Goal: Information Seeking & Learning: Check status

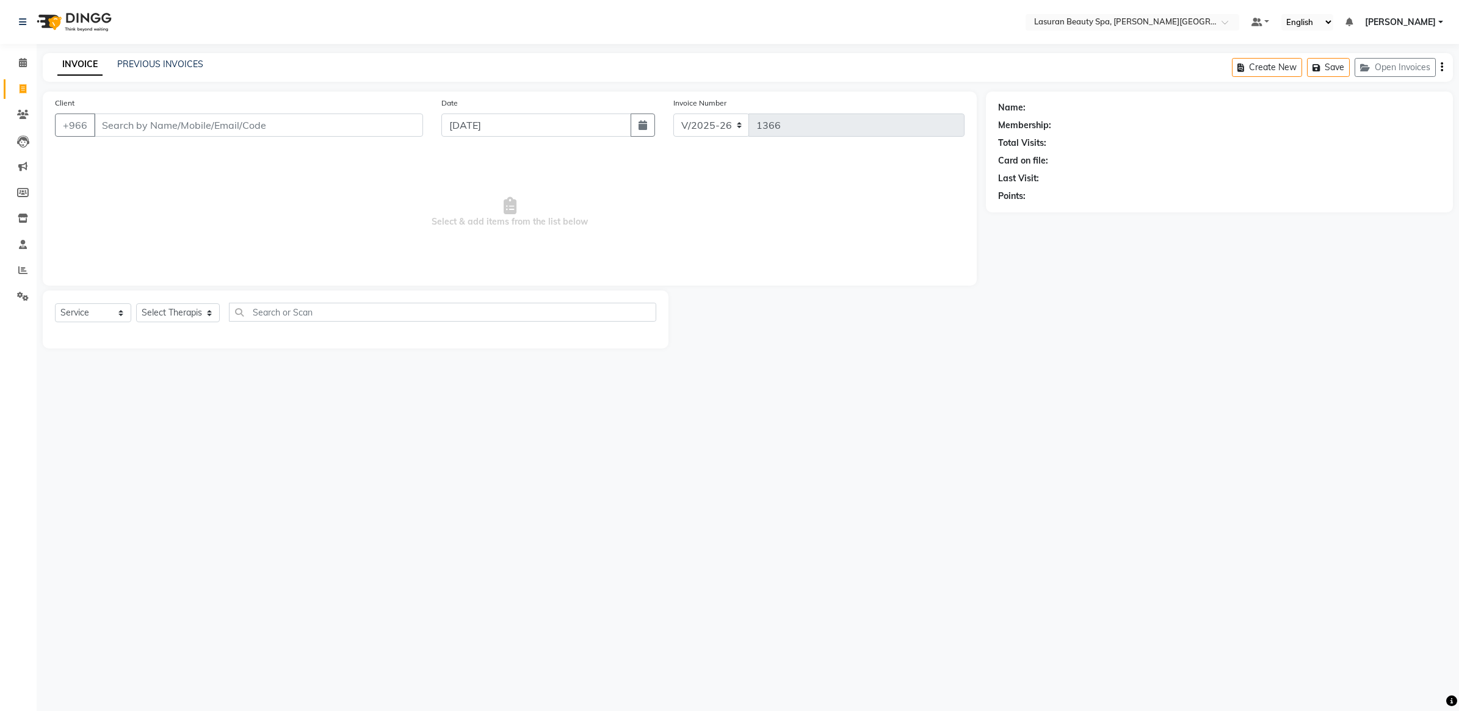
select select "6941"
select select "service"
click at [141, 65] on link "PREVIOUS INVOICES" at bounding box center [160, 64] width 86 height 11
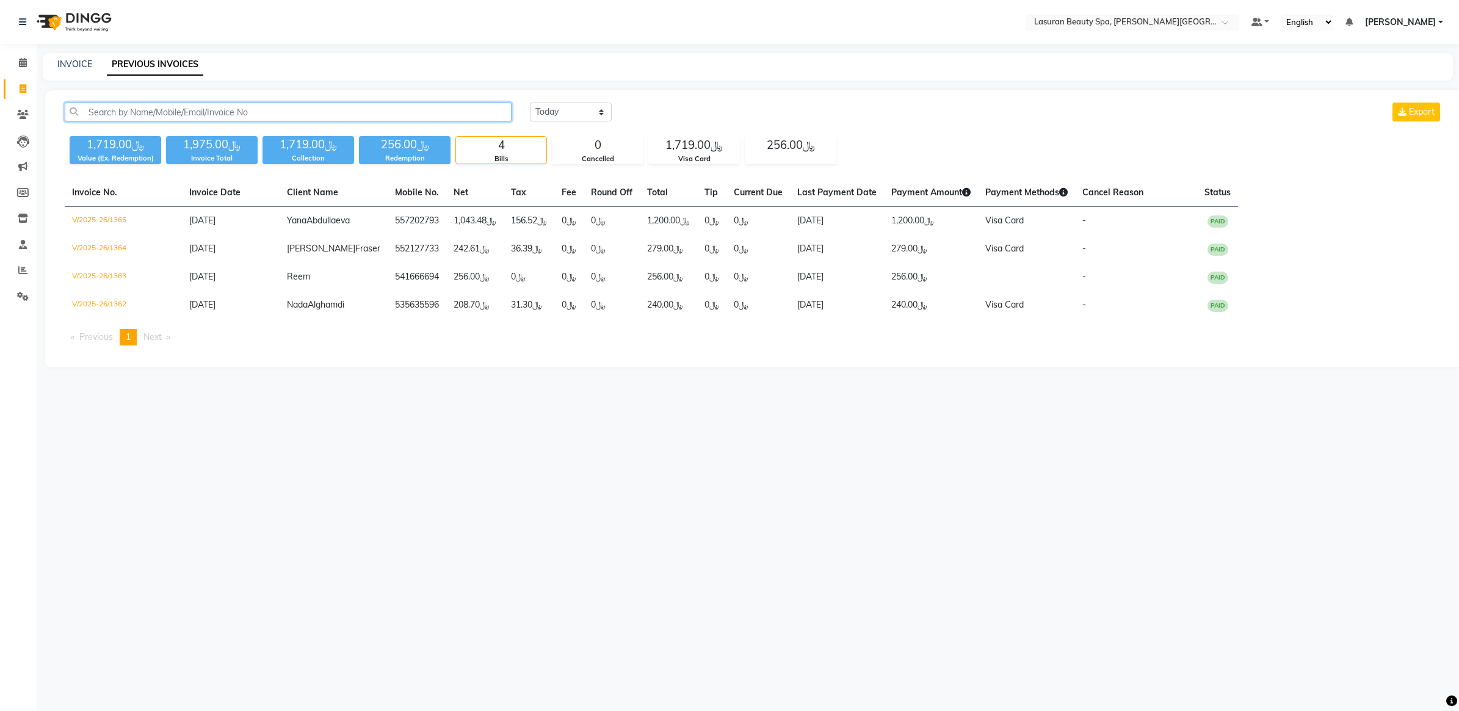
click at [301, 103] on input "text" at bounding box center [288, 112] width 447 height 19
paste input "[PERSON_NAME]"
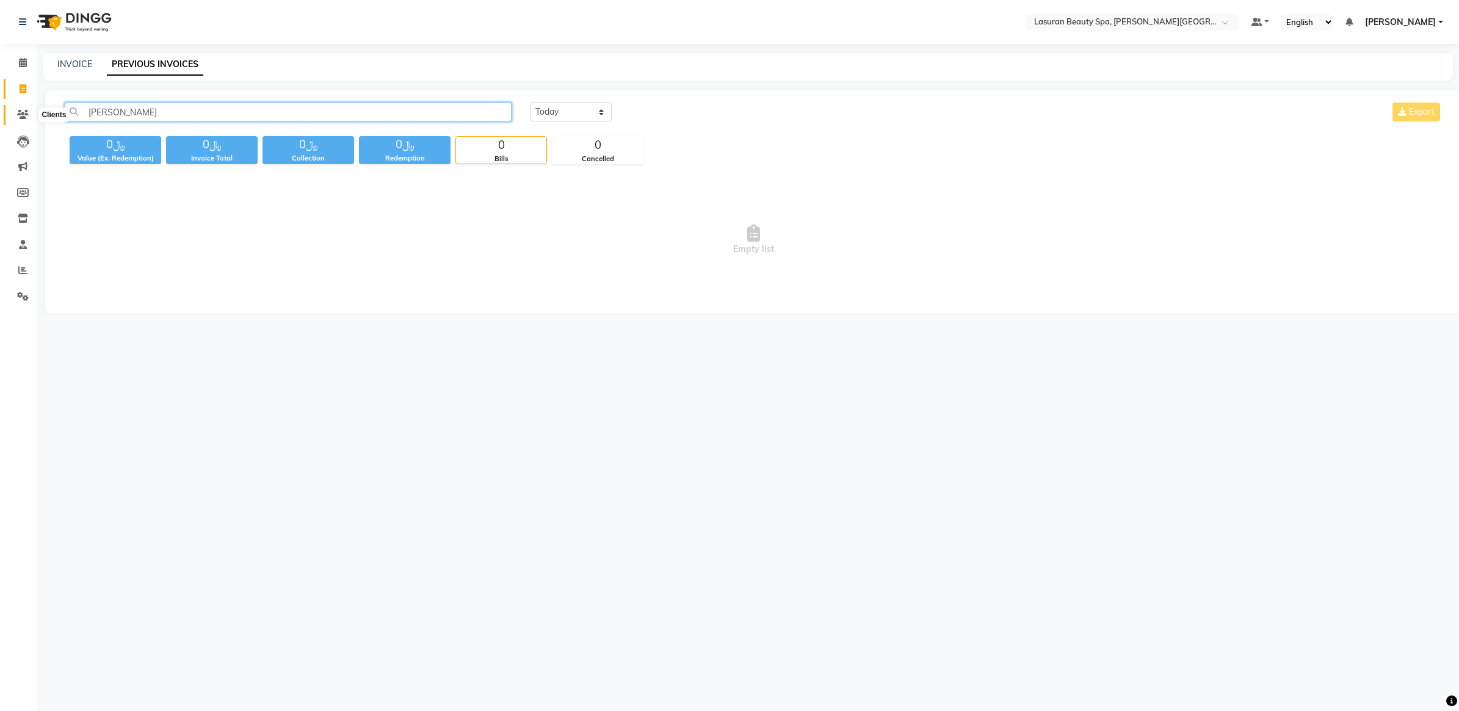
type input "[PERSON_NAME]"
click at [15, 117] on span at bounding box center [22, 115] width 21 height 14
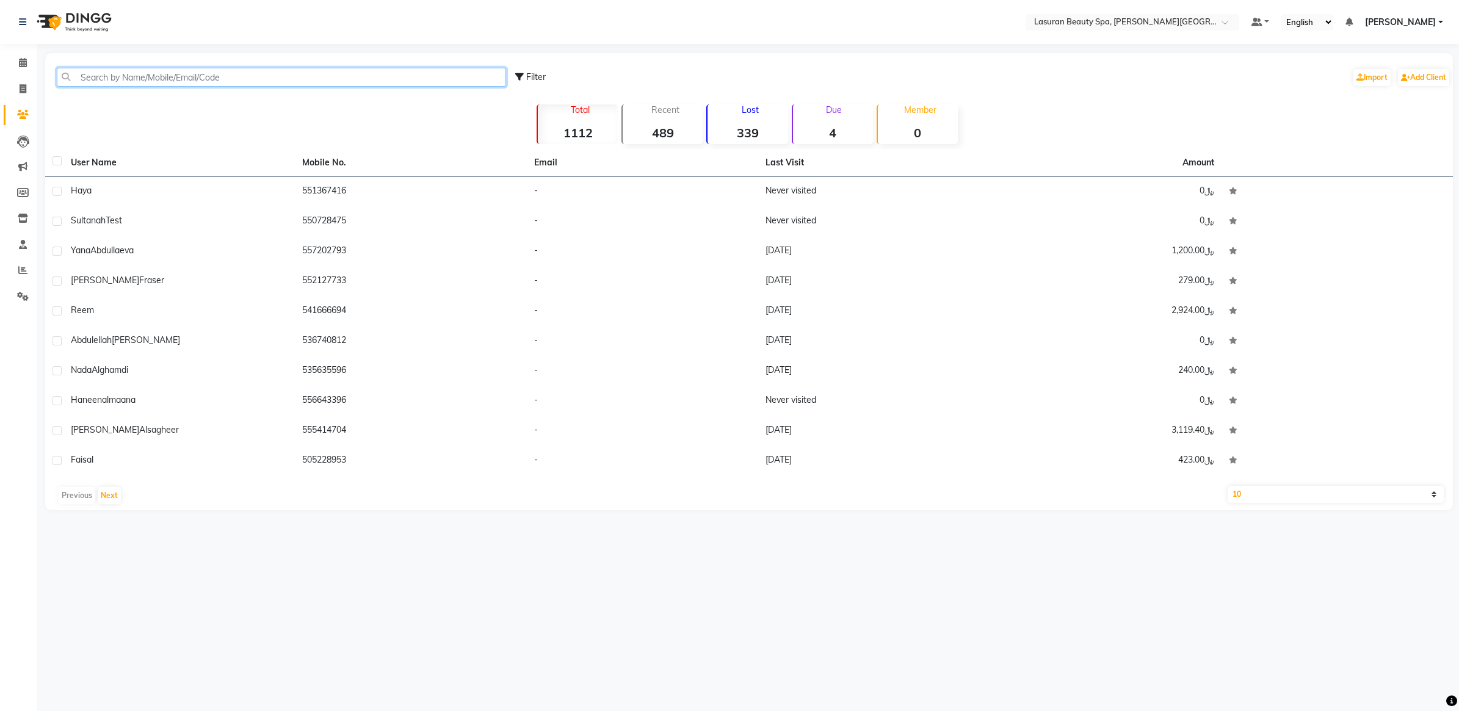
click at [234, 70] on input "text" at bounding box center [281, 77] width 449 height 19
paste input "Nora Al-rossais"
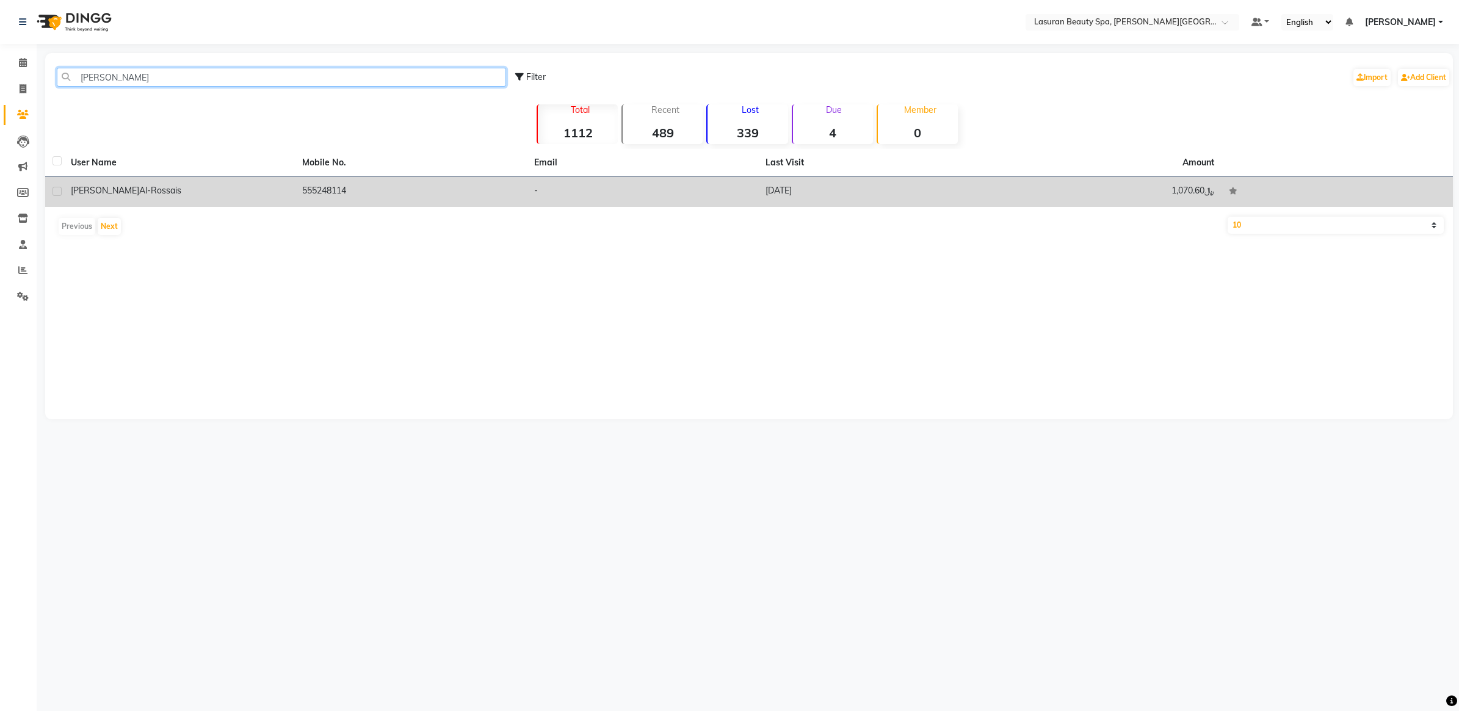
type input "Nora Al-rossais"
click at [252, 205] on td "Nora Al-rossais" at bounding box center [179, 192] width 231 height 30
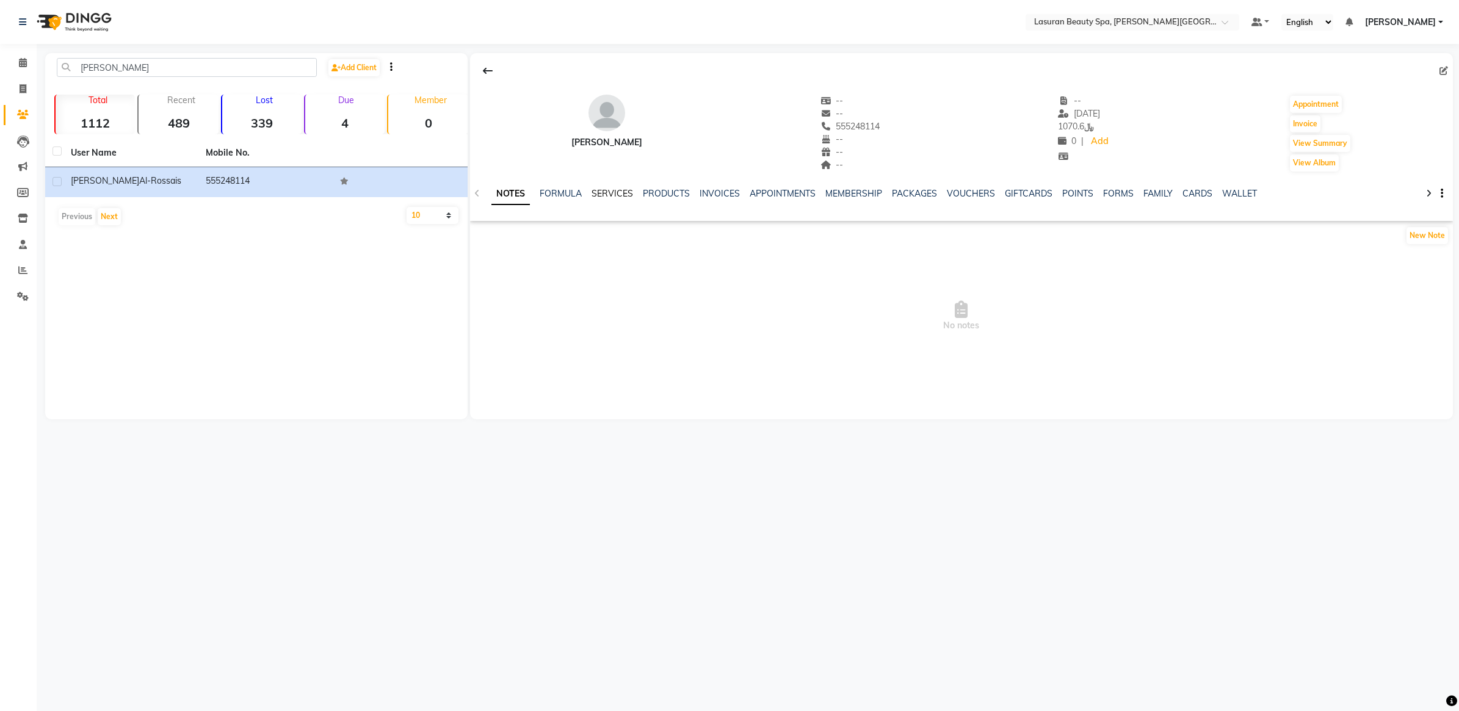
click at [617, 194] on link "SERVICES" at bounding box center [613, 193] width 42 height 11
click at [642, 194] on link "PRODUCTS" at bounding box center [655, 193] width 47 height 11
click at [719, 191] on ul "NOTES FORMULA SERVICES PRODUCTS INVOICES APPOINTMENTS MEMBERSHIP PACKAGES VOUCH…" at bounding box center [860, 193] width 776 height 13
click at [701, 196] on link "INVOICES" at bounding box center [700, 193] width 40 height 11
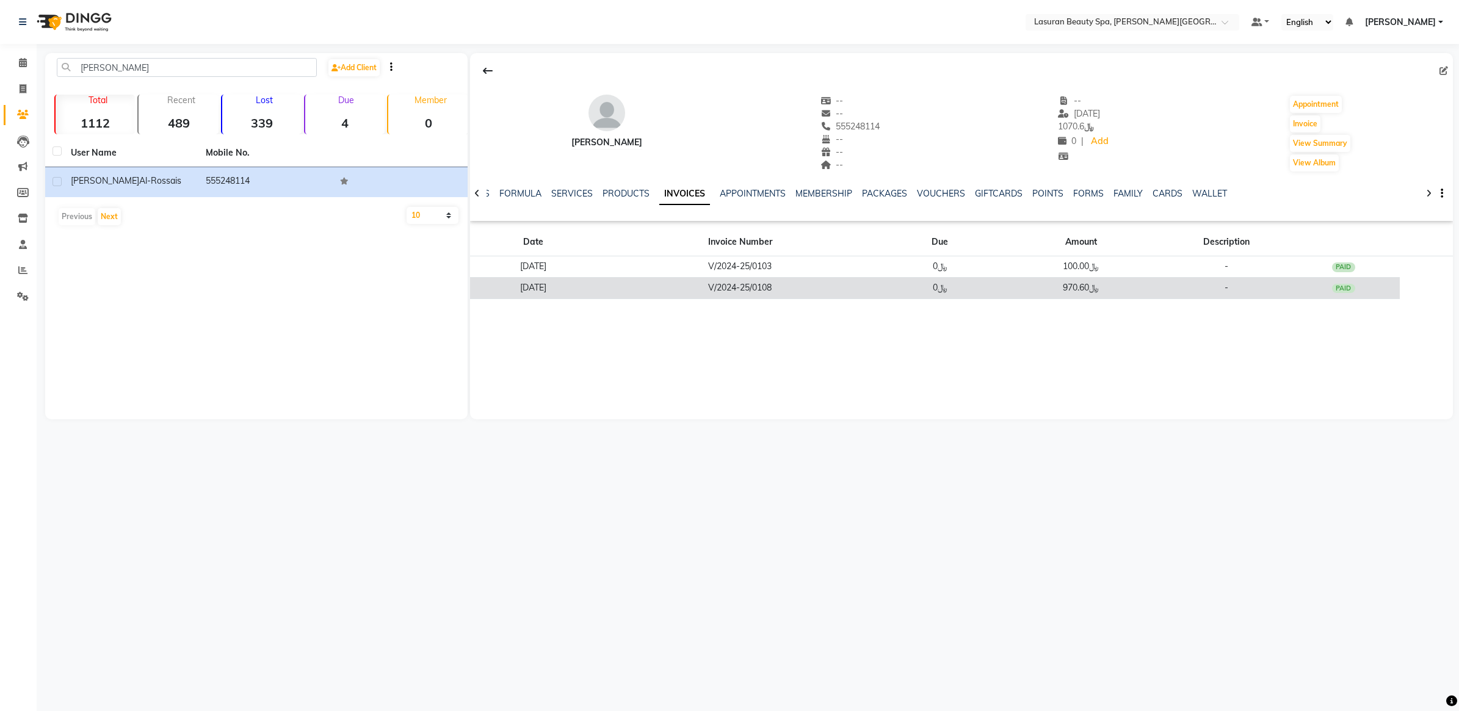
click at [846, 291] on td "V/2024-25/0108" at bounding box center [740, 287] width 287 height 21
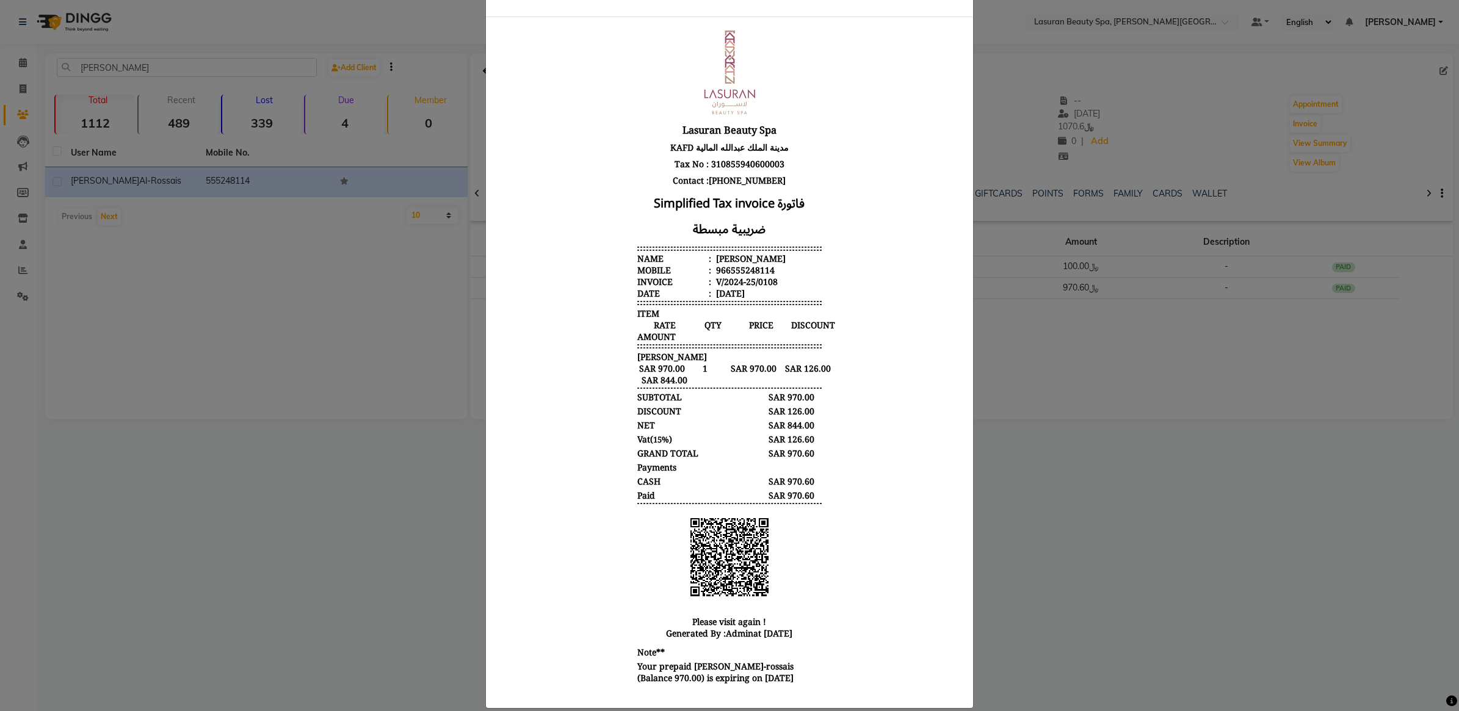
scroll to position [72, 0]
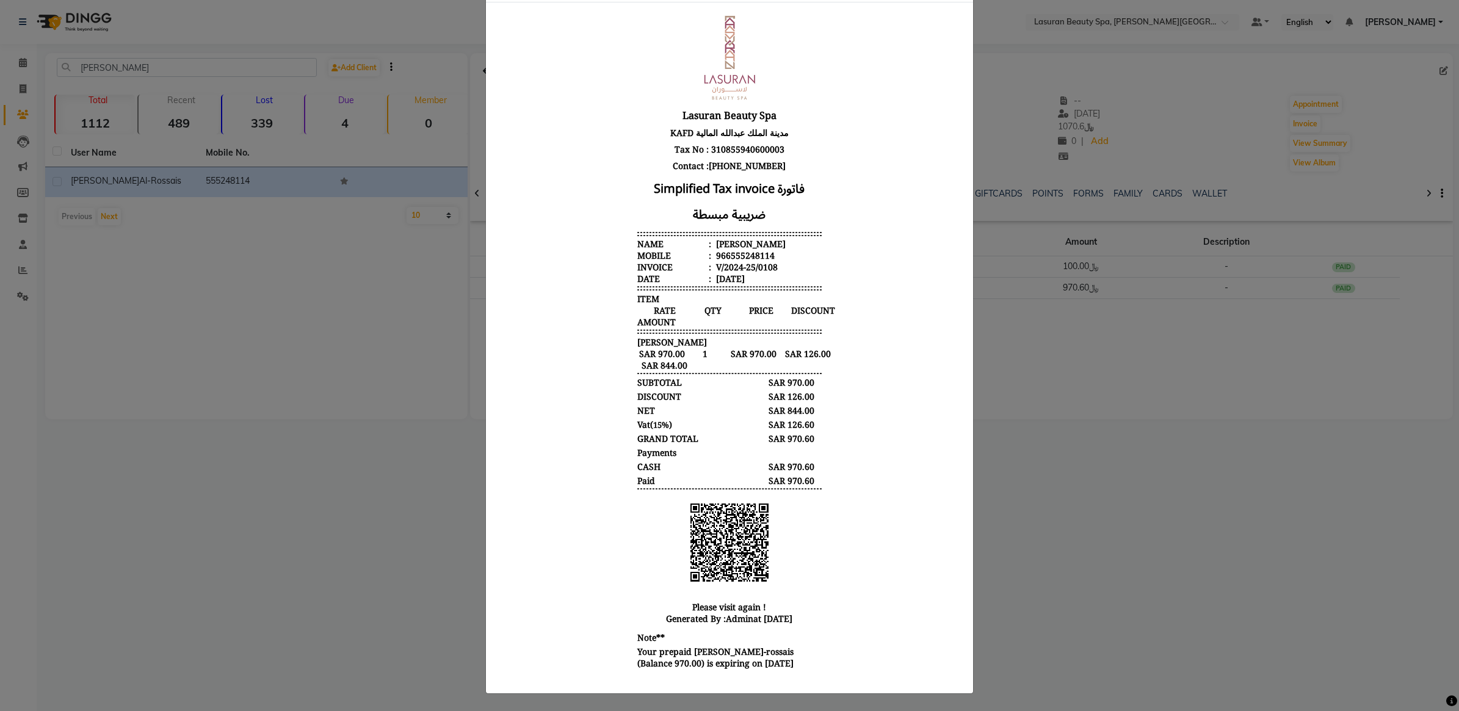
click at [1078, 172] on ngb-modal-window "INVOICE View Invoice Close" at bounding box center [729, 355] width 1459 height 711
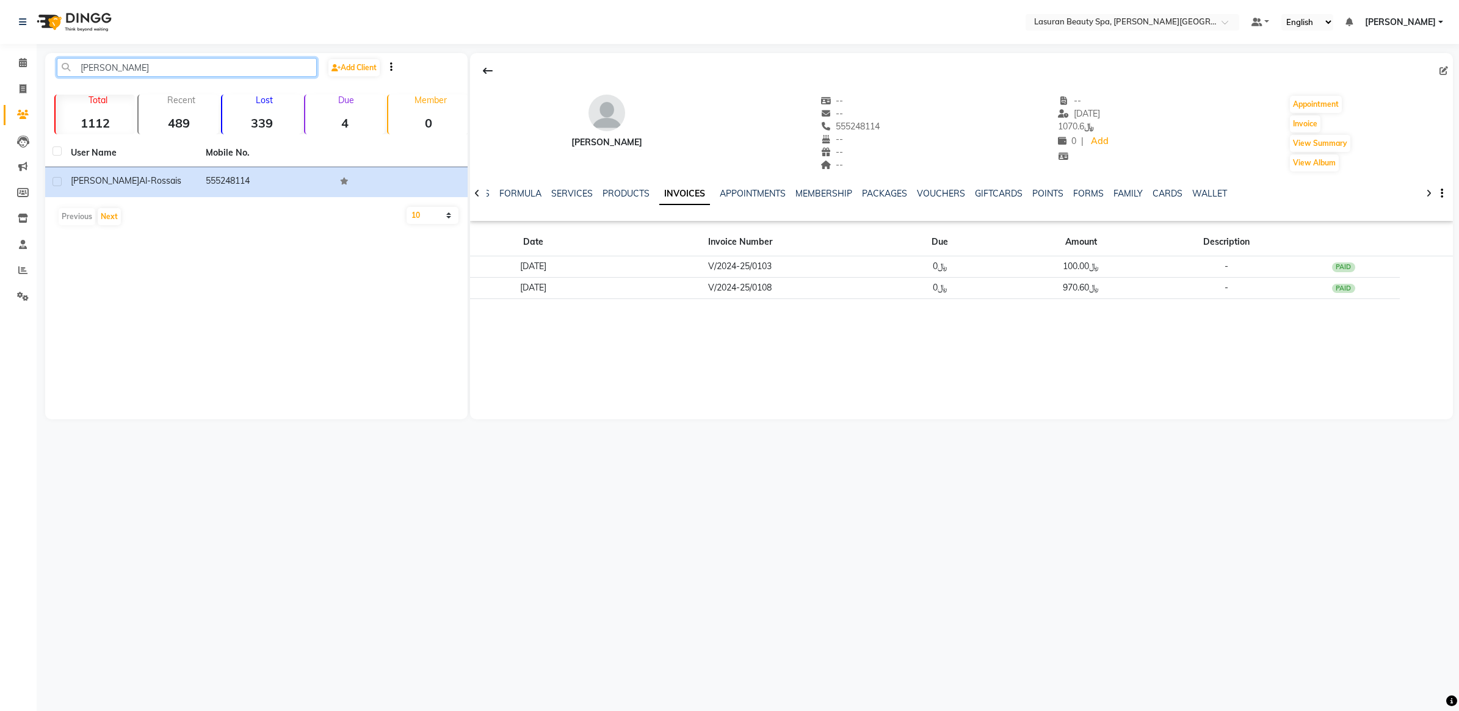
click at [185, 75] on input "Nora Al-rossais" at bounding box center [187, 67] width 260 height 19
click at [185, 74] on input "Nora Al-rossais" at bounding box center [187, 67] width 260 height 19
paste input "Jawaher"
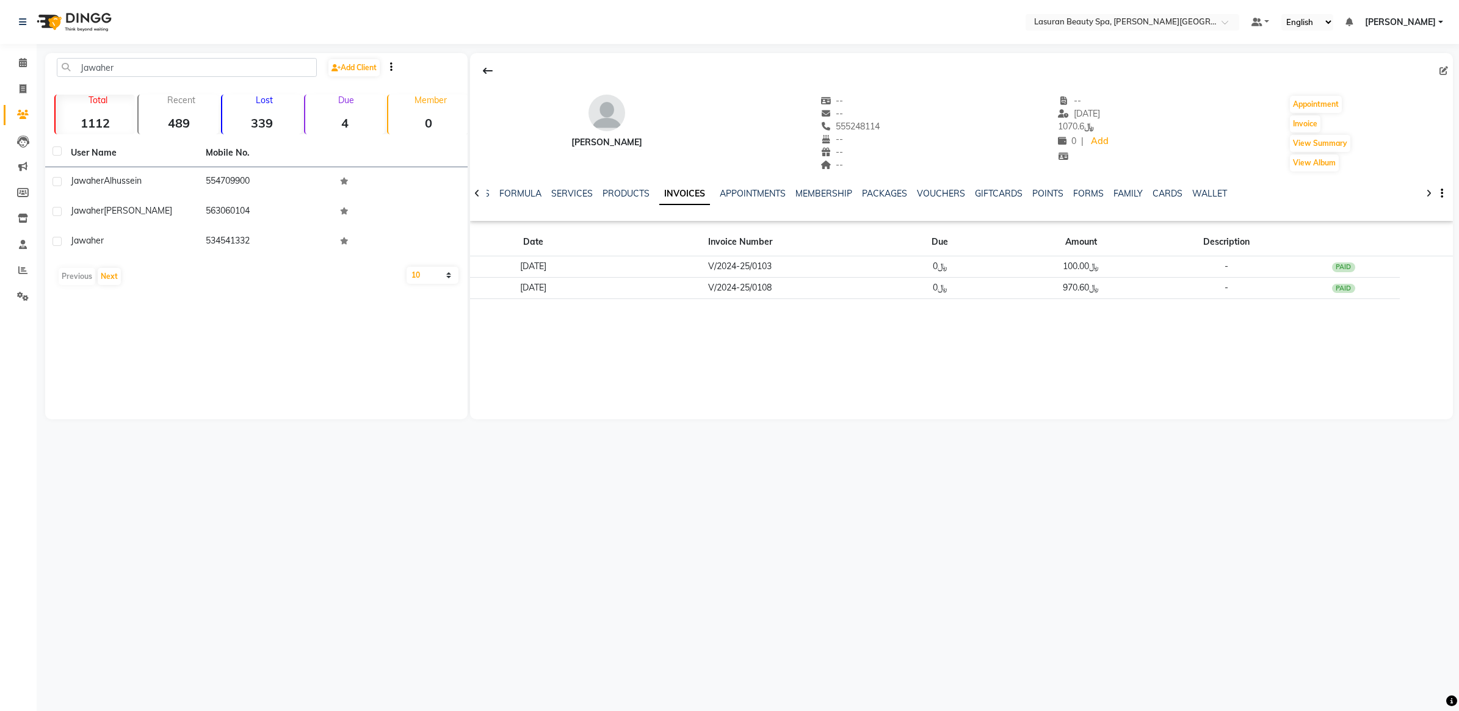
click at [690, 194] on link "INVOICES" at bounding box center [684, 194] width 51 height 22
click at [614, 197] on link "PRODUCTS" at bounding box center [626, 193] width 47 height 11
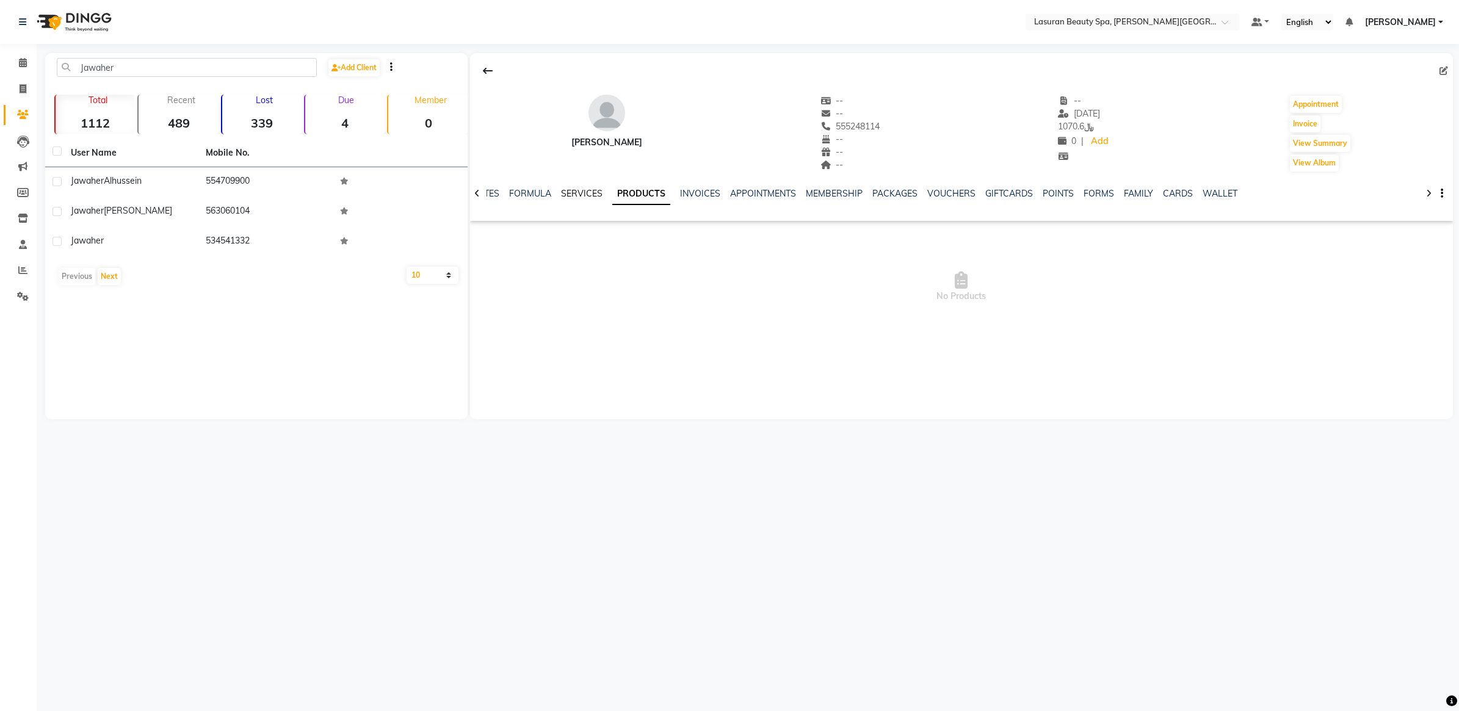
click at [568, 197] on link "SERVICES" at bounding box center [582, 193] width 42 height 11
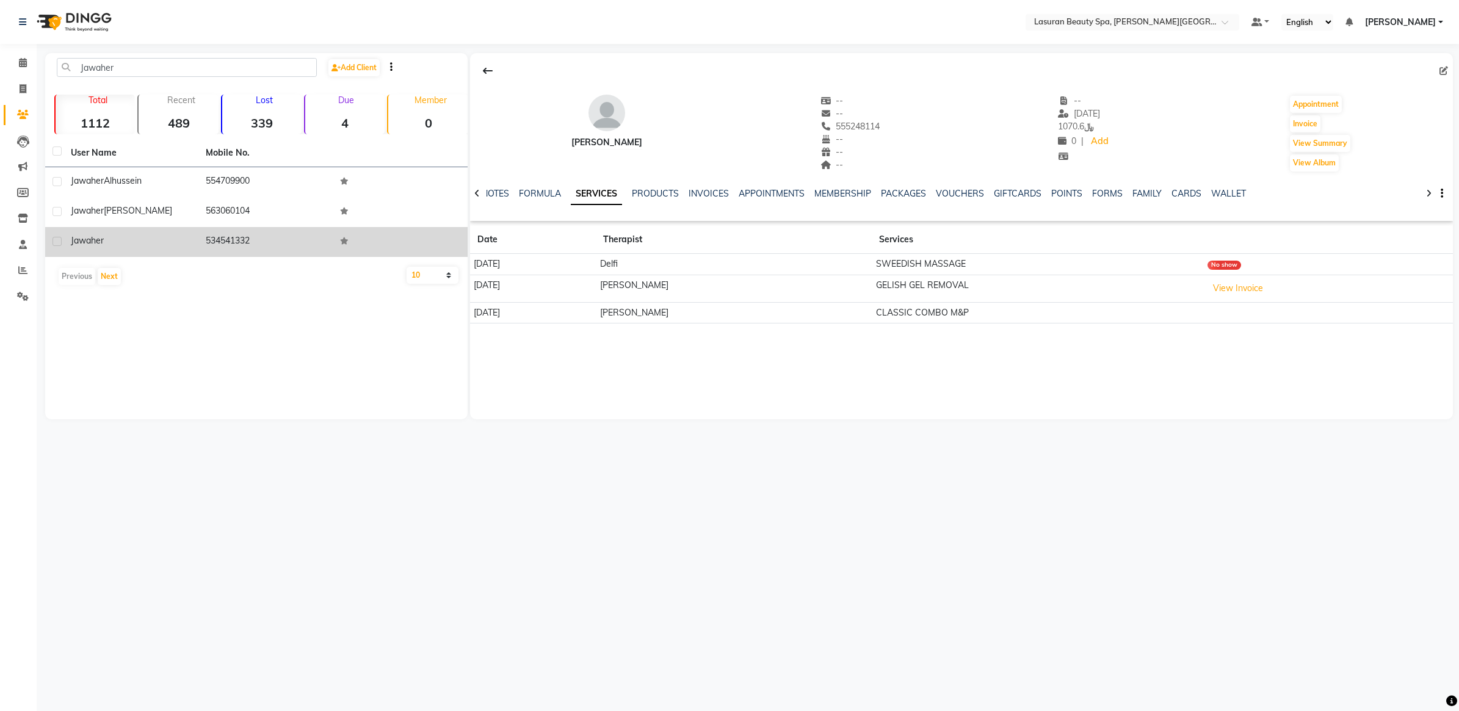
click at [168, 237] on div "Jawaher" at bounding box center [131, 240] width 120 height 13
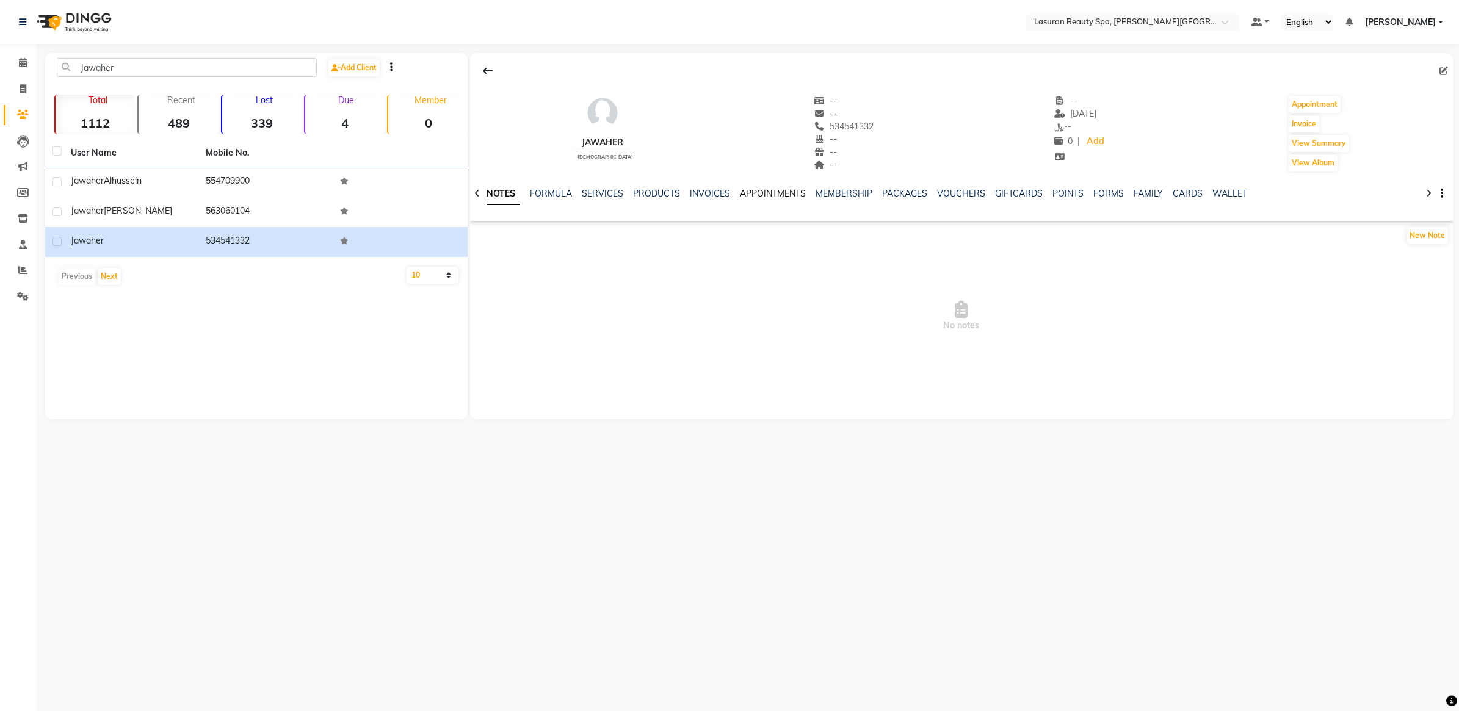
click at [761, 191] on link "APPOINTMENTS" at bounding box center [773, 193] width 66 height 11
click at [692, 195] on ul "NOTES FORMULA SERVICES PRODUCTS INVOICES APPOINTMENTS MEMBERSHIP PACKAGES VOUCH…" at bounding box center [840, 193] width 777 height 13
click at [659, 197] on link "INVOICES" at bounding box center [670, 193] width 40 height 11
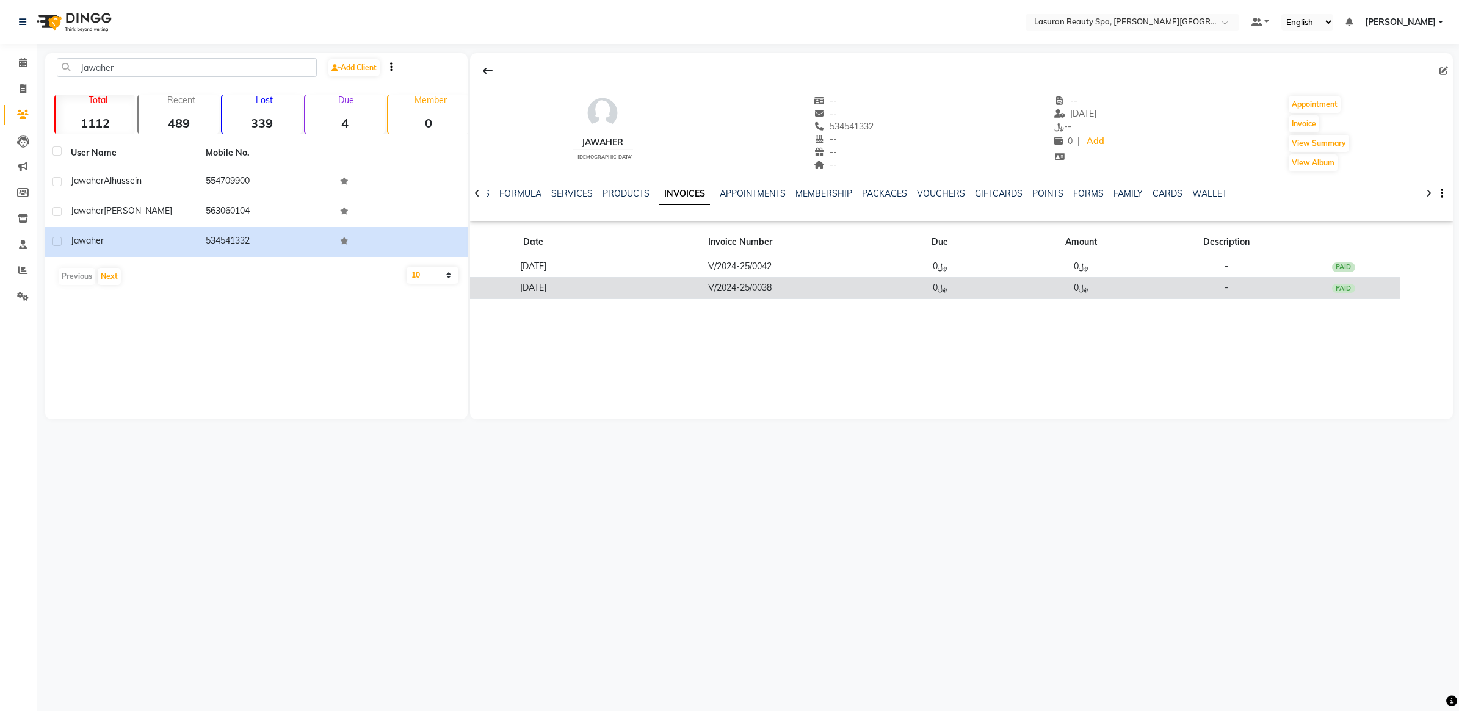
click at [730, 281] on td "V/2024-25/0038" at bounding box center [740, 287] width 287 height 21
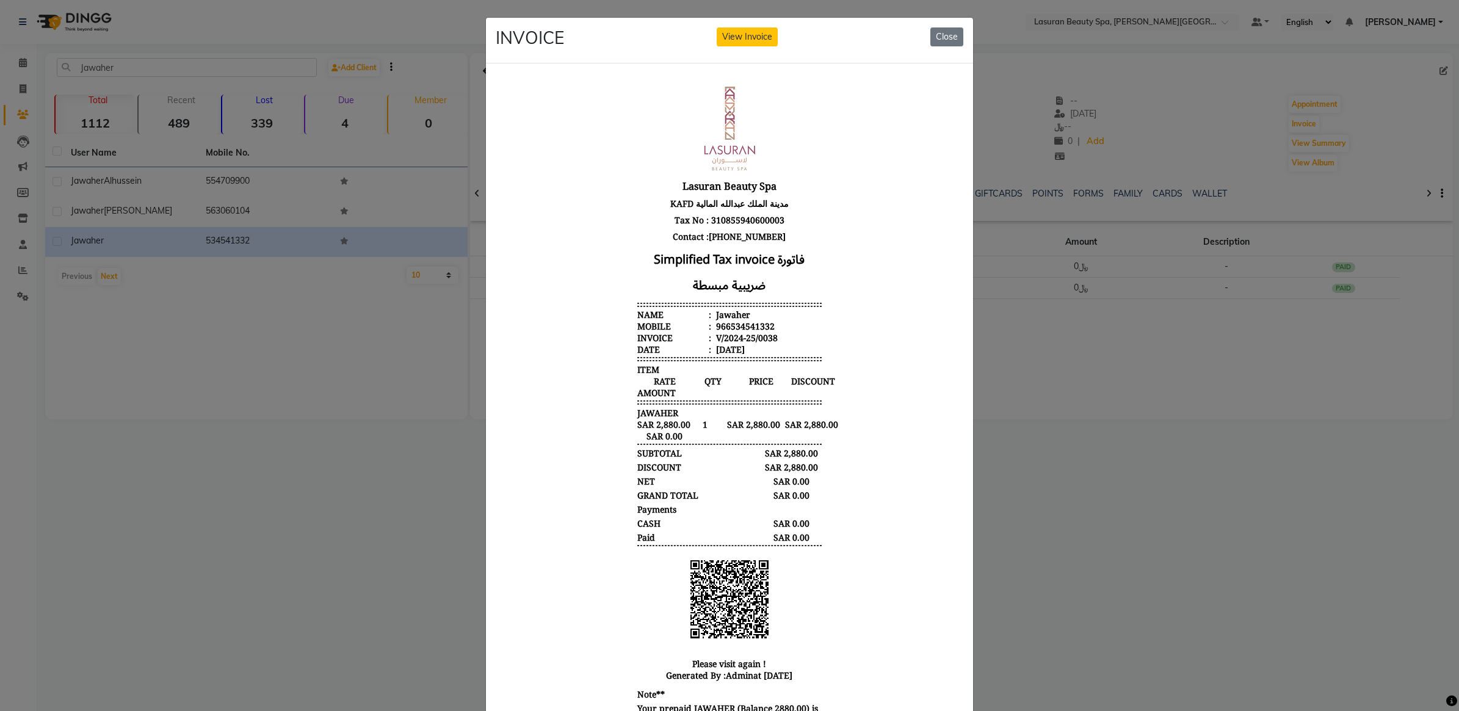
click at [1047, 473] on ngb-modal-window "INVOICE View Invoice Close" at bounding box center [729, 355] width 1459 height 711
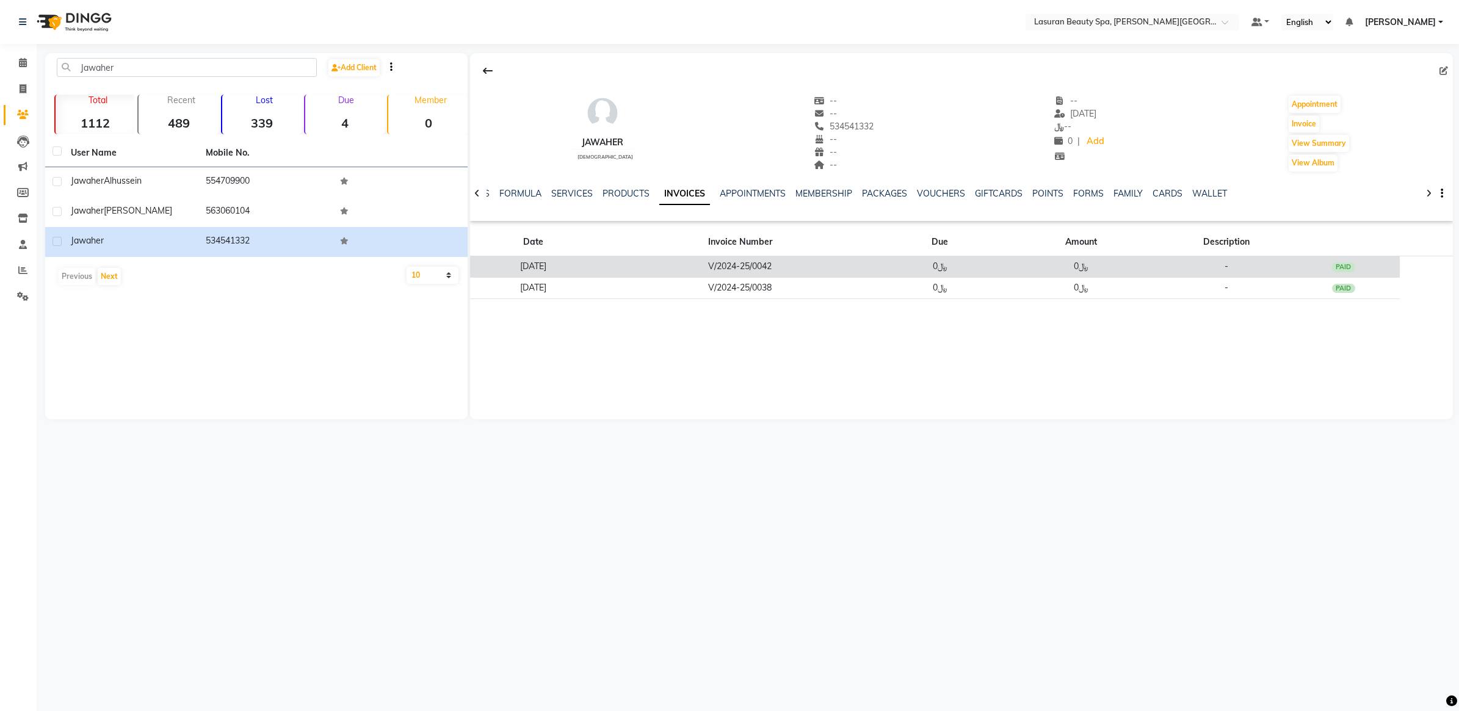
click at [930, 273] on td "﷼0" at bounding box center [941, 266] width 114 height 21
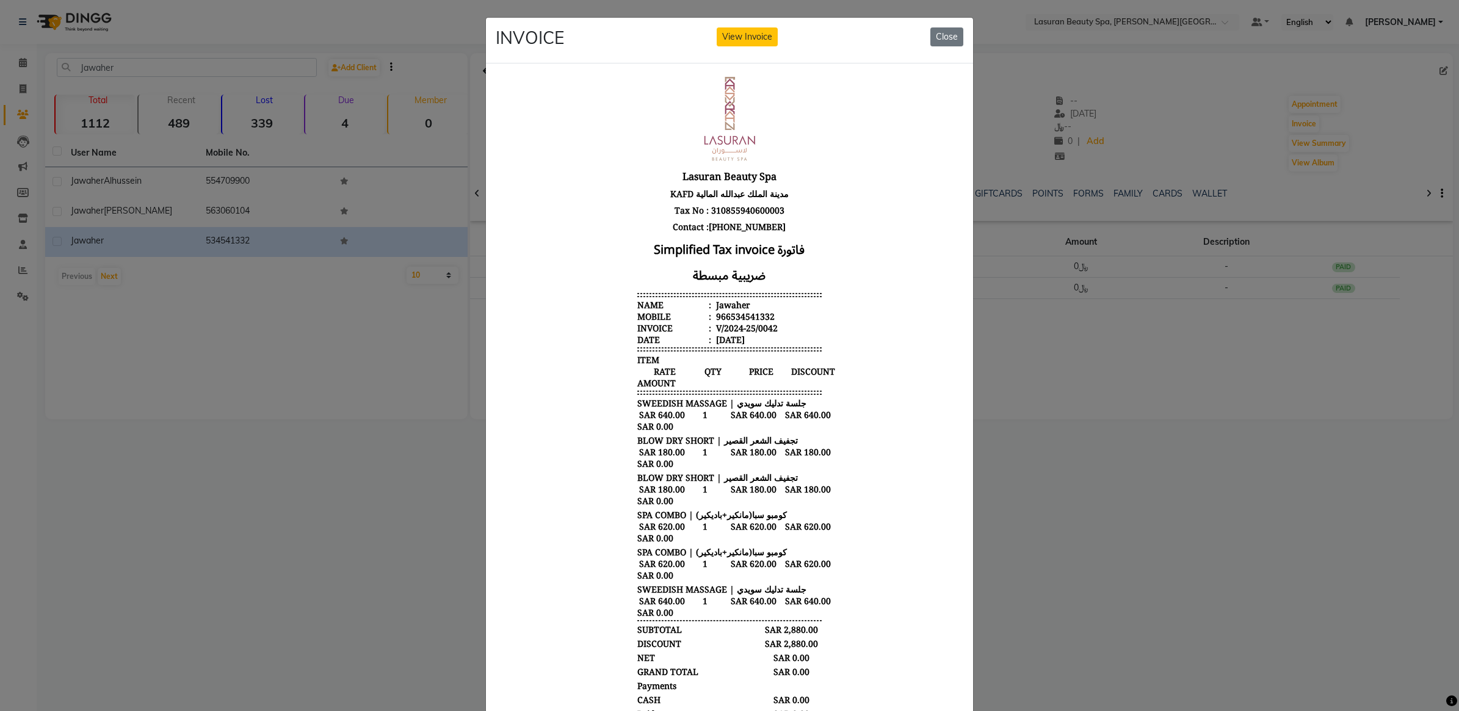
click at [1018, 459] on ngb-modal-window "INVOICE View Invoice Close" at bounding box center [729, 355] width 1459 height 711
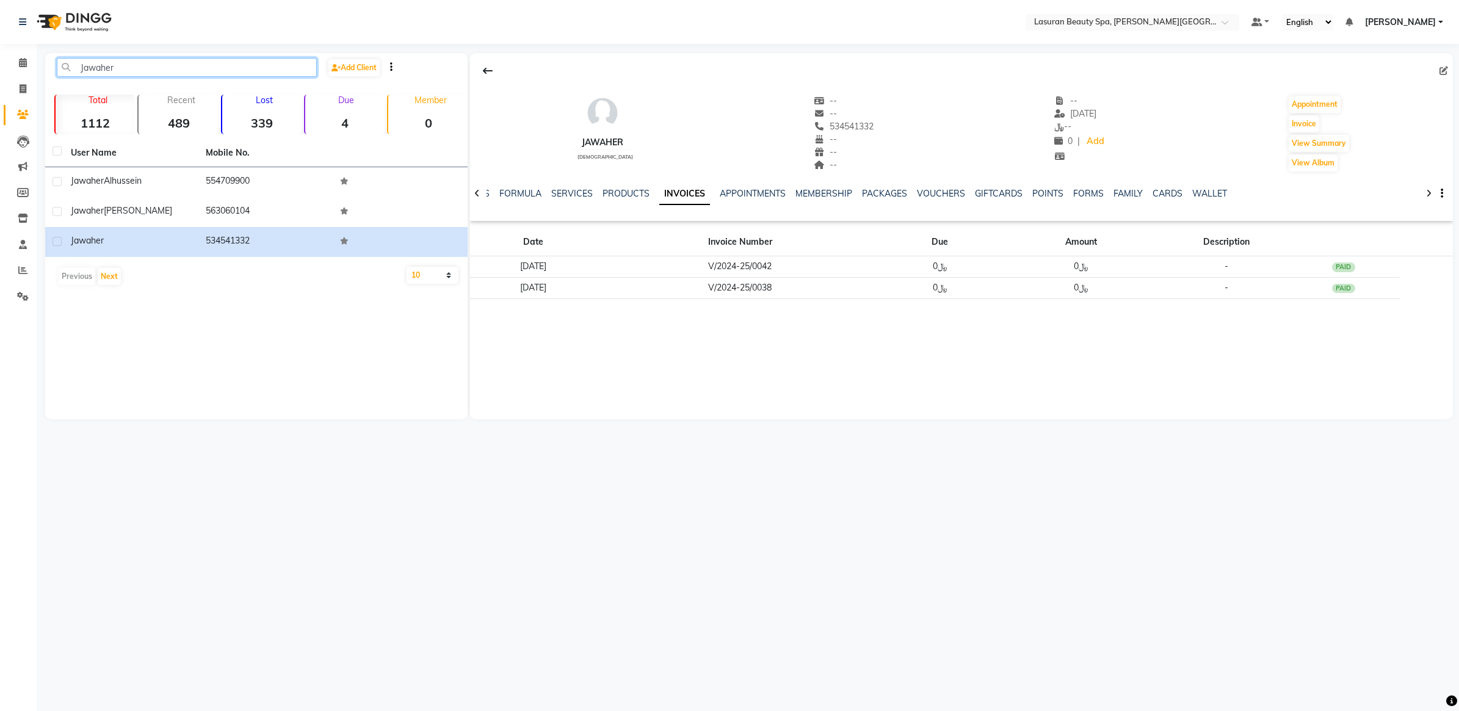
click at [255, 70] on input "Jawaher" at bounding box center [187, 67] width 260 height 19
paste input "ALANA KLINTO"
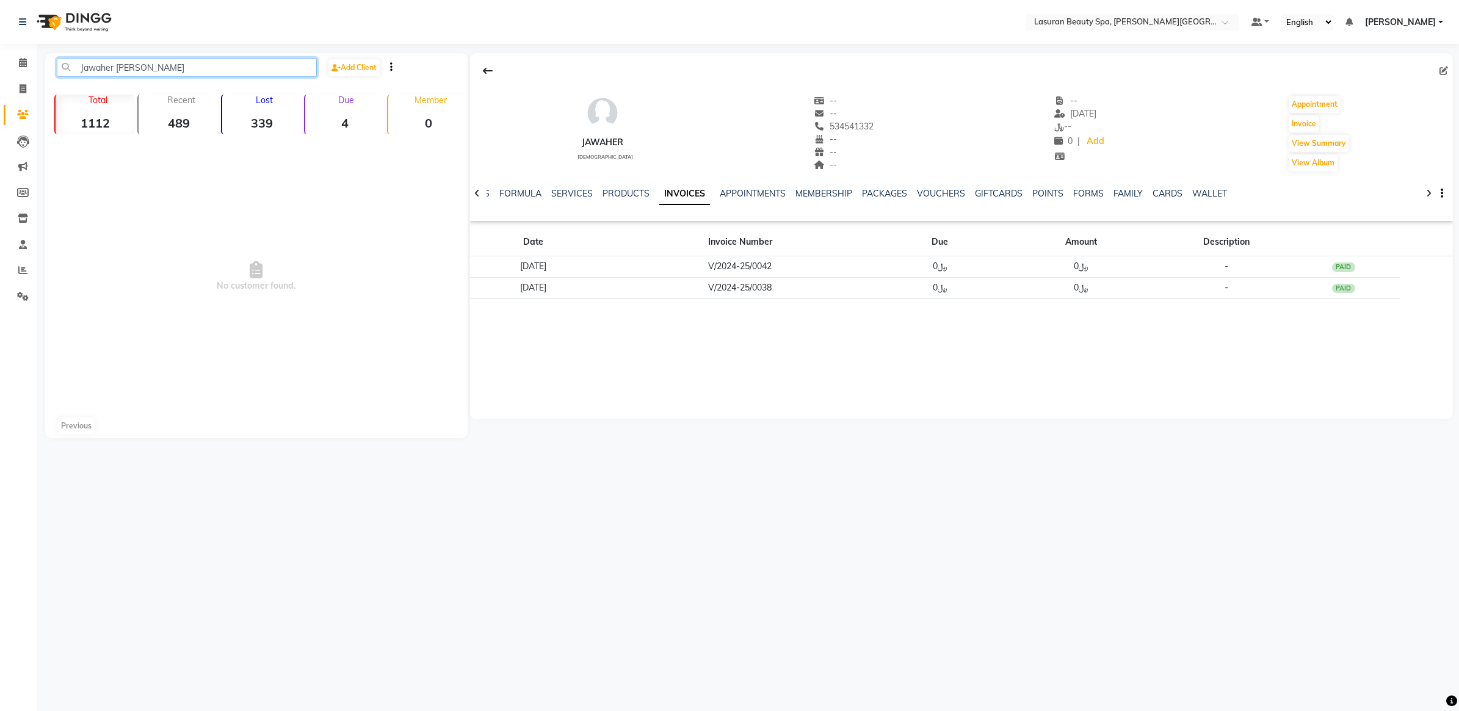
click at [269, 69] on input "Jawaher ALANA KLINTO" at bounding box center [187, 67] width 260 height 19
paste input "ALANA KLINTON(ALANA"
click at [374, 250] on span "No customer found." at bounding box center [256, 276] width 423 height 275
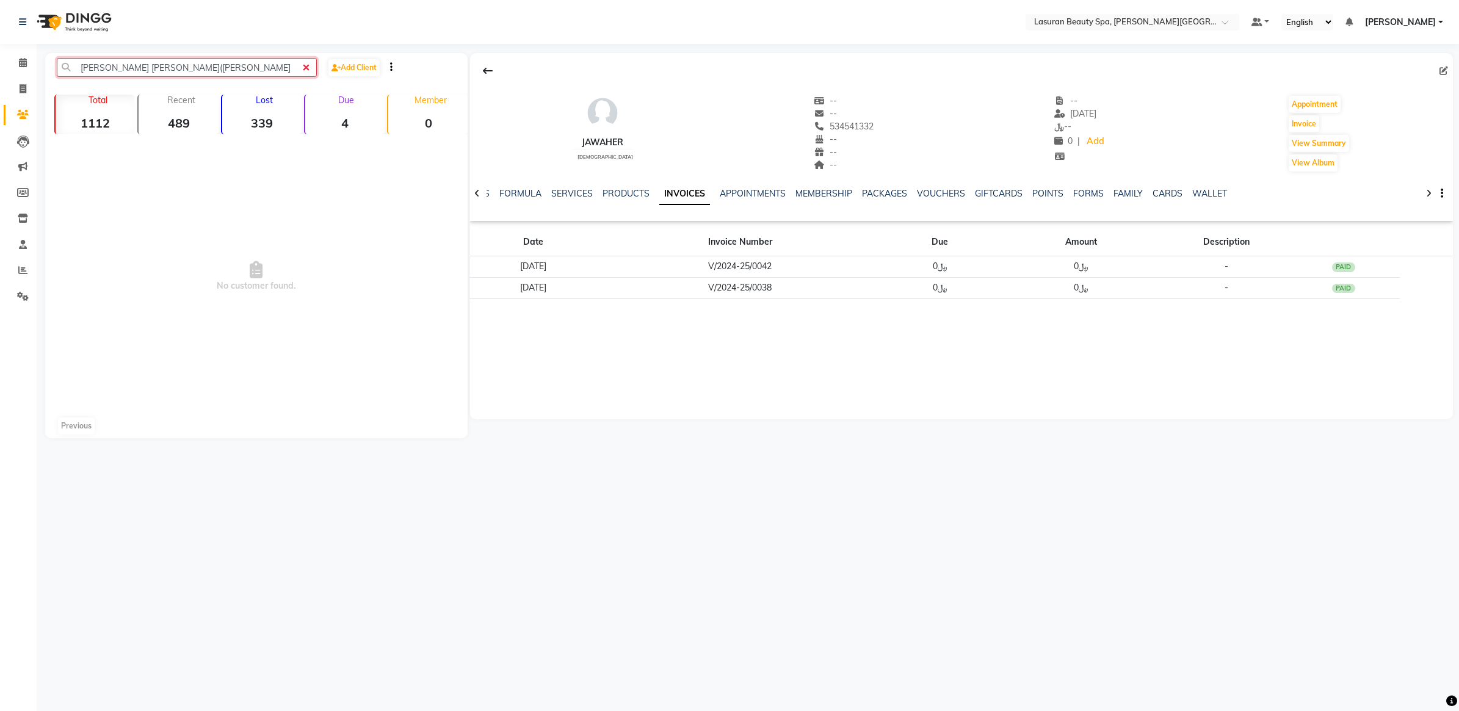
click at [248, 60] on input "ALANA KLINTON(ALANA" at bounding box center [187, 67] width 260 height 19
click at [236, 64] on input "ALANA KLINTON(ALANA" at bounding box center [187, 67] width 260 height 19
drag, startPoint x: 186, startPoint y: 65, endPoint x: 150, endPoint y: 68, distance: 36.1
click at [150, 68] on input "ALANA KLINTON(ALANA)" at bounding box center [187, 67] width 260 height 19
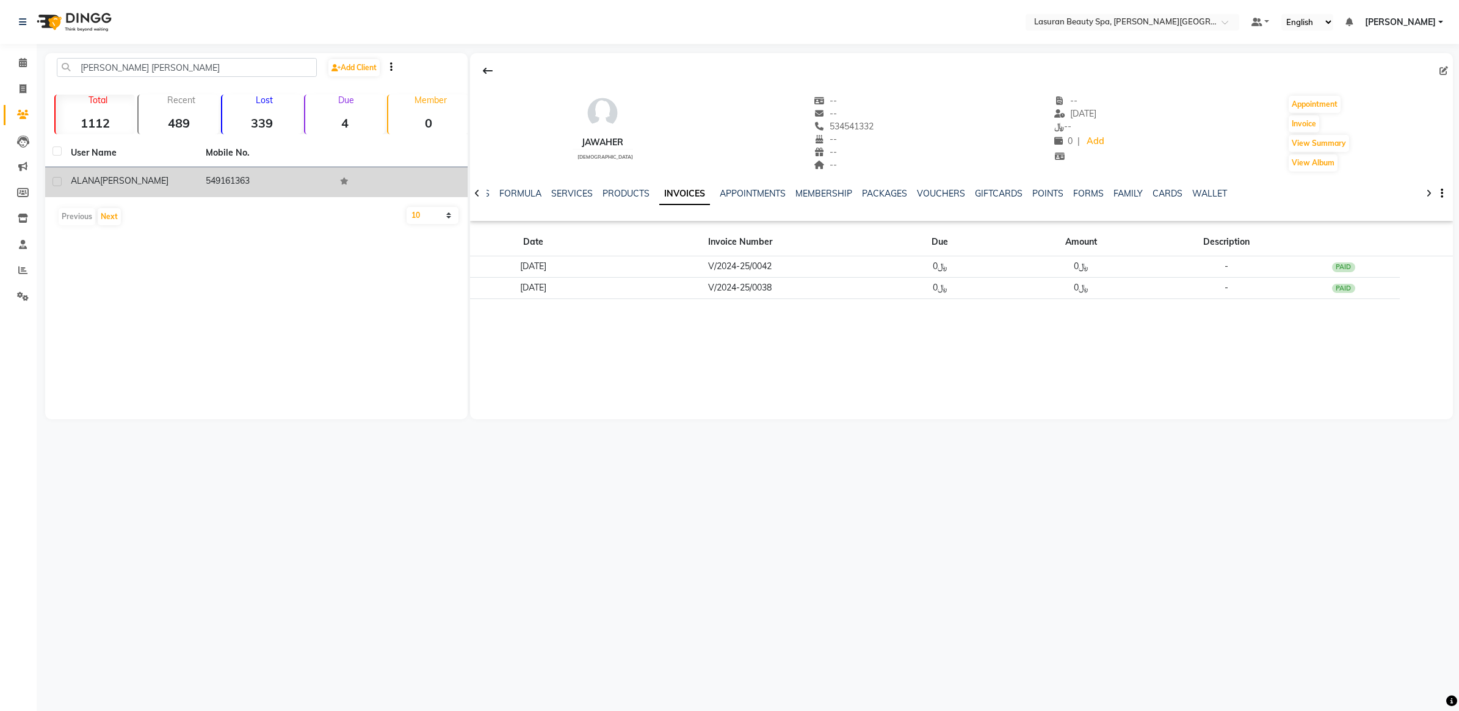
click at [156, 193] on td "ALANA KLINTON" at bounding box center [131, 182] width 135 height 30
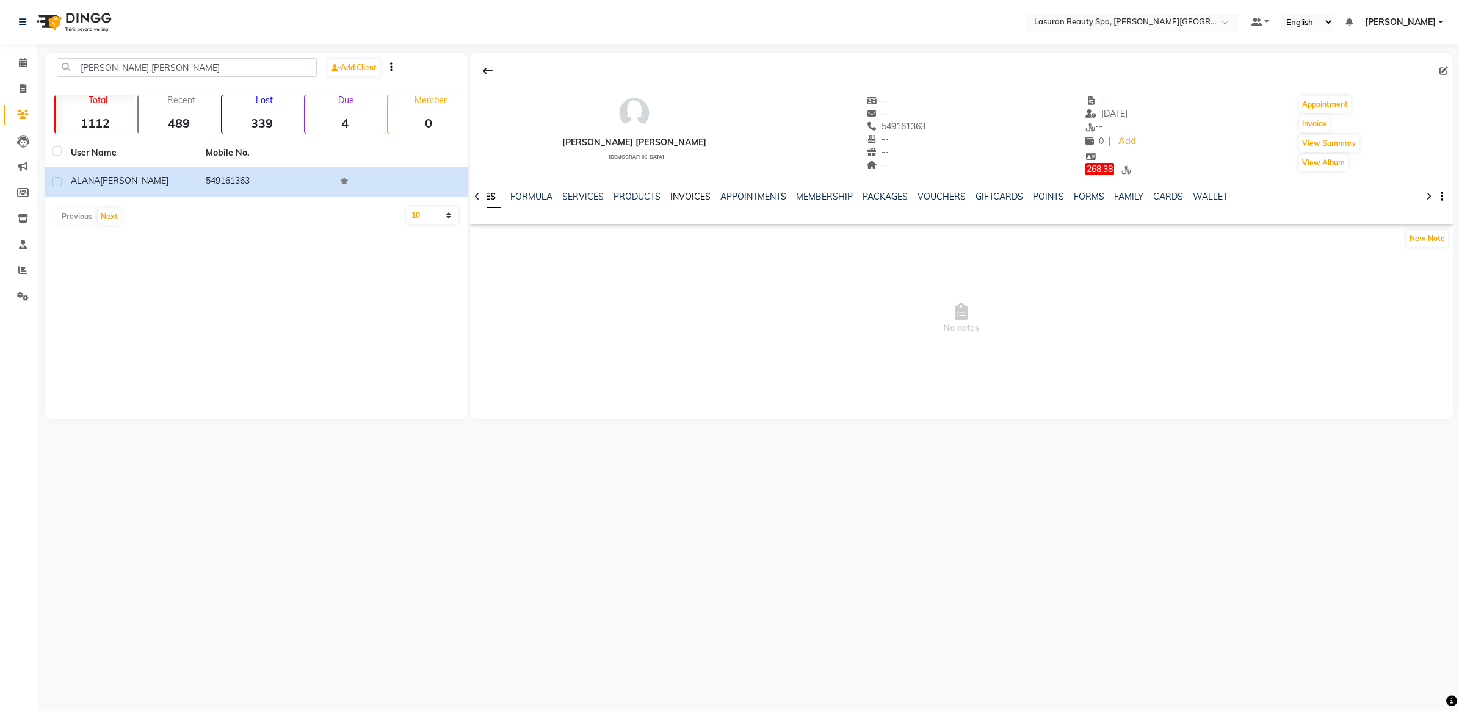
click at [682, 197] on link "INVOICES" at bounding box center [690, 196] width 40 height 11
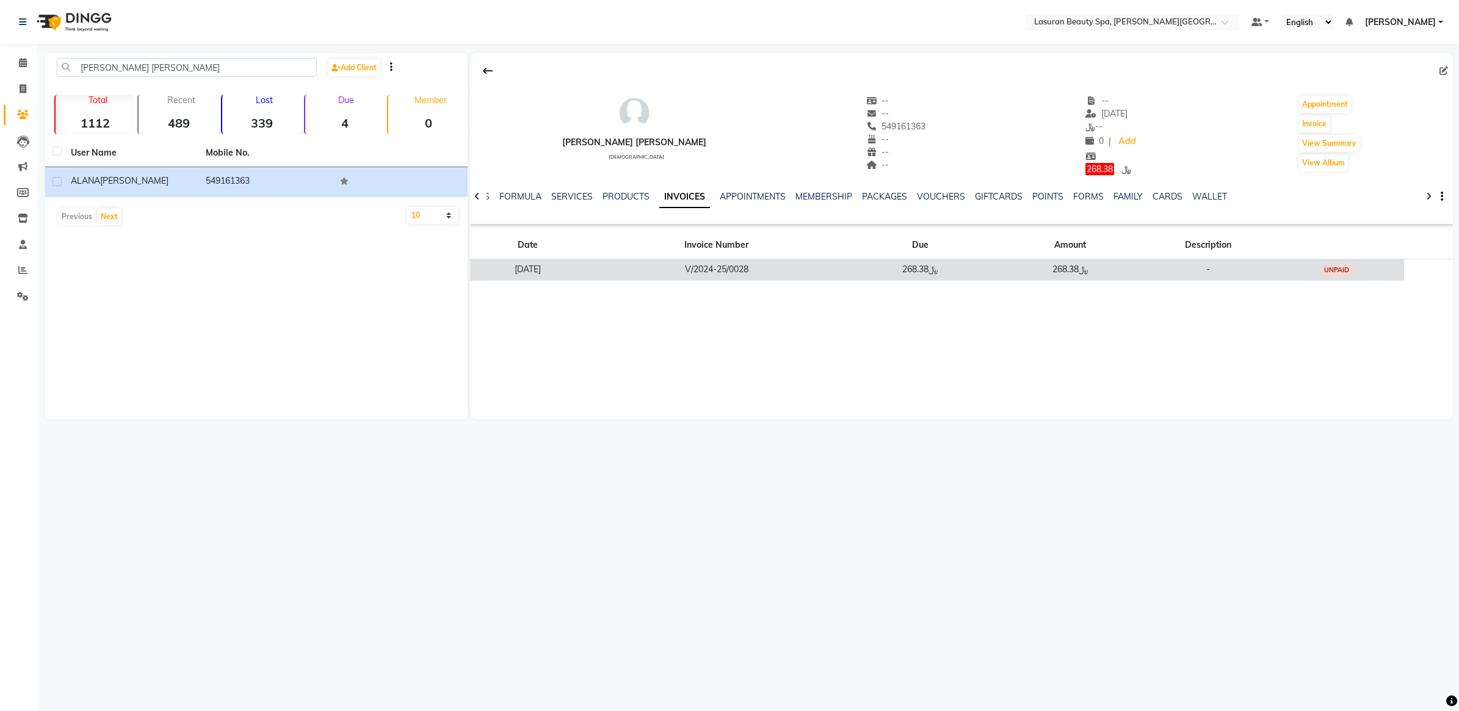
click at [994, 271] on td "﷼268.38" at bounding box center [921, 269] width 146 height 21
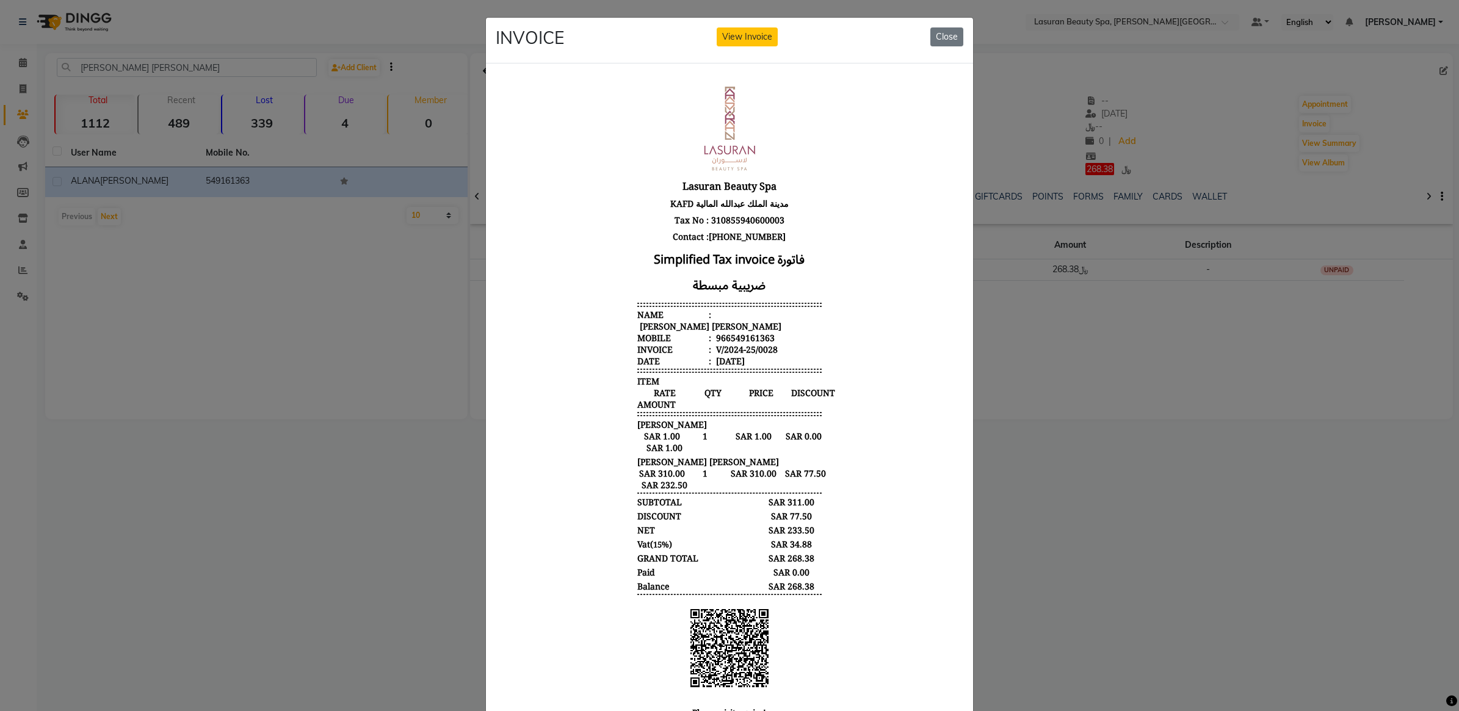
click at [1099, 341] on ngb-modal-window "INVOICE View Invoice Close" at bounding box center [729, 355] width 1459 height 711
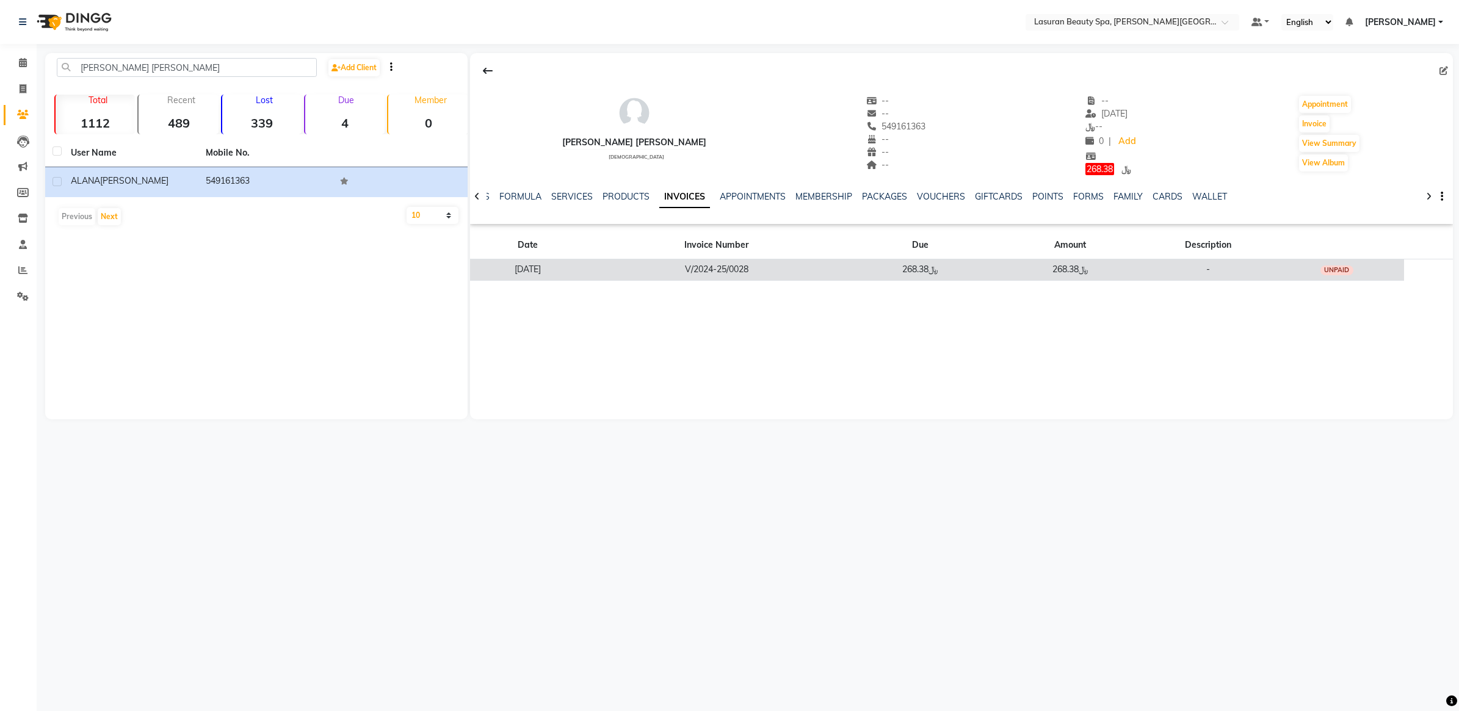
click at [713, 264] on td "V/2024-25/0028" at bounding box center [717, 269] width 262 height 21
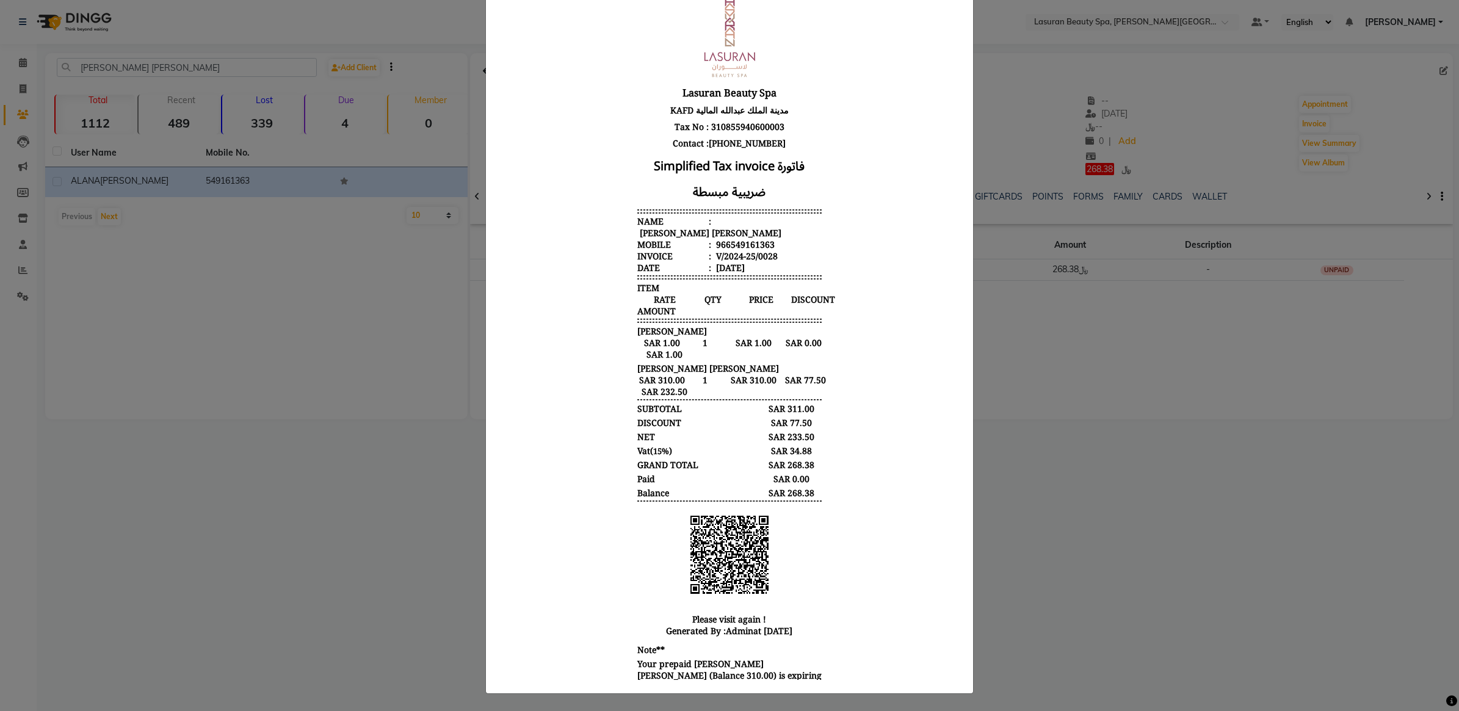
scroll to position [96, 0]
click at [1045, 387] on ngb-modal-window "INVOICE View Invoice Close" at bounding box center [729, 355] width 1459 height 711
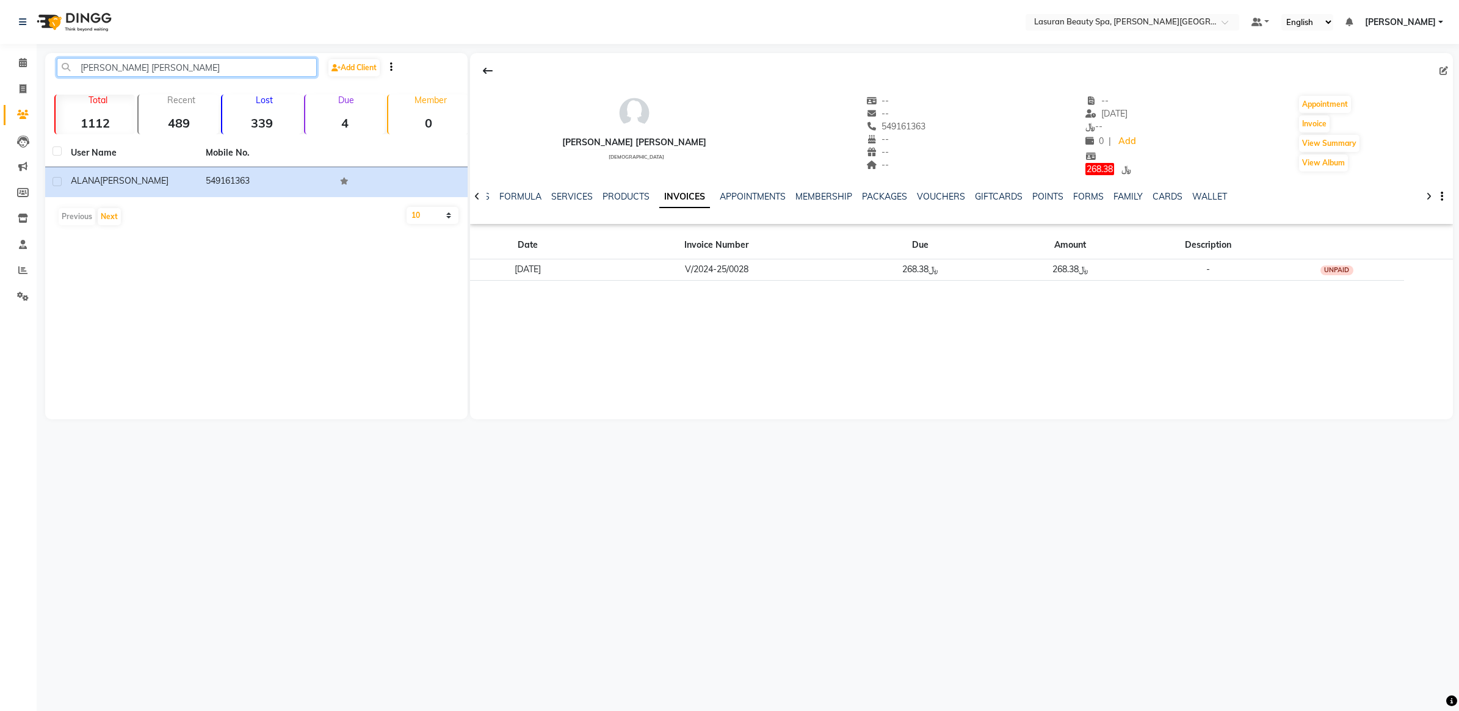
click at [148, 71] on input "ALANA KLINTON" at bounding box center [187, 67] width 260 height 19
paste input "JAWAHER"
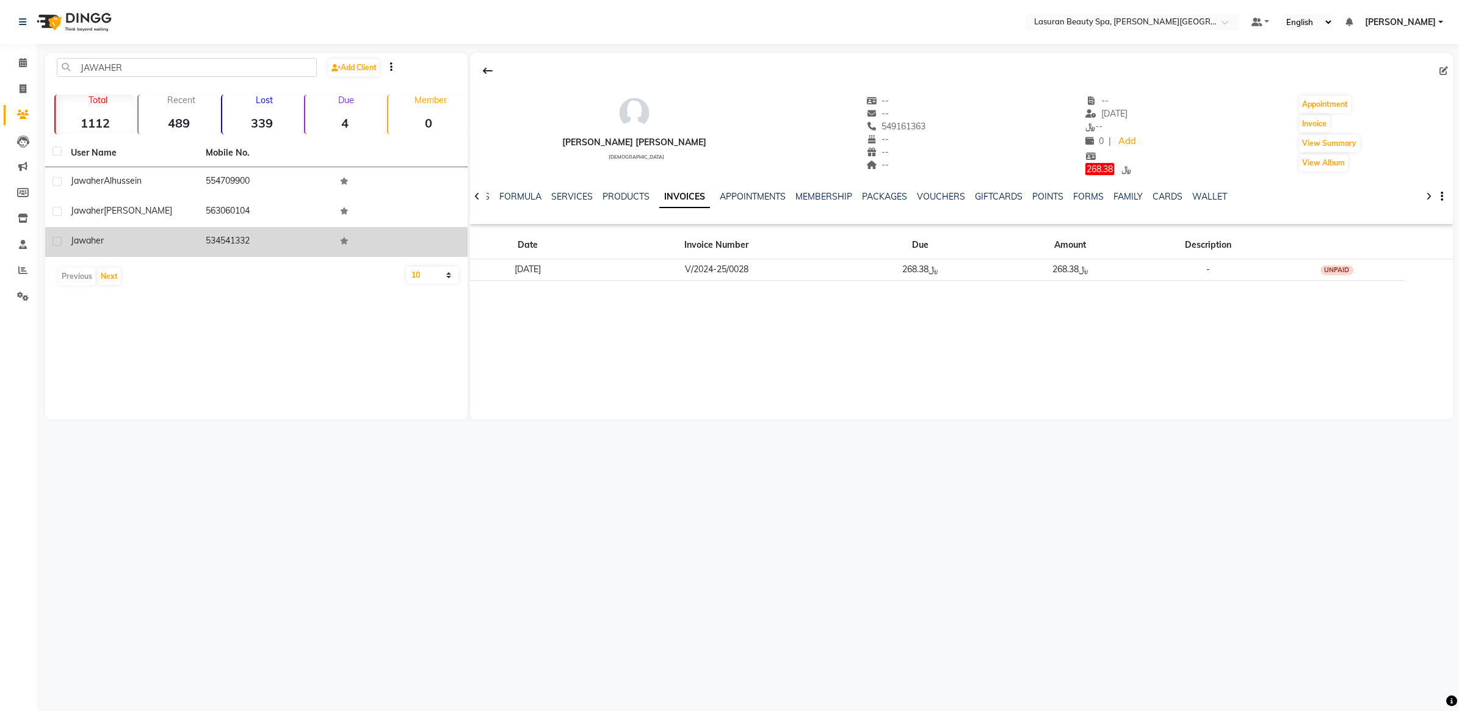
click at [200, 239] on td "534541332" at bounding box center [265, 242] width 135 height 30
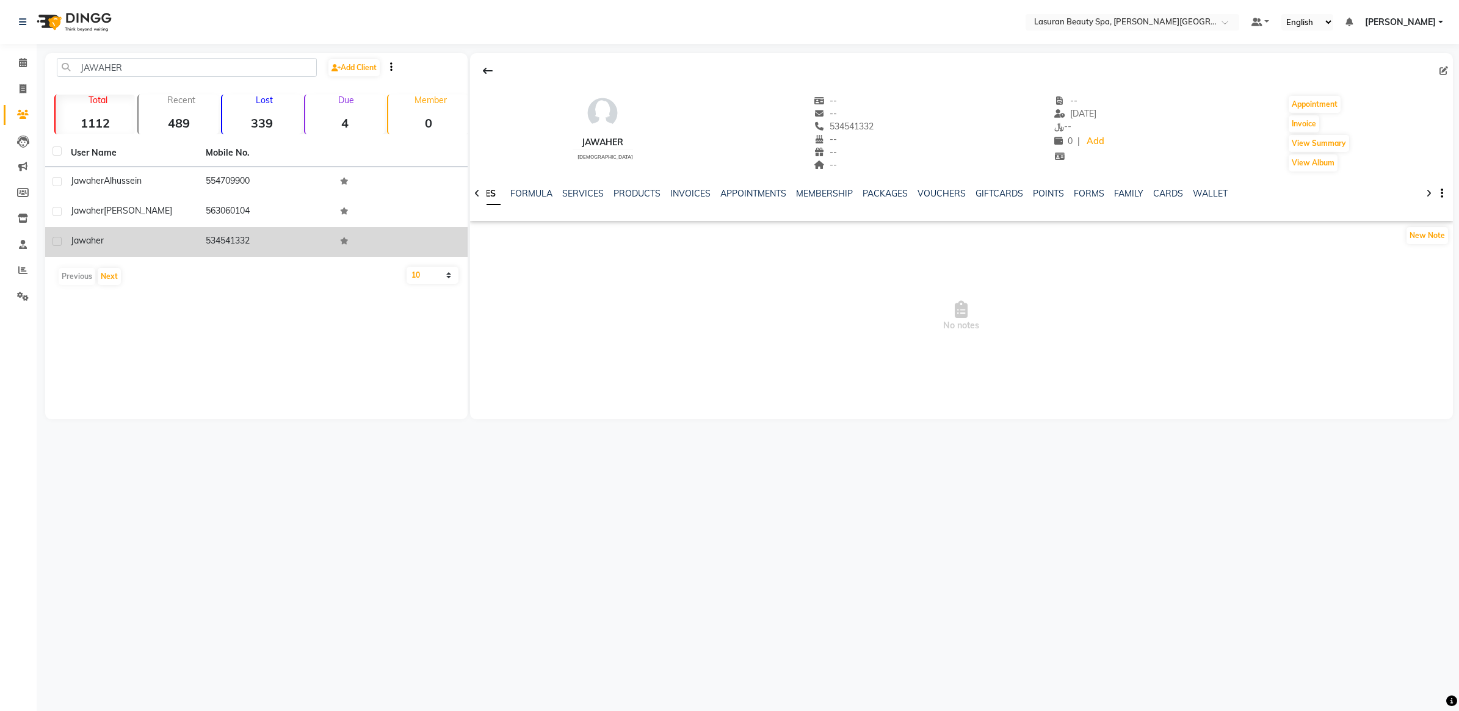
click at [156, 236] on div "Jawaher" at bounding box center [131, 240] width 120 height 13
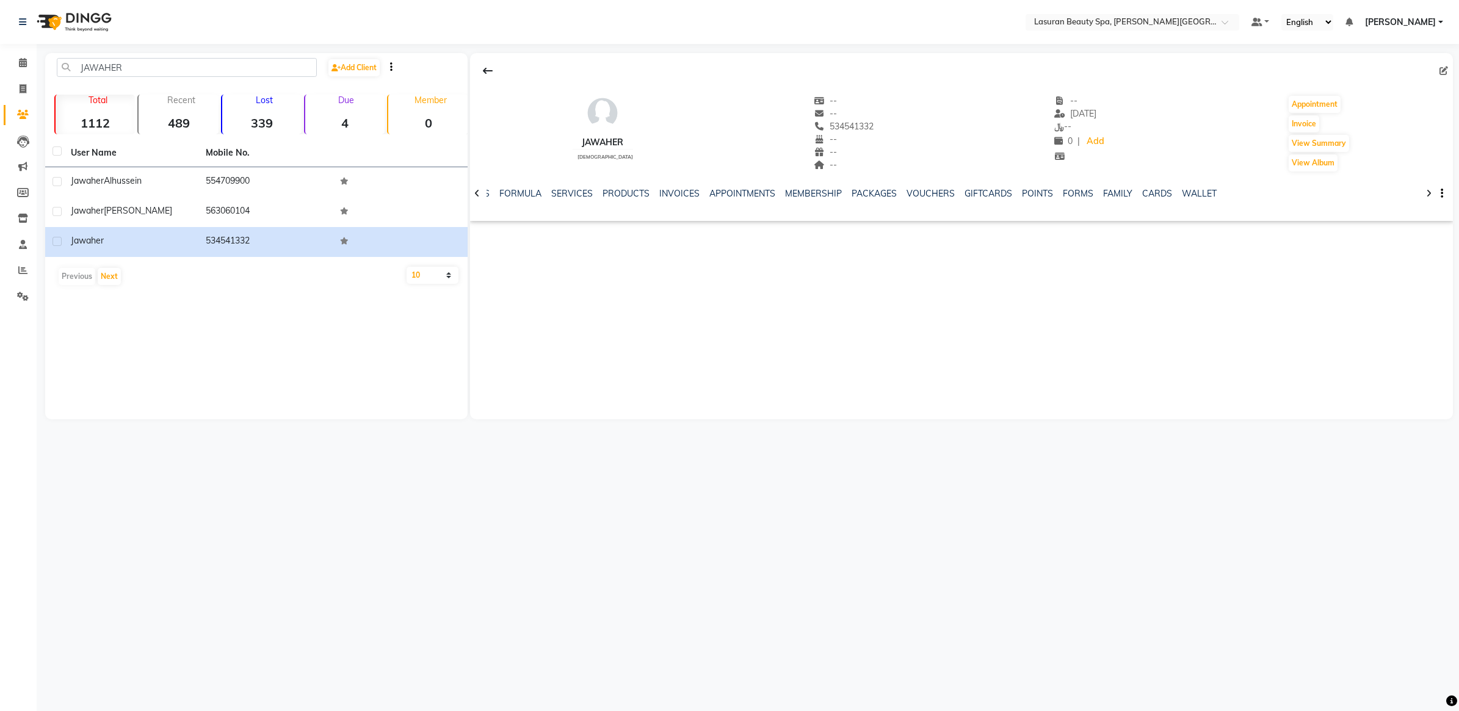
click at [675, 181] on div "NOTES FORMULA SERVICES PRODUCTS INVOICES APPOINTMENTS MEMBERSHIP PACKAGES VOUCH…" at bounding box center [961, 194] width 983 height 42
click at [669, 198] on link "INVOICES" at bounding box center [679, 193] width 40 height 11
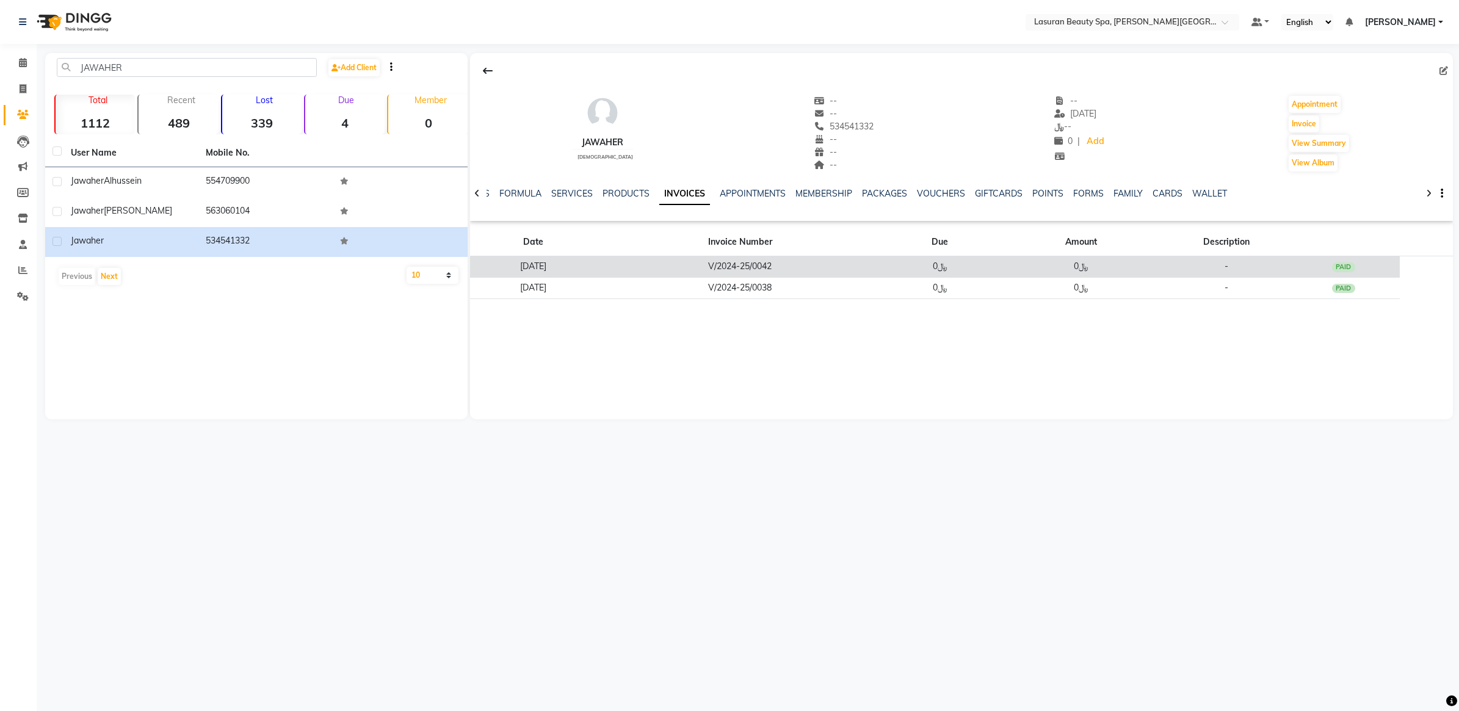
click at [840, 272] on td "V/2024-25/0042" at bounding box center [740, 266] width 287 height 21
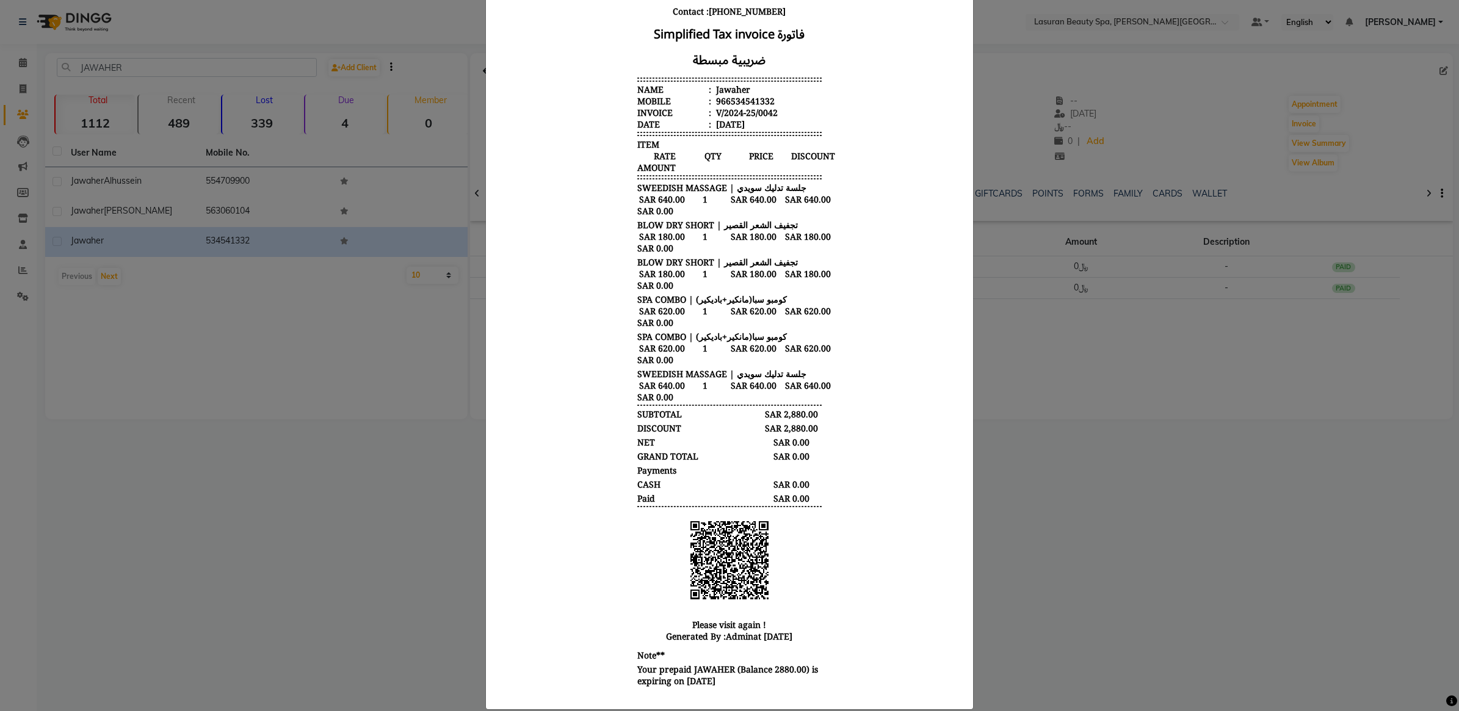
scroll to position [242, 0]
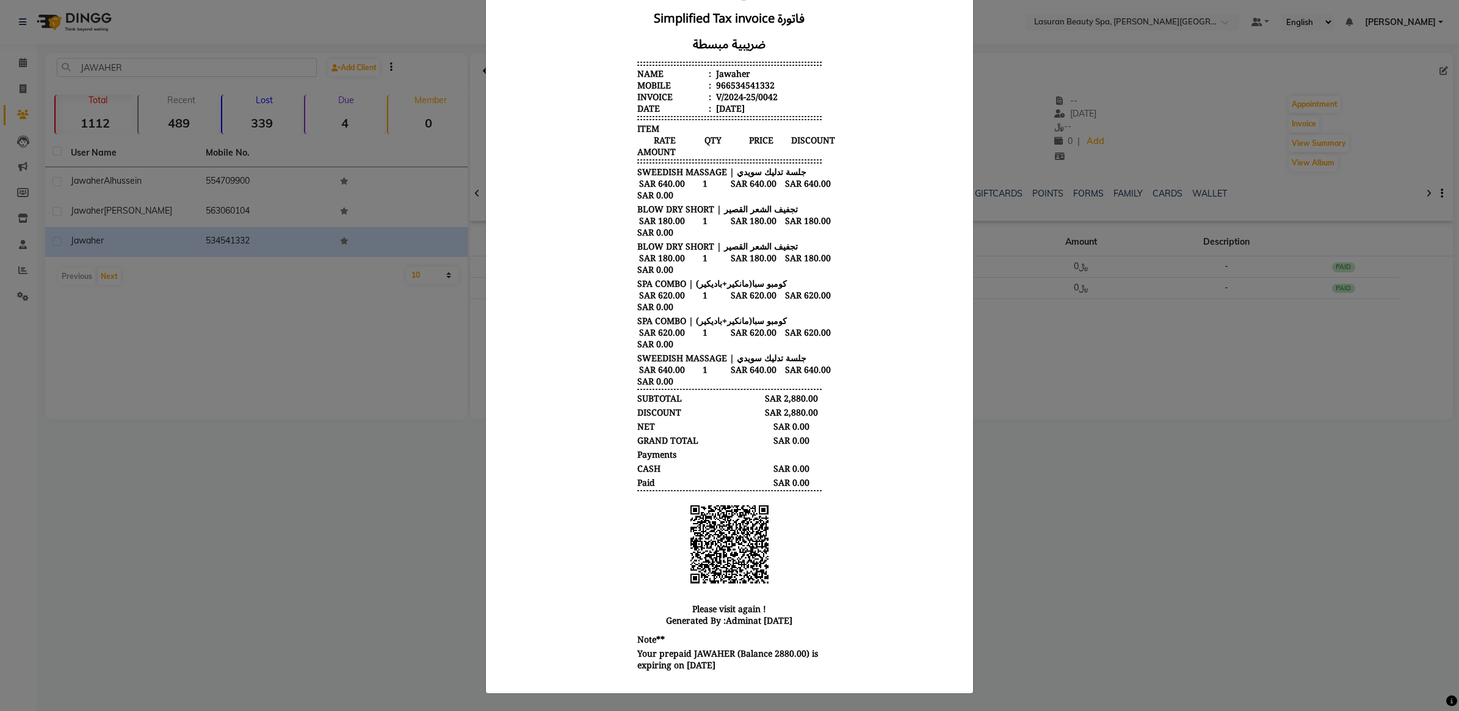
click at [1048, 507] on ngb-modal-window "INVOICE View Invoice Close" at bounding box center [729, 355] width 1459 height 711
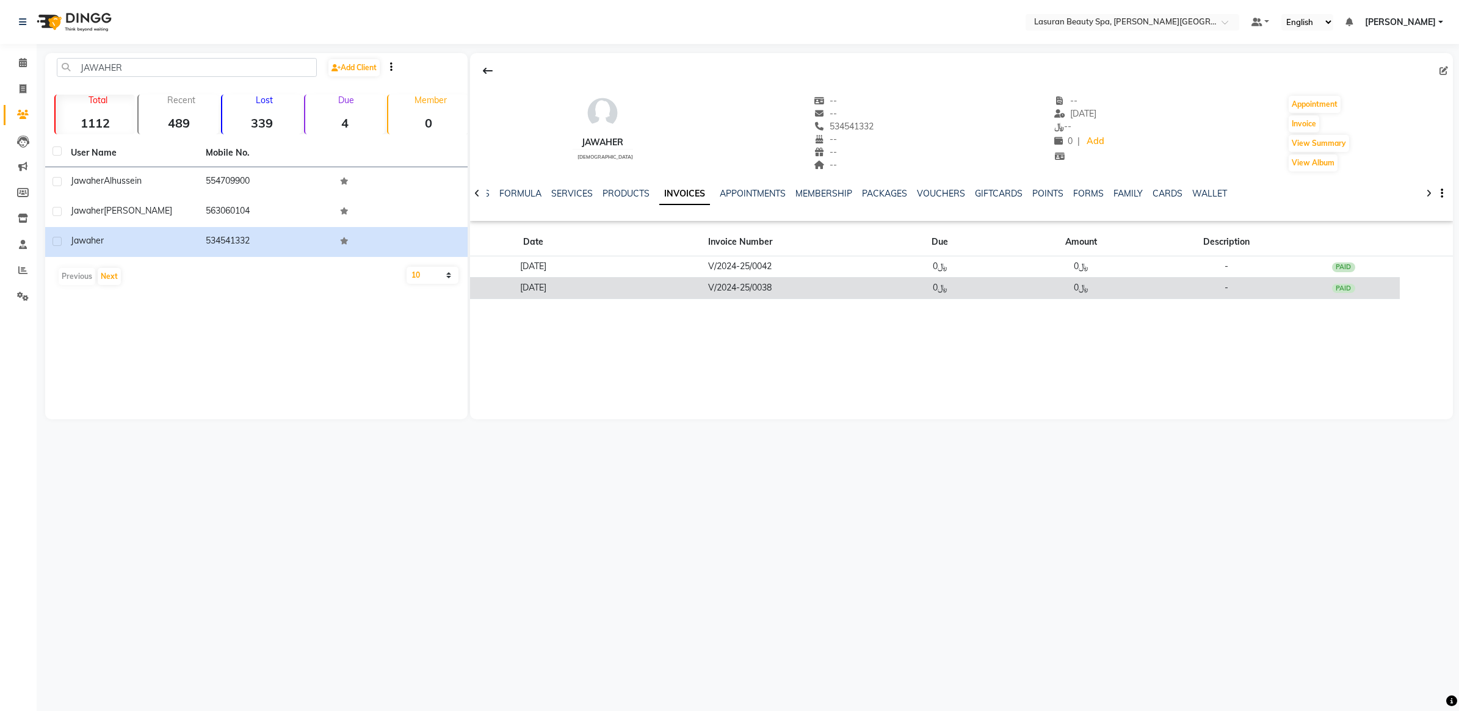
click at [941, 298] on td "﷼0" at bounding box center [941, 287] width 114 height 21
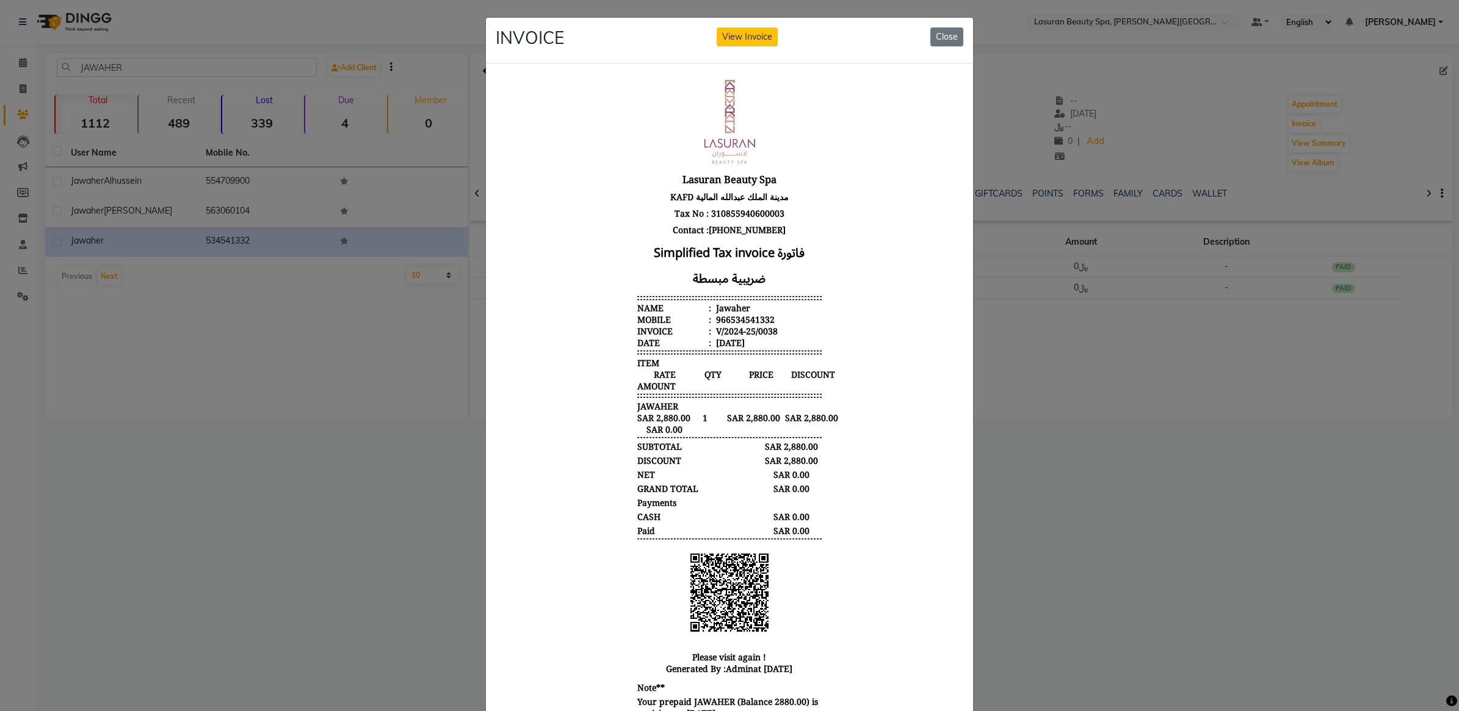
scroll to position [9, 0]
click at [997, 467] on ngb-modal-window "INVOICE View Invoice Close" at bounding box center [729, 355] width 1459 height 711
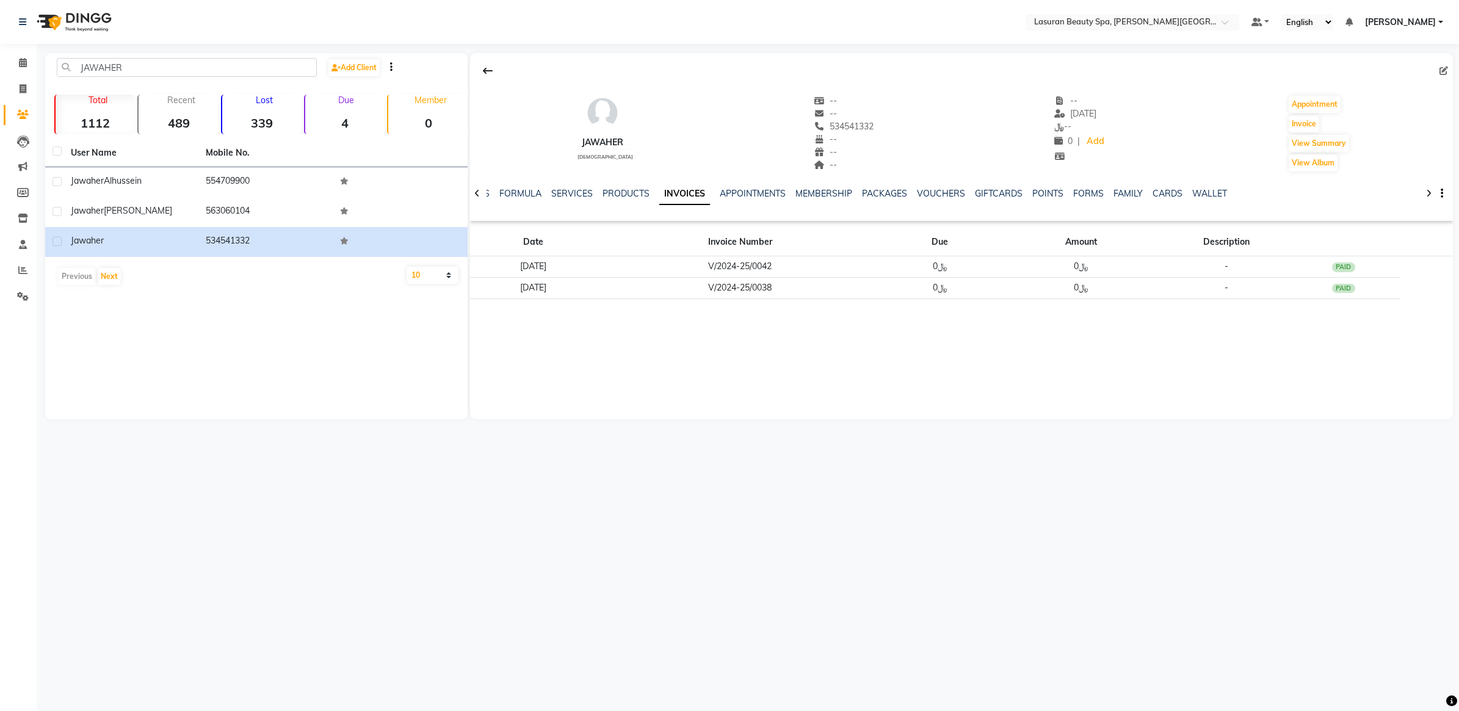
click at [1426, 192] on icon at bounding box center [1428, 193] width 5 height 9
click at [1183, 188] on link "WALLET" at bounding box center [1200, 193] width 35 height 11
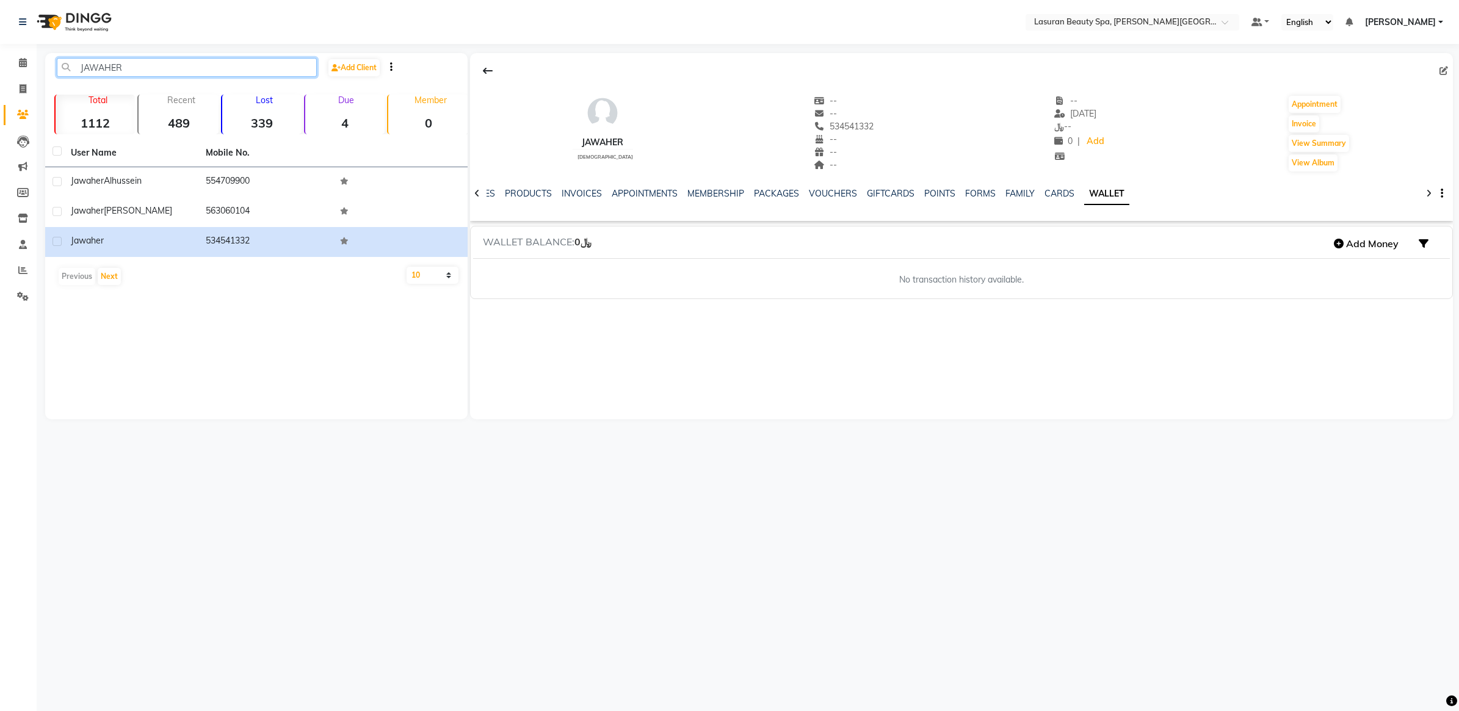
click at [234, 58] on input "JAWAHER" at bounding box center [187, 67] width 260 height 19
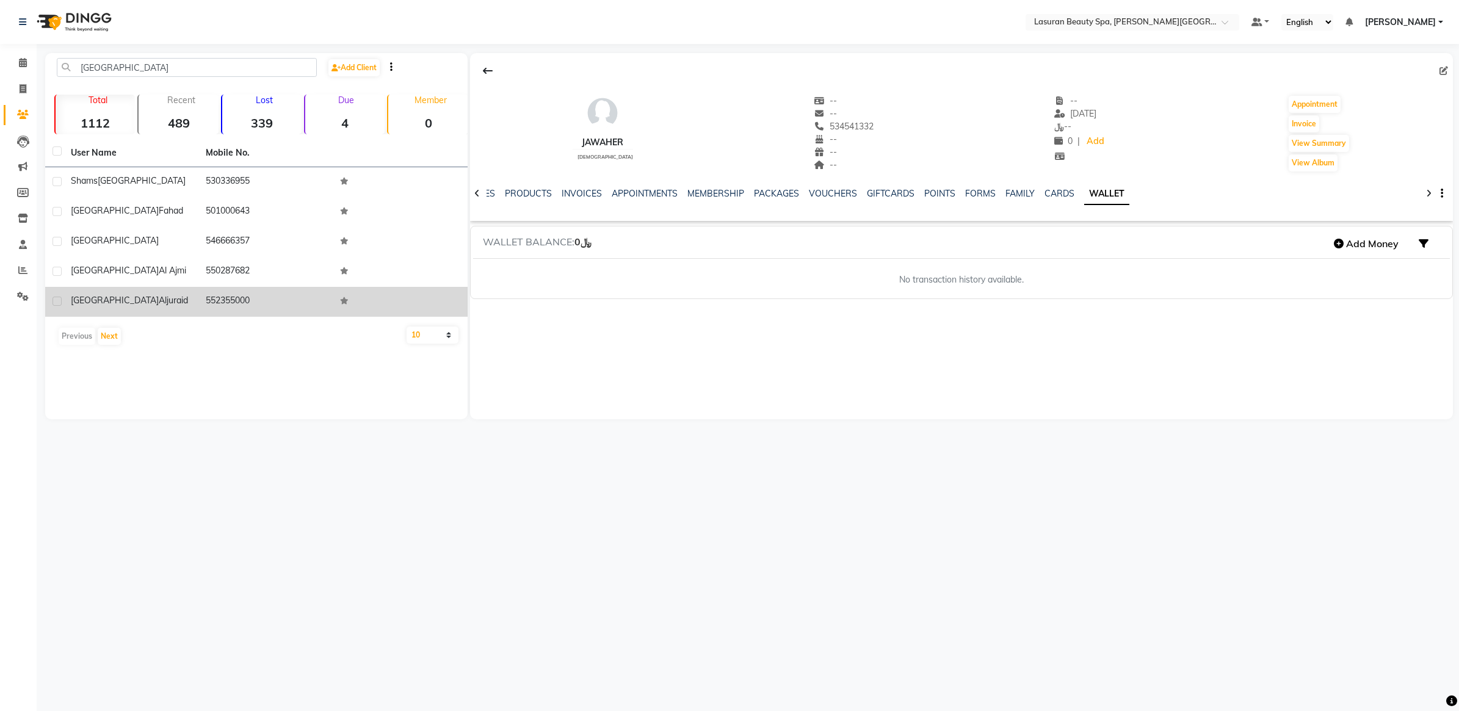
click at [173, 310] on td "Turki Aljuraid" at bounding box center [131, 302] width 135 height 30
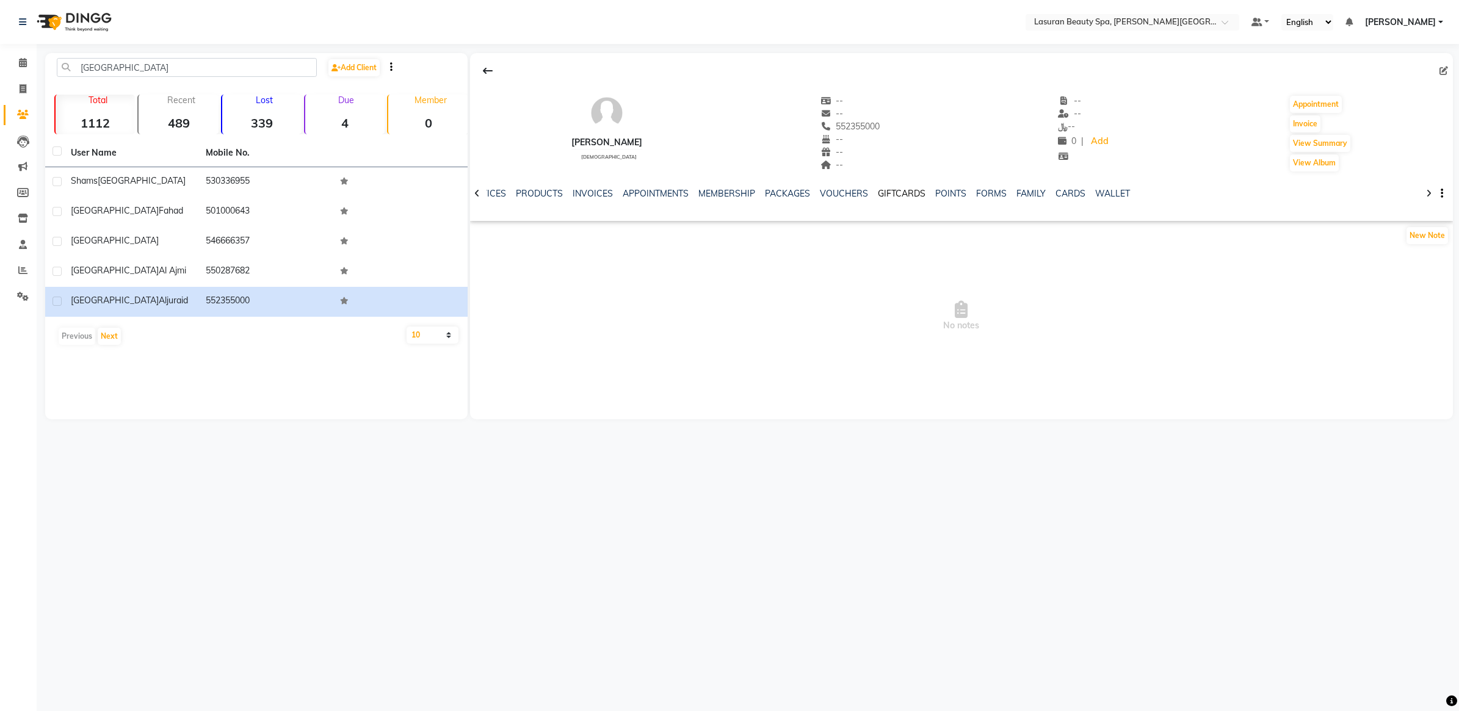
click at [913, 194] on link "GIFTCARDS" at bounding box center [902, 193] width 48 height 11
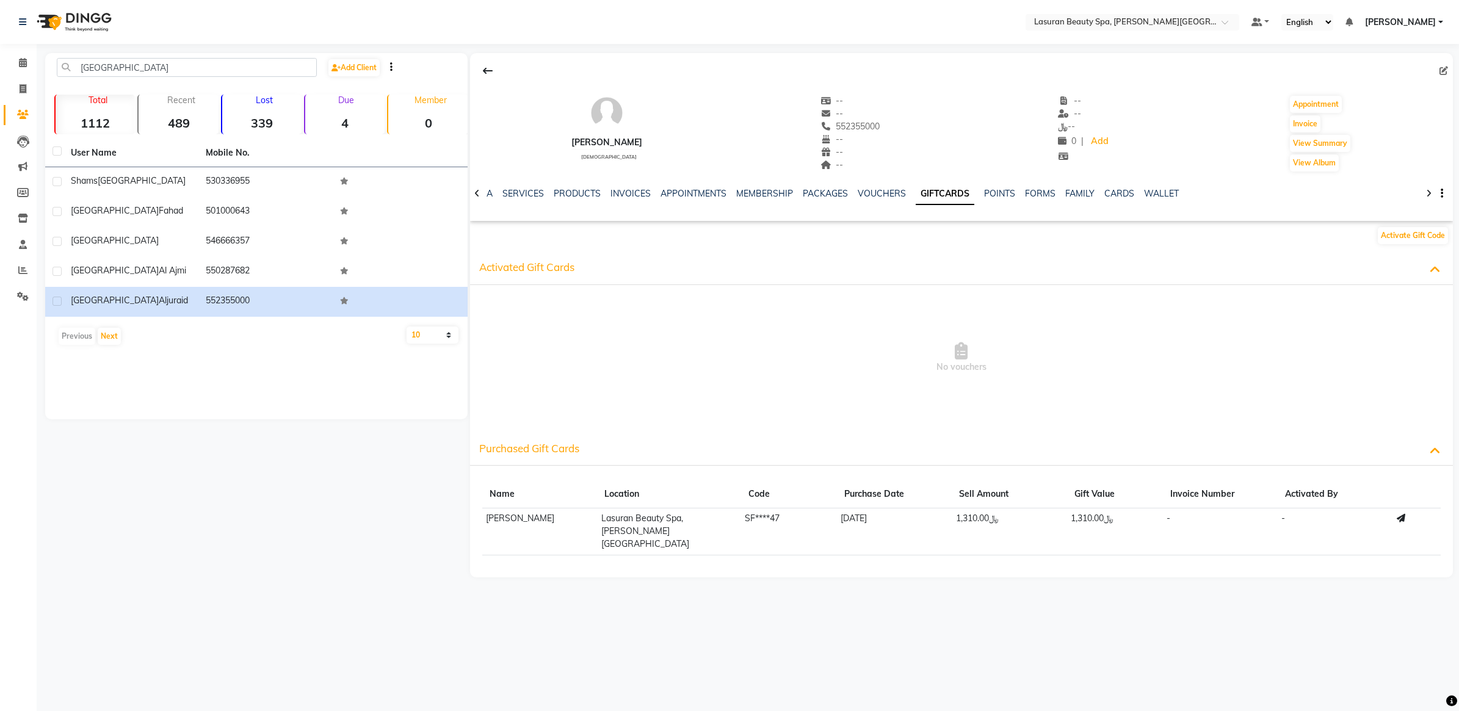
click at [1030, 522] on td "﷼1,310.00" at bounding box center [1009, 532] width 115 height 47
drag, startPoint x: 538, startPoint y: 520, endPoint x: 469, endPoint y: 524, distance: 69.1
click at [470, 524] on div "Name Location Code Purchase Date Sell Amount Gift Value Invoice Number Activate…" at bounding box center [961, 521] width 983 height 112
drag, startPoint x: 469, startPoint y: 524, endPoint x: 480, endPoint y: 520, distance: 11.6
click at [480, 520] on div "Name Location Code Purchase Date Sell Amount Gift Value Invoice Number Activate…" at bounding box center [961, 521] width 983 height 112
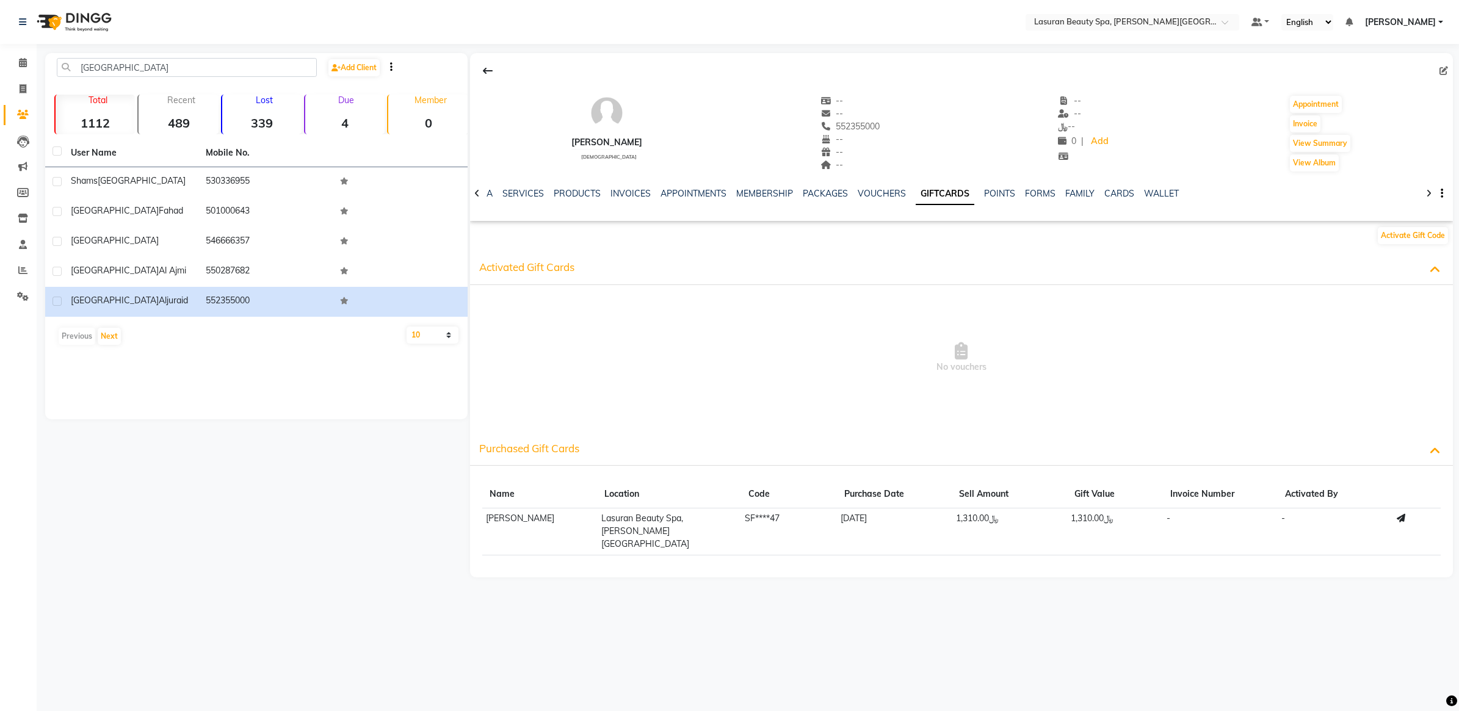
click at [489, 520] on td "Turki Aljuraid" at bounding box center [539, 532] width 115 height 47
drag, startPoint x: 487, startPoint y: 520, endPoint x: 547, endPoint y: 511, distance: 61.1
click at [547, 511] on td "Turki Aljuraid" at bounding box center [539, 532] width 115 height 47
copy td "Turki Aljuraid"
click at [219, 278] on td "550287682" at bounding box center [265, 272] width 135 height 30
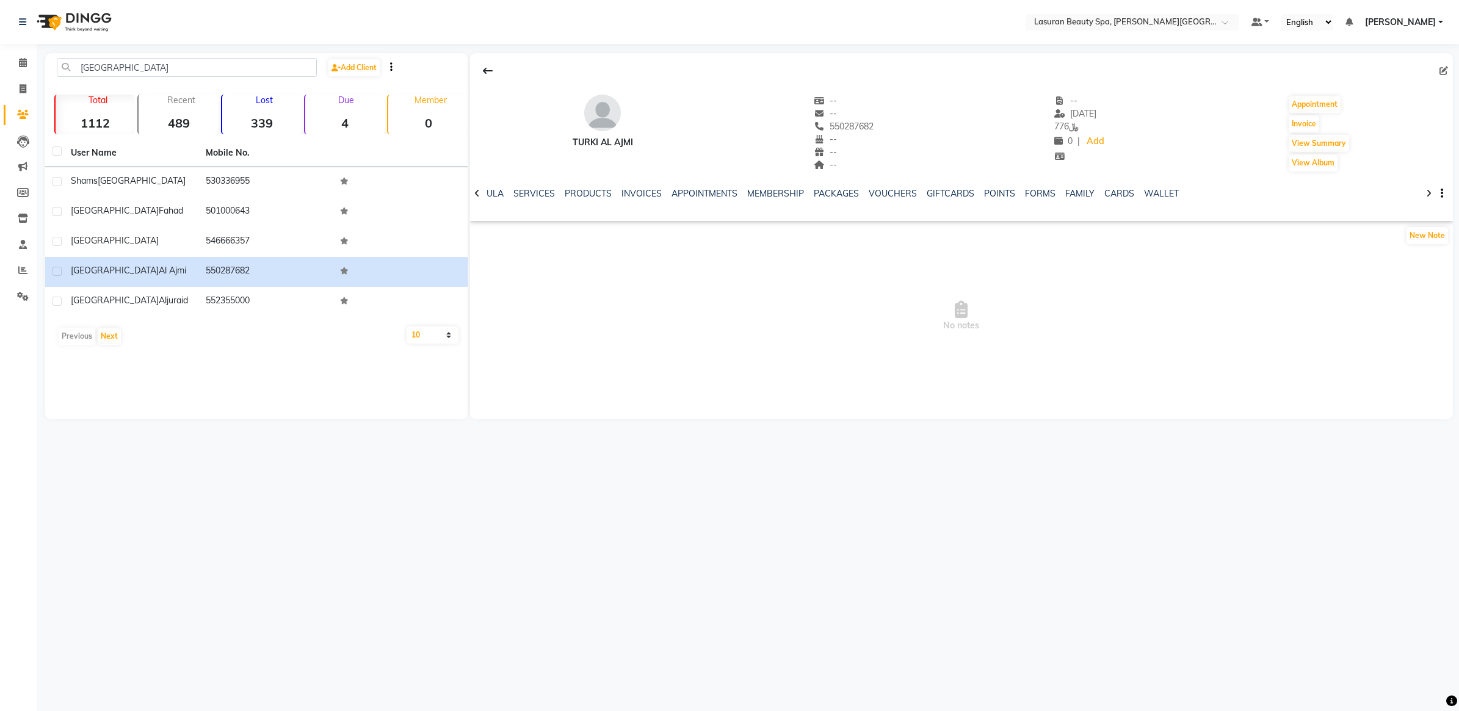
click at [642, 200] on div "INVOICES" at bounding box center [642, 193] width 40 height 13
click at [635, 193] on link "INVOICES" at bounding box center [642, 193] width 40 height 11
click at [1006, 190] on link "GIFTCARDS" at bounding box center [999, 193] width 48 height 11
click at [896, 186] on div "NOTES FORMULA SERVICES PRODUCTS INVOICES APPOINTMENTS MEMBERSHIP PACKAGES VOUCH…" at bounding box center [961, 194] width 983 height 42
click at [889, 190] on link "VOUCHERS" at bounding box center [882, 193] width 48 height 11
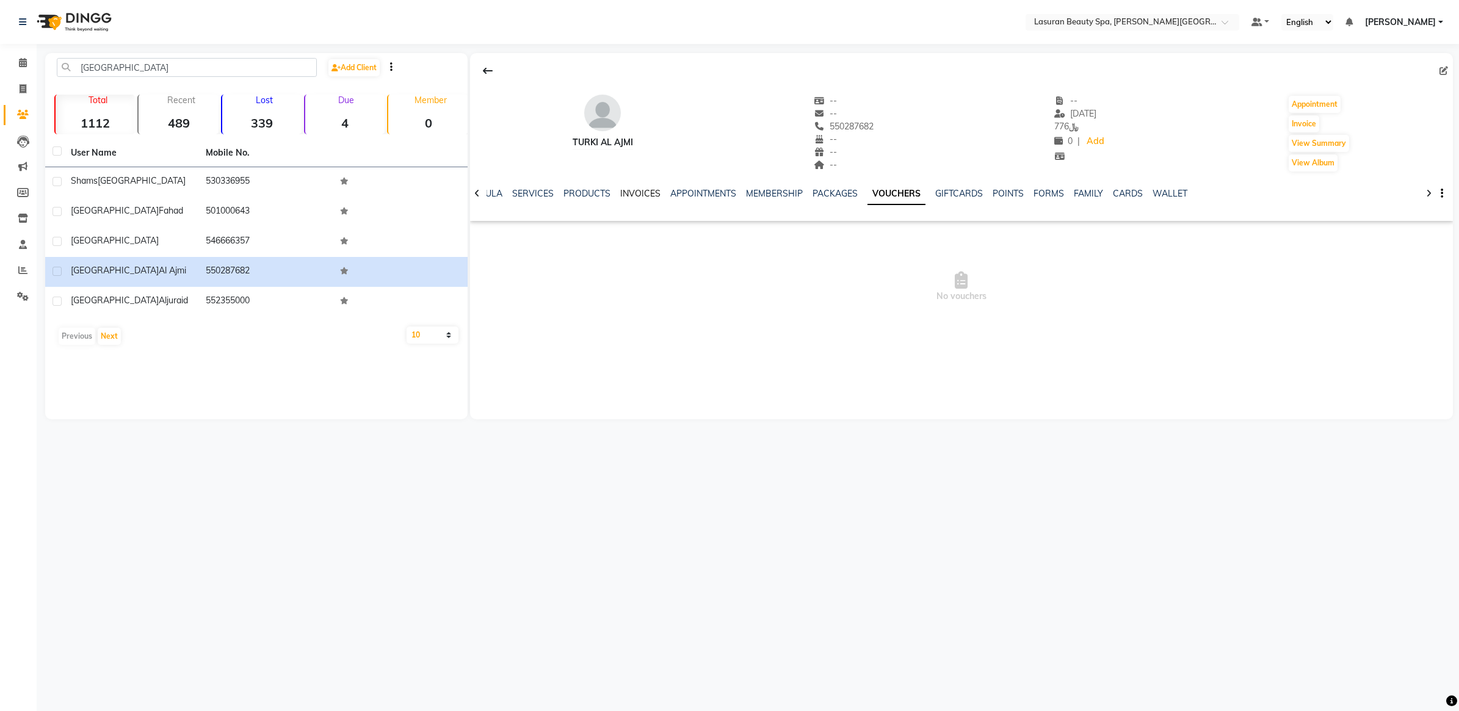
click at [640, 192] on link "INVOICES" at bounding box center [640, 193] width 40 height 11
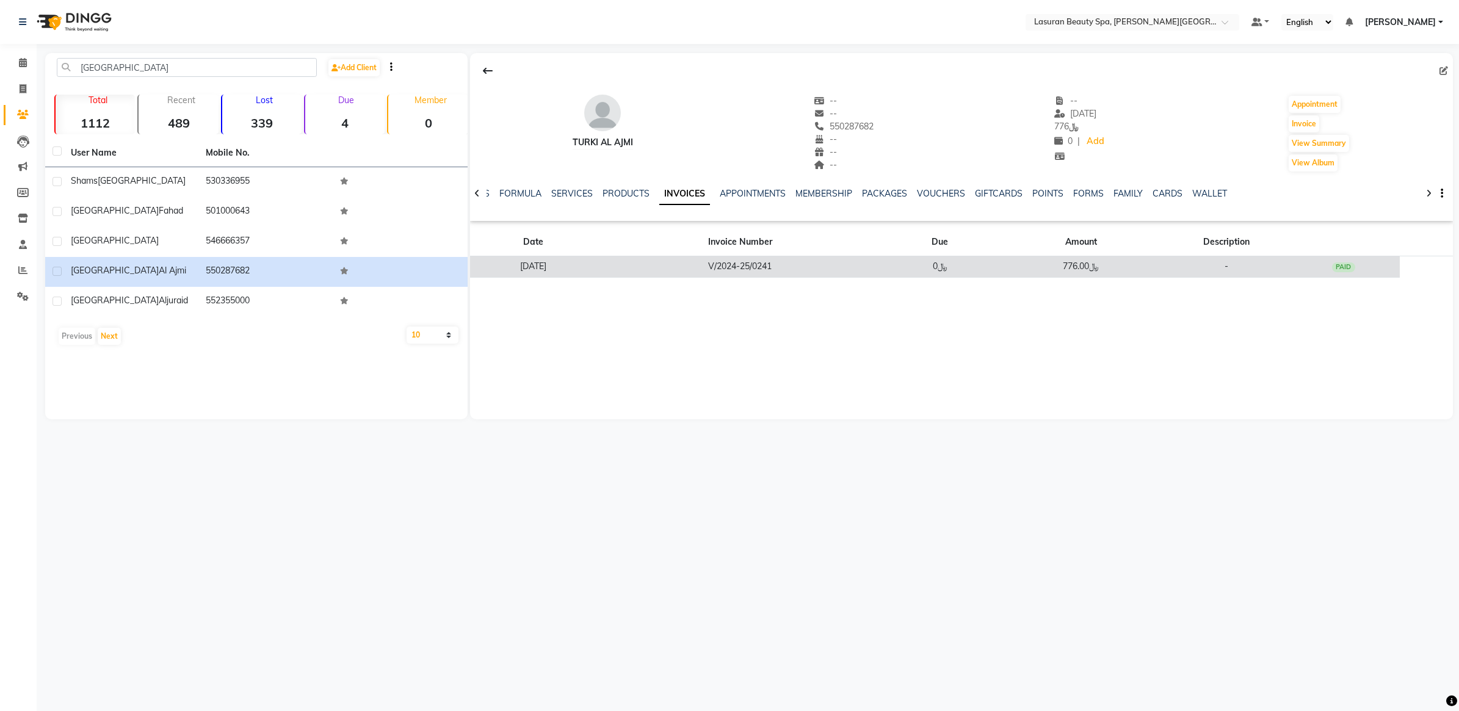
click at [773, 264] on td "V/2024-25/0241" at bounding box center [740, 266] width 287 height 21
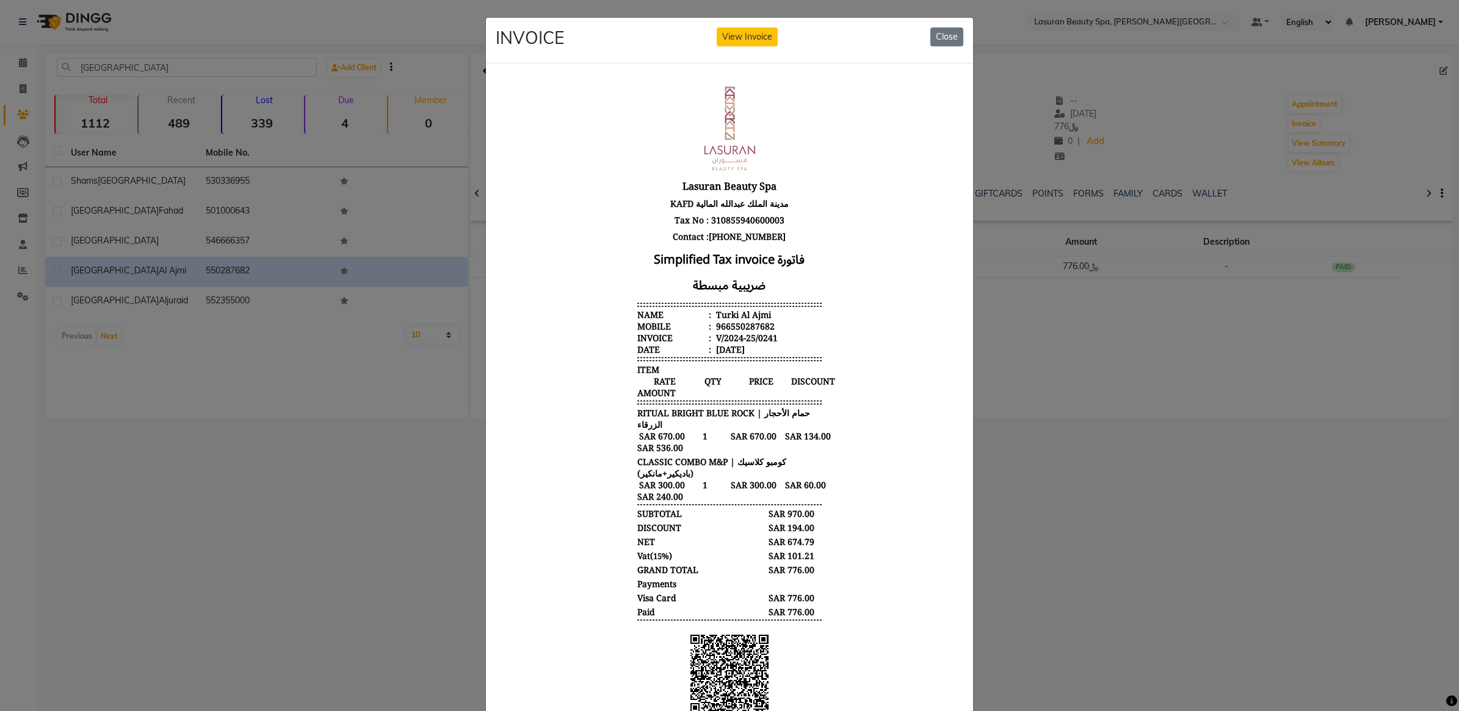
scroll to position [10, 0]
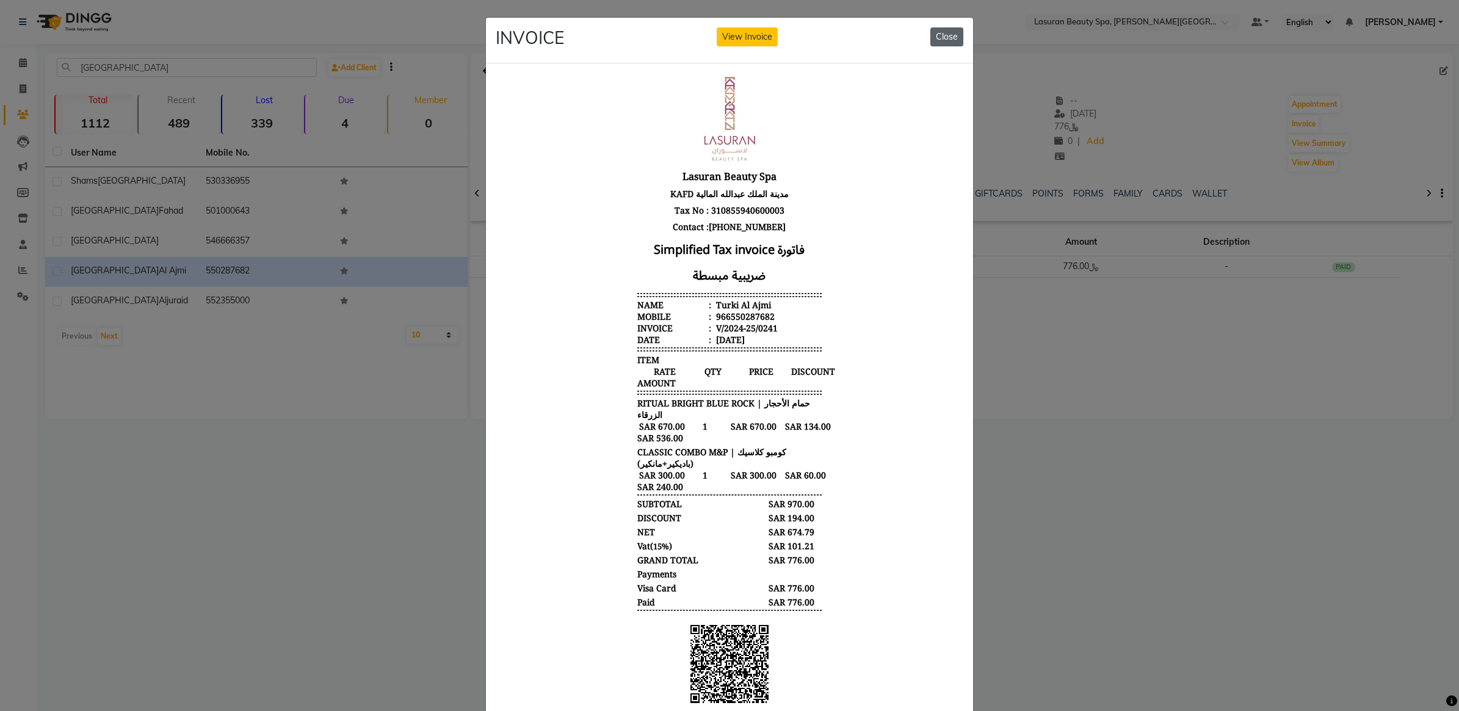
click at [933, 45] on button "Close" at bounding box center [947, 36] width 33 height 19
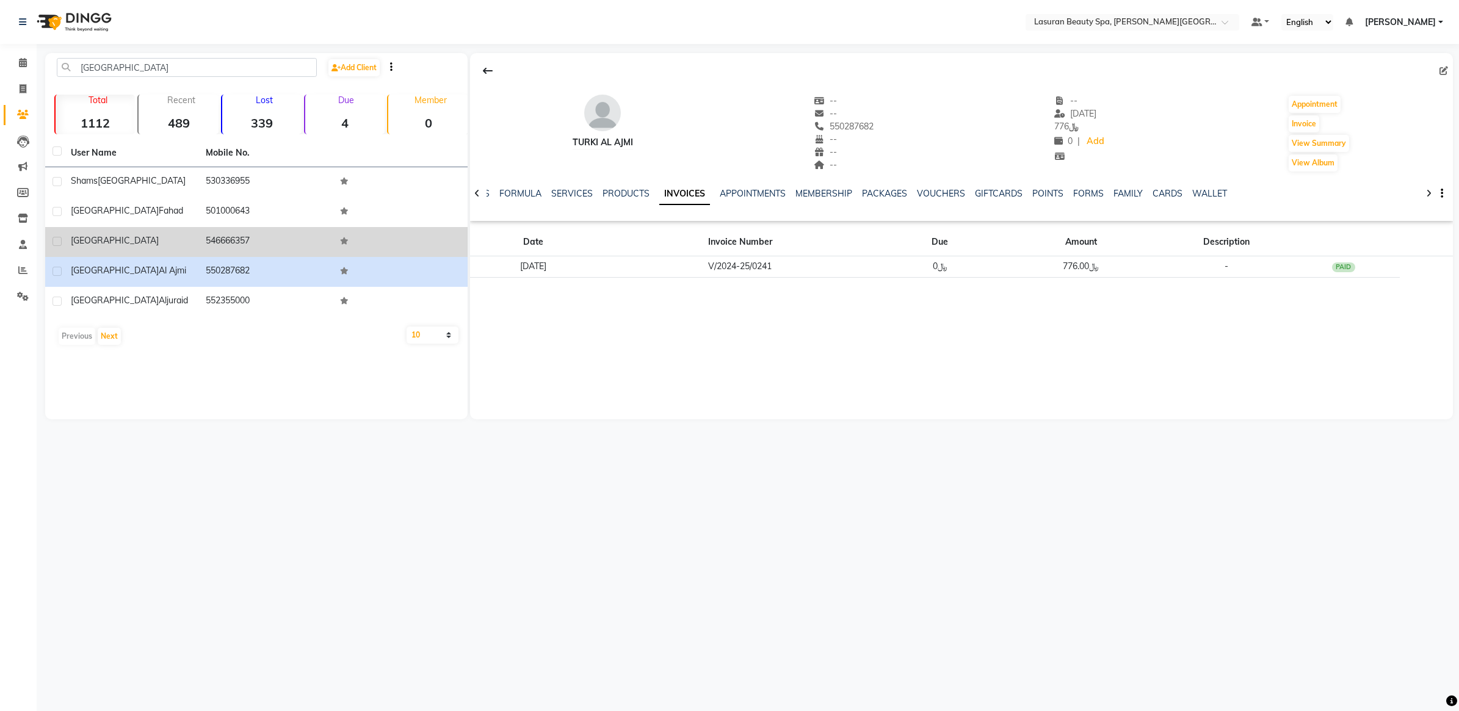
click at [194, 242] on td "Turki" at bounding box center [131, 242] width 135 height 30
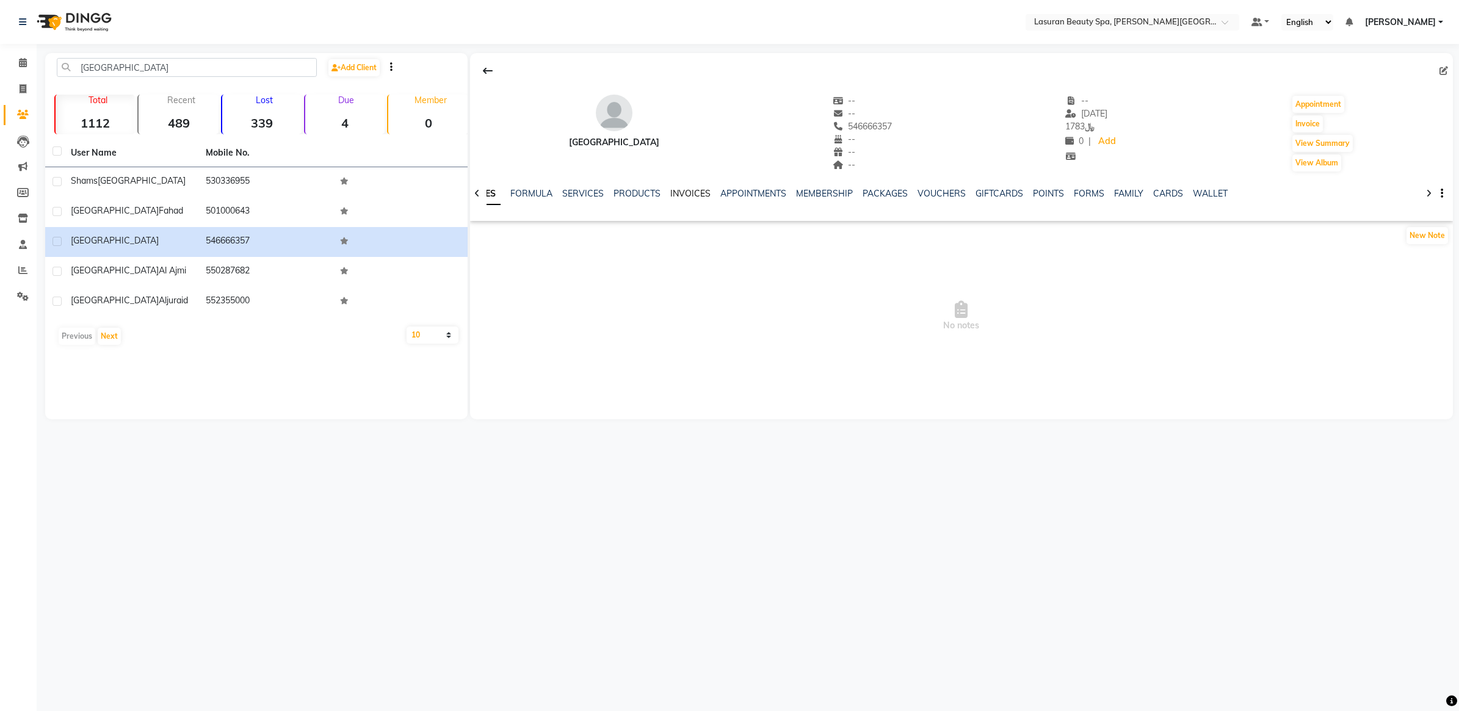
click at [670, 193] on link "INVOICES" at bounding box center [690, 193] width 40 height 11
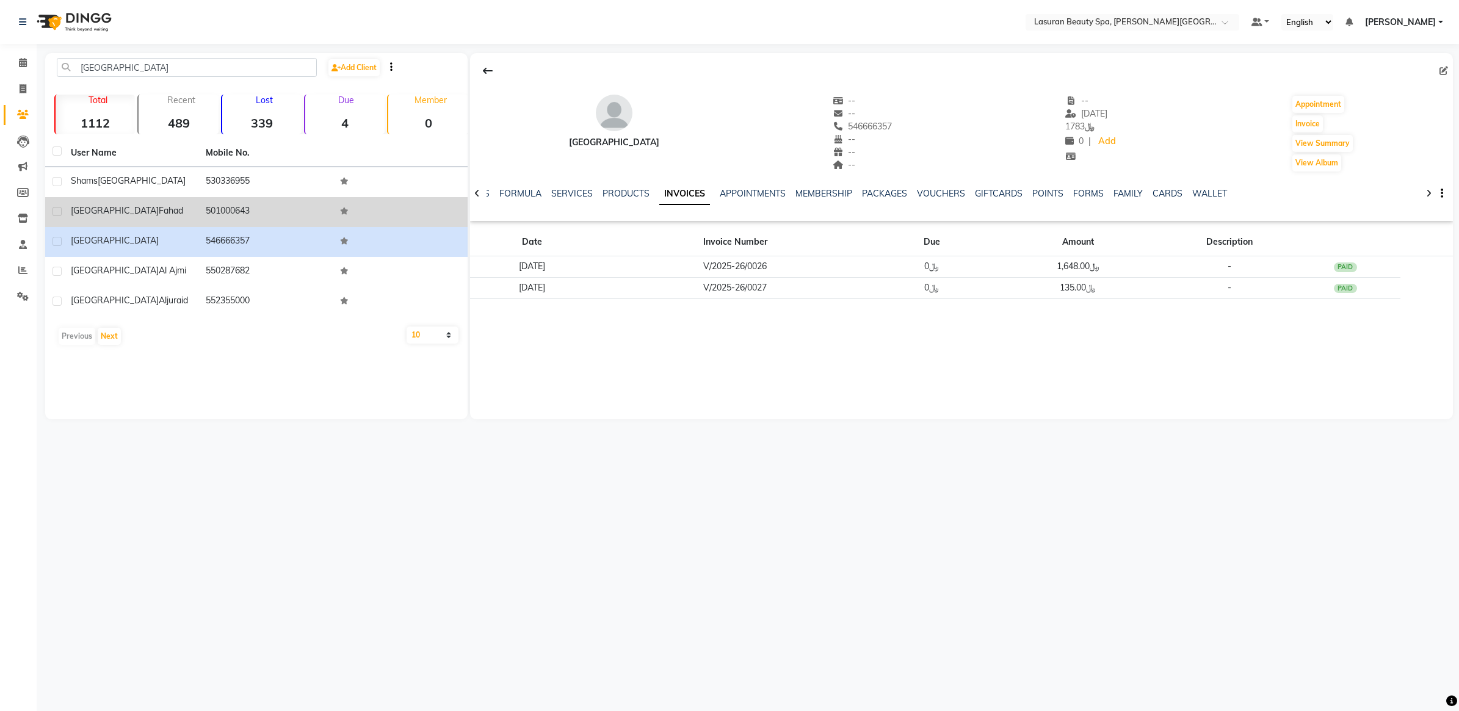
click at [166, 205] on div "Turki Fahad" at bounding box center [131, 211] width 120 height 13
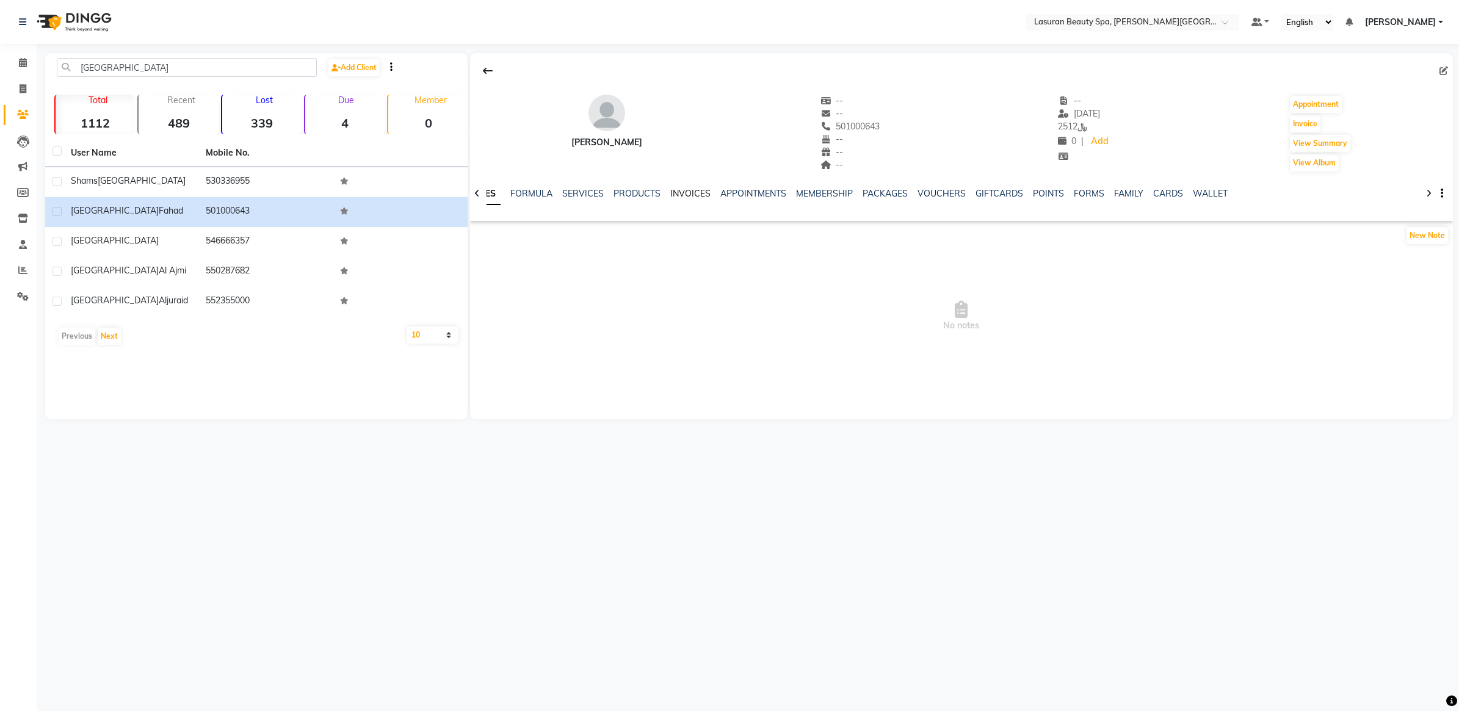
click at [678, 196] on link "INVOICES" at bounding box center [690, 193] width 40 height 11
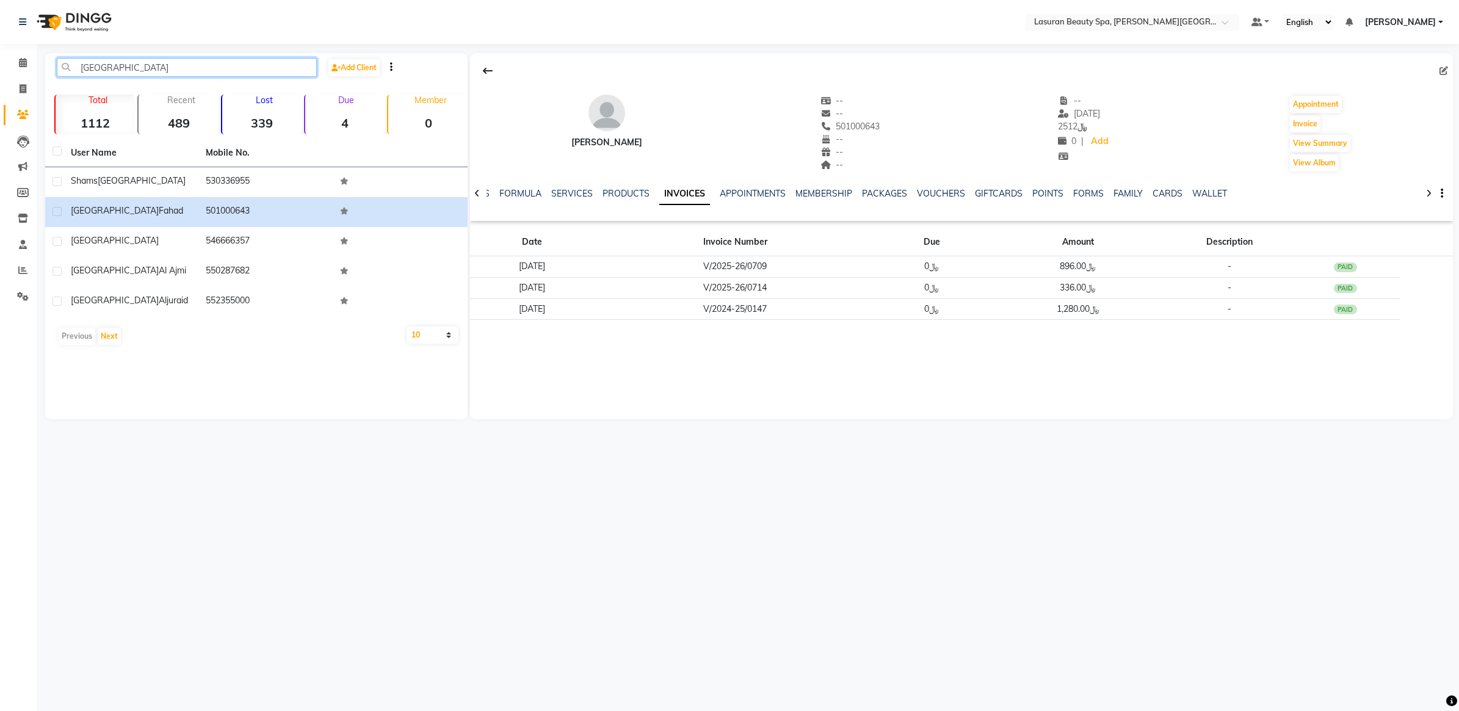
click at [202, 70] on input "Turki" at bounding box center [187, 67] width 260 height 19
click at [202, 69] on input "Turki" at bounding box center [187, 67] width 260 height 19
paste input "Raghad Alolayan"
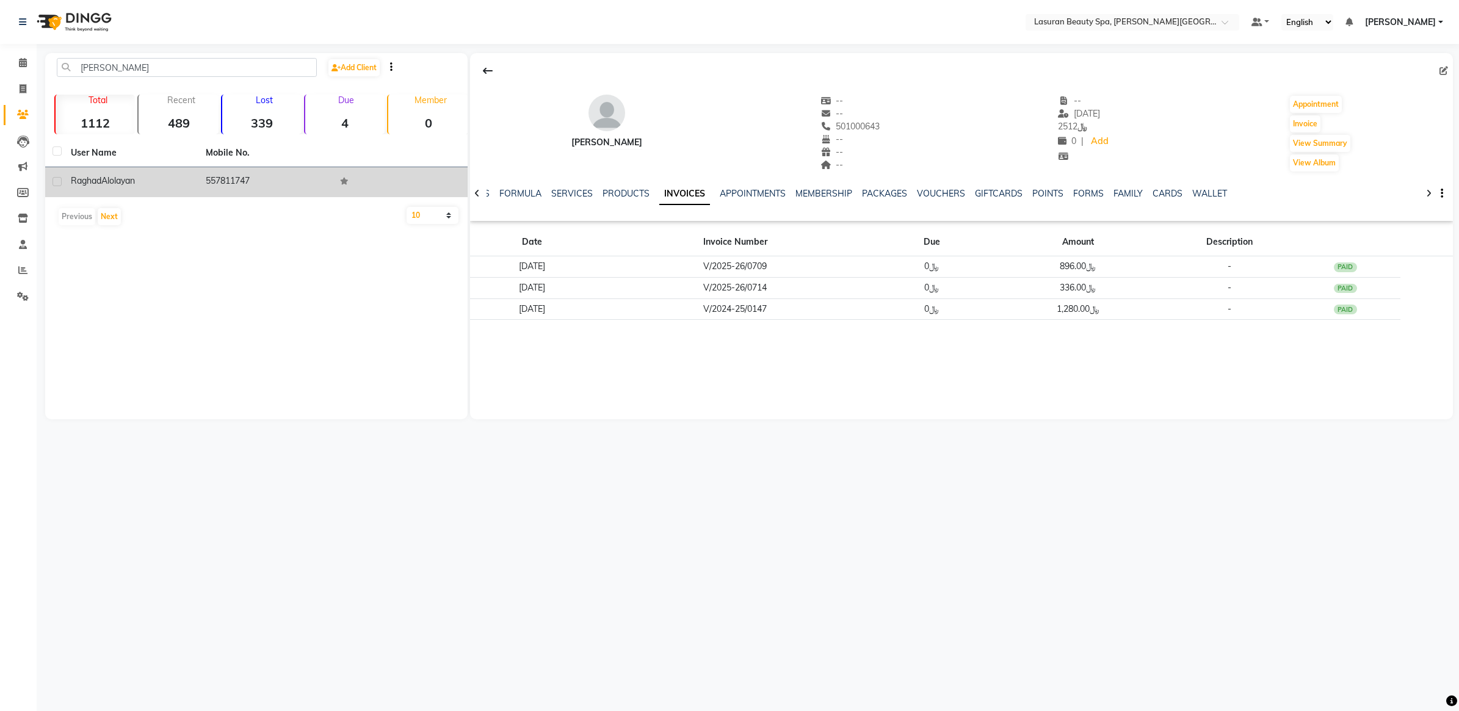
click at [178, 191] on td "Raghad Alolayan" at bounding box center [131, 182] width 135 height 30
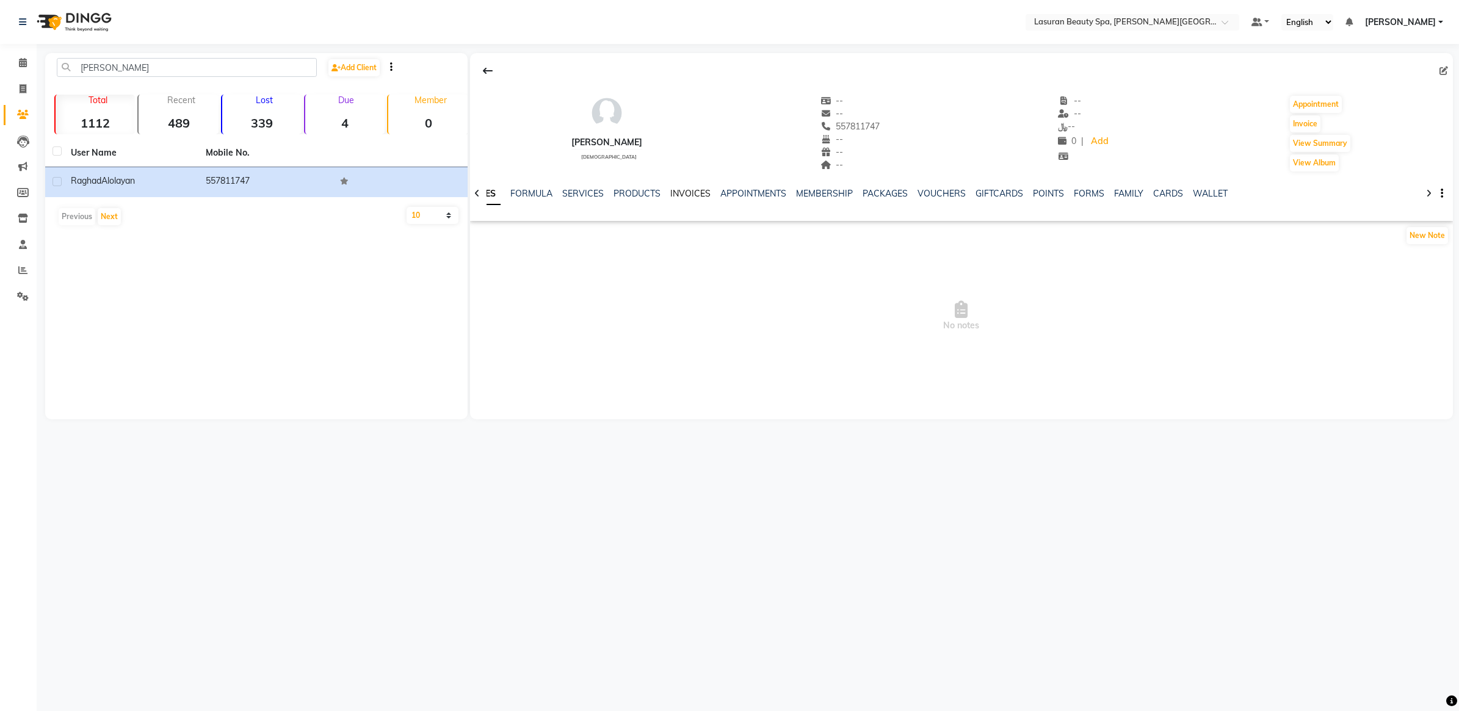
click at [681, 198] on link "INVOICES" at bounding box center [690, 193] width 40 height 11
click at [994, 191] on link "GIFTCARDS" at bounding box center [999, 193] width 48 height 11
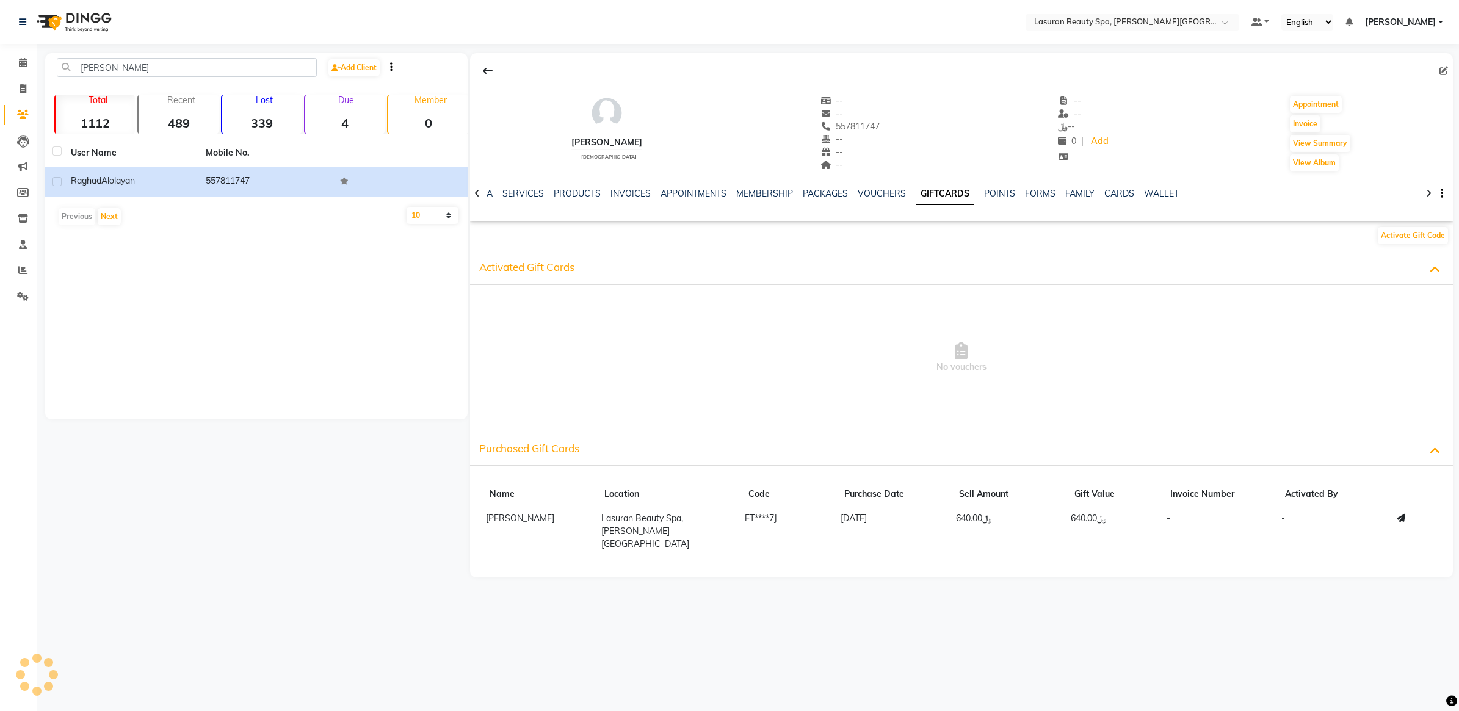
click at [1302, 530] on td "-" at bounding box center [1335, 532] width 115 height 47
drag, startPoint x: 1305, startPoint y: 526, endPoint x: 1259, endPoint y: 536, distance: 47.4
click at [1259, 536] on tr "Raghad Alolayan Lasuran Beauty Spa, King Abdullah Financial District ET****7J 1…" at bounding box center [961, 532] width 959 height 47
drag, startPoint x: 1259, startPoint y: 536, endPoint x: 1160, endPoint y: 537, distance: 98.3
click at [1160, 537] on td "﷼640.00" at bounding box center [1115, 532] width 96 height 47
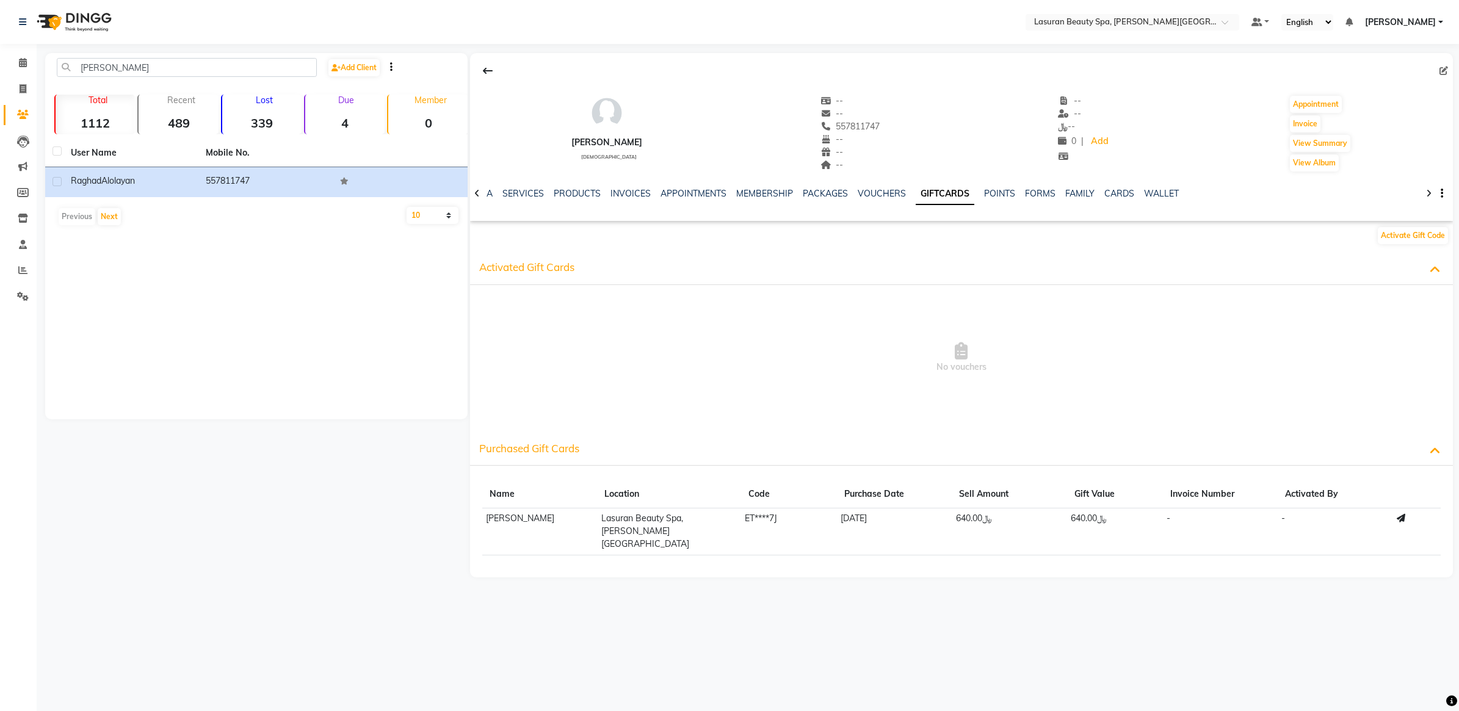
click at [819, 523] on td "ET****7J" at bounding box center [789, 532] width 96 height 47
click at [165, 64] on input "Raghad Alolayan" at bounding box center [187, 67] width 260 height 19
click at [165, 63] on input "Raghad Alolayan" at bounding box center [187, 67] width 260 height 19
paste input "554454653"
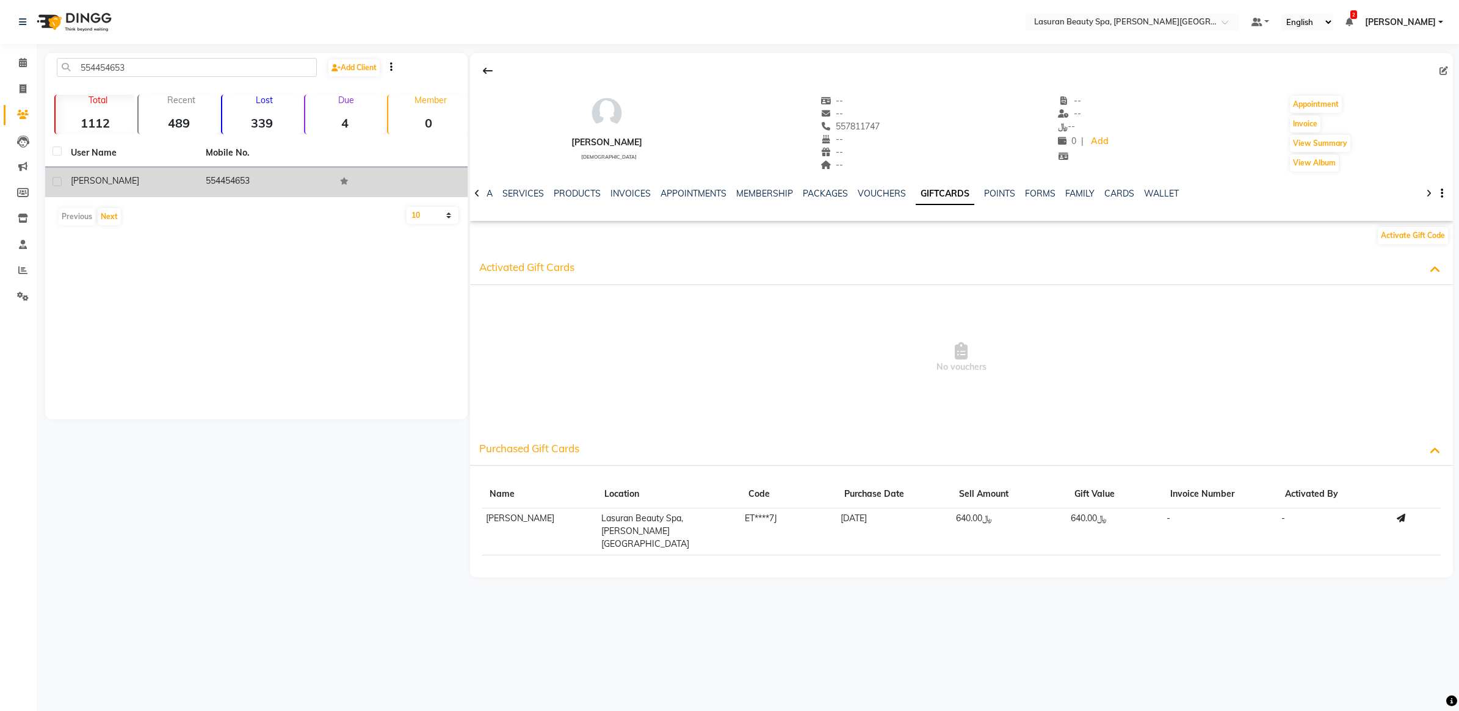
click at [237, 186] on td "554454653" at bounding box center [265, 182] width 135 height 30
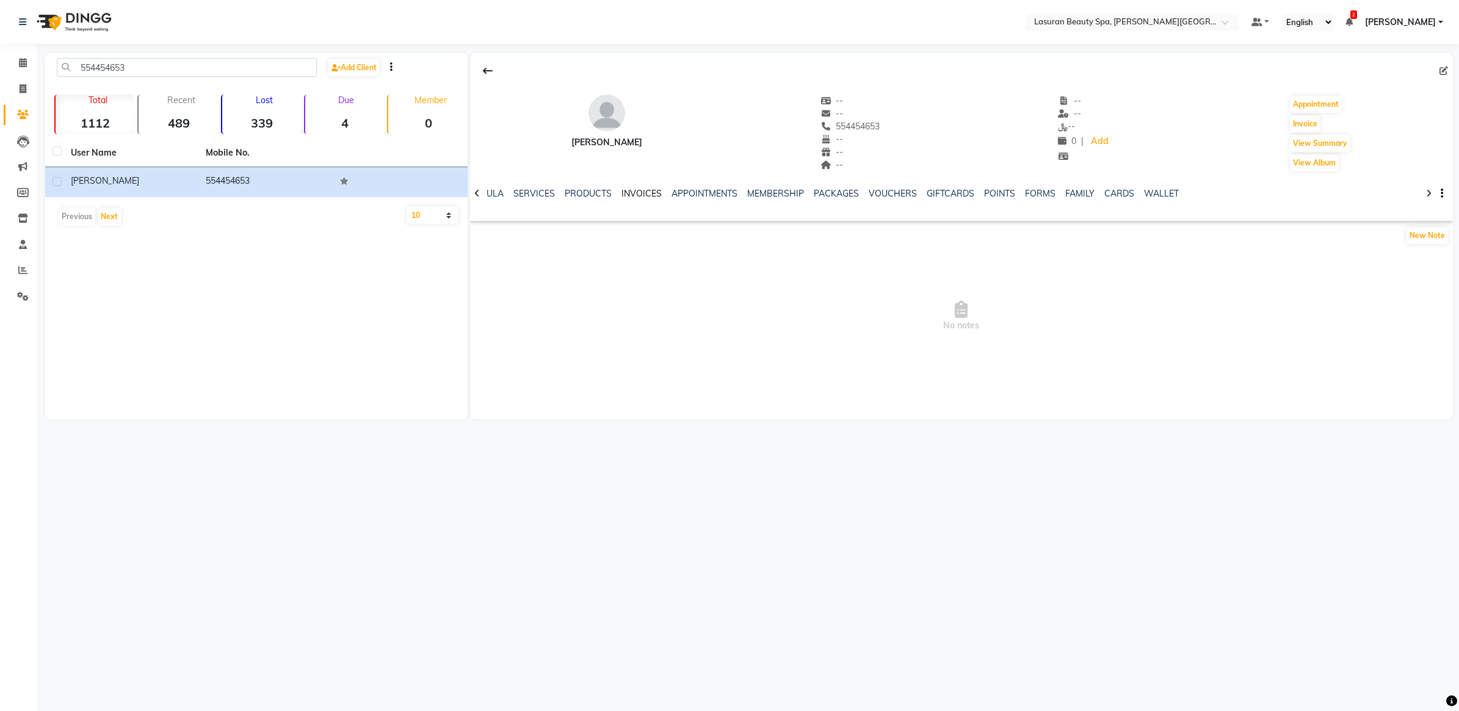
click at [653, 193] on link "INVOICES" at bounding box center [642, 193] width 40 height 11
click at [940, 193] on link "VOUCHERS" at bounding box center [941, 193] width 48 height 11
click at [956, 194] on link "GIFTCARDS" at bounding box center [960, 193] width 48 height 11
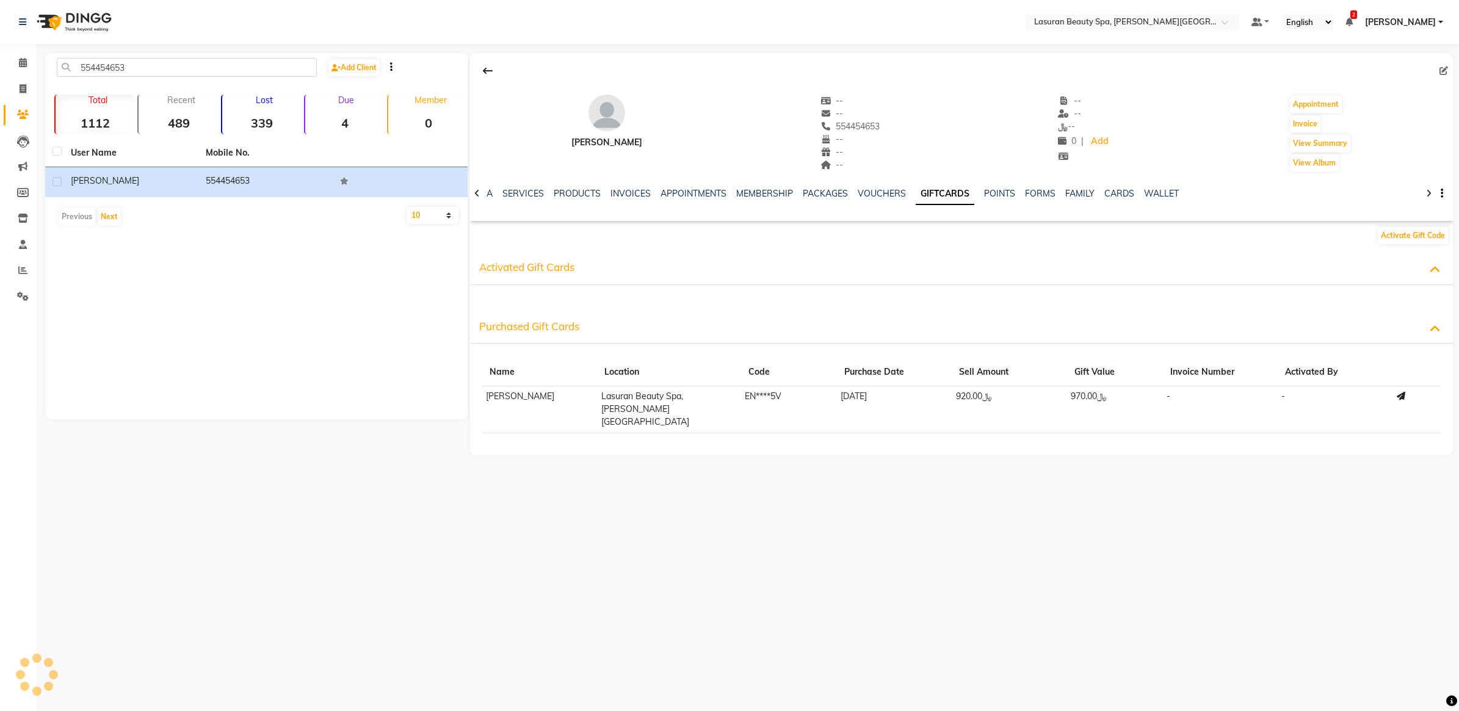
click at [751, 415] on td "EN****5V" at bounding box center [789, 410] width 96 height 47
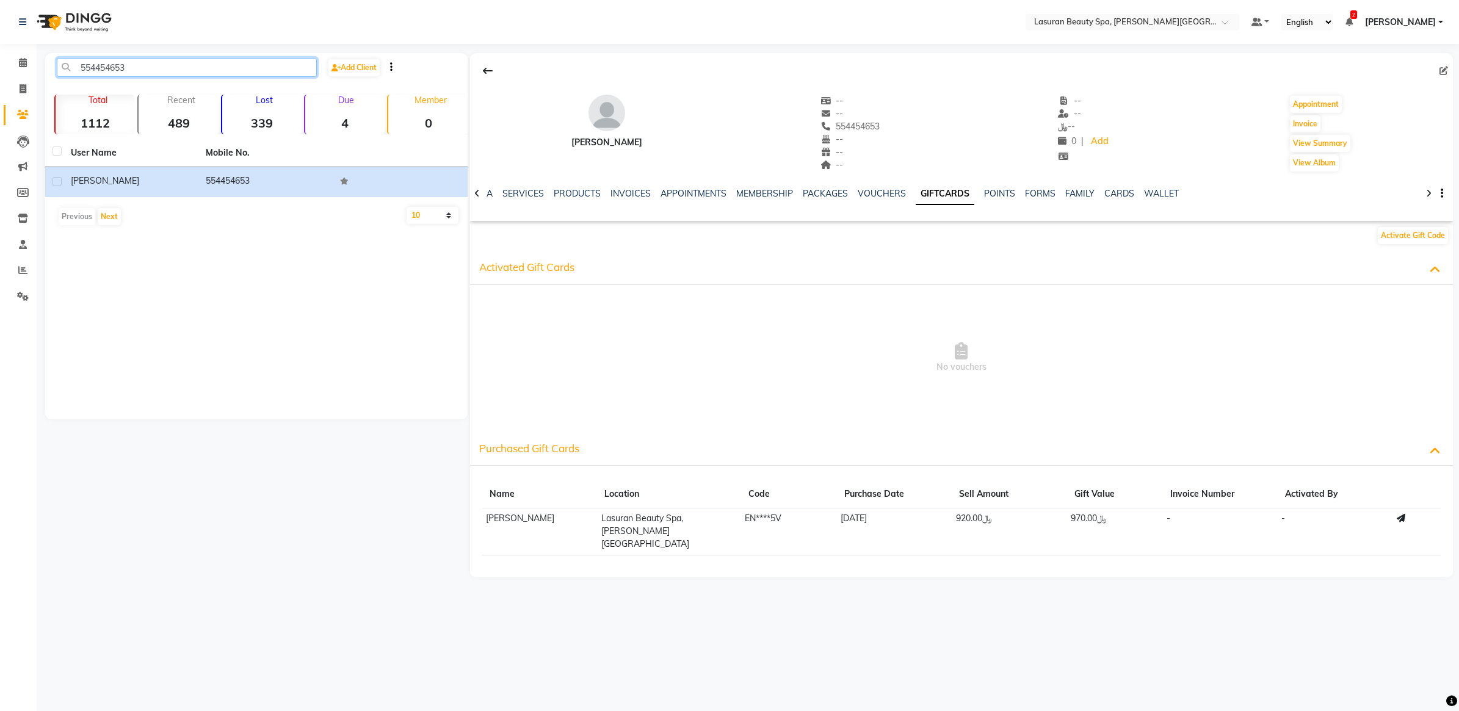
click at [187, 67] on input "554454653" at bounding box center [187, 67] width 260 height 19
paste input "2355000"
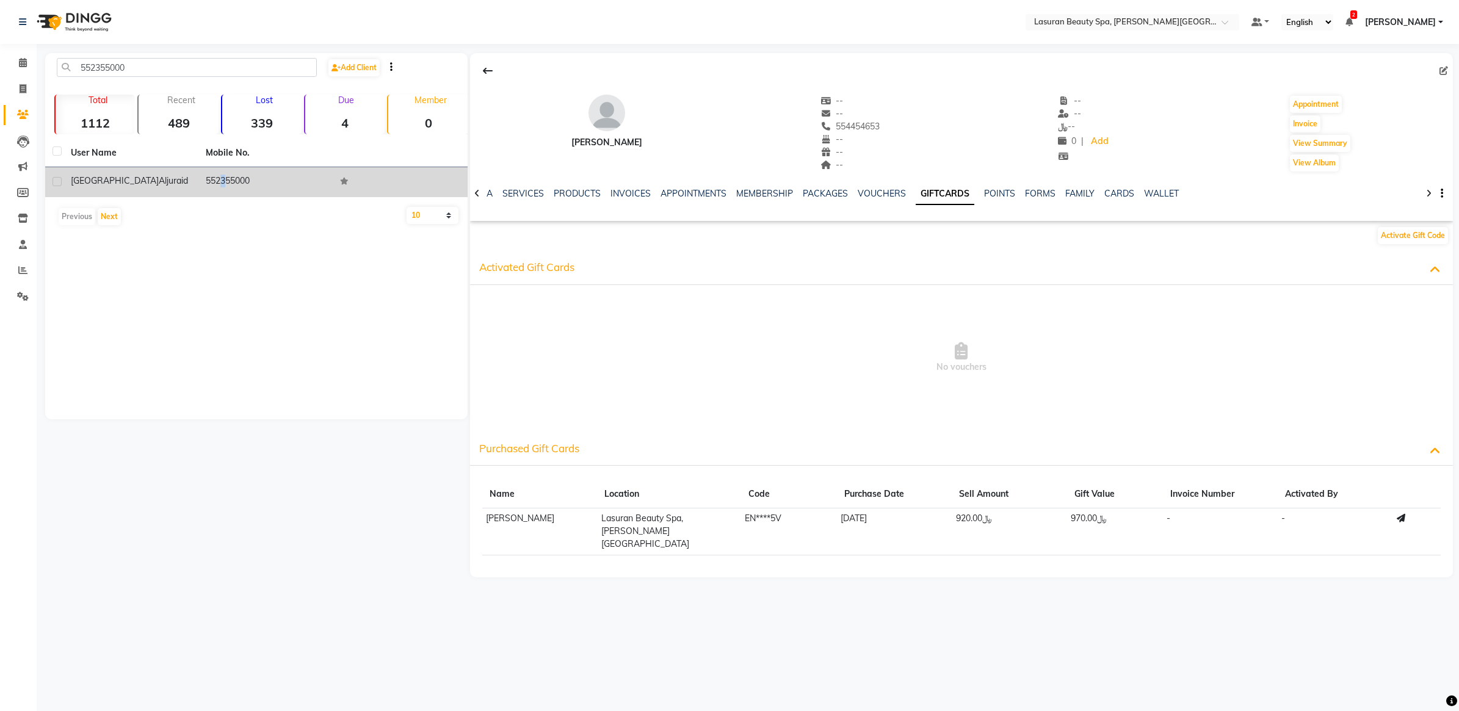
click at [214, 184] on td "552355000" at bounding box center [265, 182] width 135 height 30
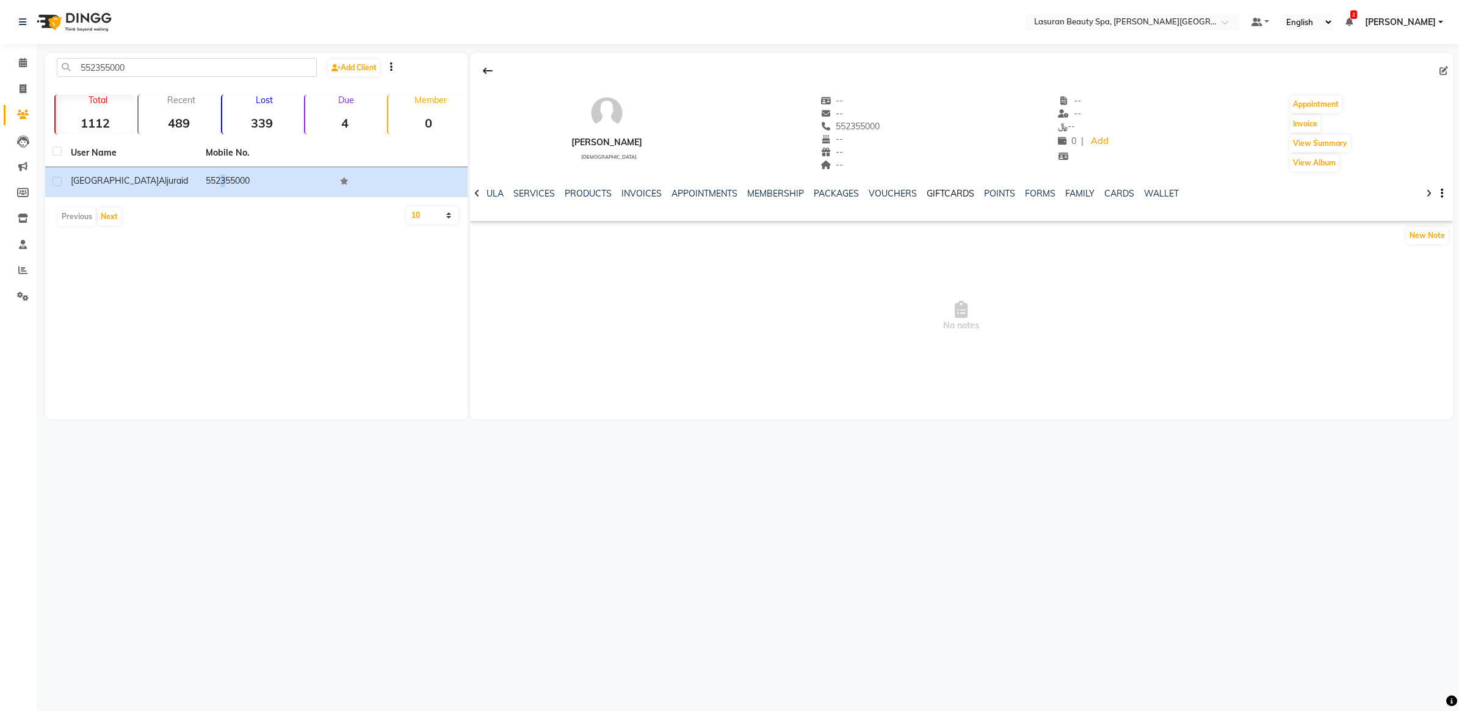
click at [953, 189] on link "GIFTCARDS" at bounding box center [951, 193] width 48 height 11
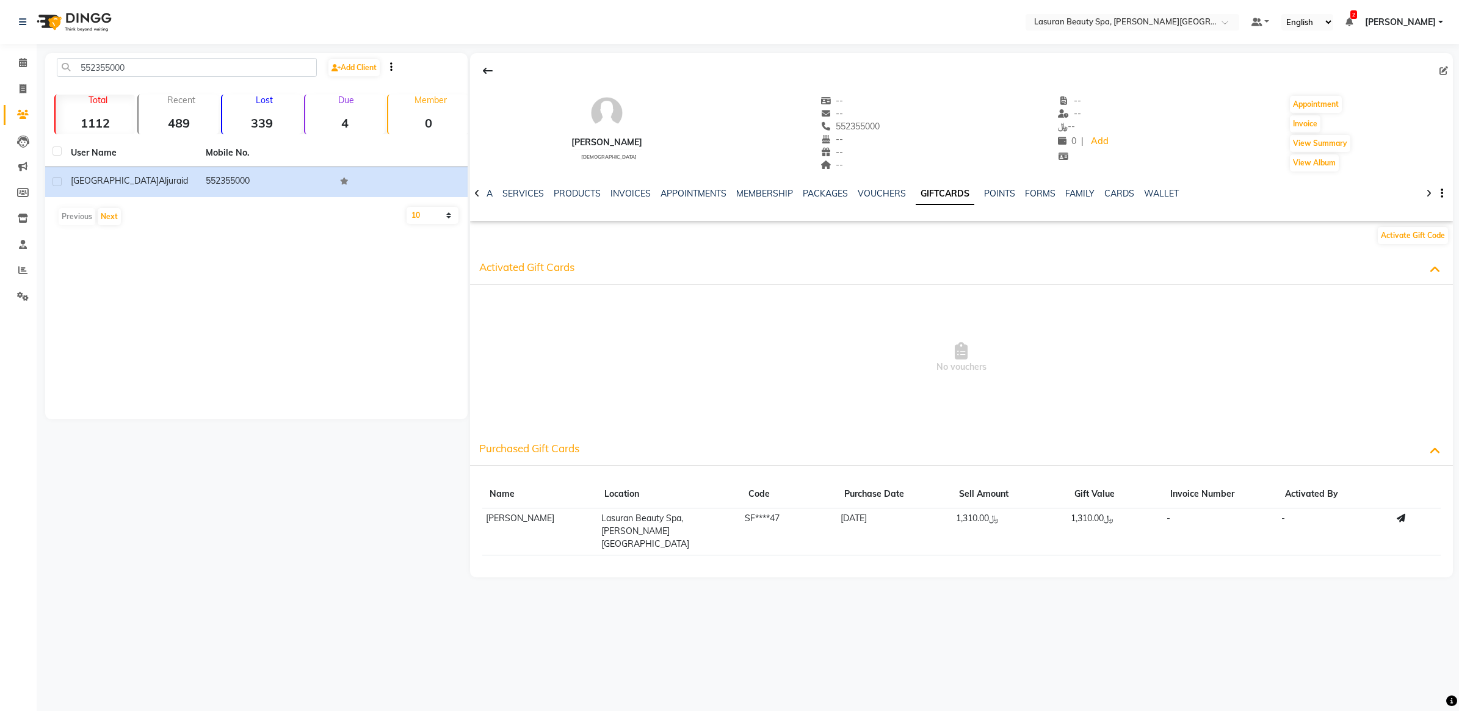
click at [602, 192] on ul "NOTES FORMULA SERVICES PRODUCTS INVOICES APPOINTMENTS MEMBERSHIP PACKAGES VOUCH…" at bounding box center [801, 193] width 776 height 13
click at [618, 192] on link "INVOICES" at bounding box center [631, 193] width 40 height 11
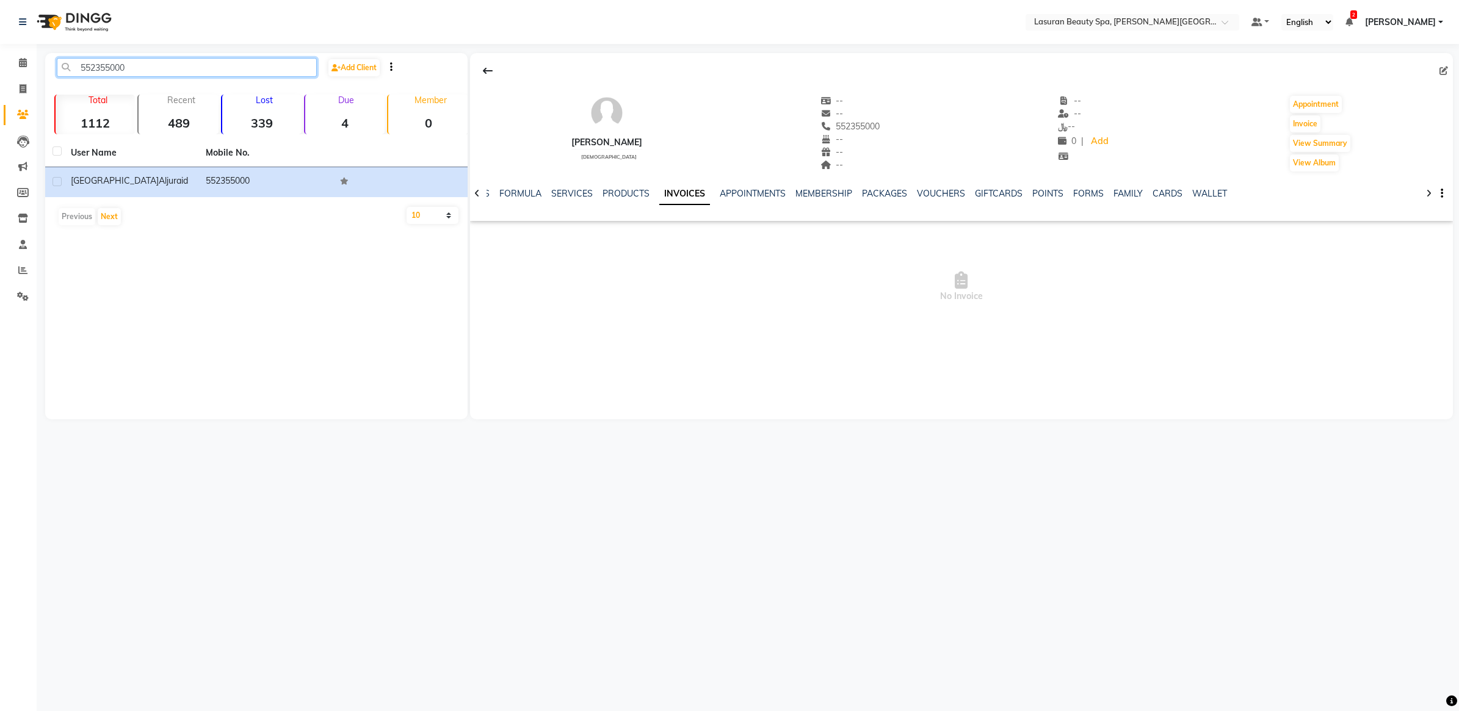
click at [200, 63] on input "552355000" at bounding box center [187, 67] width 260 height 19
paste input "7811747"
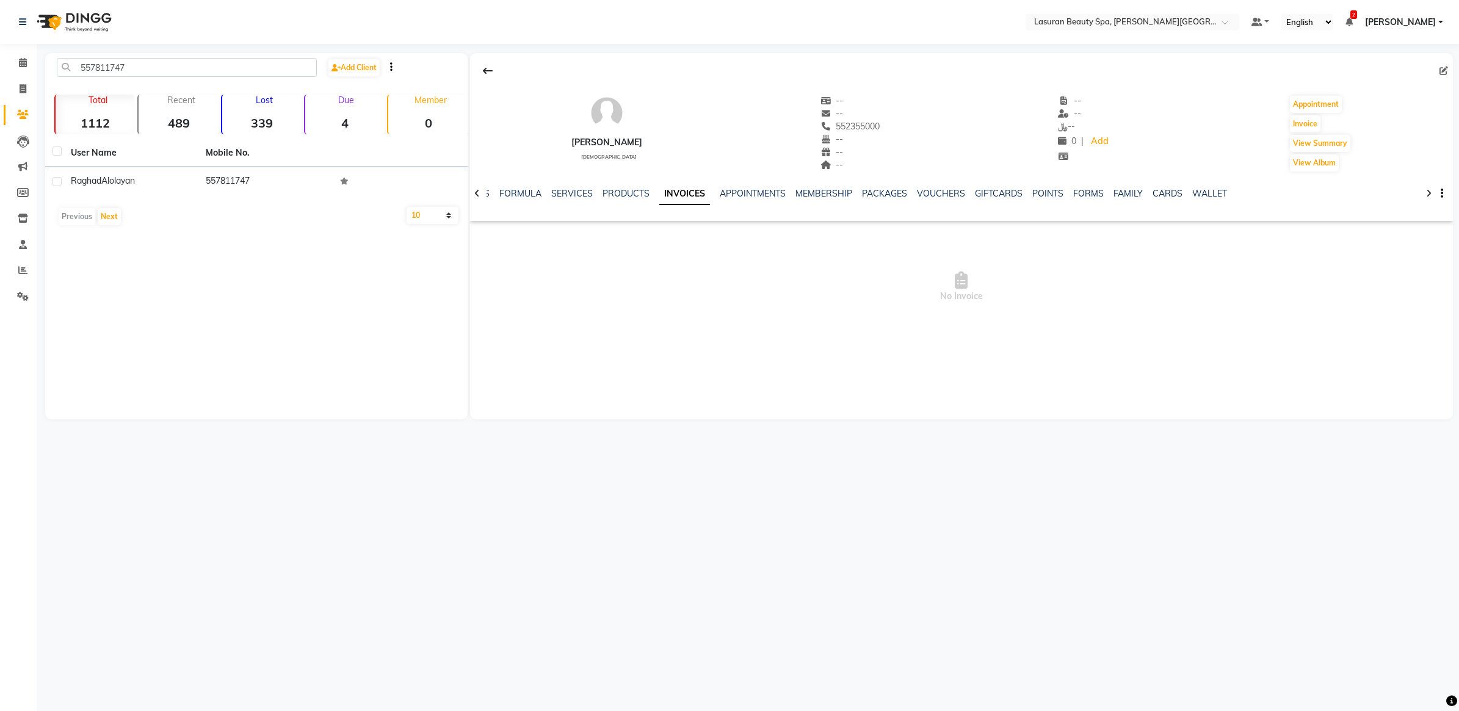
click at [307, 249] on div "557811747 Add Client Total 1112 Recent 489 Lost 339 Due 4 Member 0 User Name Mo…" at bounding box center [256, 236] width 423 height 366
click at [194, 183] on td "Raghad Alolayan" at bounding box center [131, 182] width 135 height 30
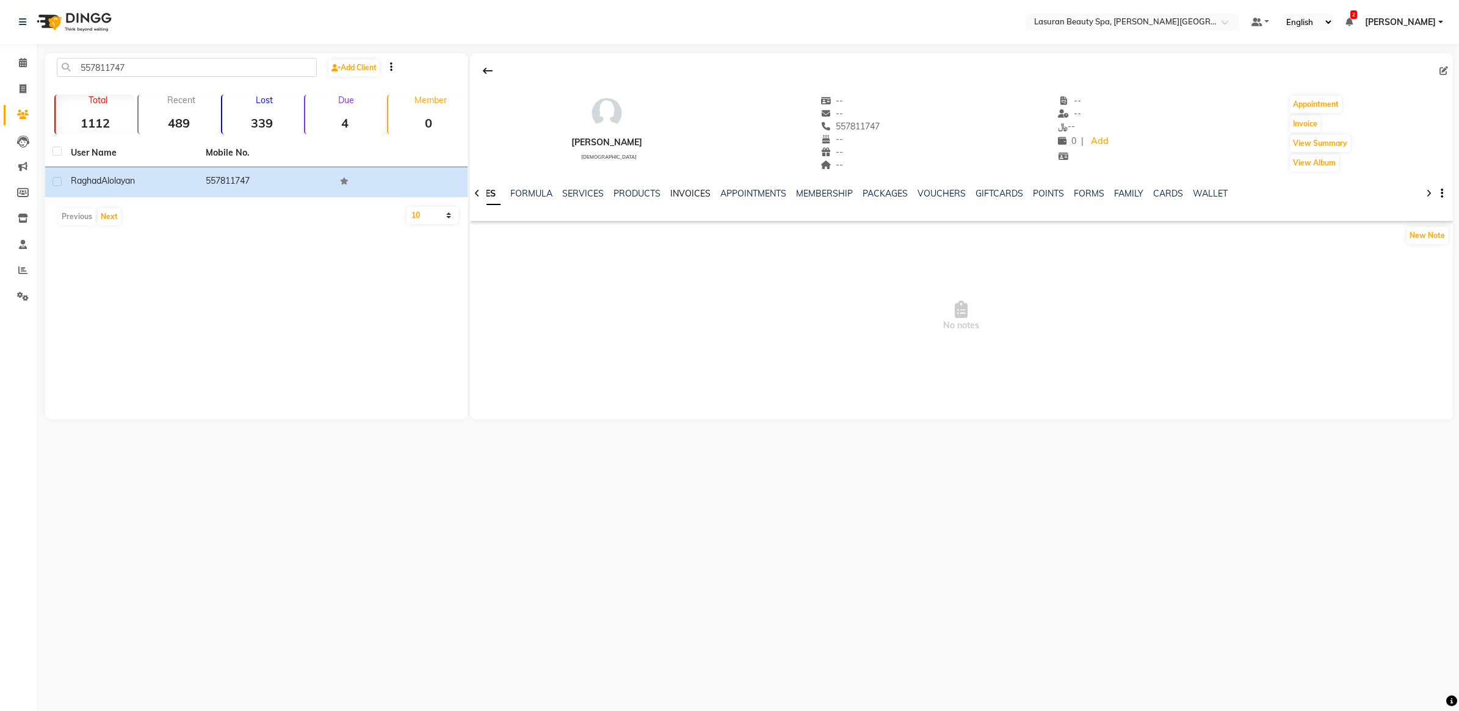
click at [700, 188] on link "INVOICES" at bounding box center [690, 193] width 40 height 11
click at [986, 189] on link "GIFTCARDS" at bounding box center [999, 193] width 48 height 11
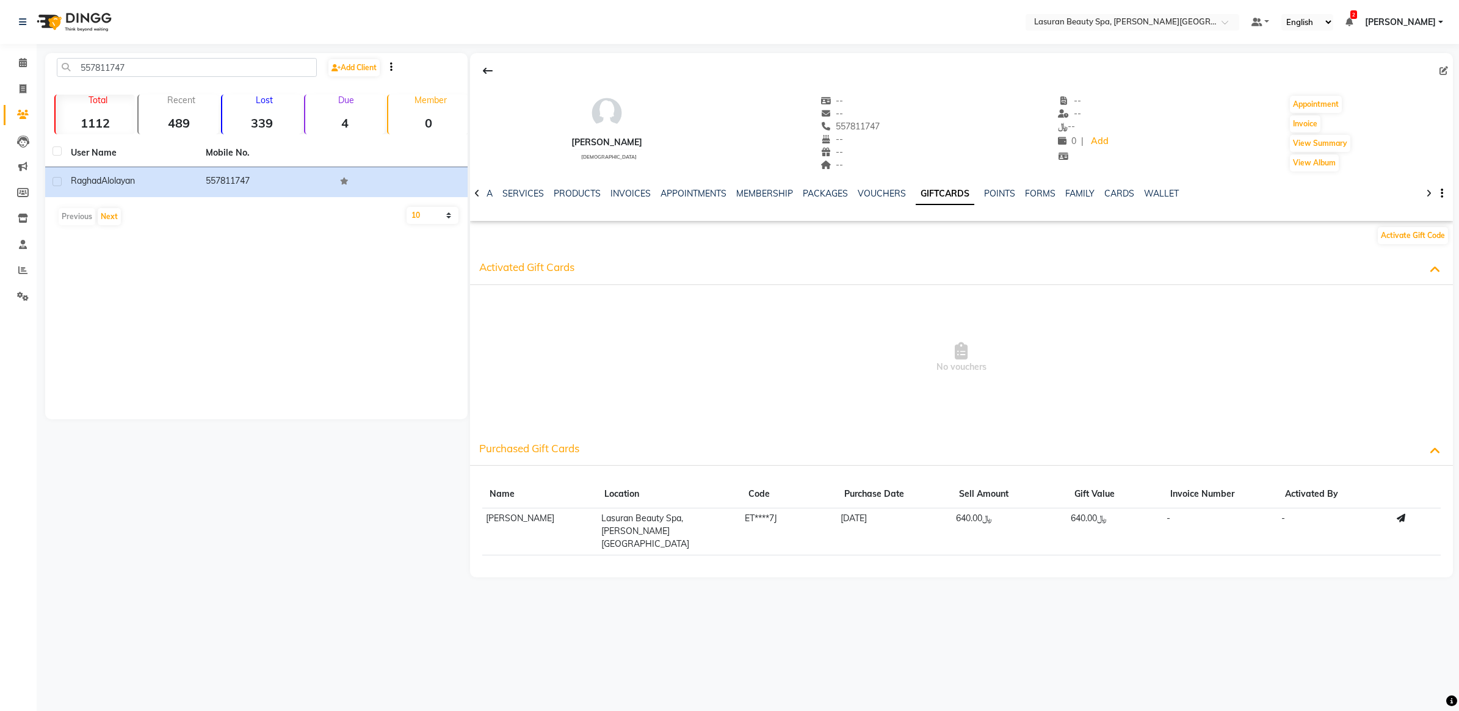
click at [1329, 498] on th "Activated By" at bounding box center [1335, 495] width 115 height 28
click at [185, 68] on input "557811747" at bounding box center [187, 67] width 260 height 19
click at [185, 67] on input "557811747" at bounding box center [187, 67] width 260 height 19
paste input "34541332"
click at [294, 297] on div "534541332 Add Client Total 1112 Recent 489 Lost 339 Due 4 Member 0 User Name Mo…" at bounding box center [256, 236] width 423 height 366
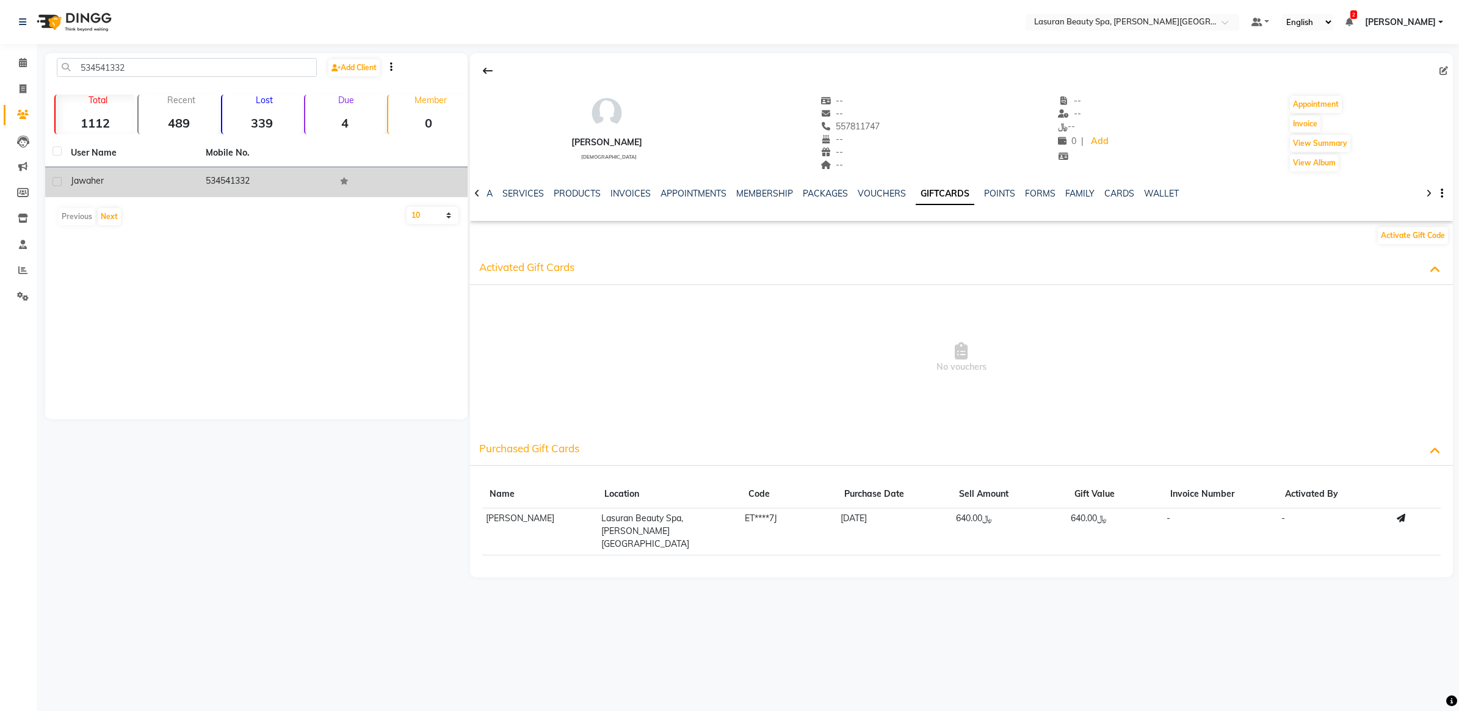
click at [164, 187] on td "Jawaher" at bounding box center [131, 182] width 135 height 30
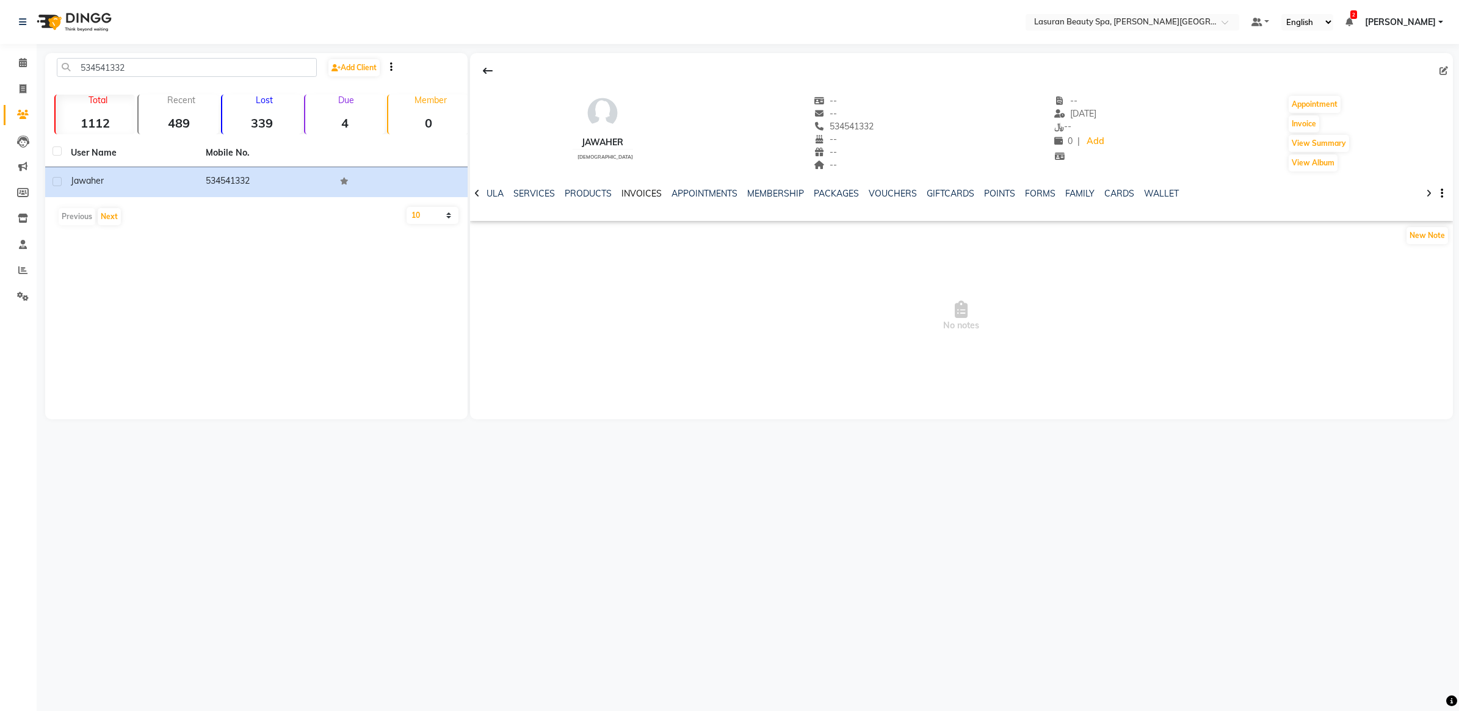
click at [639, 191] on link "INVOICES" at bounding box center [642, 193] width 40 height 11
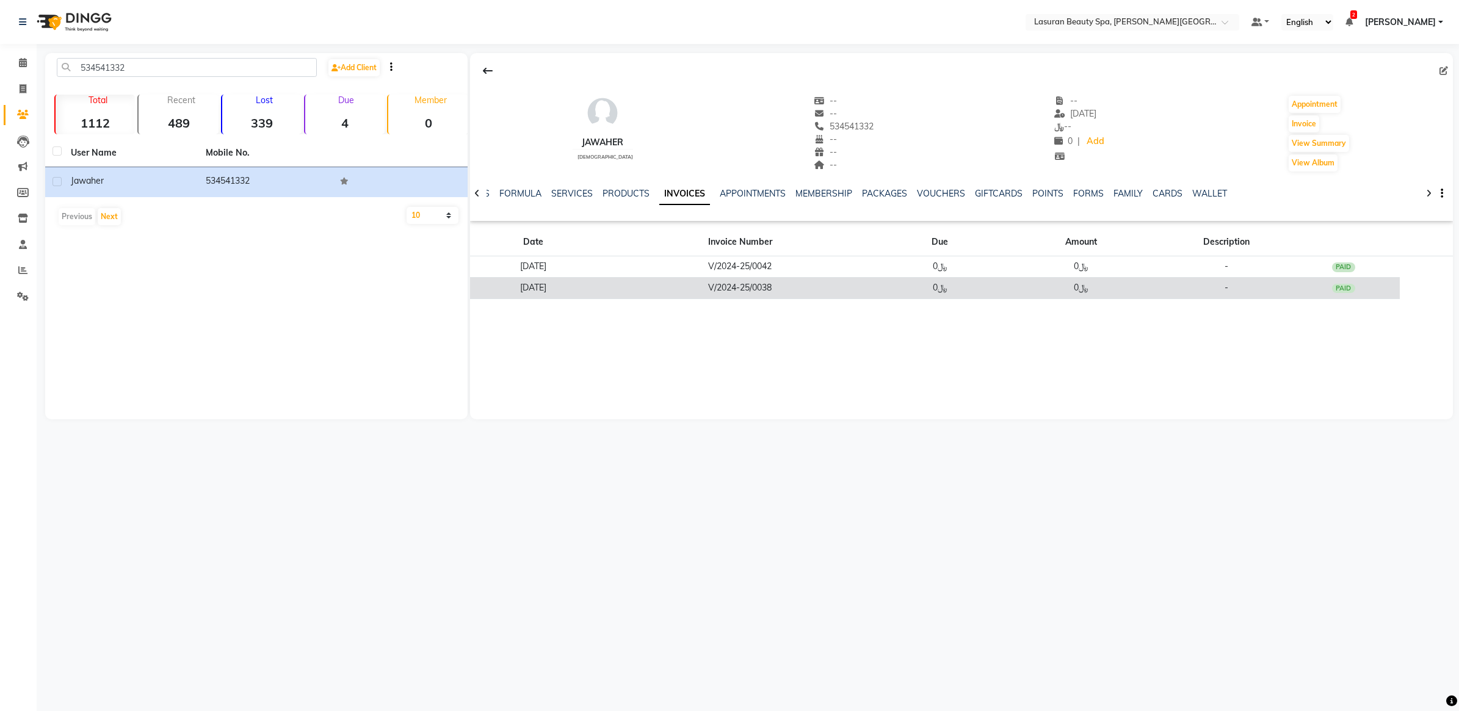
click at [714, 290] on td "V/2024-25/0038" at bounding box center [740, 287] width 287 height 21
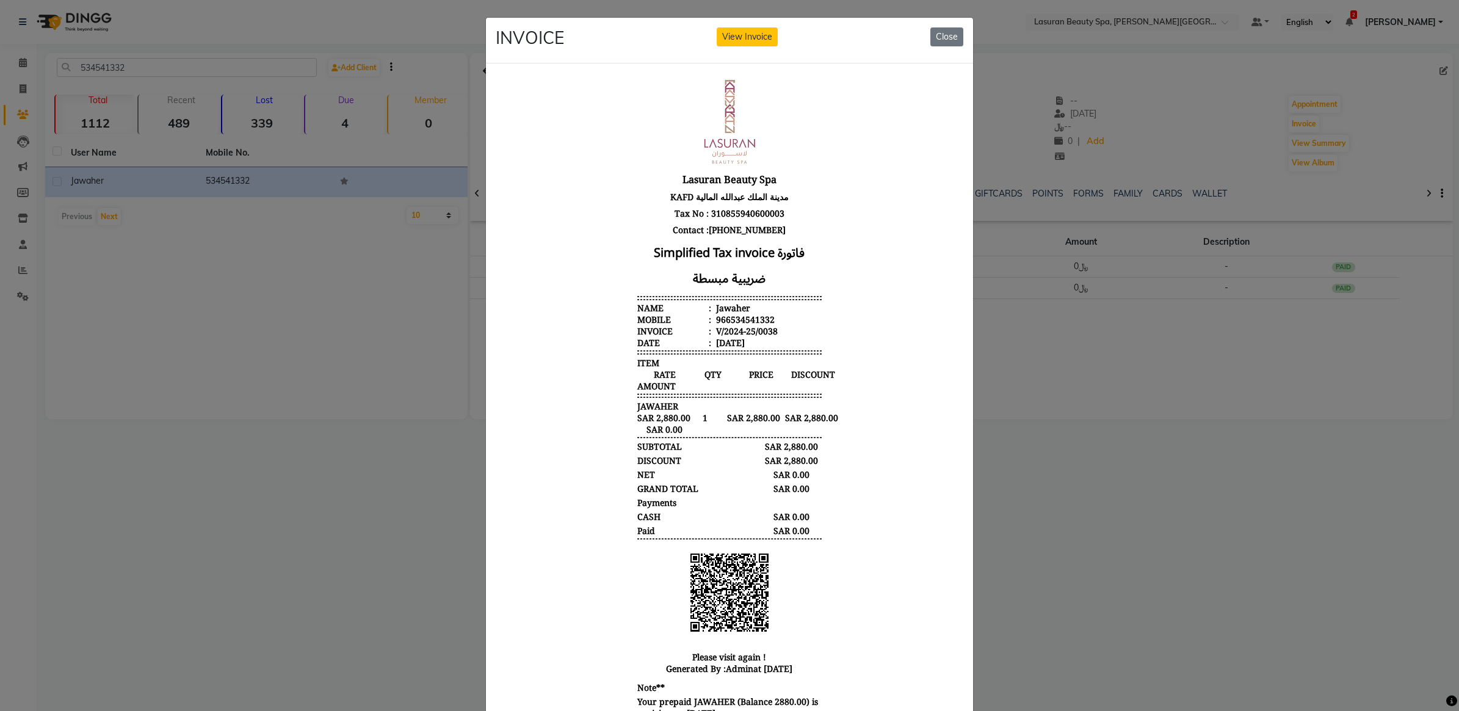
scroll to position [9, 0]
drag, startPoint x: 1233, startPoint y: 562, endPoint x: 1234, endPoint y: 553, distance: 9.2
click at [1234, 558] on ngb-modal-window "INVOICE View Invoice Close" at bounding box center [729, 355] width 1459 height 711
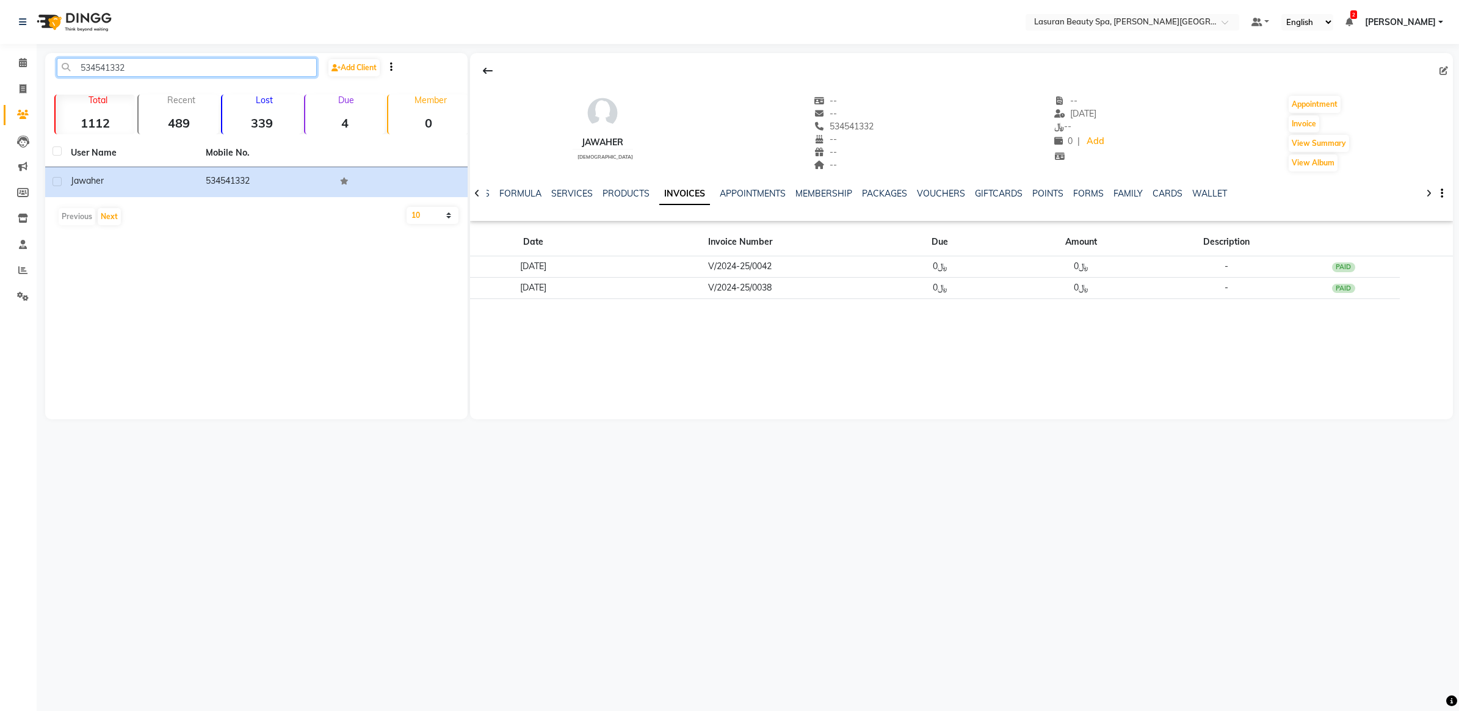
click at [172, 64] on input "534541332" at bounding box center [187, 67] width 260 height 19
click at [172, 61] on input "534541332" at bounding box center [187, 67] width 260 height 19
paste input "49161363"
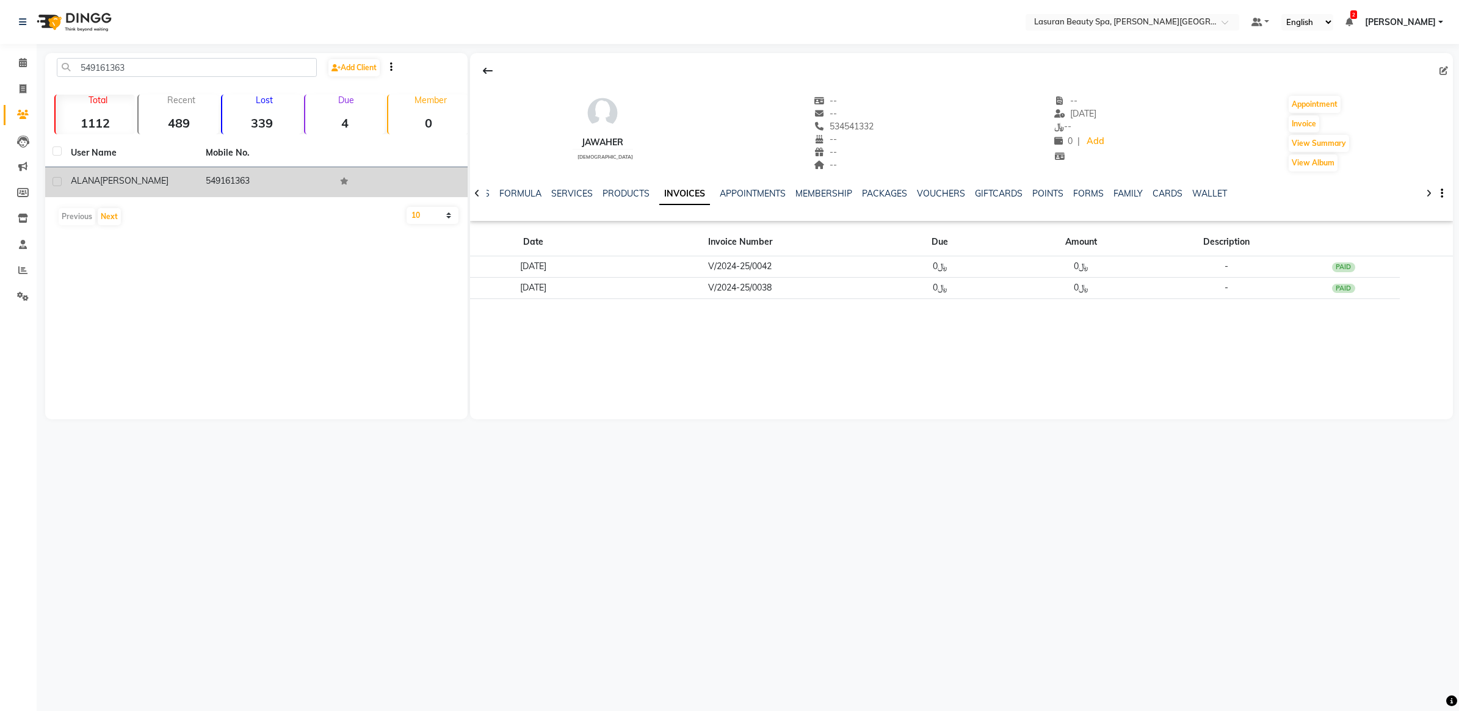
click at [241, 184] on td "549161363" at bounding box center [265, 182] width 135 height 30
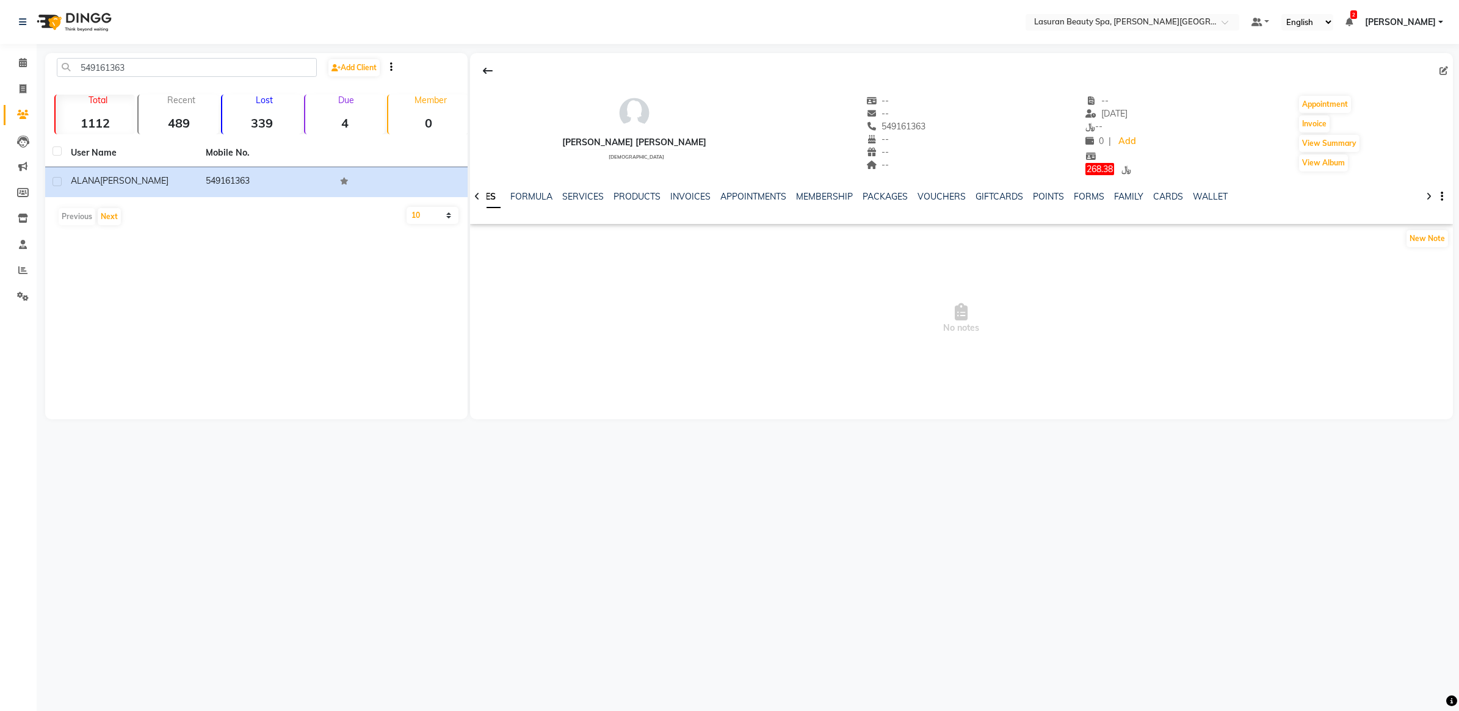
click at [684, 203] on div "INVOICES" at bounding box center [690, 197] width 40 height 13
click at [689, 192] on link "INVOICES" at bounding box center [690, 196] width 40 height 11
click at [1000, 194] on link "GIFTCARDS" at bounding box center [999, 196] width 48 height 11
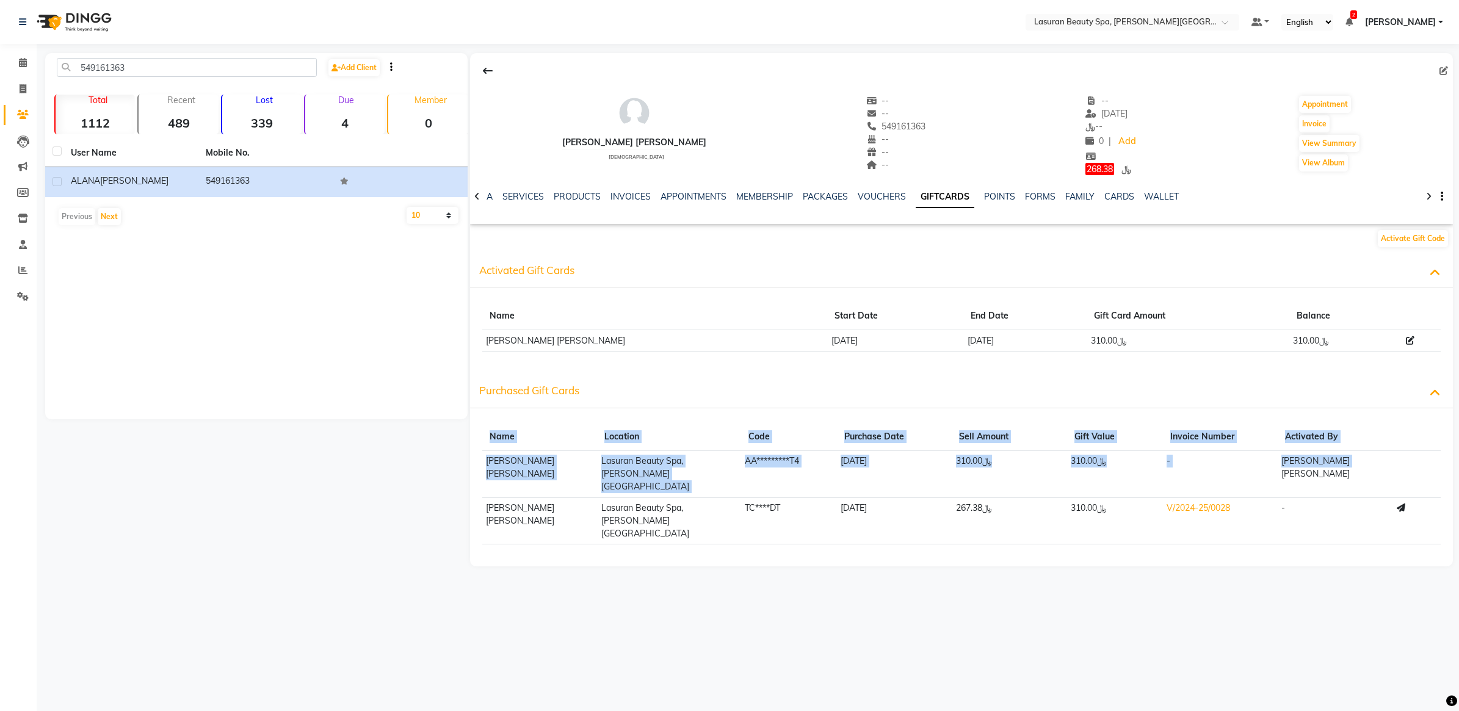
drag, startPoint x: 1359, startPoint y: 462, endPoint x: 468, endPoint y: 463, distance: 890.3
click at [468, 463] on app-client-details "ALANA KLINTON female -- -- 549161363 -- -- -- -- 30-01-2025 ﷼ -- 0 | Add ﷼ 268.…" at bounding box center [961, 310] width 986 height 514
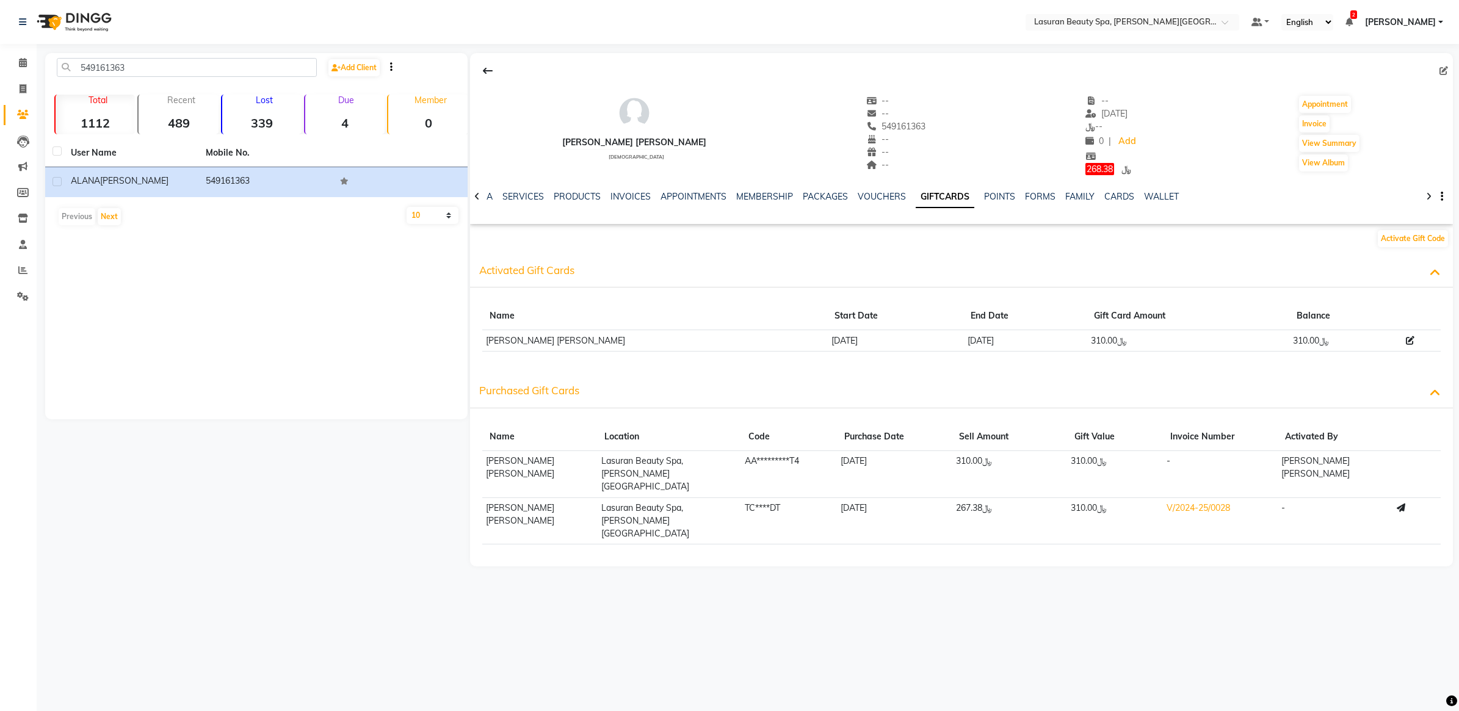
click at [1135, 267] on div "Activated Gift Cards" at bounding box center [961, 270] width 983 height 34
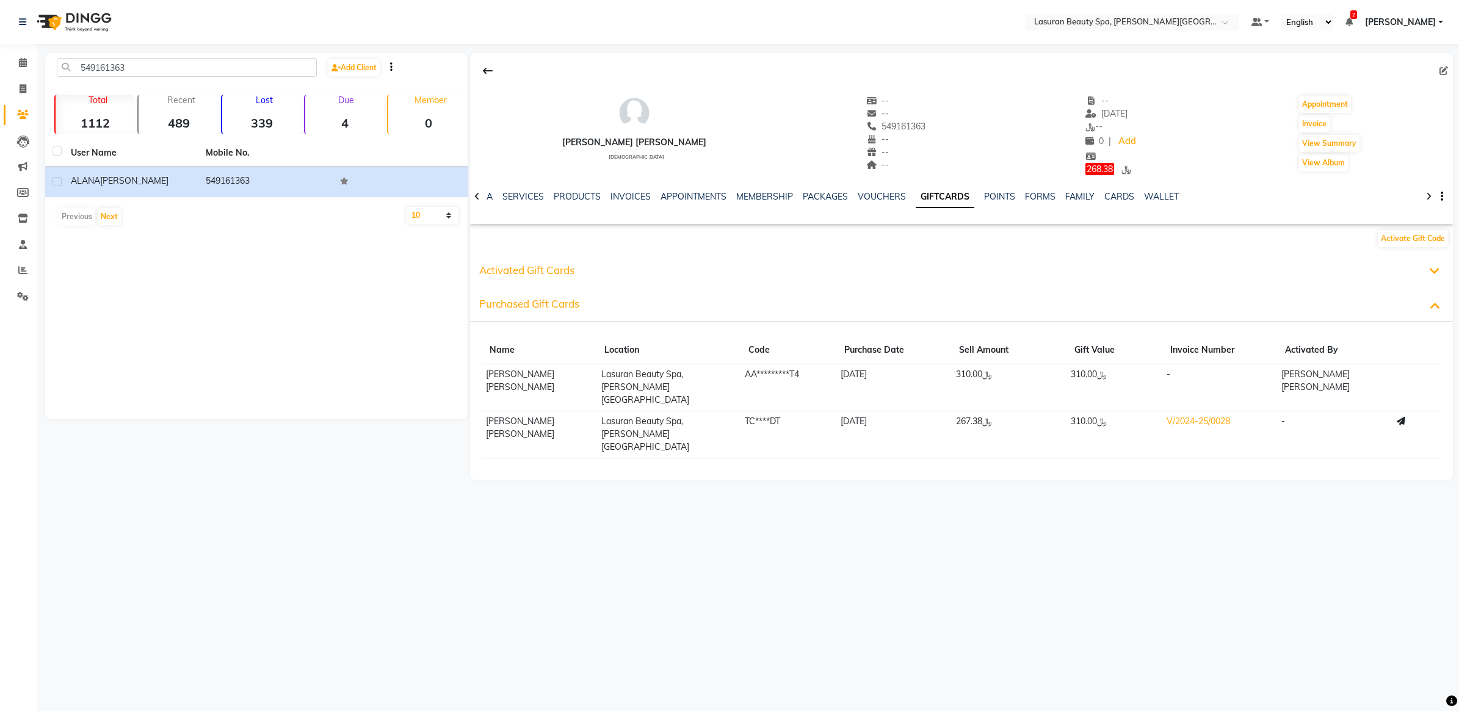
click at [1072, 280] on div "Activated Gift Cards" at bounding box center [961, 270] width 983 height 34
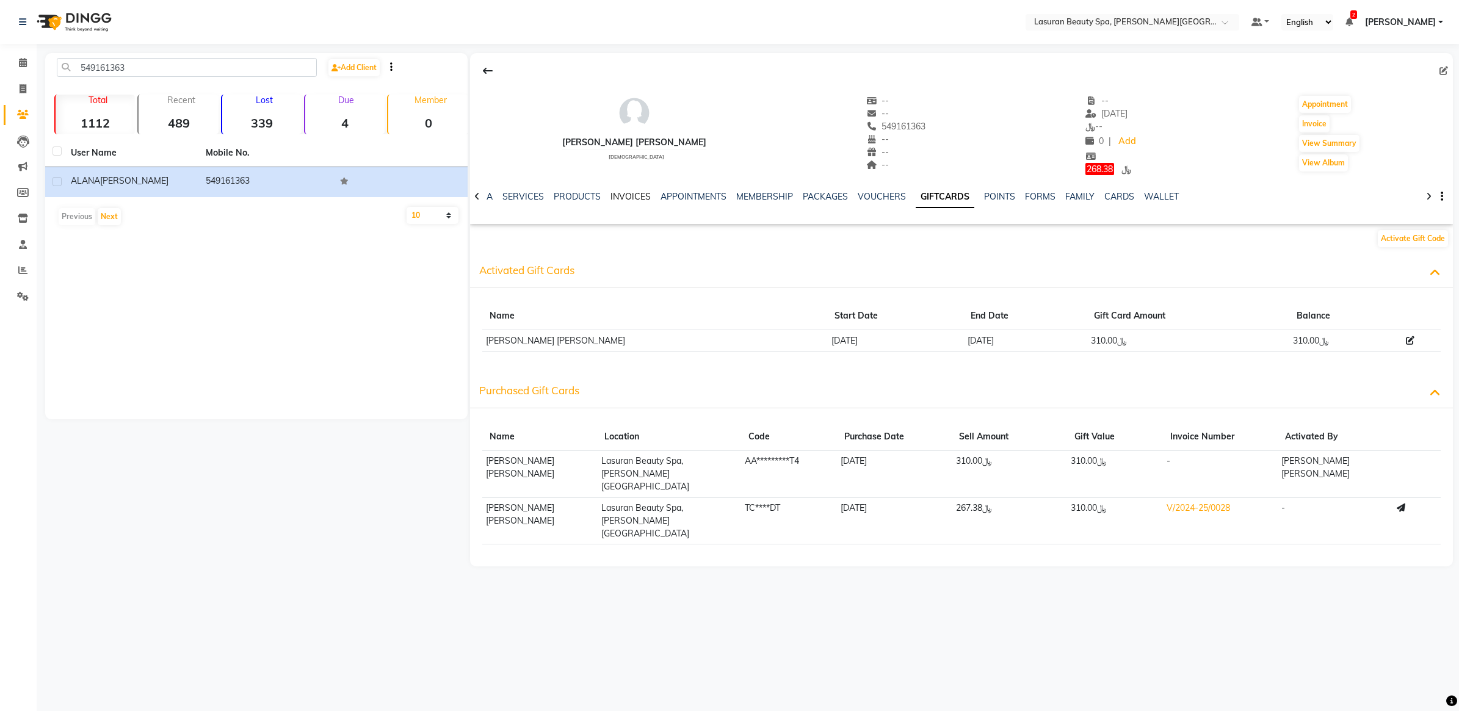
click at [620, 194] on link "INVOICES" at bounding box center [631, 196] width 40 height 11
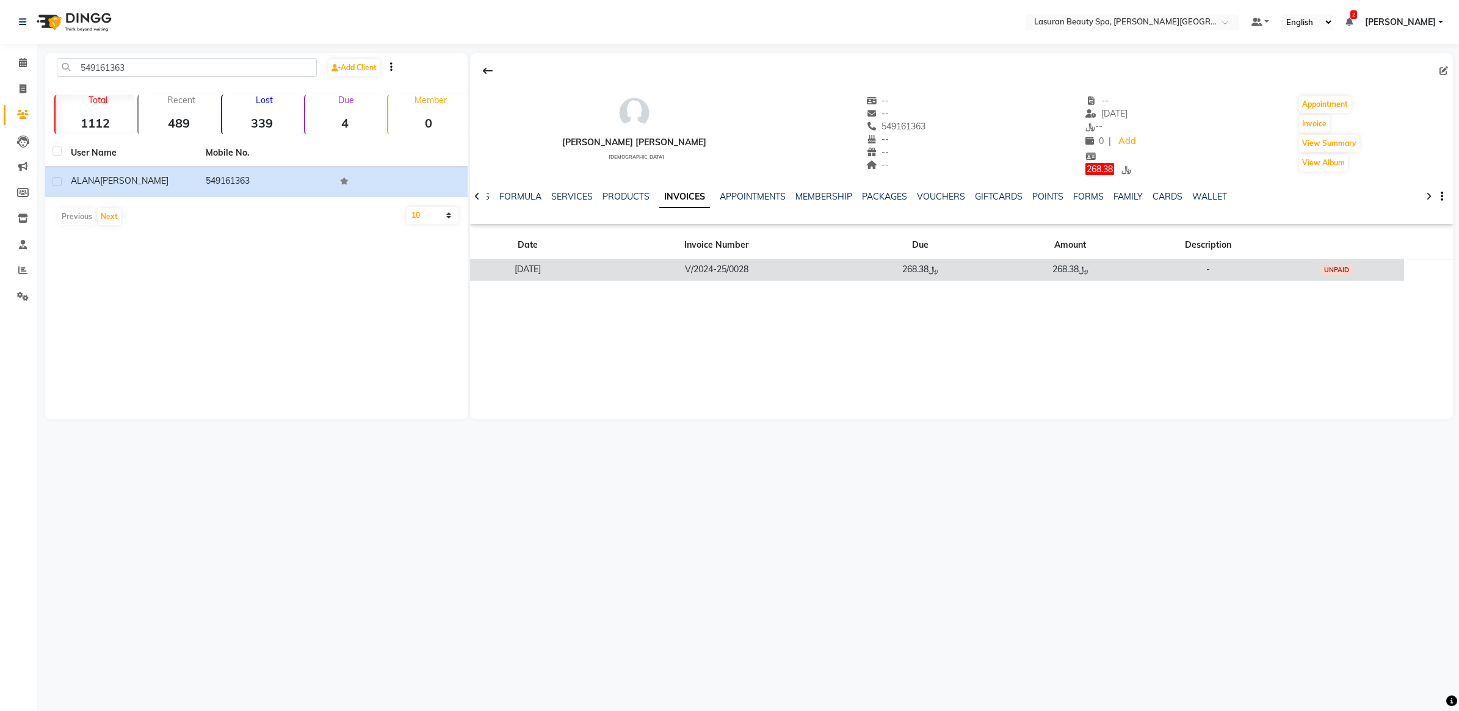
click at [811, 271] on td "V/2024-25/0028" at bounding box center [717, 269] width 262 height 21
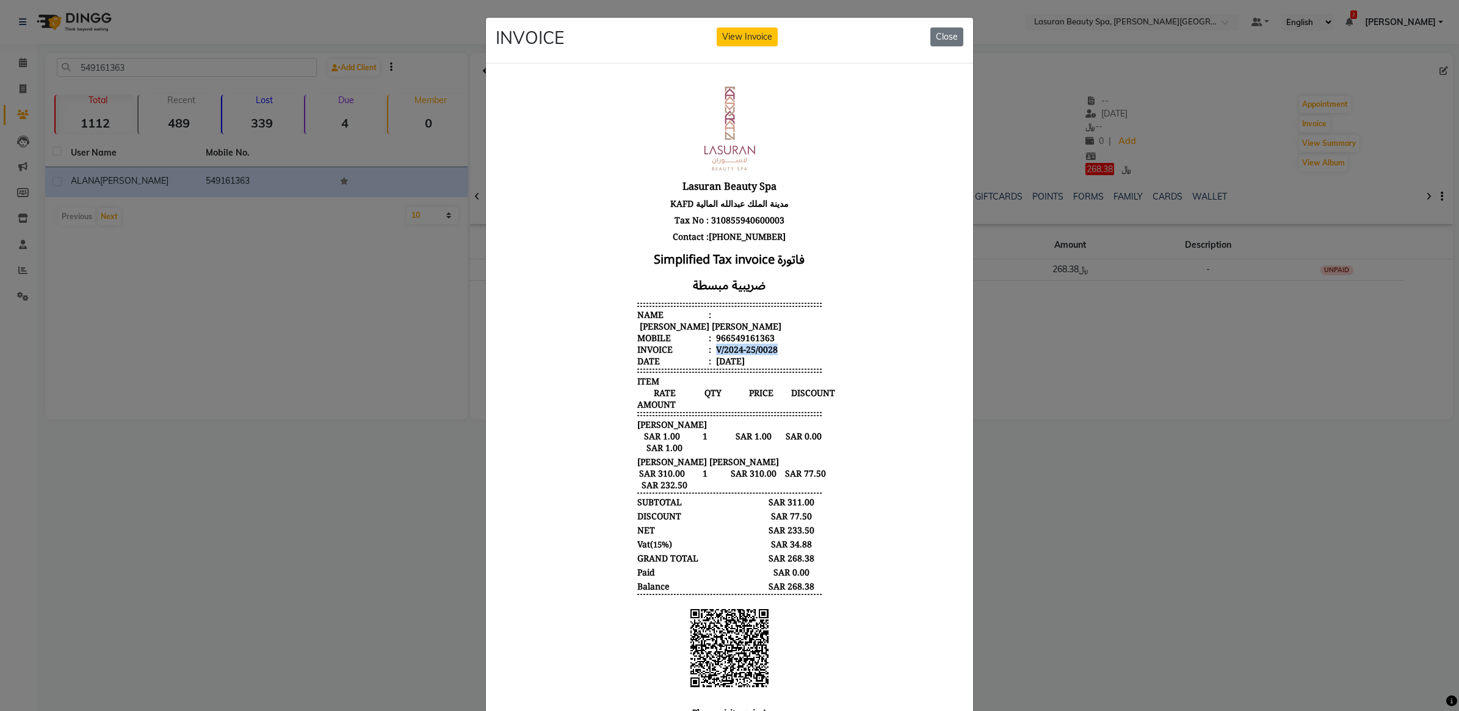
drag, startPoint x: 702, startPoint y: 338, endPoint x: 798, endPoint y: 335, distance: 95.9
click at [798, 343] on li "Invoice : V/2024-25/0028" at bounding box center [730, 349] width 184 height 12
copy div "V/2024-25/0028"
drag, startPoint x: 324, startPoint y: 300, endPoint x: 316, endPoint y: 286, distance: 16.4
click at [316, 286] on ngb-modal-window "INVOICE View Invoice Close" at bounding box center [729, 355] width 1459 height 711
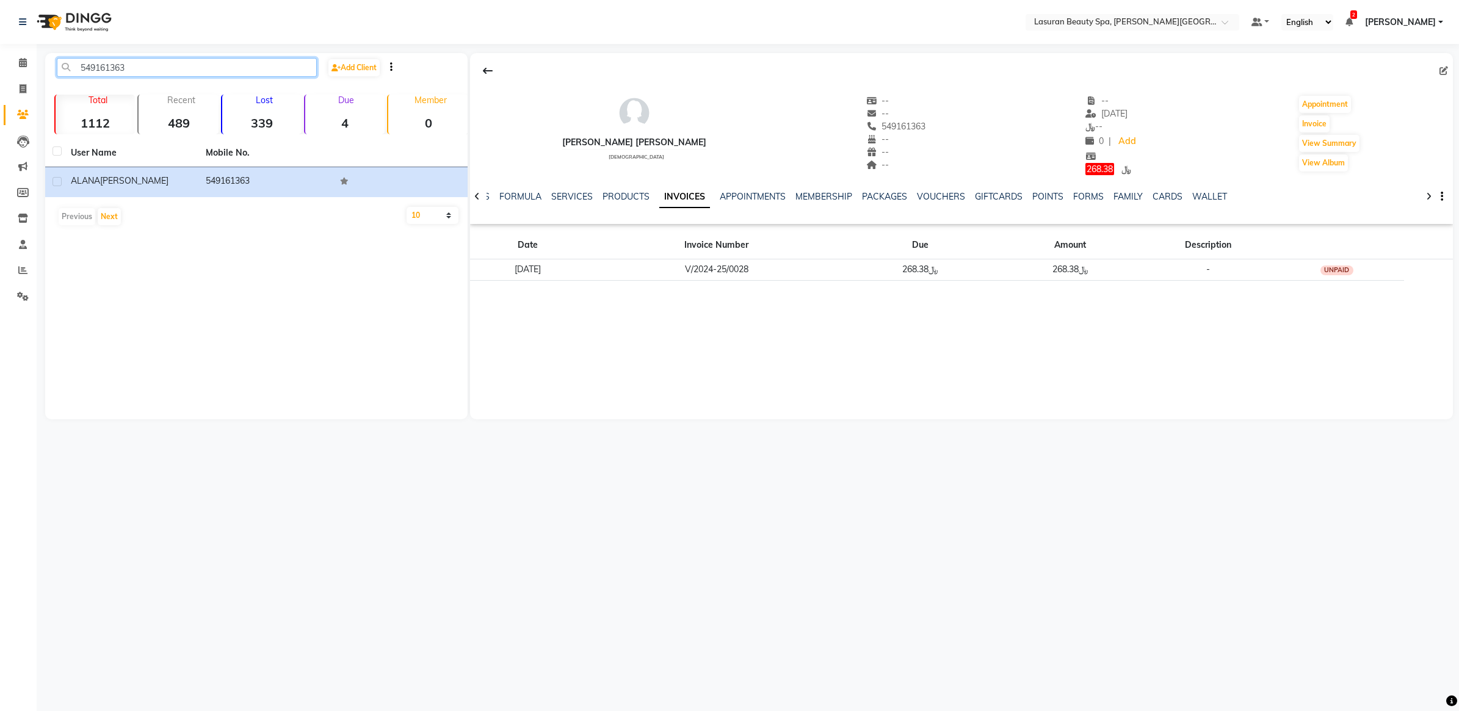
click at [211, 65] on input "549161363" at bounding box center [187, 67] width 260 height 19
paste input "RANIM"
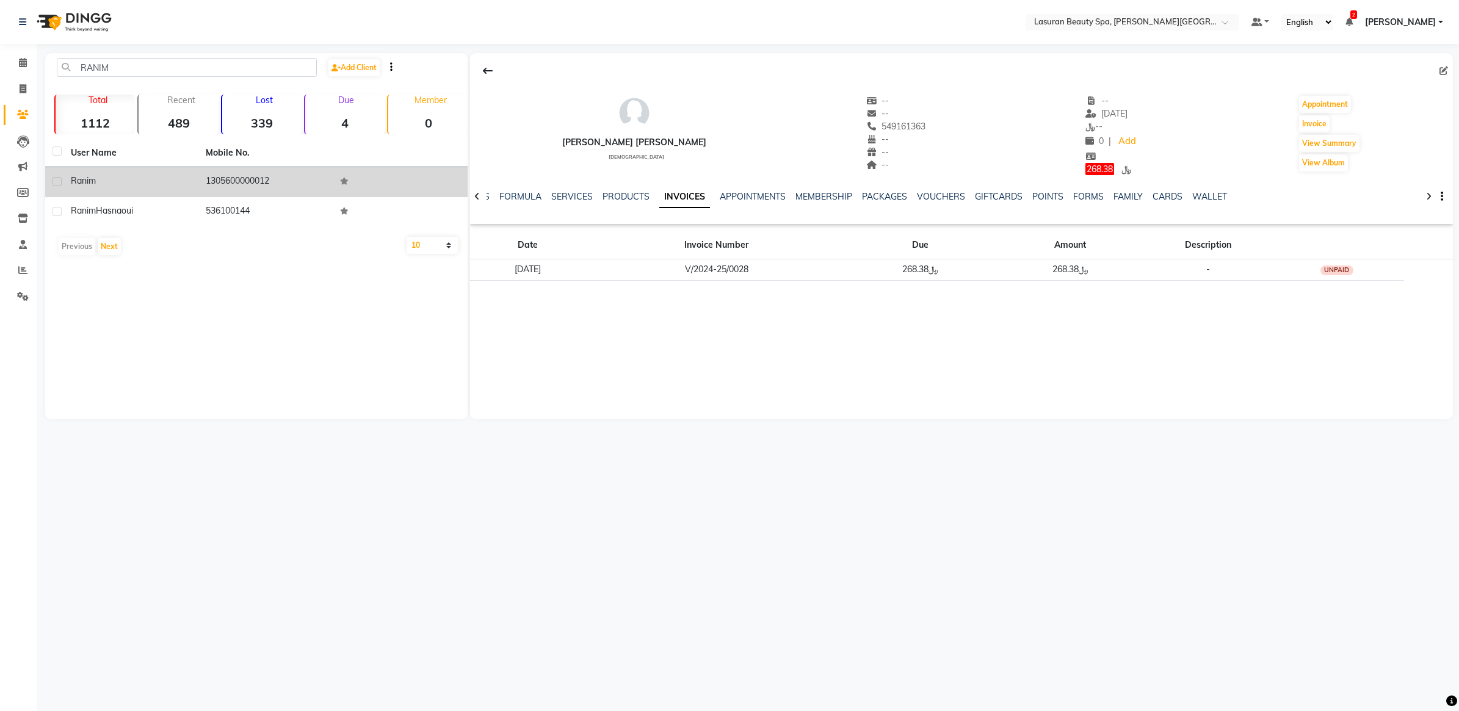
click at [185, 181] on div "Ranim" at bounding box center [131, 181] width 120 height 13
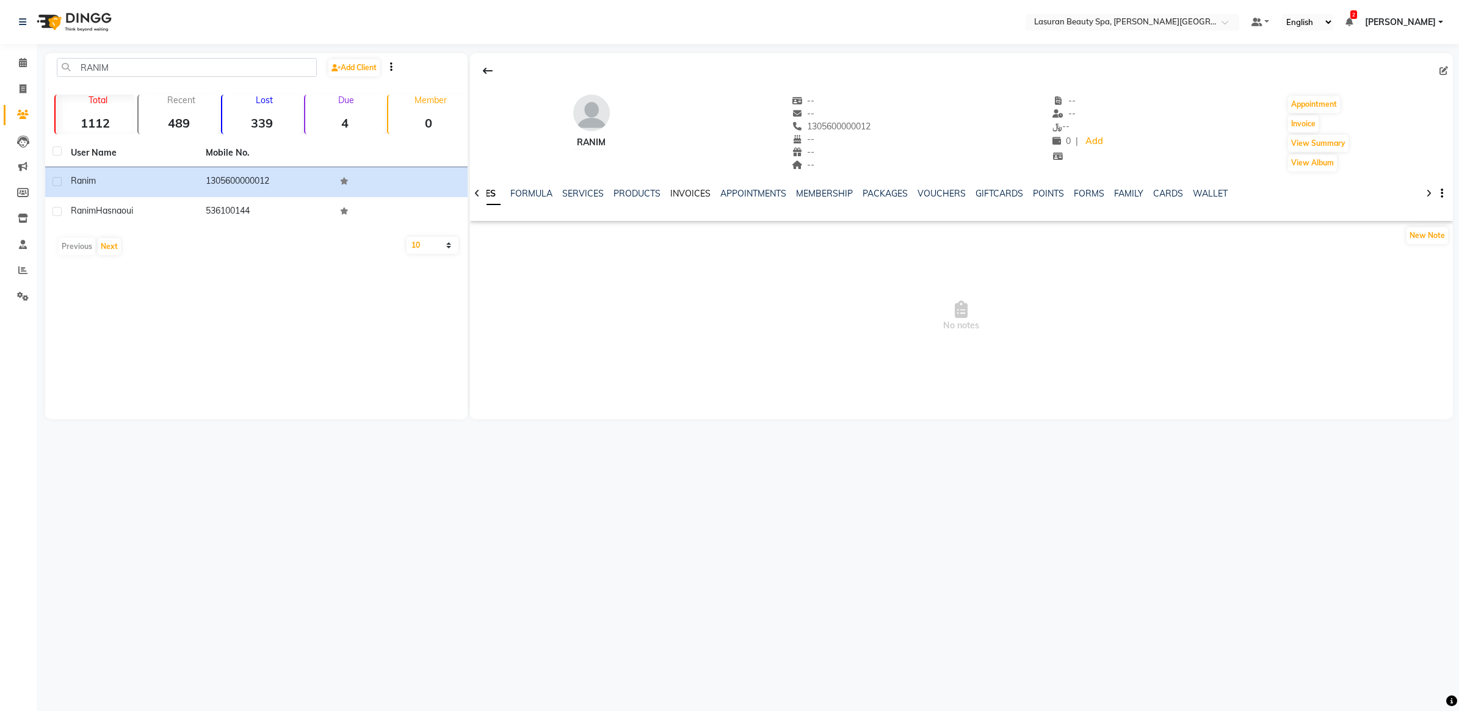
click at [694, 191] on link "INVOICES" at bounding box center [690, 193] width 40 height 11
click at [1000, 191] on link "GIFTCARDS" at bounding box center [999, 193] width 48 height 11
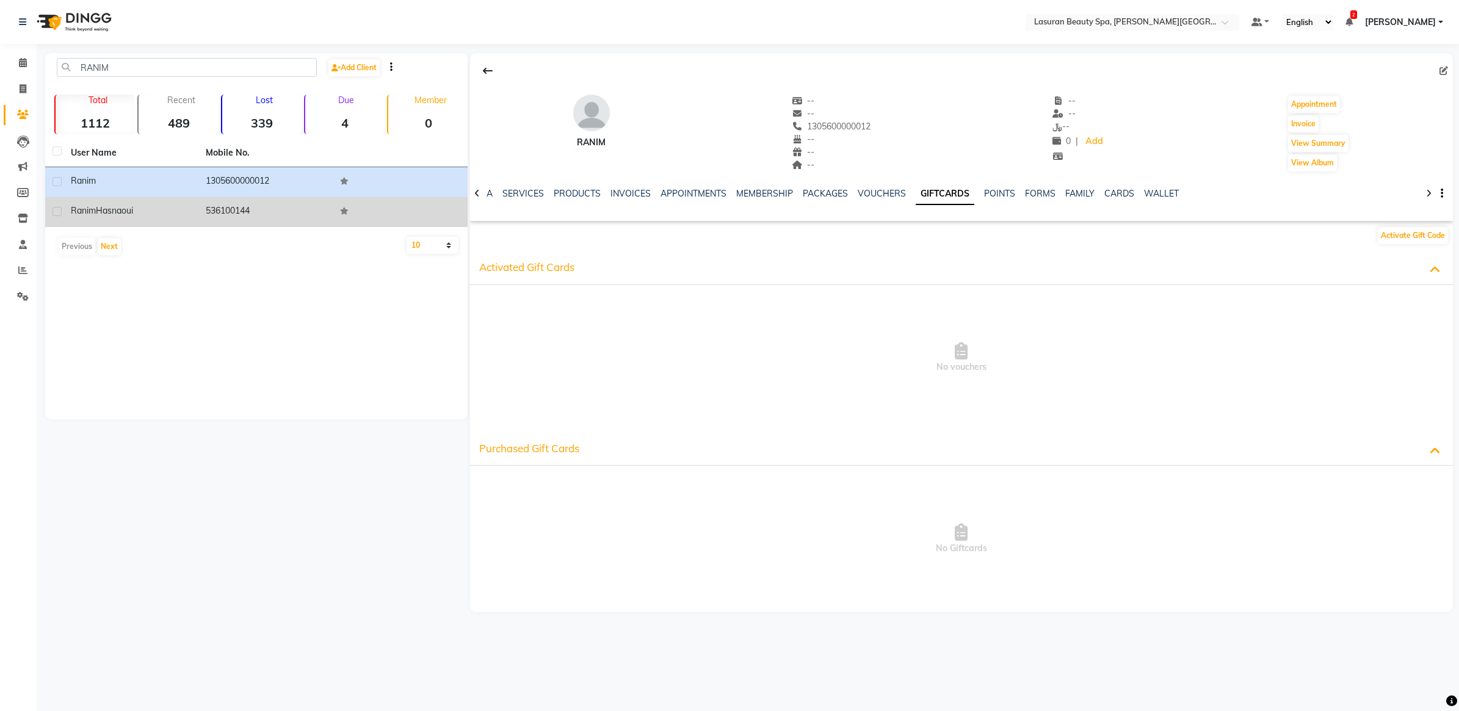
click at [99, 222] on td "Ranim Hasnaoui" at bounding box center [131, 212] width 135 height 30
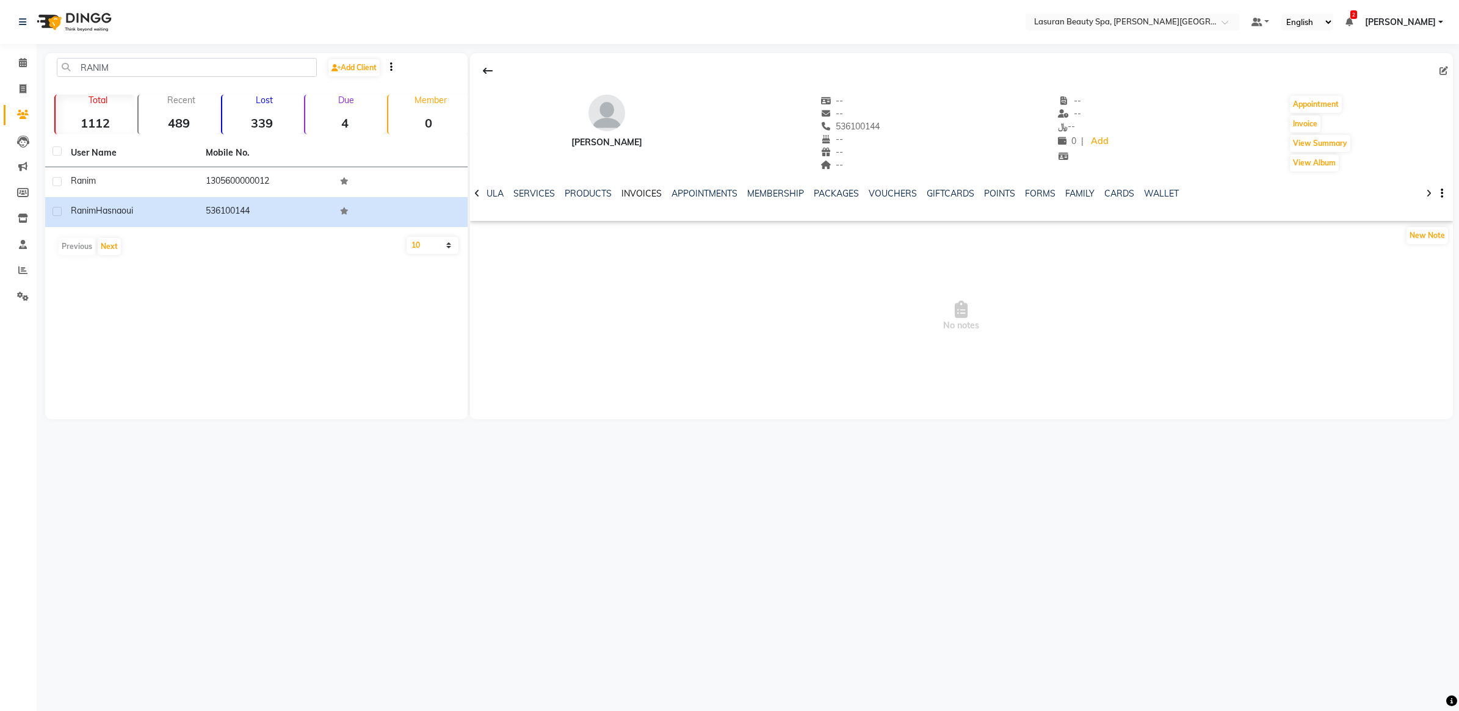
click at [622, 193] on link "INVOICES" at bounding box center [642, 193] width 40 height 11
click at [990, 190] on link "GIFTCARDS" at bounding box center [999, 193] width 48 height 11
click at [872, 198] on link "VOUCHERS" at bounding box center [882, 193] width 48 height 11
click at [524, 195] on link "SERVICES" at bounding box center [533, 193] width 42 height 11
click at [517, 195] on ul "NOTES FORMULA SERVICES PRODUCTS INVOICES APPOINTMENTS MEMBERSHIP PACKAGES VOUCH…" at bounding box center [869, 193] width 774 height 13
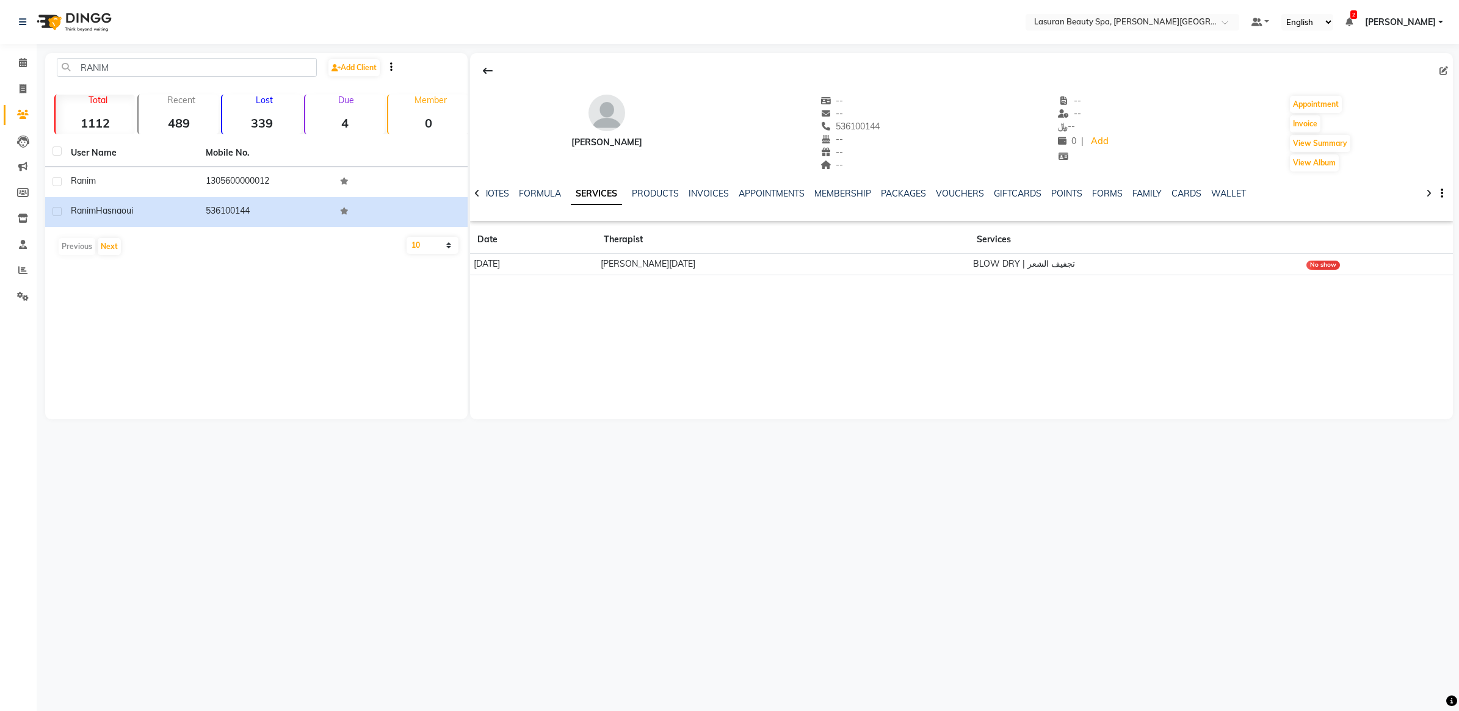
click at [510, 195] on ul "NOTES FORMULA SERVICES PRODUCTS INVOICES APPOINTMENTS MEMBERSHIP PACKAGES VOUCH…" at bounding box center [869, 193] width 774 height 13
click at [592, 197] on link "SERVICES" at bounding box center [596, 194] width 51 height 22
click at [542, 190] on link "FORMULA" at bounding box center [540, 193] width 42 height 11
click at [519, 189] on link "NOTES" at bounding box center [505, 193] width 27 height 11
click at [627, 191] on link "SERVICES" at bounding box center [613, 193] width 42 height 11
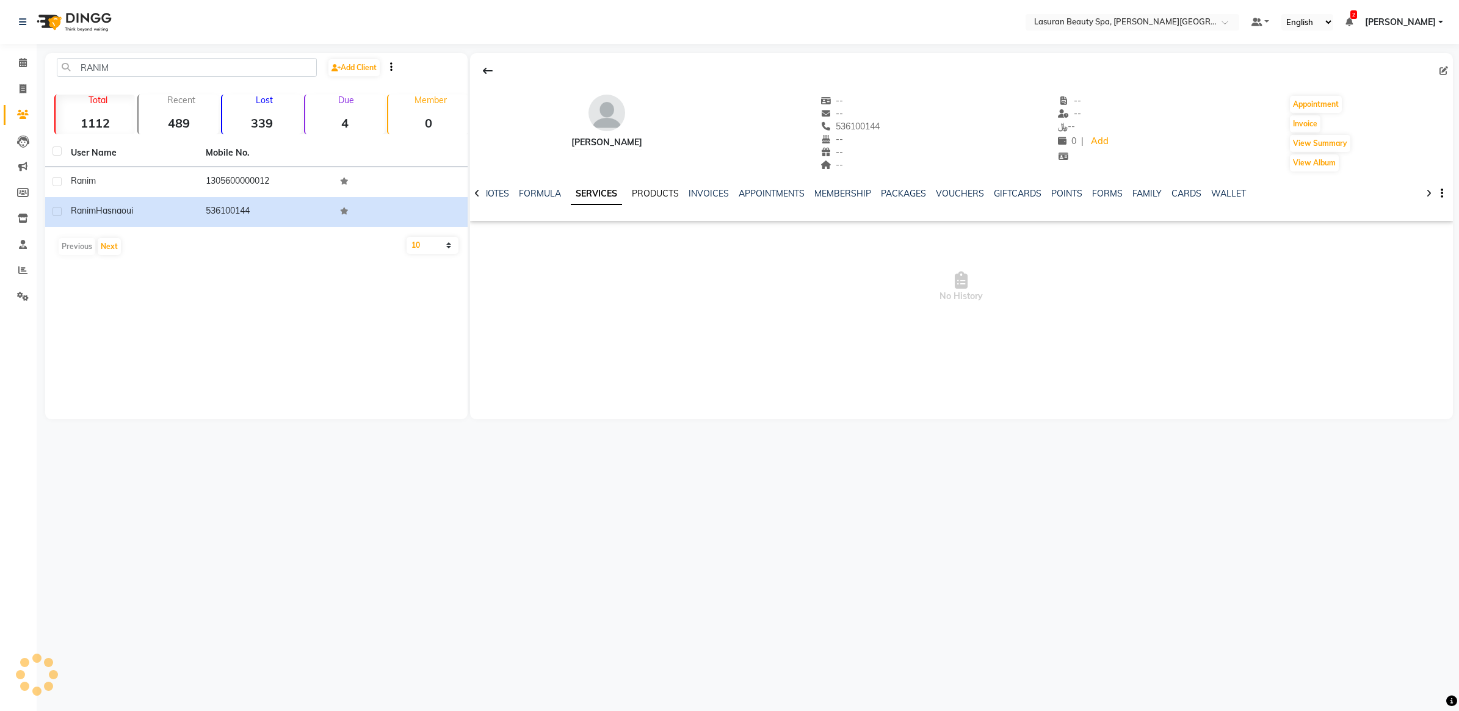
click at [652, 194] on link "PRODUCTS" at bounding box center [655, 193] width 47 height 11
click at [707, 191] on link "INVOICES" at bounding box center [700, 193] width 40 height 11
click at [569, 197] on link "SERVICES" at bounding box center [572, 193] width 42 height 11
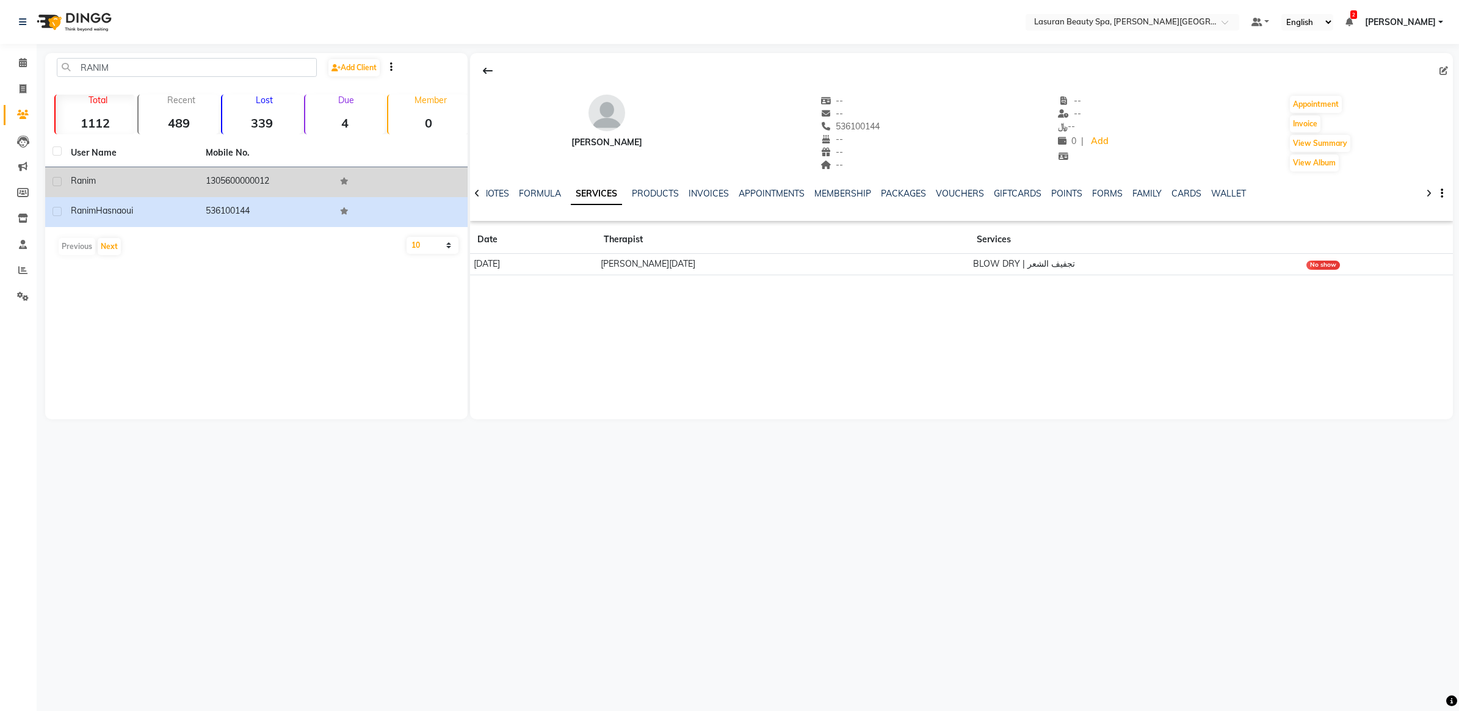
drag, startPoint x: 159, startPoint y: 188, endPoint x: 393, endPoint y: 184, distance: 233.9
click at [165, 188] on td "Ranim" at bounding box center [131, 182] width 135 height 30
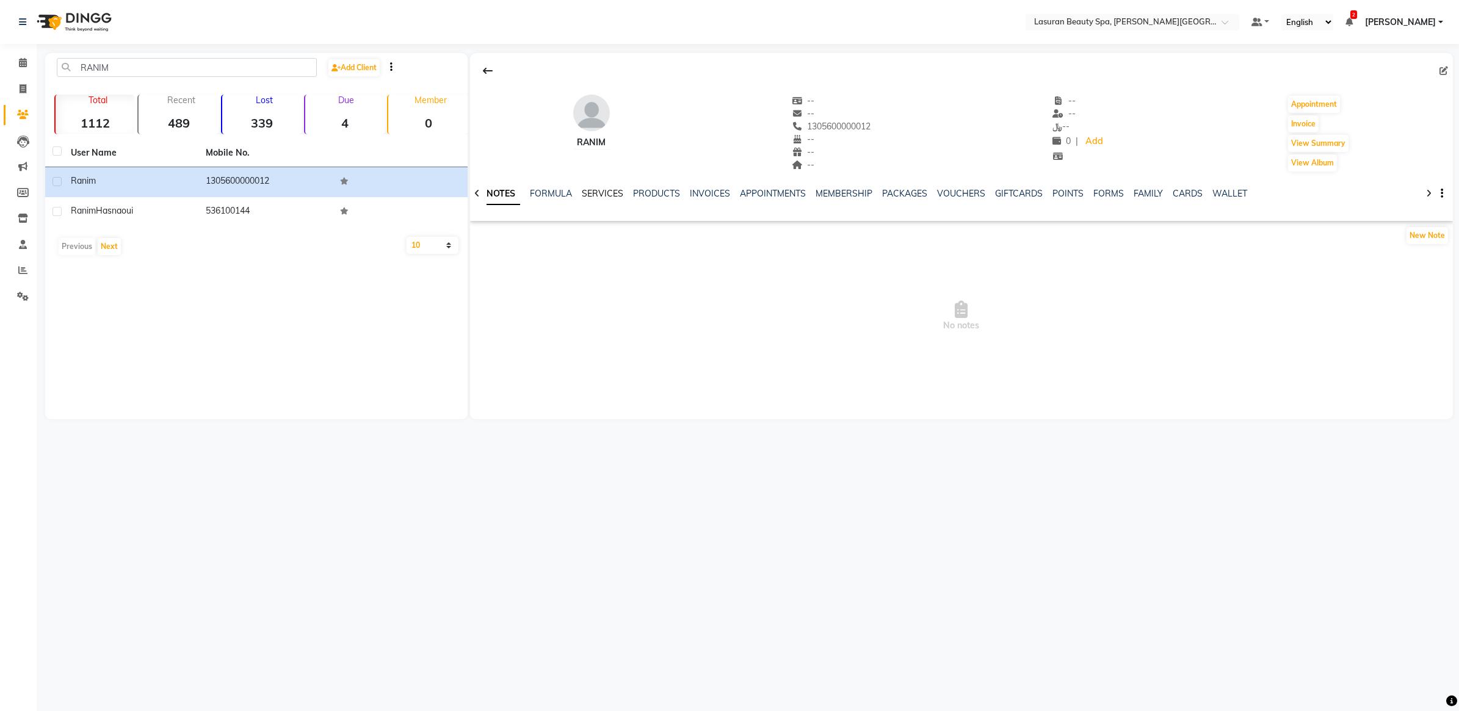
click at [605, 189] on link "SERVICES" at bounding box center [603, 193] width 42 height 11
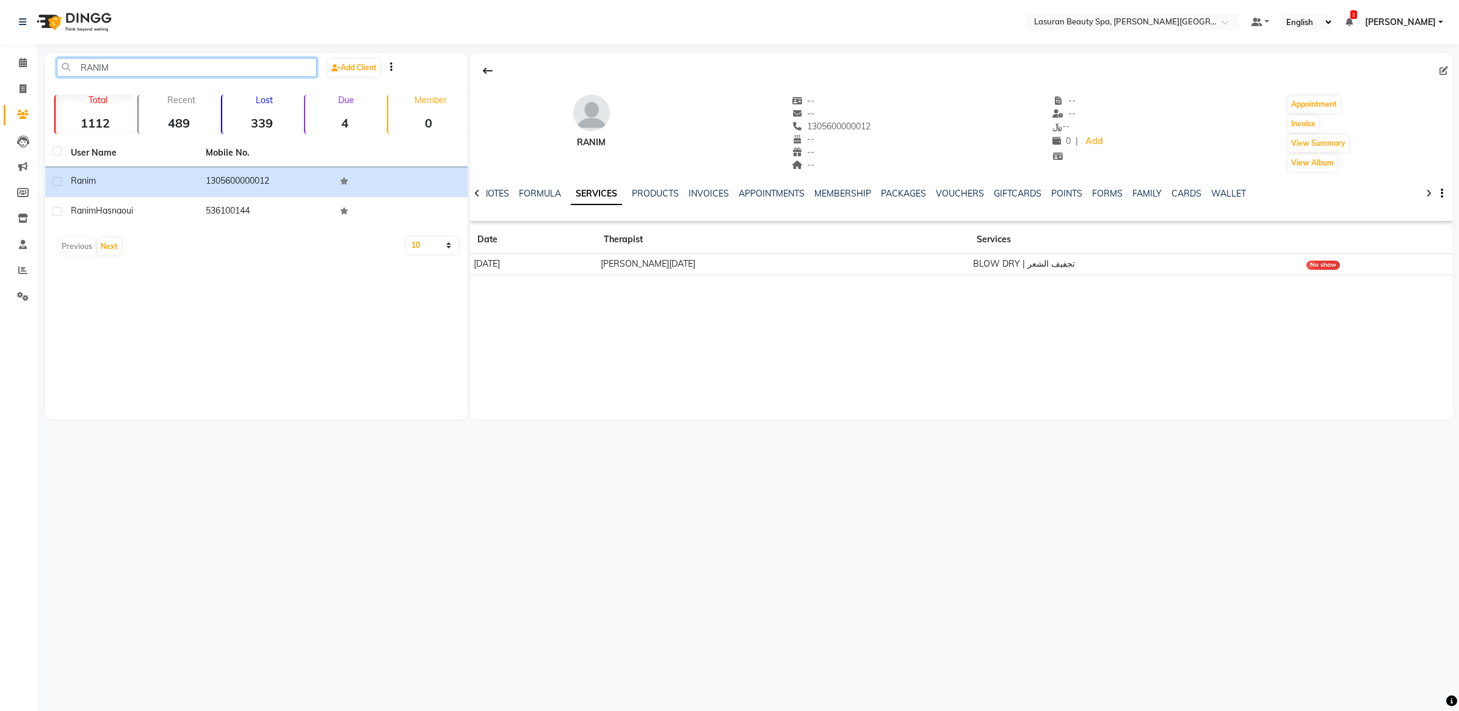
click at [188, 71] on input "RANIM" at bounding box center [187, 67] width 260 height 19
paste input "Maha"
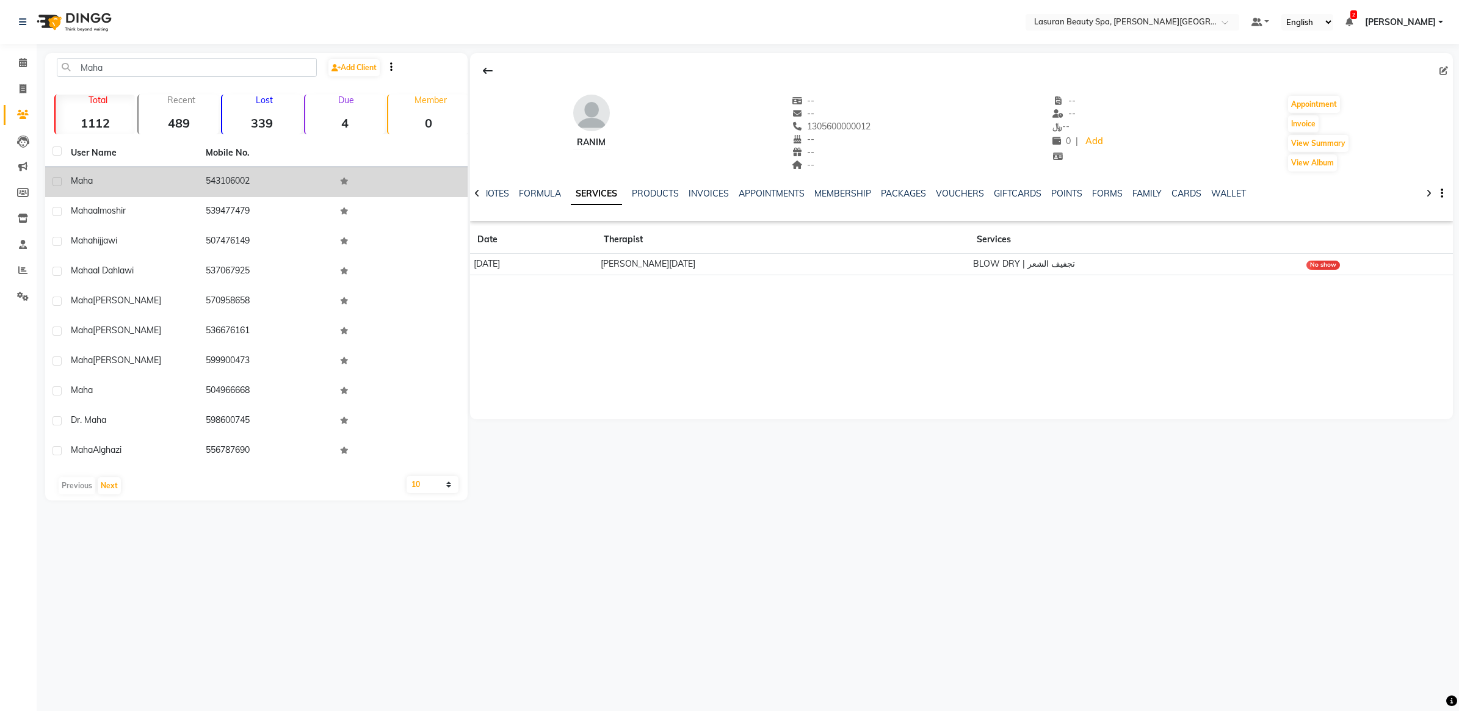
click at [253, 181] on td "543106002" at bounding box center [265, 182] width 135 height 30
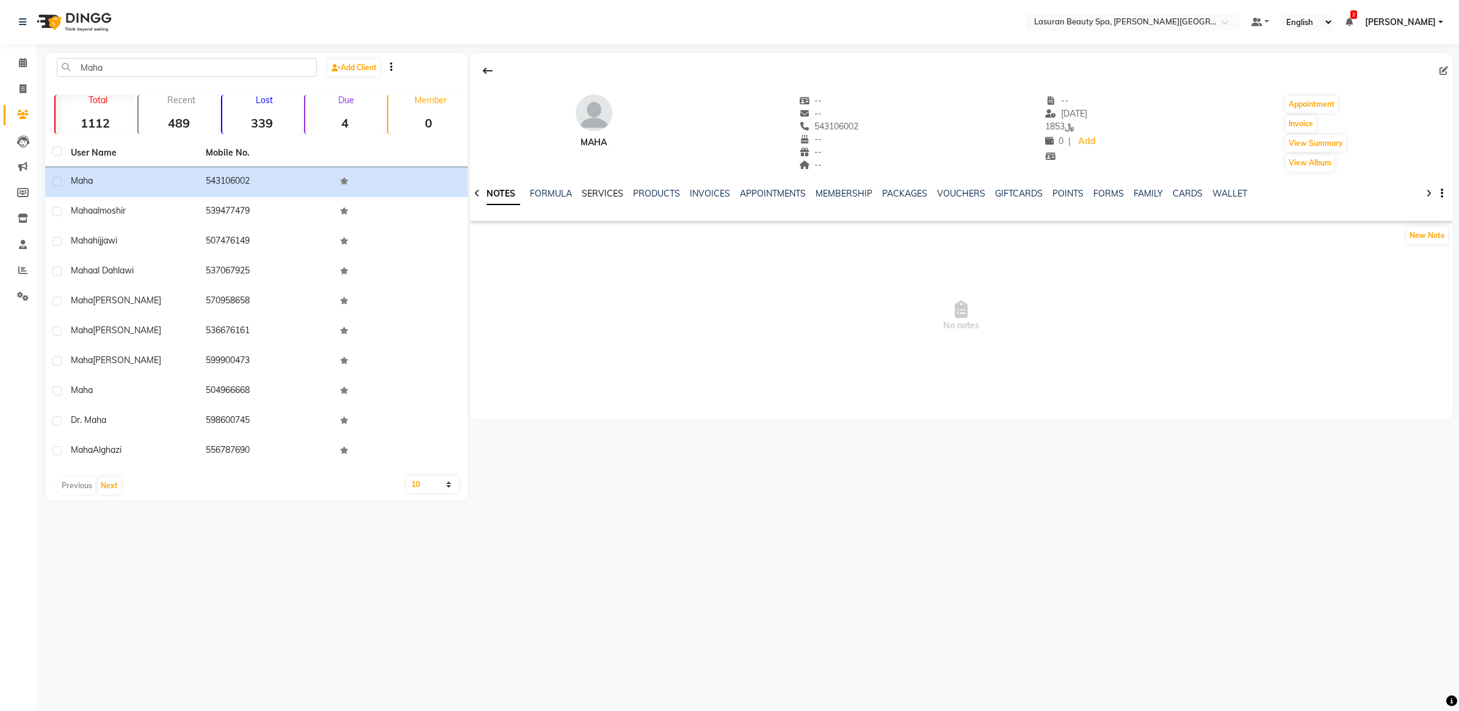
click at [609, 194] on link "SERVICES" at bounding box center [603, 193] width 42 height 11
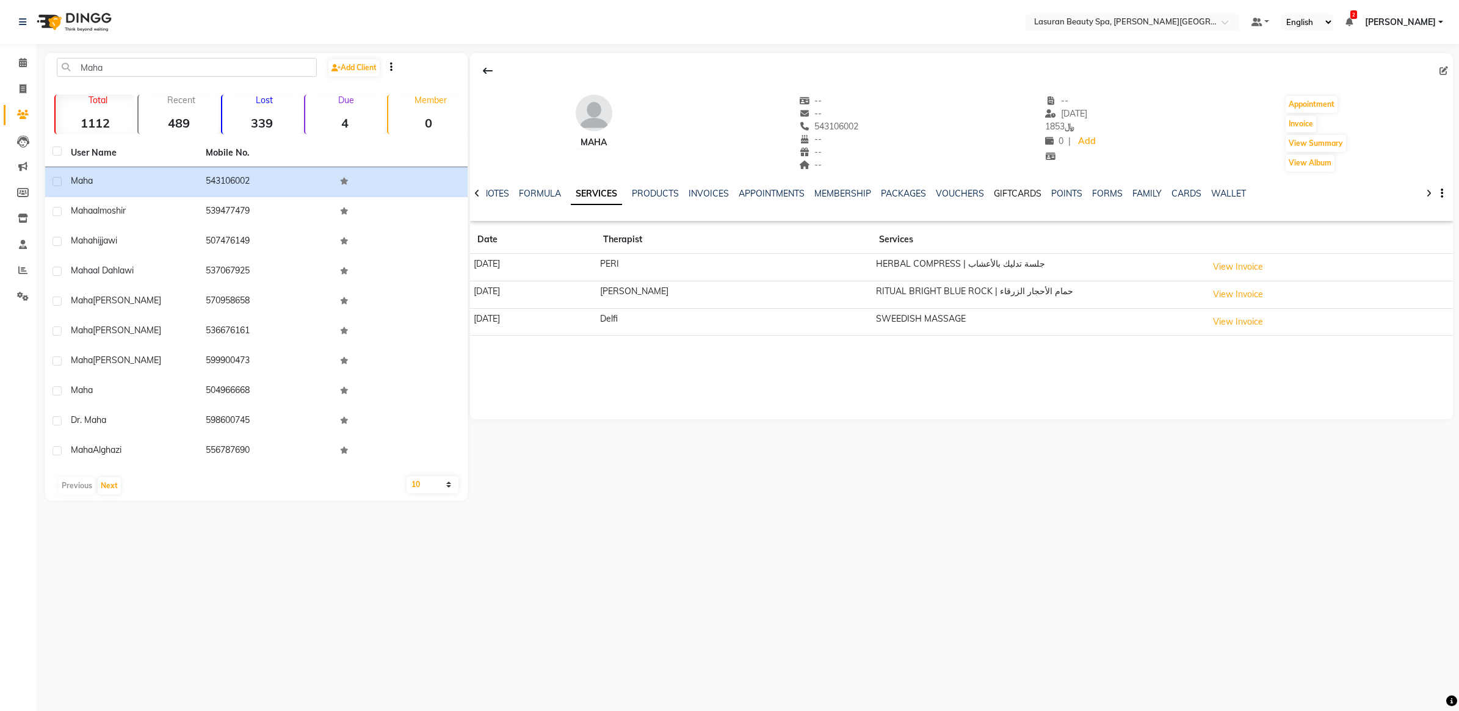
click at [1009, 195] on link "GIFTCARDS" at bounding box center [1018, 193] width 48 height 11
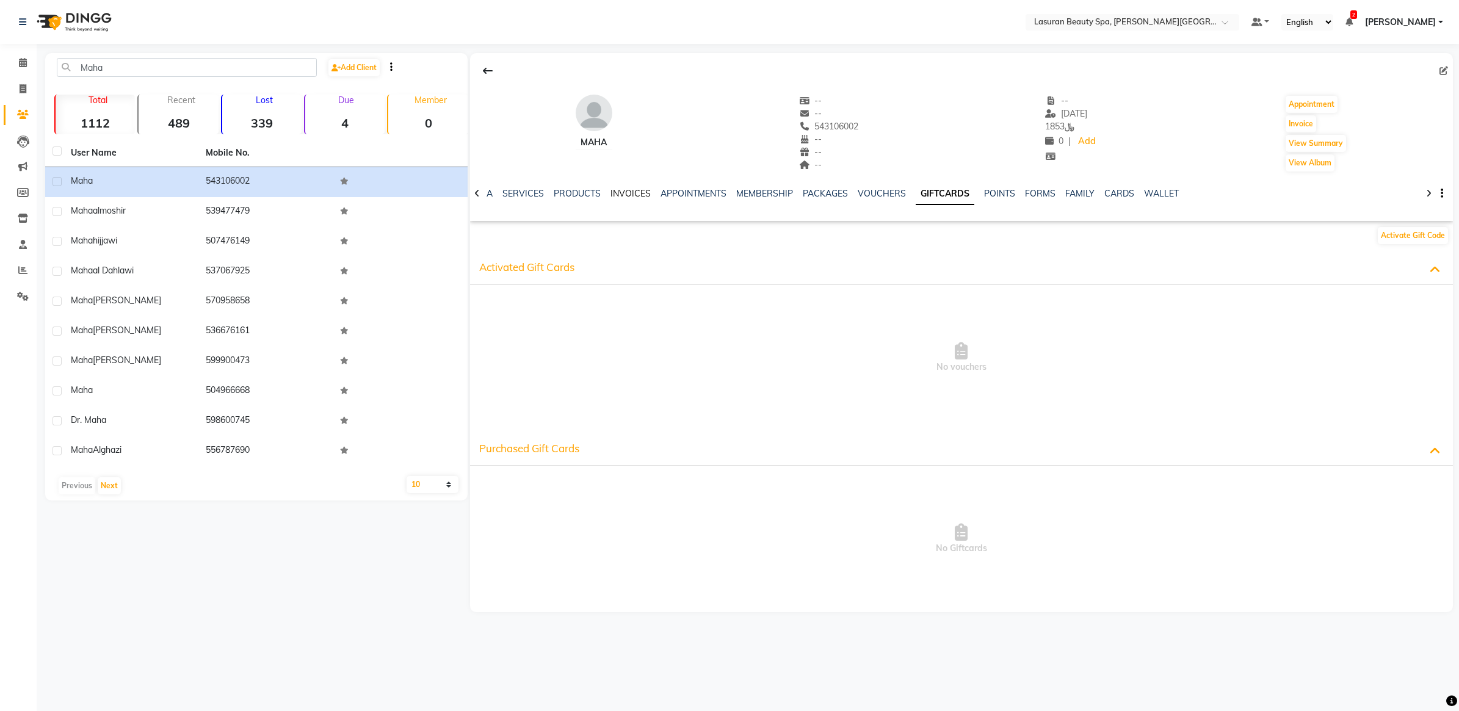
click at [611, 191] on link "INVOICES" at bounding box center [631, 193] width 40 height 11
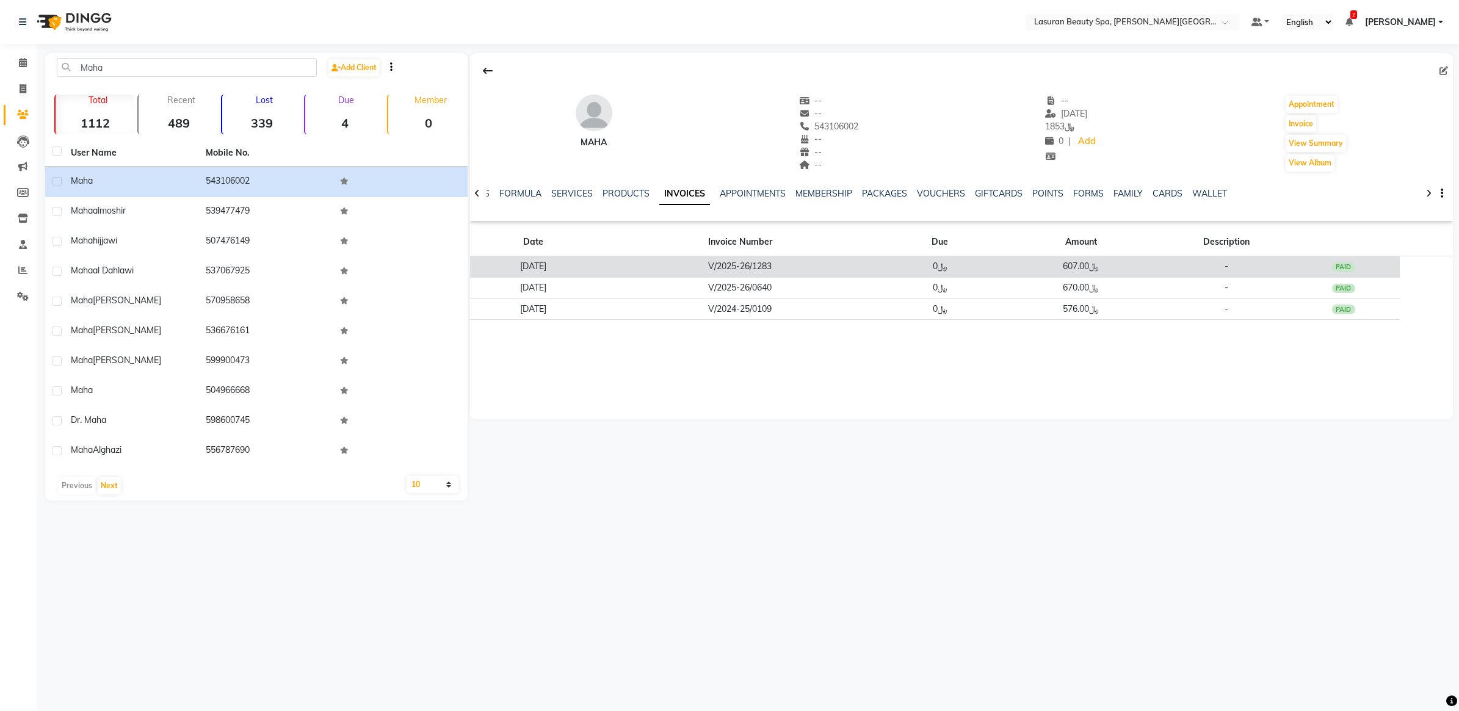
click at [990, 272] on td "﷼0" at bounding box center [941, 266] width 114 height 21
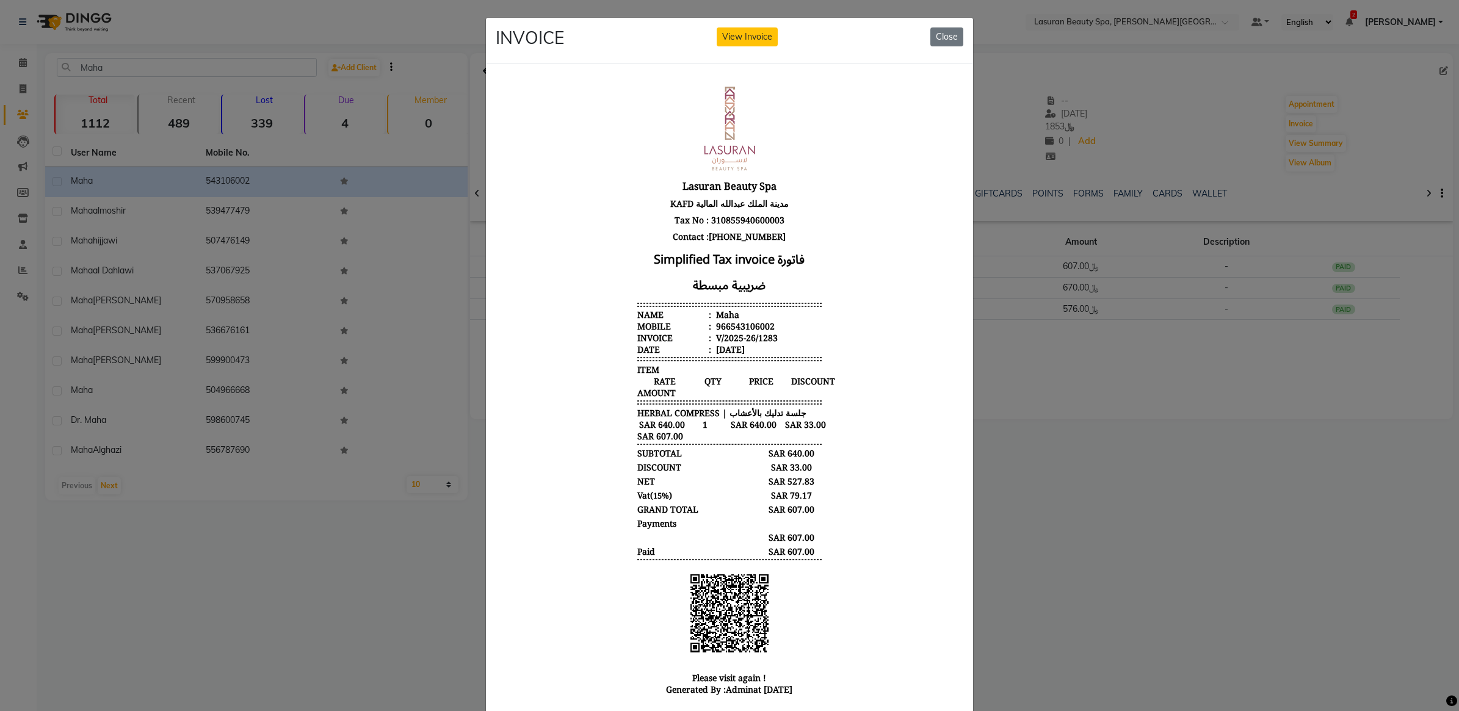
click at [1060, 410] on ngb-modal-window "INVOICE View Invoice Close" at bounding box center [729, 355] width 1459 height 711
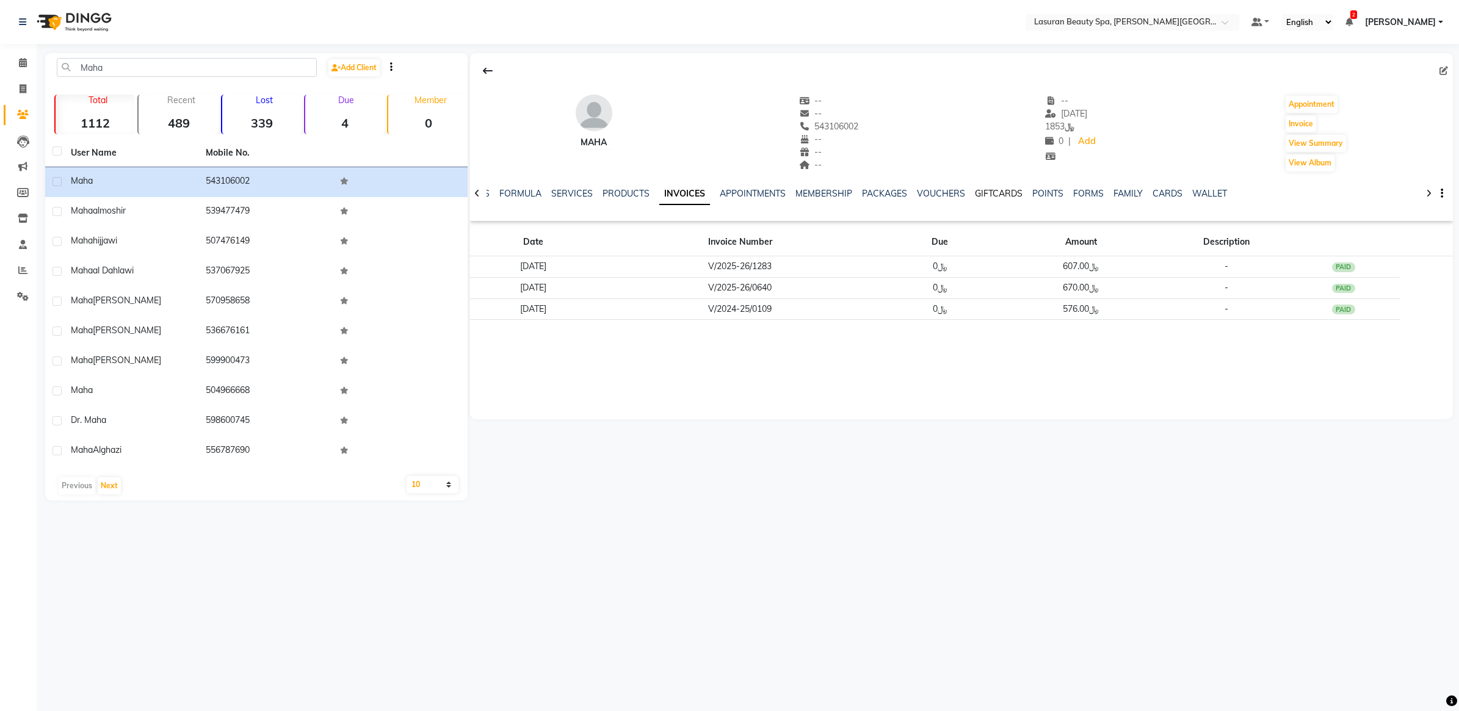
click at [984, 191] on link "GIFTCARDS" at bounding box center [999, 193] width 48 height 11
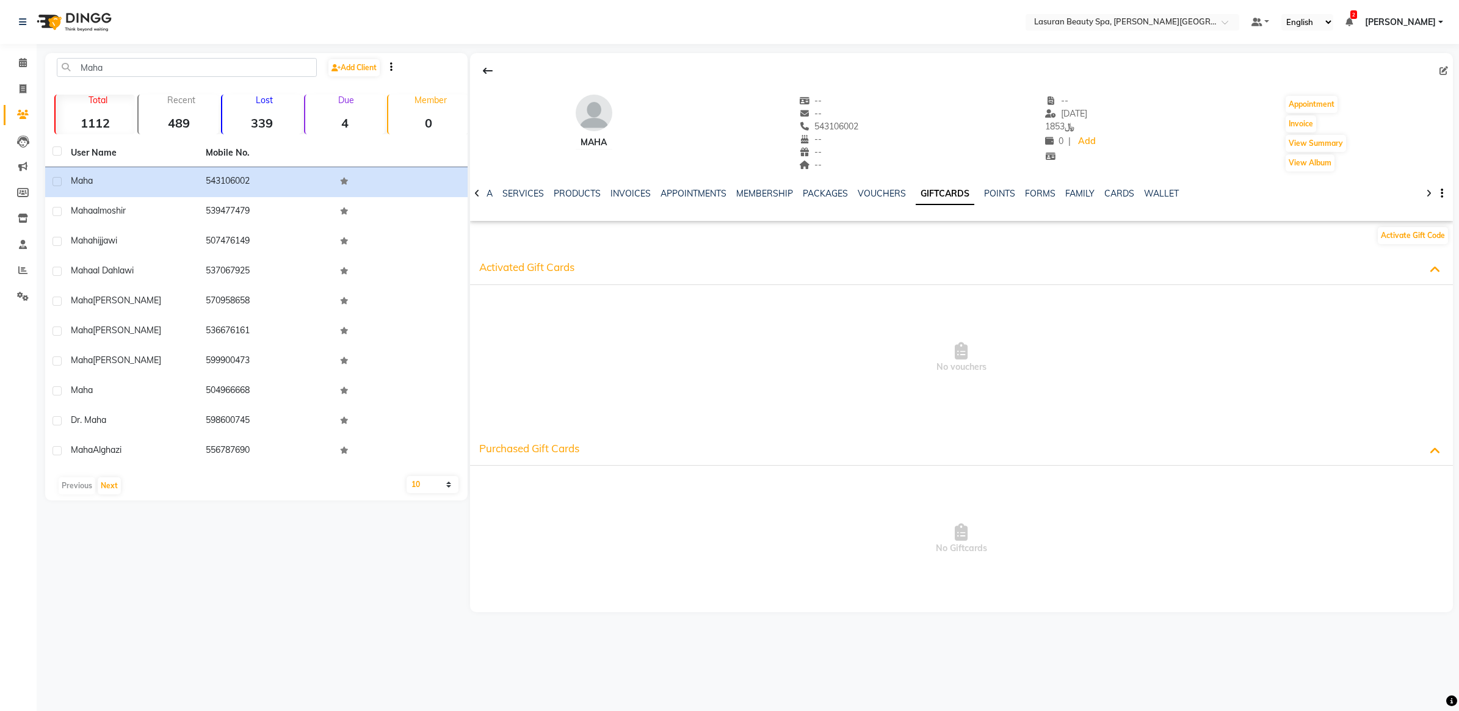
drag, startPoint x: 859, startPoint y: 354, endPoint x: 854, endPoint y: 394, distance: 40.6
click at [859, 354] on span "No vouchers" at bounding box center [961, 358] width 959 height 122
click at [857, 520] on span "No Giftcards" at bounding box center [961, 539] width 959 height 122
drag, startPoint x: 799, startPoint y: 387, endPoint x: 798, endPoint y: 328, distance: 58.6
click at [798, 382] on span "No vouchers" at bounding box center [961, 358] width 959 height 122
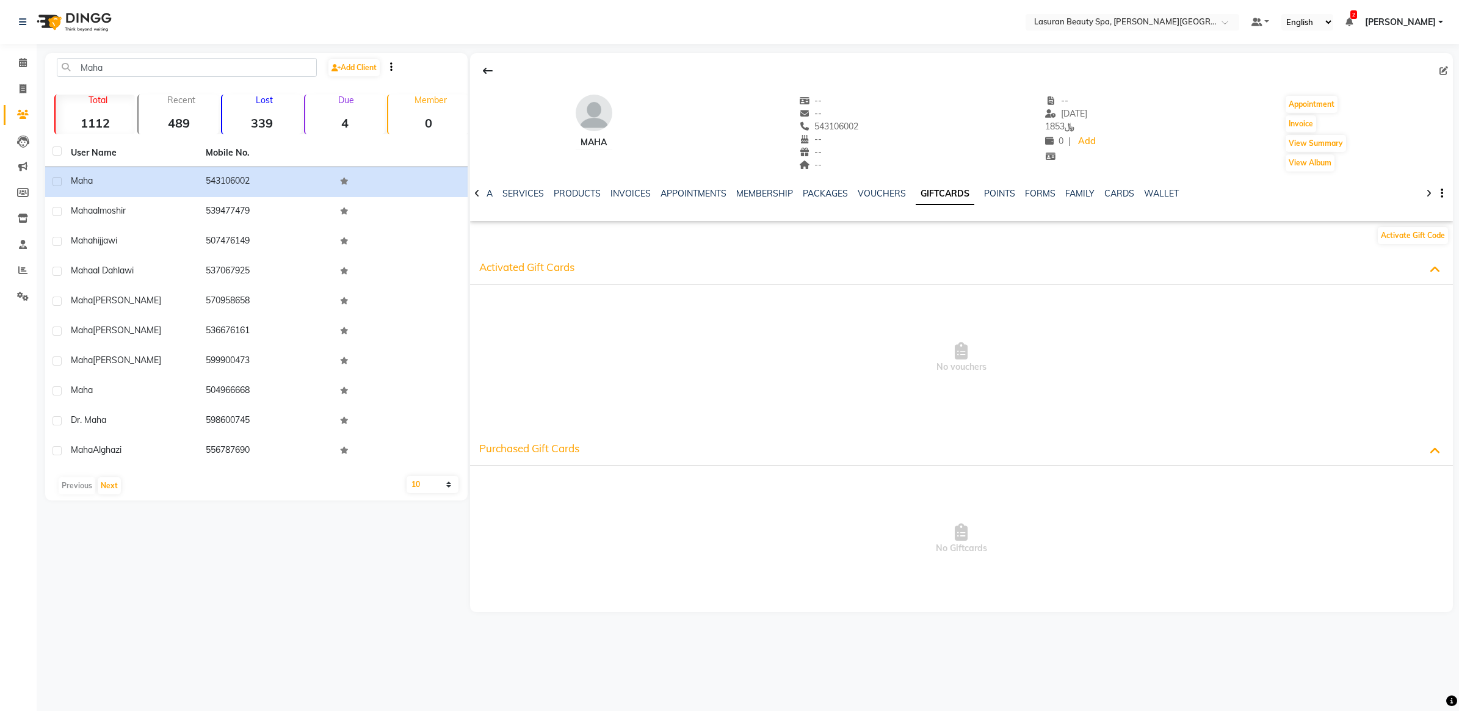
click at [798, 324] on span "No vouchers" at bounding box center [961, 358] width 959 height 122
click at [98, 191] on td "Maha" at bounding box center [131, 182] width 135 height 30
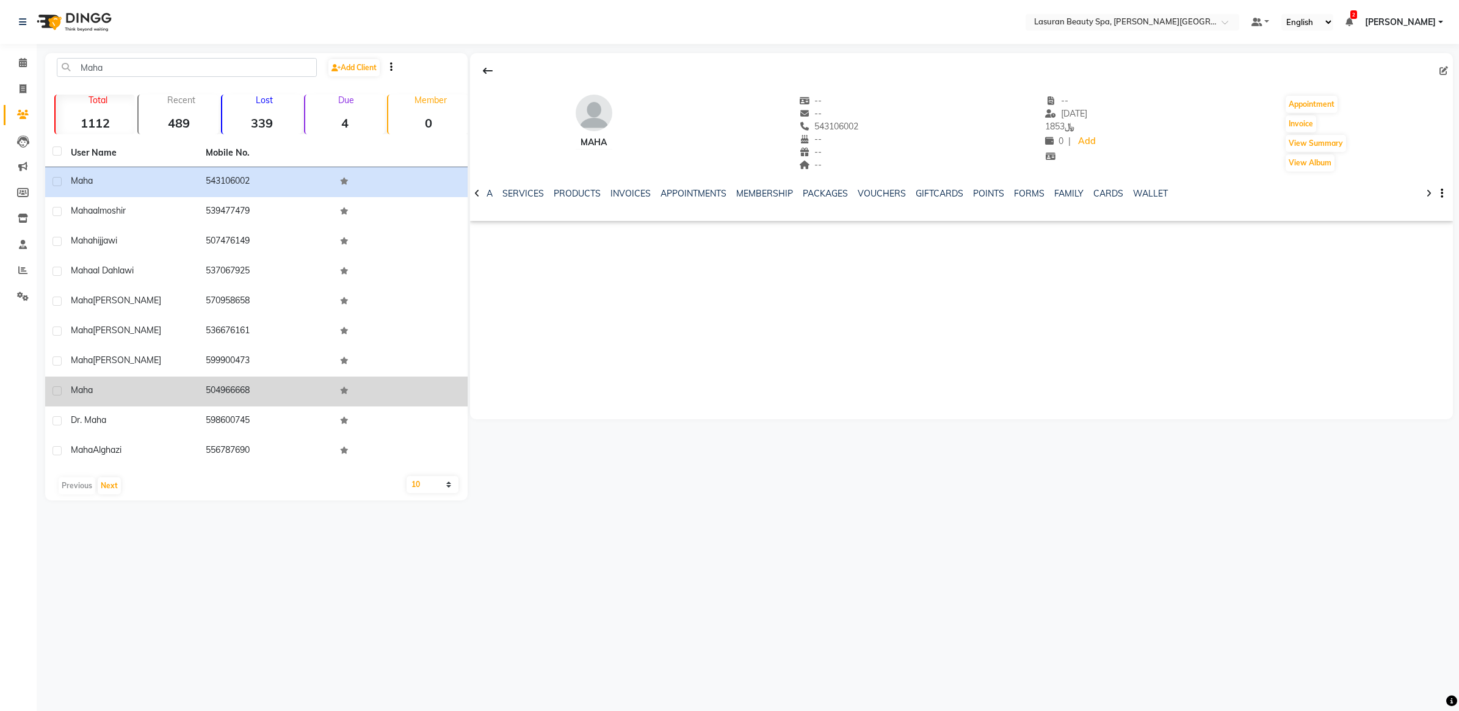
click at [131, 390] on div "Maha" at bounding box center [131, 390] width 120 height 13
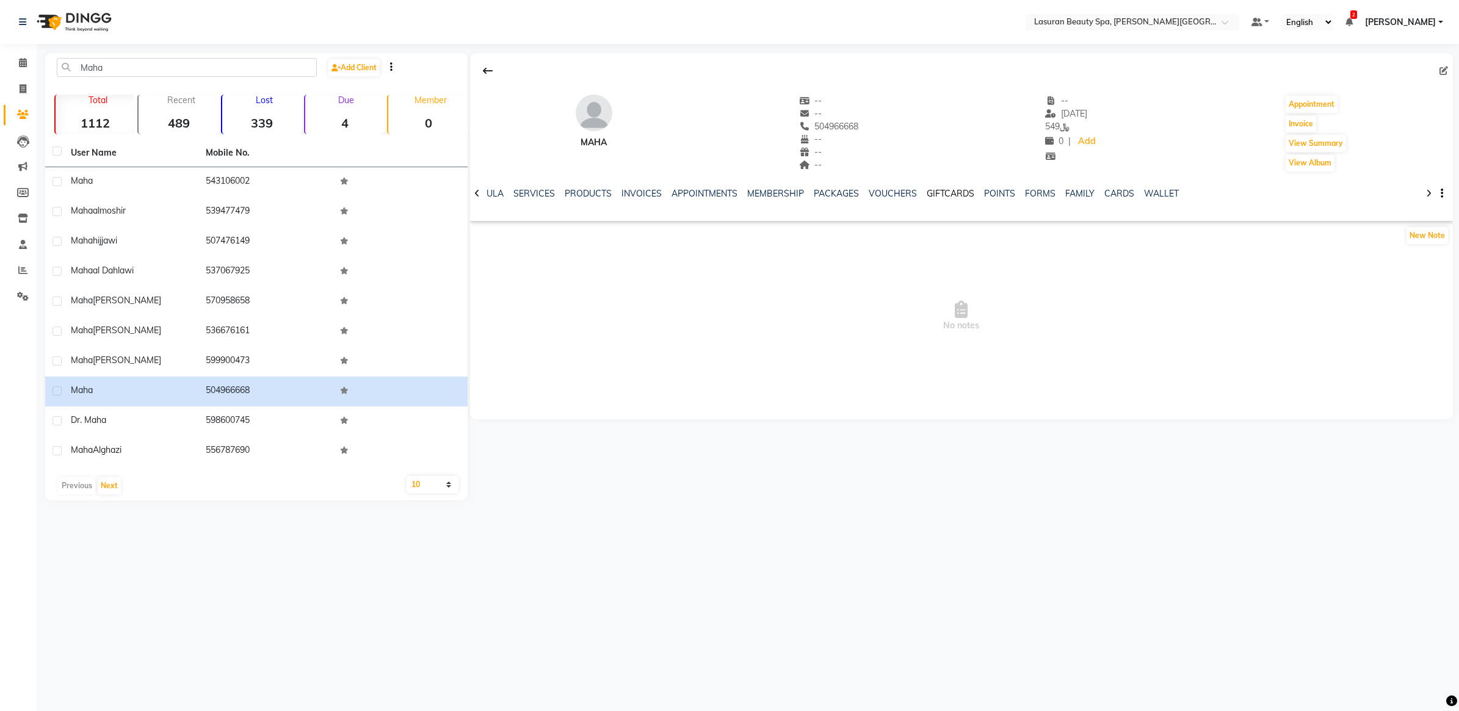
click at [941, 193] on link "GIFTCARDS" at bounding box center [951, 193] width 48 height 11
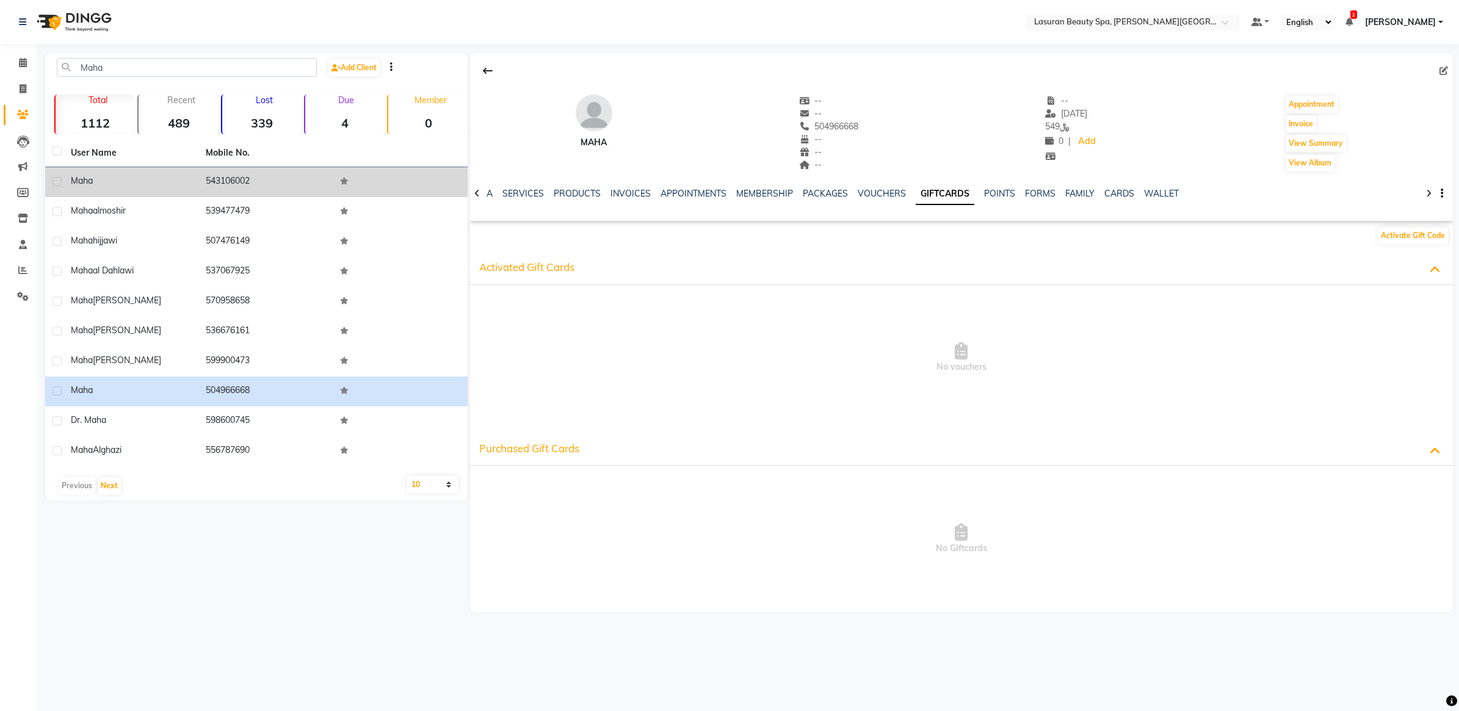
click at [114, 180] on div "Maha" at bounding box center [131, 181] width 120 height 13
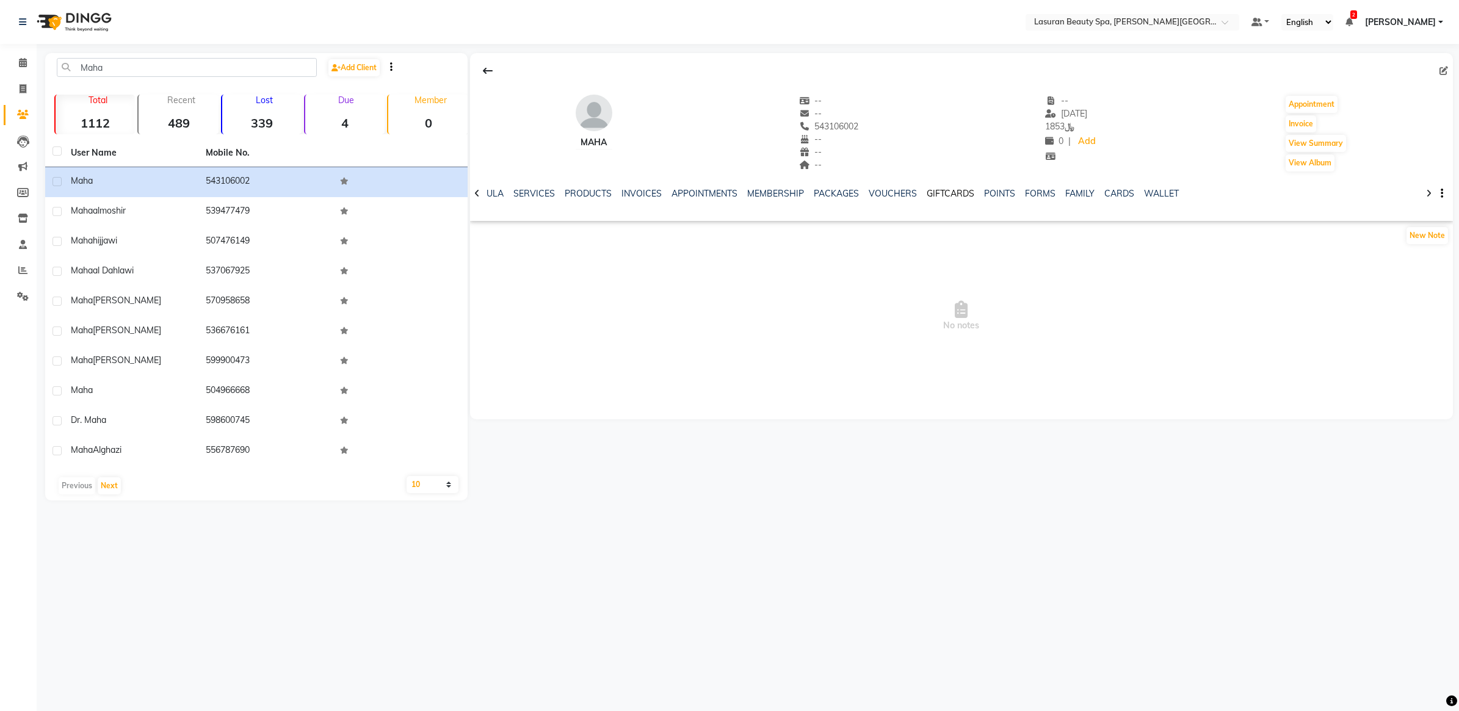
click at [940, 188] on link "GIFTCARDS" at bounding box center [951, 193] width 48 height 11
click at [623, 194] on link "INVOICES" at bounding box center [631, 193] width 40 height 11
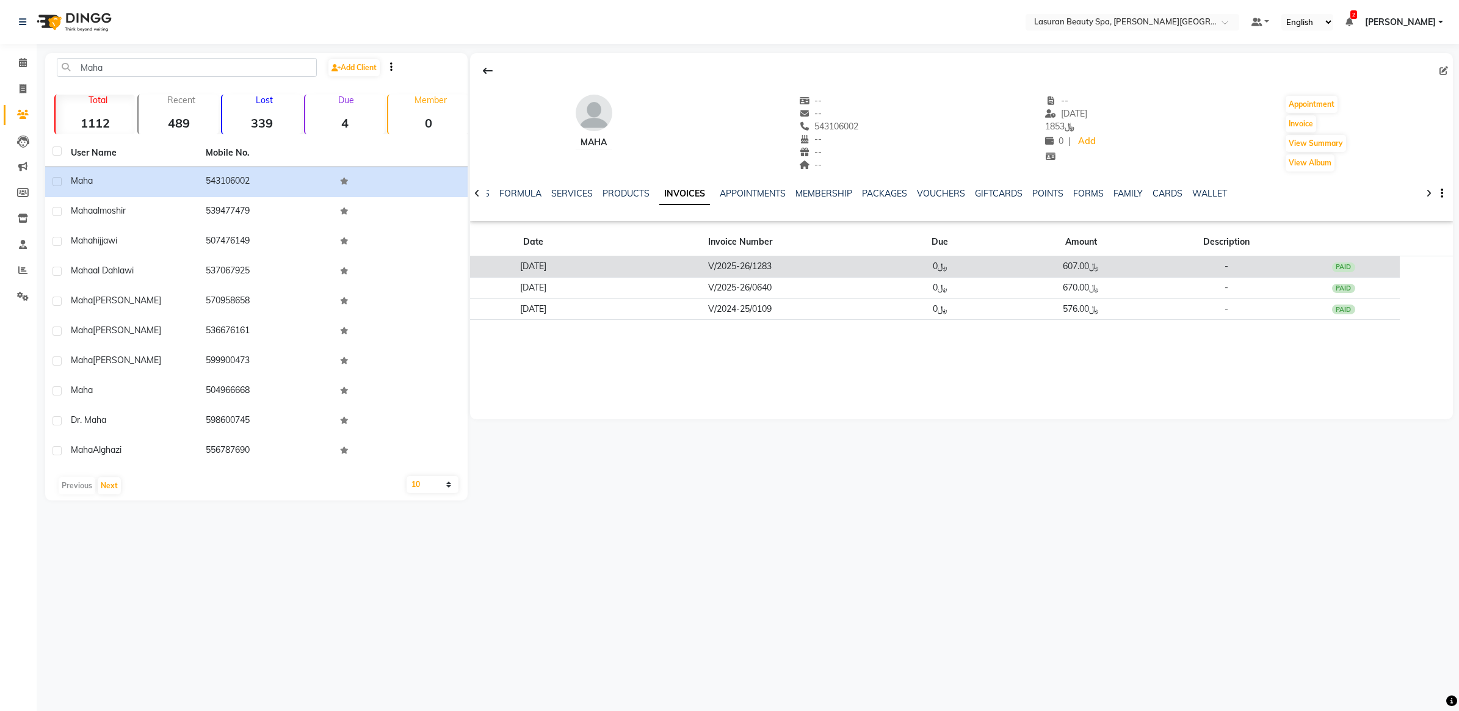
click at [792, 270] on td "V/2025-26/1283" at bounding box center [740, 266] width 287 height 21
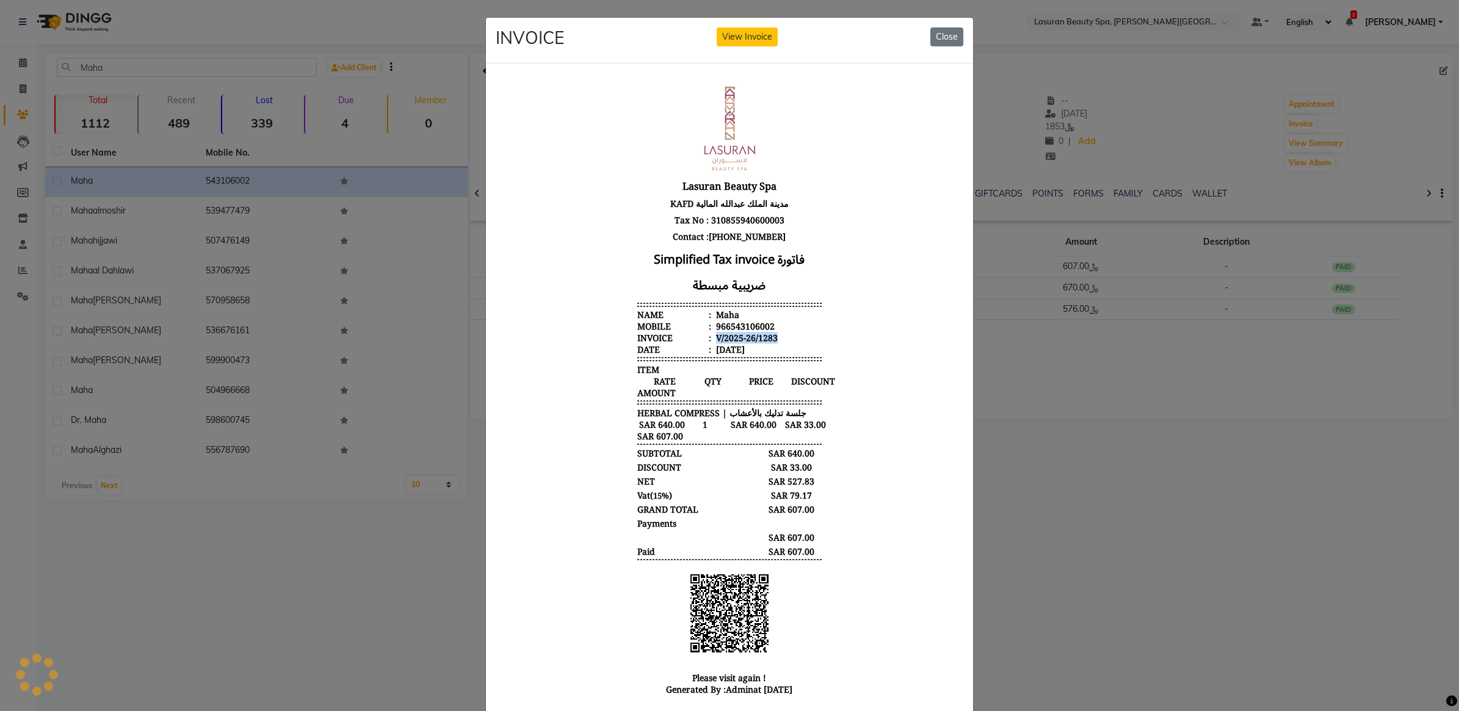
drag, startPoint x: 764, startPoint y: 338, endPoint x: 703, endPoint y: 338, distance: 60.5
click at [714, 338] on div "V/2025-26/1283" at bounding box center [746, 338] width 64 height 12
copy div "V/2025-26/1283"
click at [1026, 175] on ngb-modal-window "INVOICE View Invoice Close" at bounding box center [729, 355] width 1459 height 711
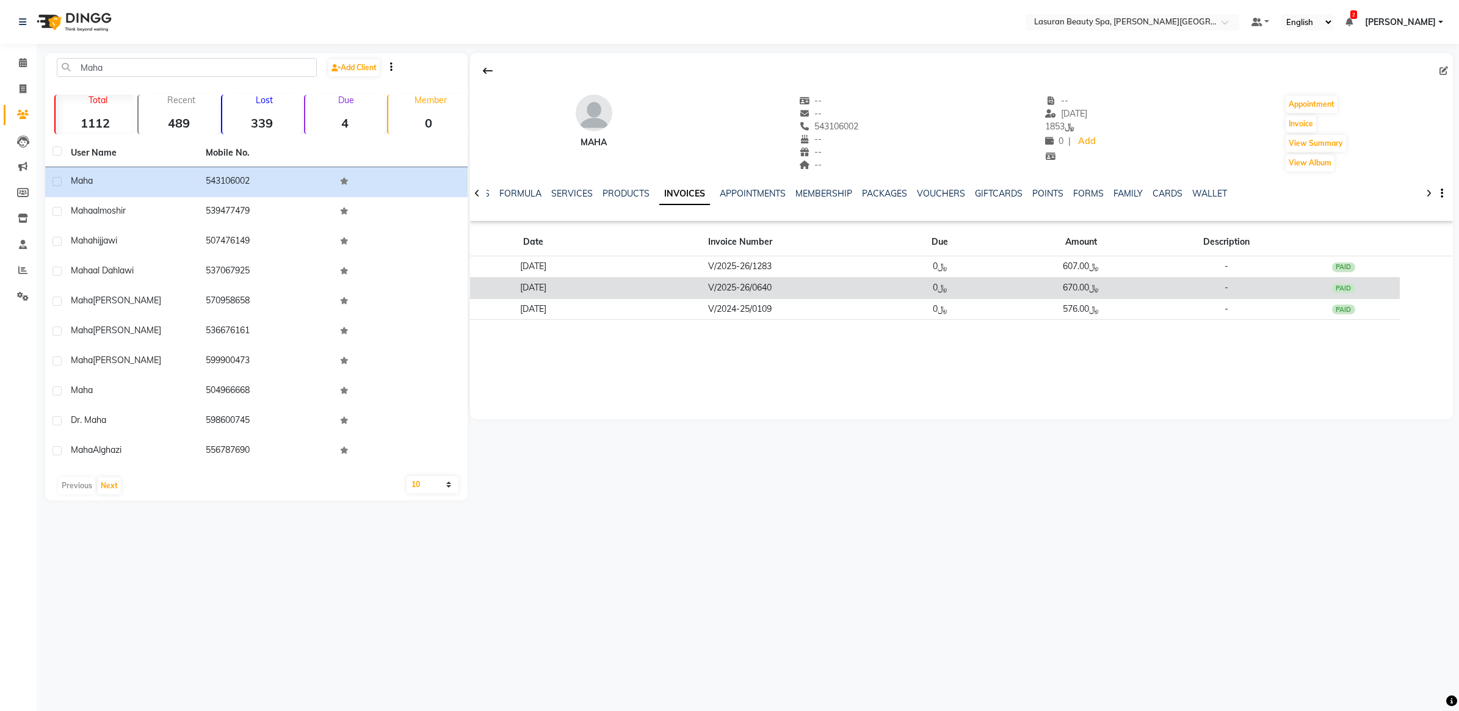
click at [995, 291] on td "﷼0" at bounding box center [941, 287] width 114 height 21
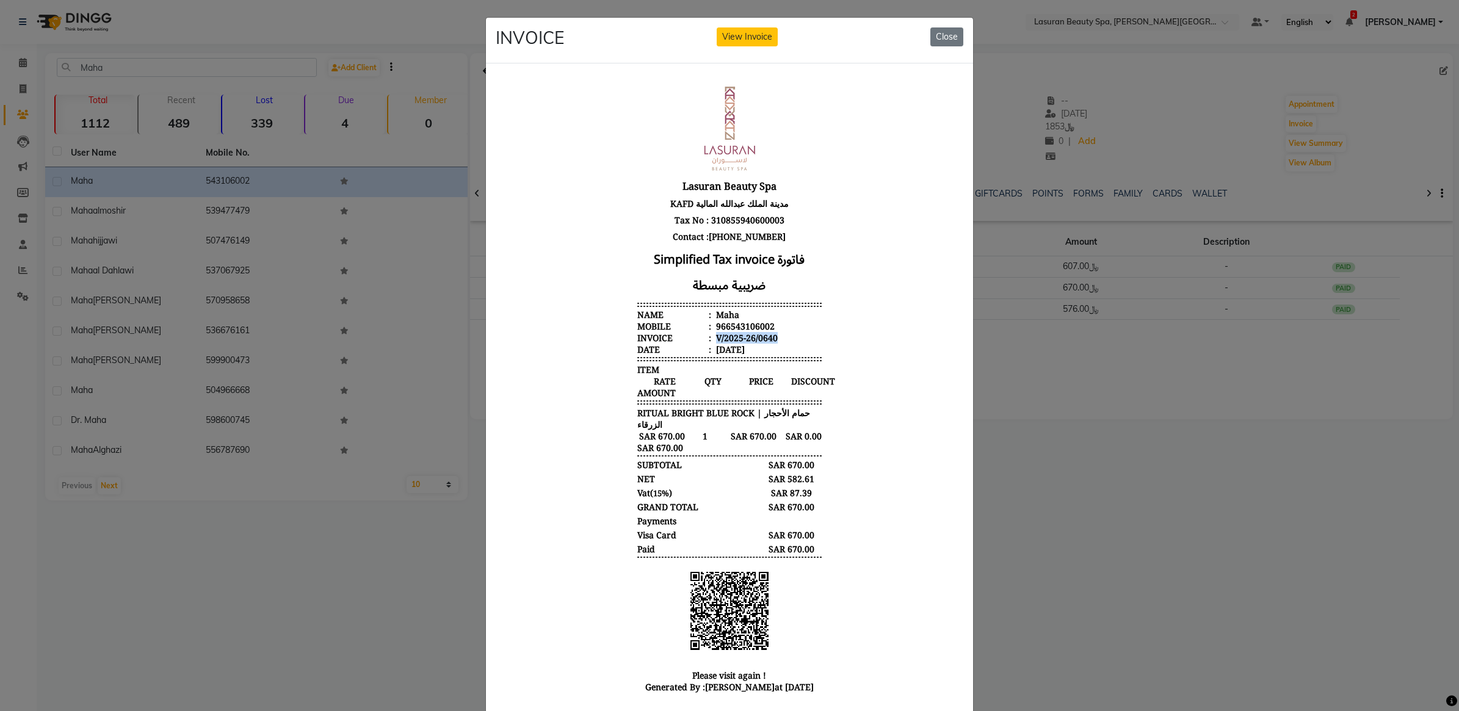
drag, startPoint x: 771, startPoint y: 336, endPoint x: 703, endPoint y: 338, distance: 67.2
click at [703, 338] on li "Invoice : V/2025-26/0640" at bounding box center [730, 338] width 184 height 12
copy div "V/2025-26/0640"
drag, startPoint x: 1069, startPoint y: 360, endPoint x: 1059, endPoint y: 358, distance: 9.5
click at [1069, 353] on ngb-modal-window "INVOICE View Invoice Close" at bounding box center [729, 355] width 1459 height 711
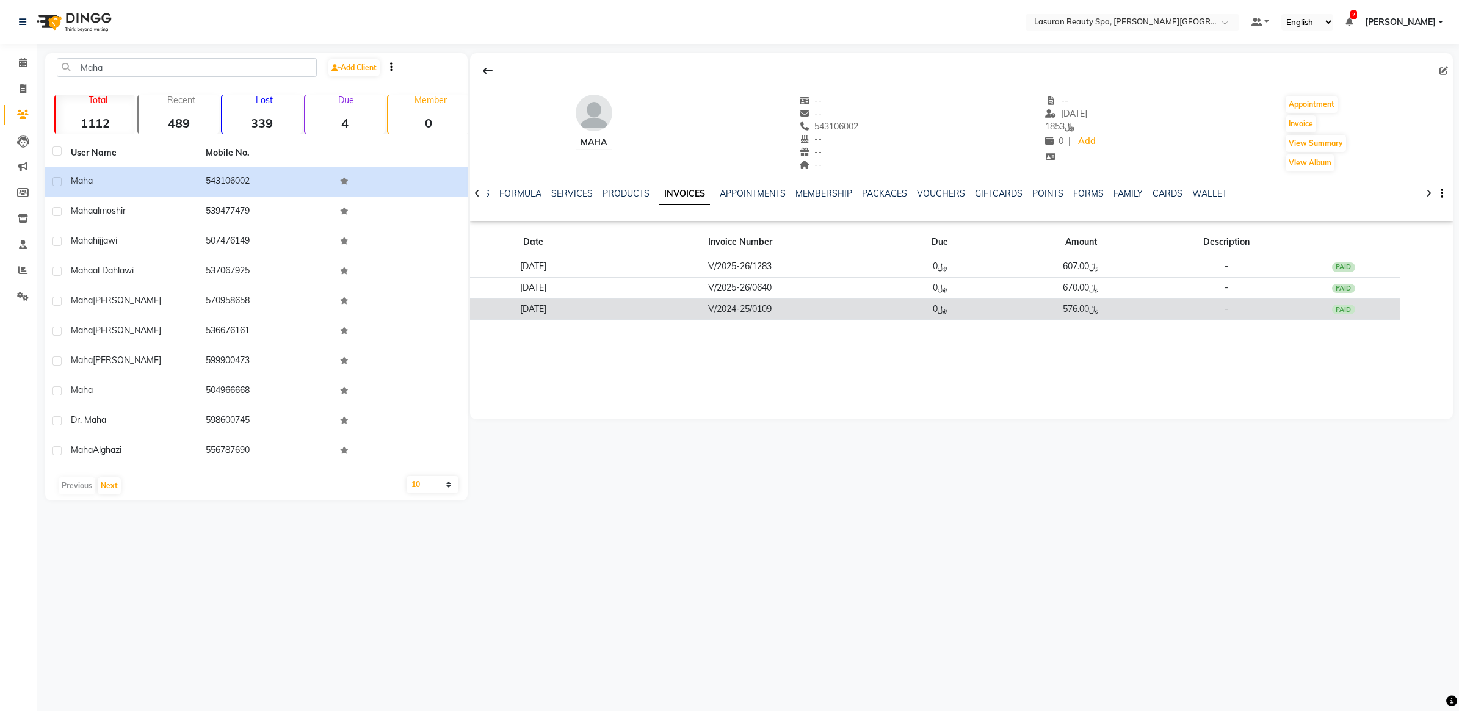
click at [993, 312] on td "﷼0" at bounding box center [941, 309] width 114 height 21
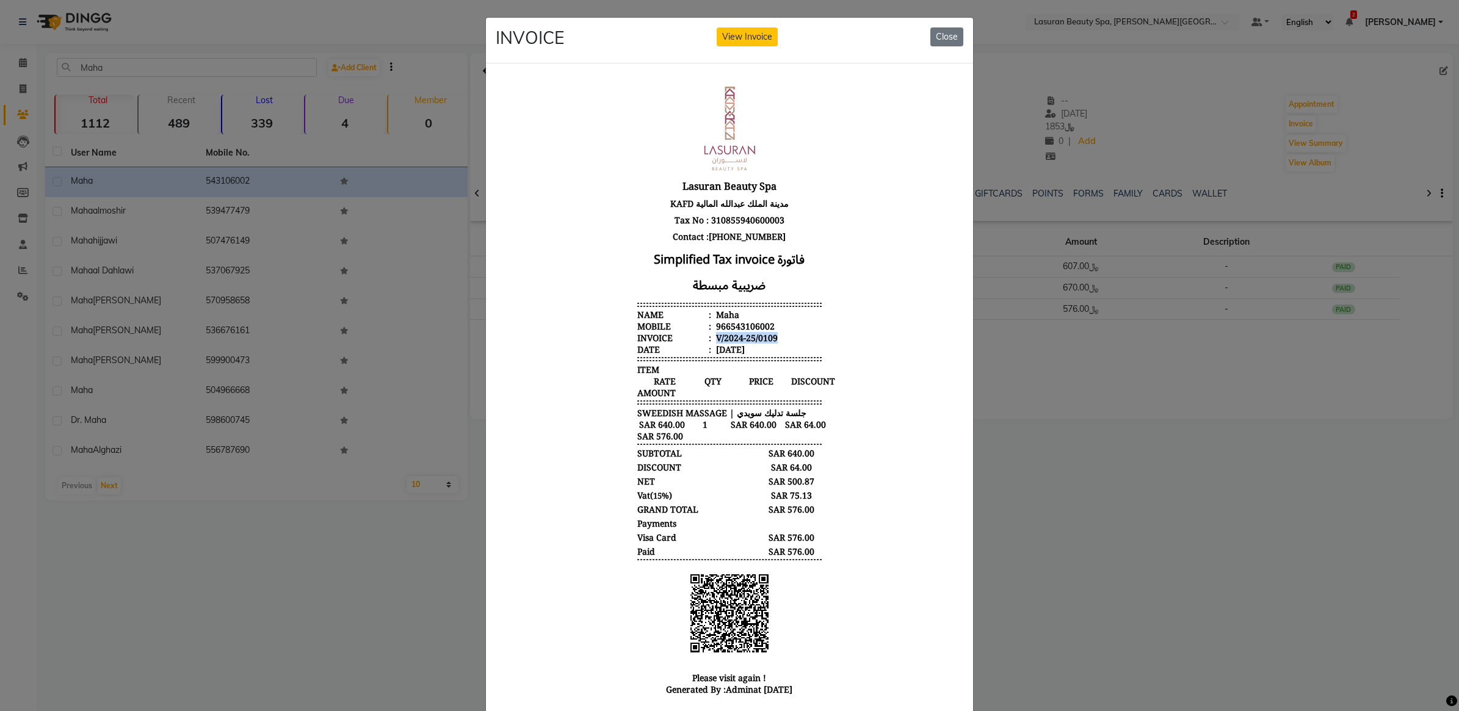
drag, startPoint x: 758, startPoint y: 339, endPoint x: 705, endPoint y: 337, distance: 52.5
click at [705, 337] on li "Invoice : V/2024-25/0109" at bounding box center [730, 338] width 184 height 12
copy div "V/2024-25/0109"
click at [1145, 227] on ngb-modal-window "INVOICE View Invoice Close" at bounding box center [729, 355] width 1459 height 711
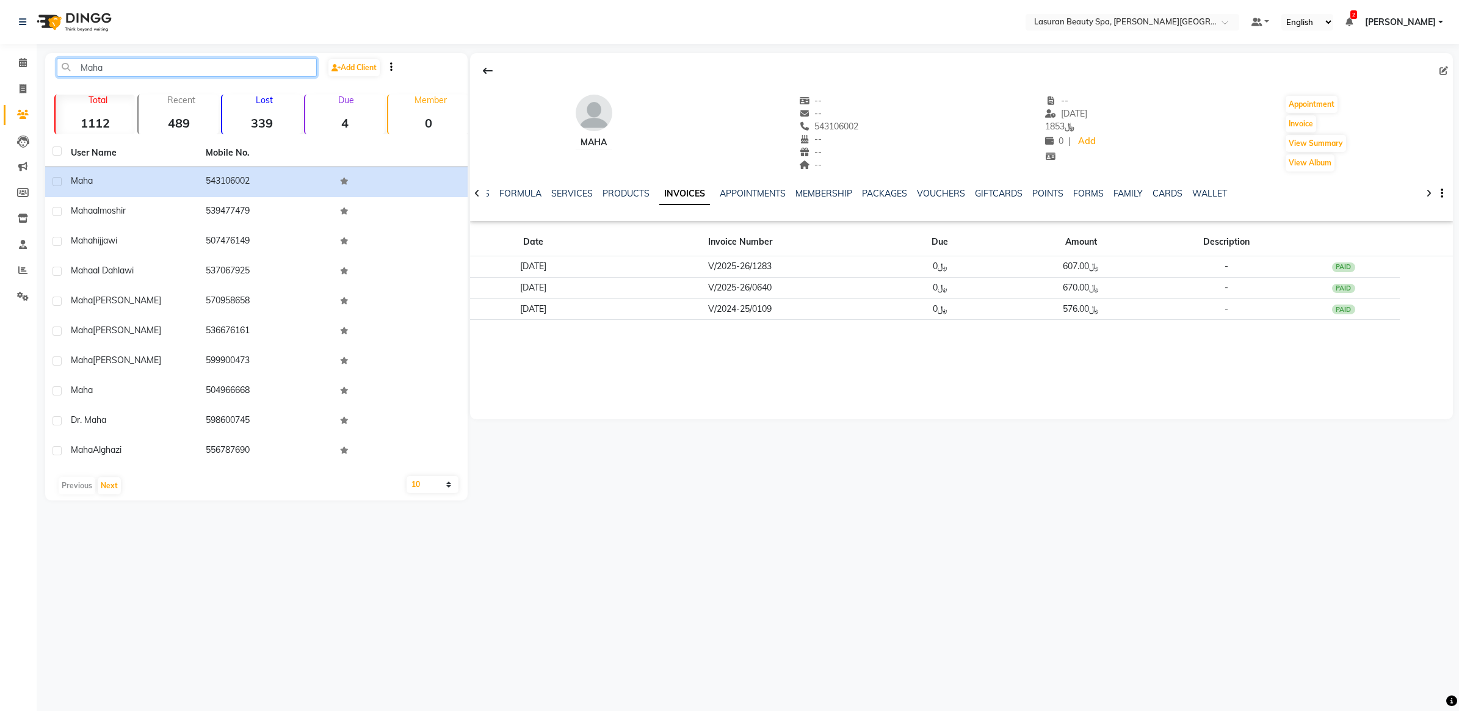
click at [144, 65] on input "Maha" at bounding box center [187, 67] width 260 height 19
paste input "Lasuran Gift Card"
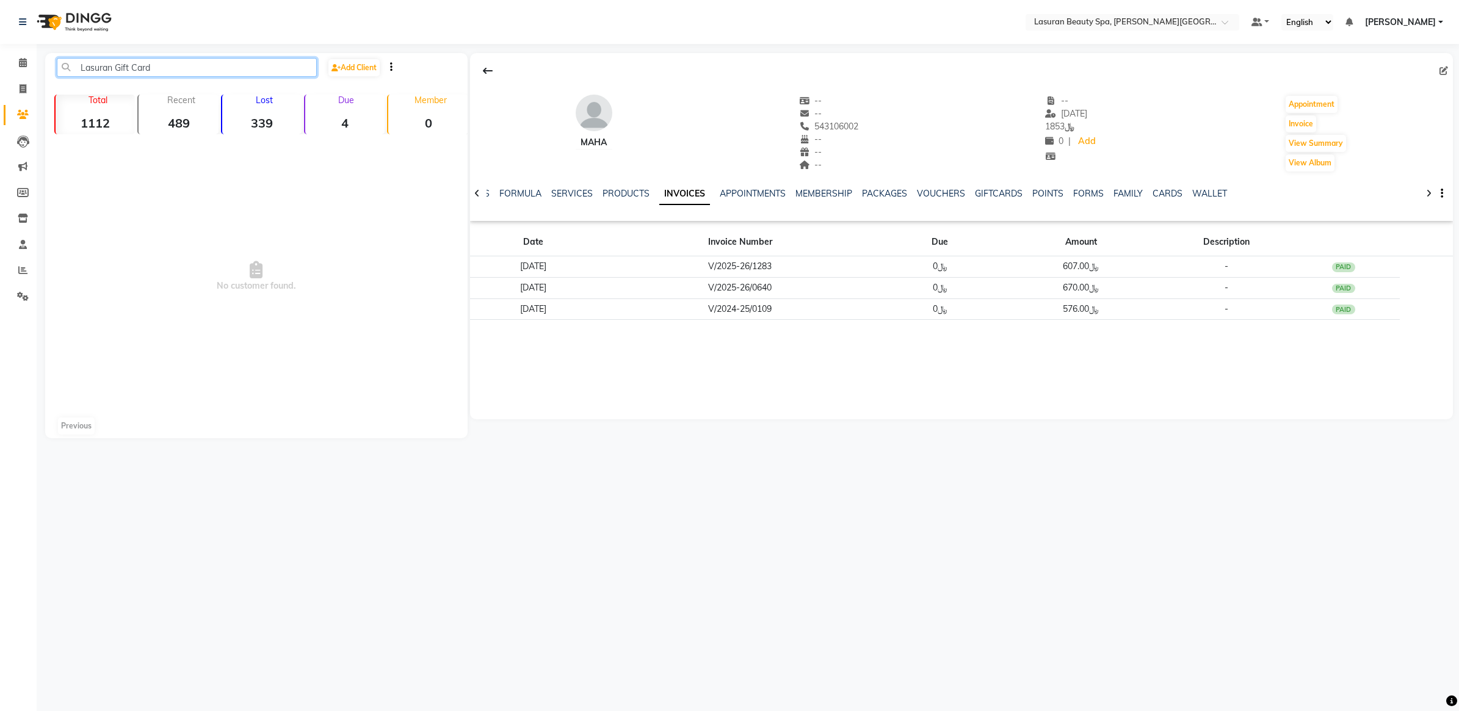
click at [173, 64] on input "Lasuran Gift Card" at bounding box center [187, 67] width 260 height 19
click at [173, 65] on input "Lasuran Gift Card" at bounding box center [187, 67] width 260 height 19
paste input "LNDLMEG"
paste input "NDLMEGA"
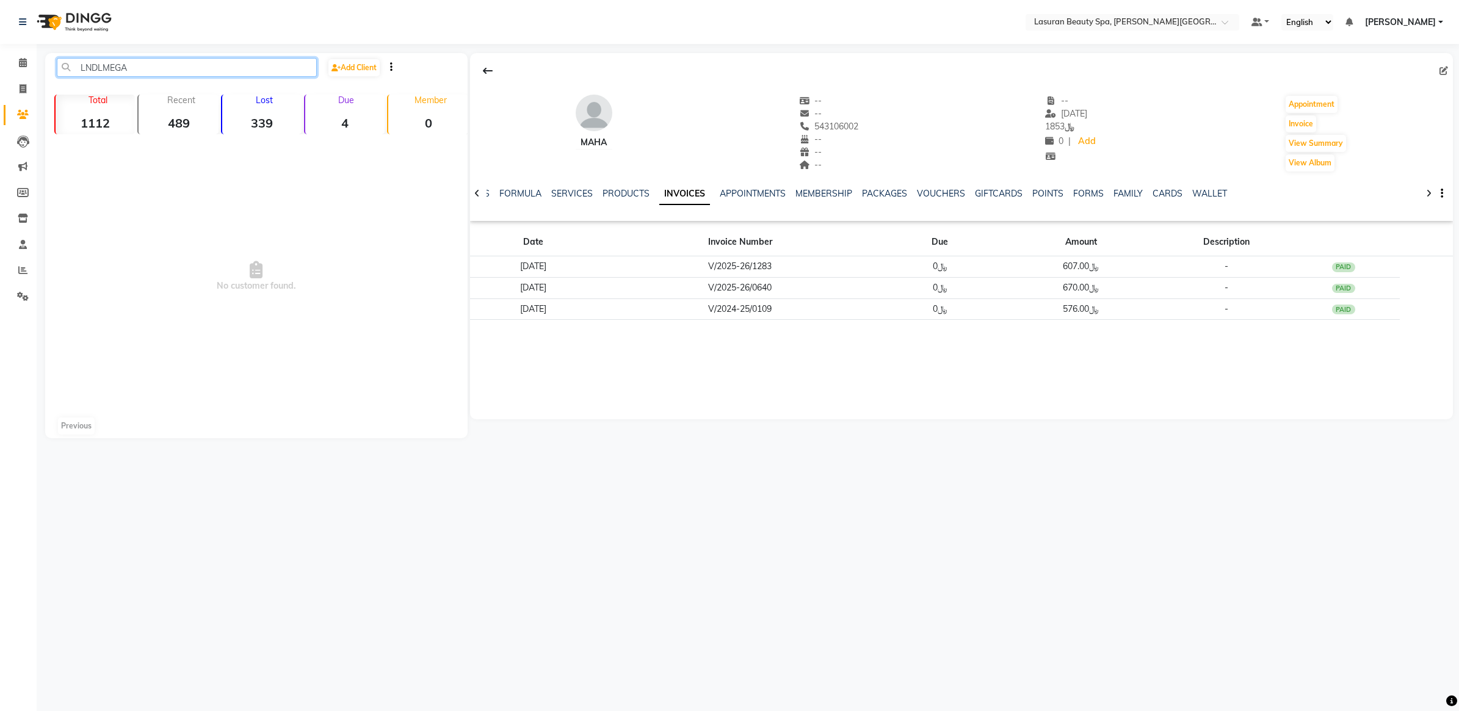
type input "LNDLMEGA"
click at [396, 202] on span "No customer found." at bounding box center [256, 276] width 423 height 275
click at [150, 71] on input "LNDLMEGA" at bounding box center [187, 67] width 260 height 19
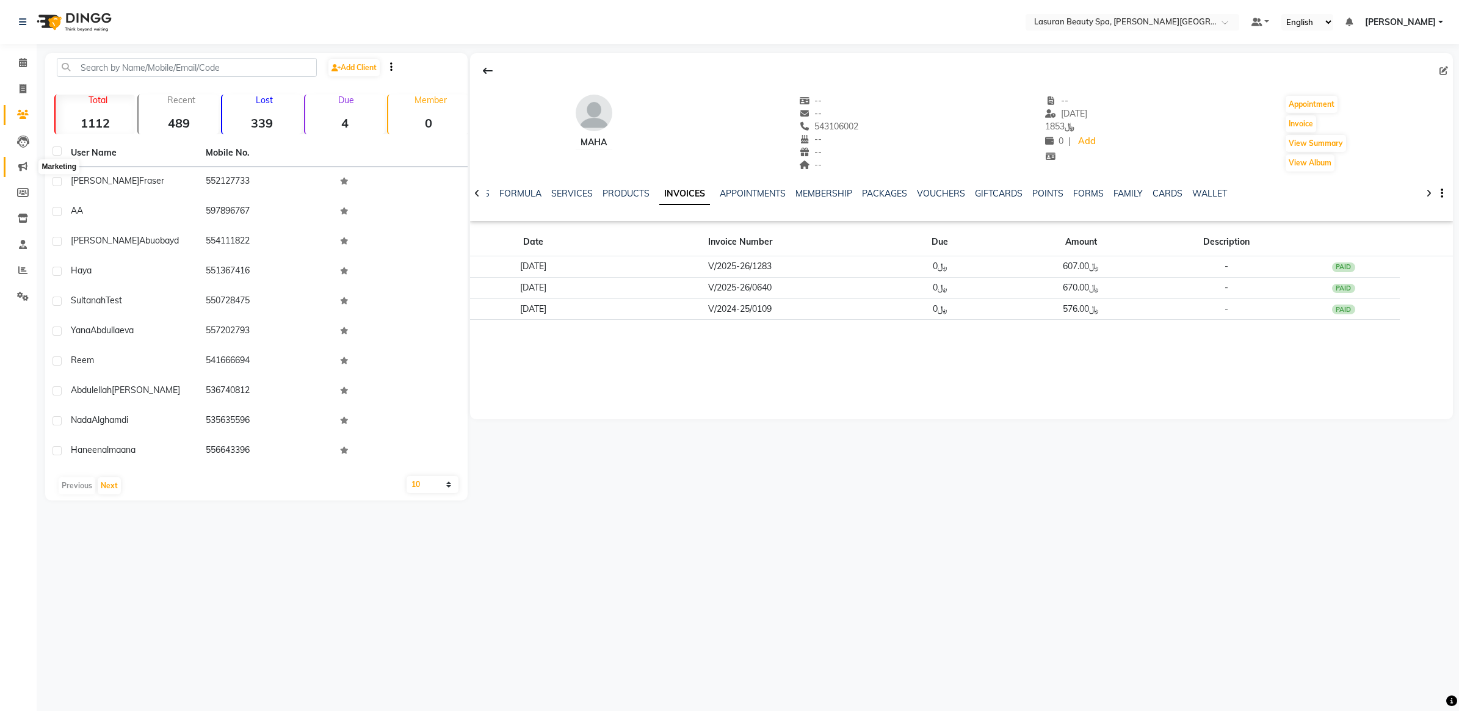
click at [23, 167] on icon at bounding box center [22, 166] width 9 height 9
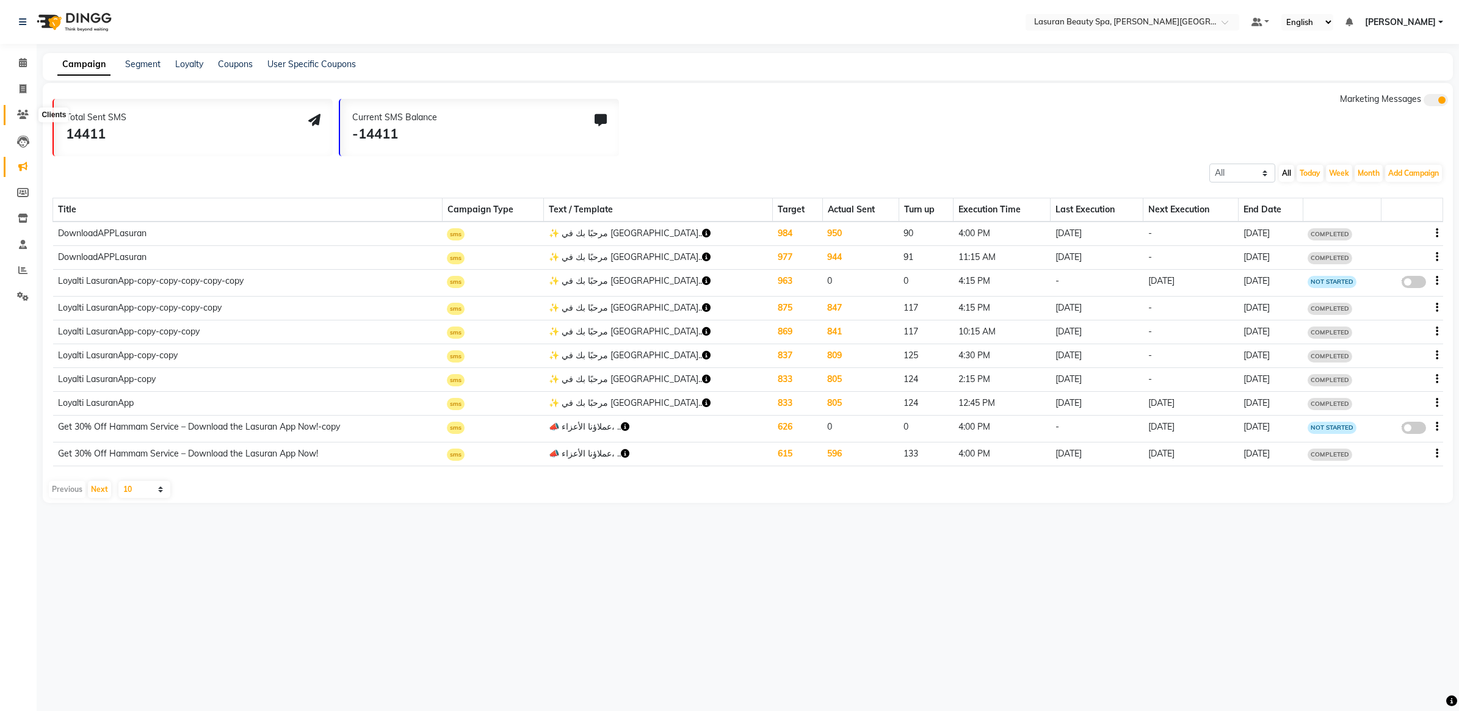
click at [16, 114] on span at bounding box center [22, 115] width 21 height 14
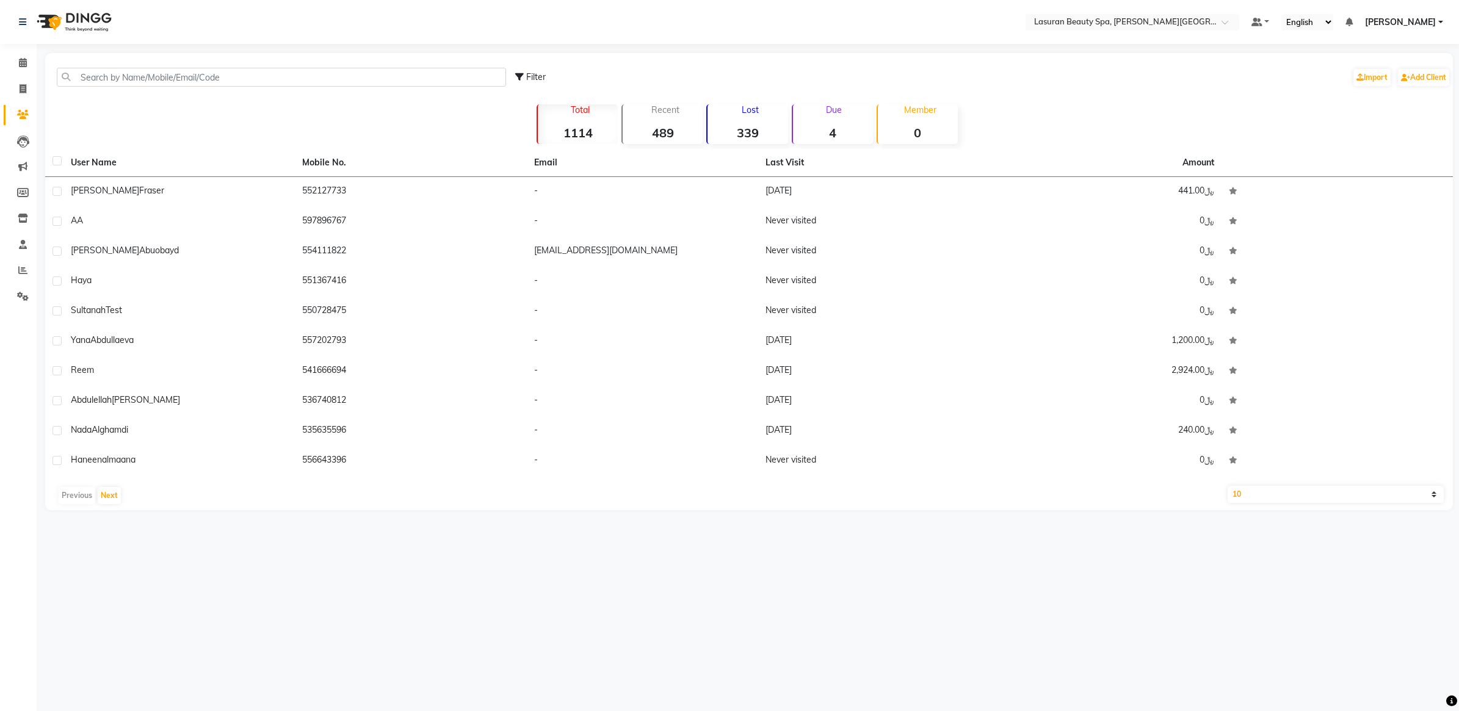
click at [18, 284] on li "Settings" at bounding box center [18, 297] width 37 height 26
click at [18, 292] on icon at bounding box center [23, 296] width 12 height 9
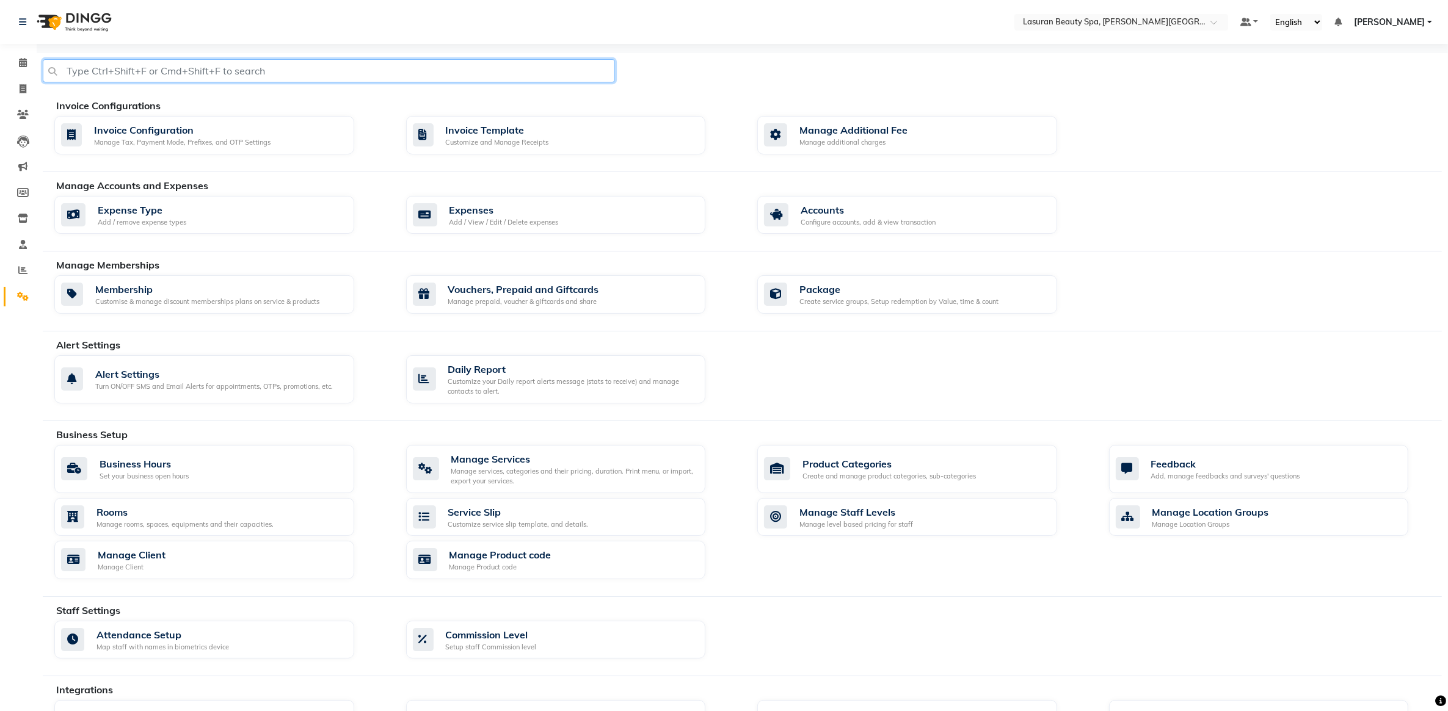
click at [237, 71] on input "text" at bounding box center [329, 70] width 572 height 23
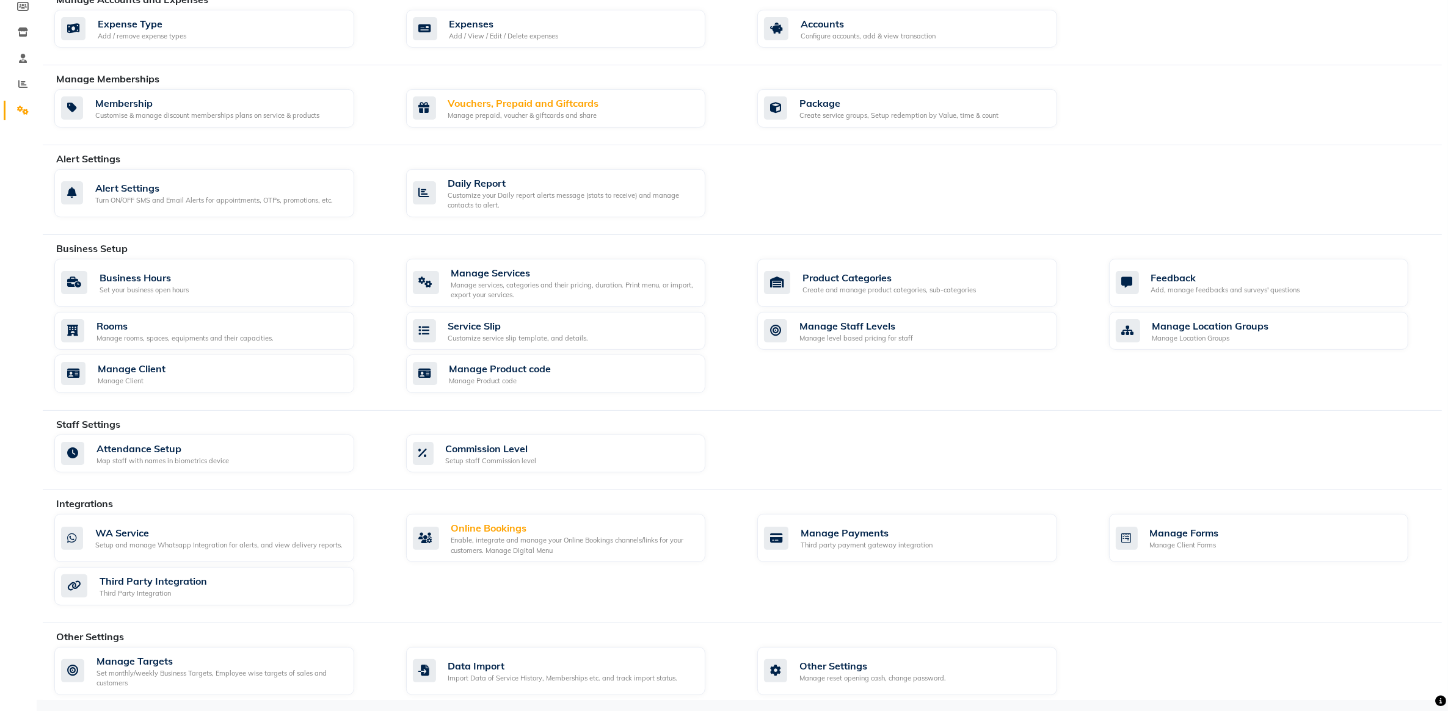
scroll to position [191, 0]
type input "gift"
click at [536, 109] on div "Manage prepaid, voucher & giftcards and share" at bounding box center [523, 114] width 151 height 10
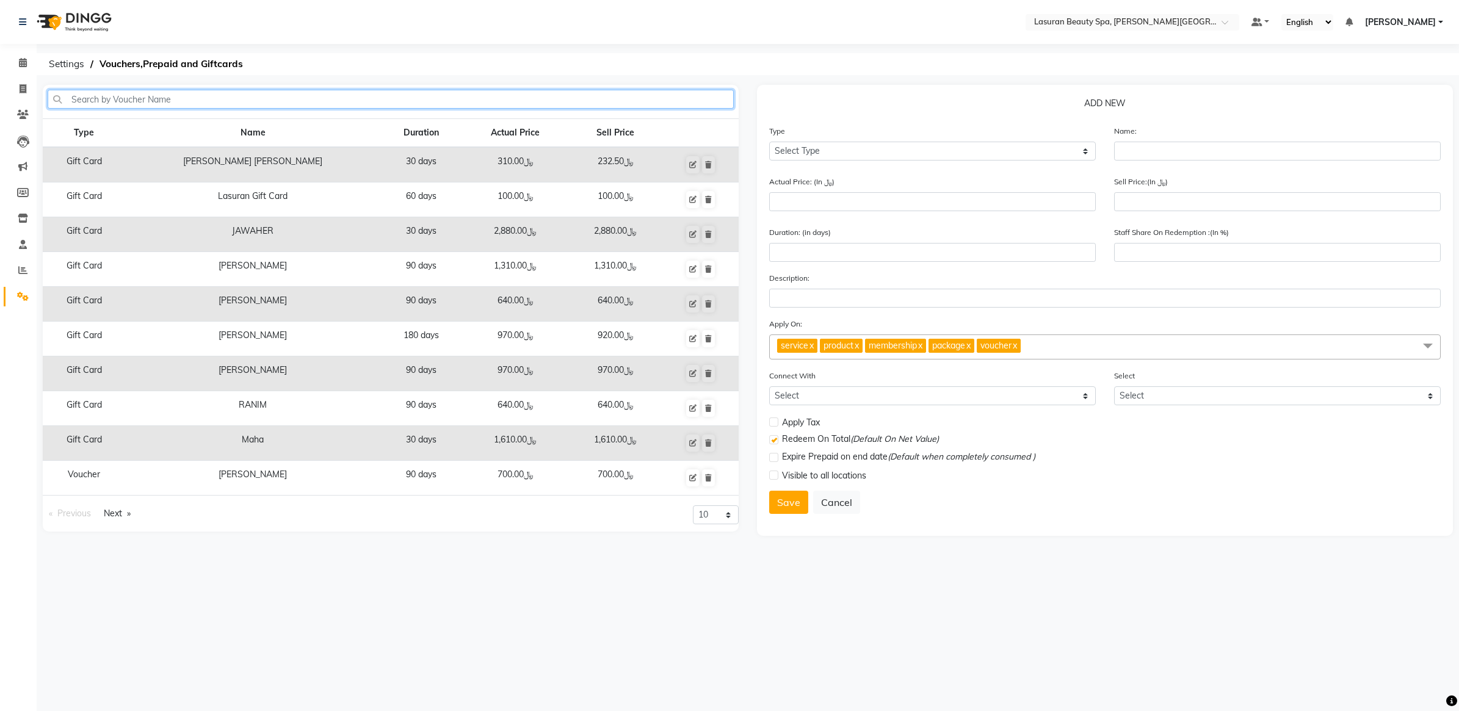
click at [358, 95] on input "text" at bounding box center [391, 99] width 686 height 19
paste input "LNDLMEGA"
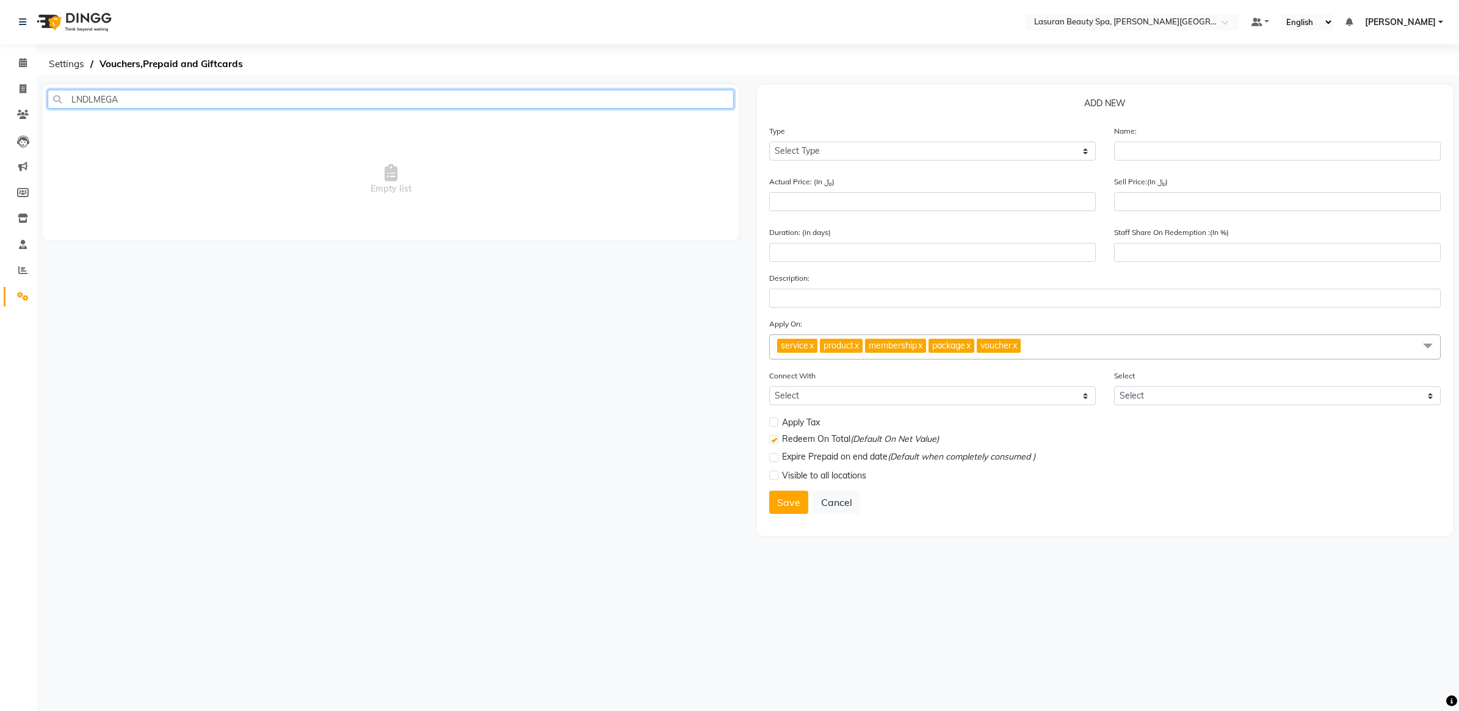
click at [351, 101] on input "LNDLMEGA" at bounding box center [391, 99] width 686 height 19
type input "LNDLMEGA"
click at [377, 411] on div "LNDLMEGA Empty list" at bounding box center [391, 310] width 714 height 451
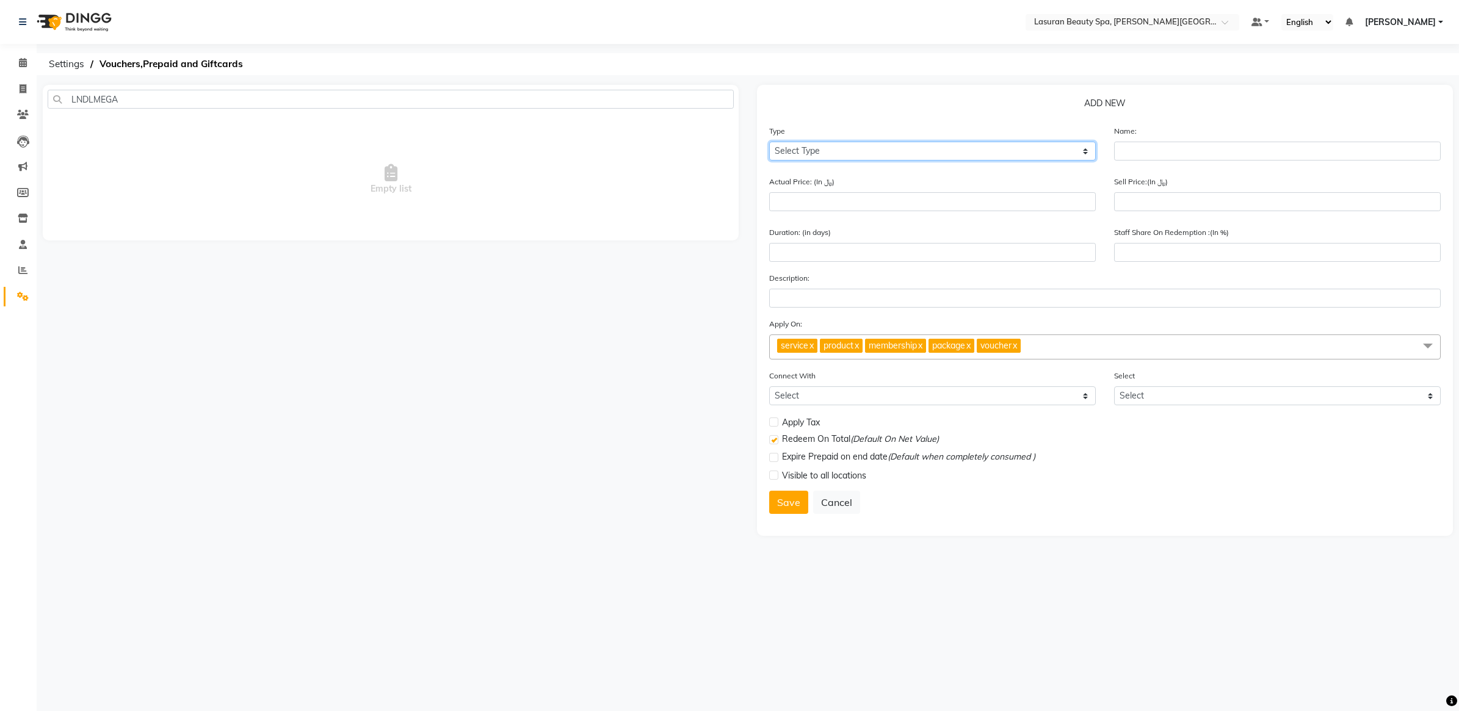
click at [884, 150] on select "Select Type Voucher Prepaid Gift Card" at bounding box center [932, 151] width 327 height 19
click at [930, 122] on div "ADD NEW Type Select Type Voucher Prepaid Gift Card Name: Actual Price: (In ﷼) S…" at bounding box center [1105, 310] width 696 height 451
click at [936, 148] on select "Select Type Voucher Prepaid Gift Card" at bounding box center [932, 151] width 327 height 19
click at [935, 107] on p "ADD NEW" at bounding box center [1105, 106] width 672 height 18
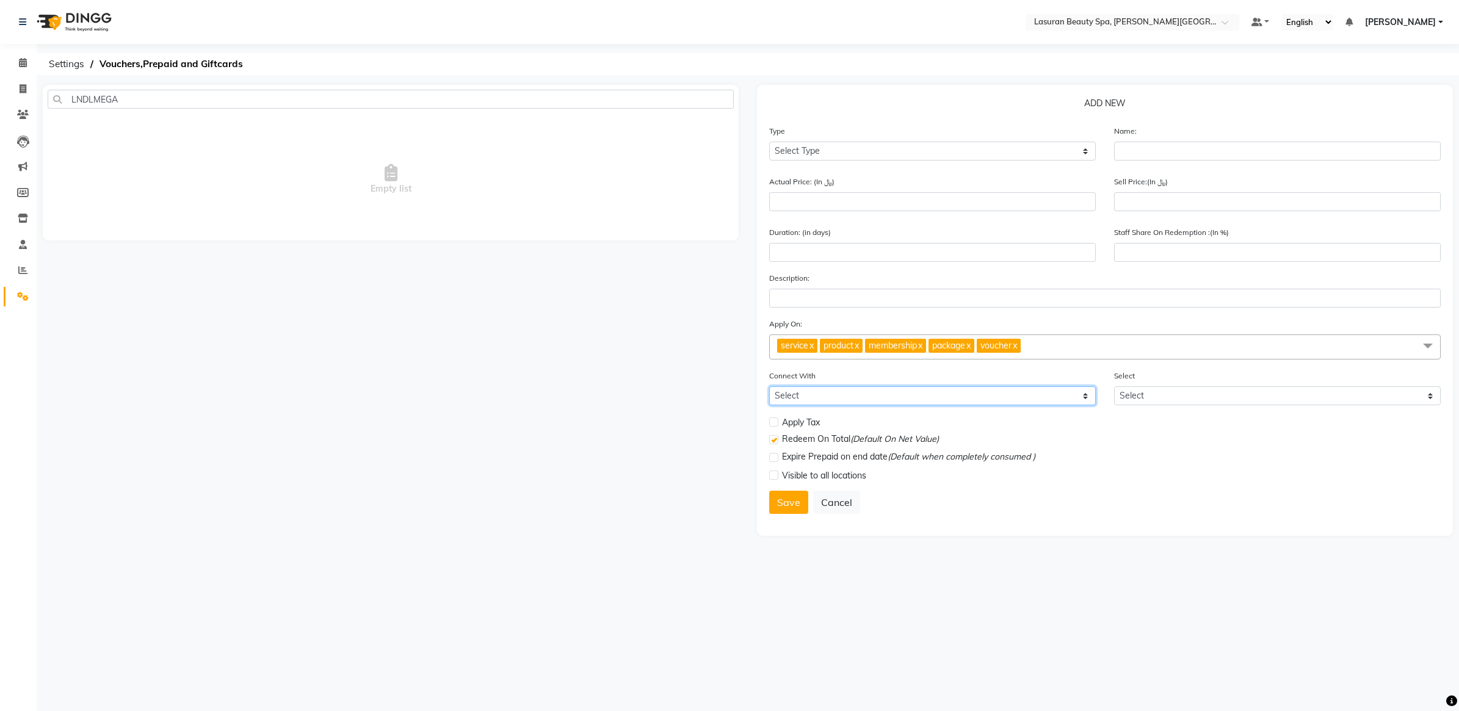
click at [823, 398] on select "Select Membership Package" at bounding box center [932, 396] width 327 height 19
click at [825, 398] on select "Select Membership Package" at bounding box center [932, 396] width 327 height 19
click at [1158, 387] on select "Select" at bounding box center [1277, 396] width 327 height 19
drag, startPoint x: 1149, startPoint y: 462, endPoint x: 1121, endPoint y: 459, distance: 28.3
click at [1149, 462] on div "Expire Prepaid on end date (Default when completely consumed )" at bounding box center [1105, 460] width 690 height 18
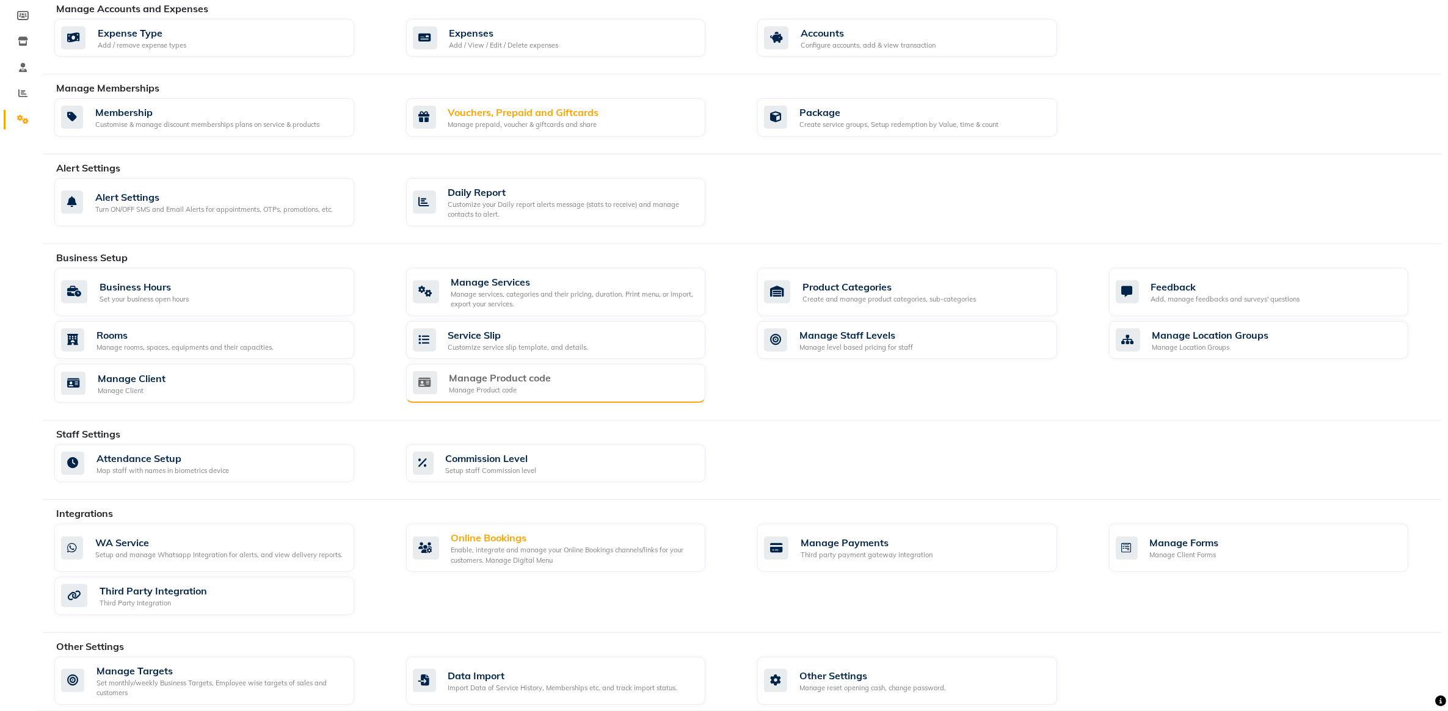
scroll to position [191, 0]
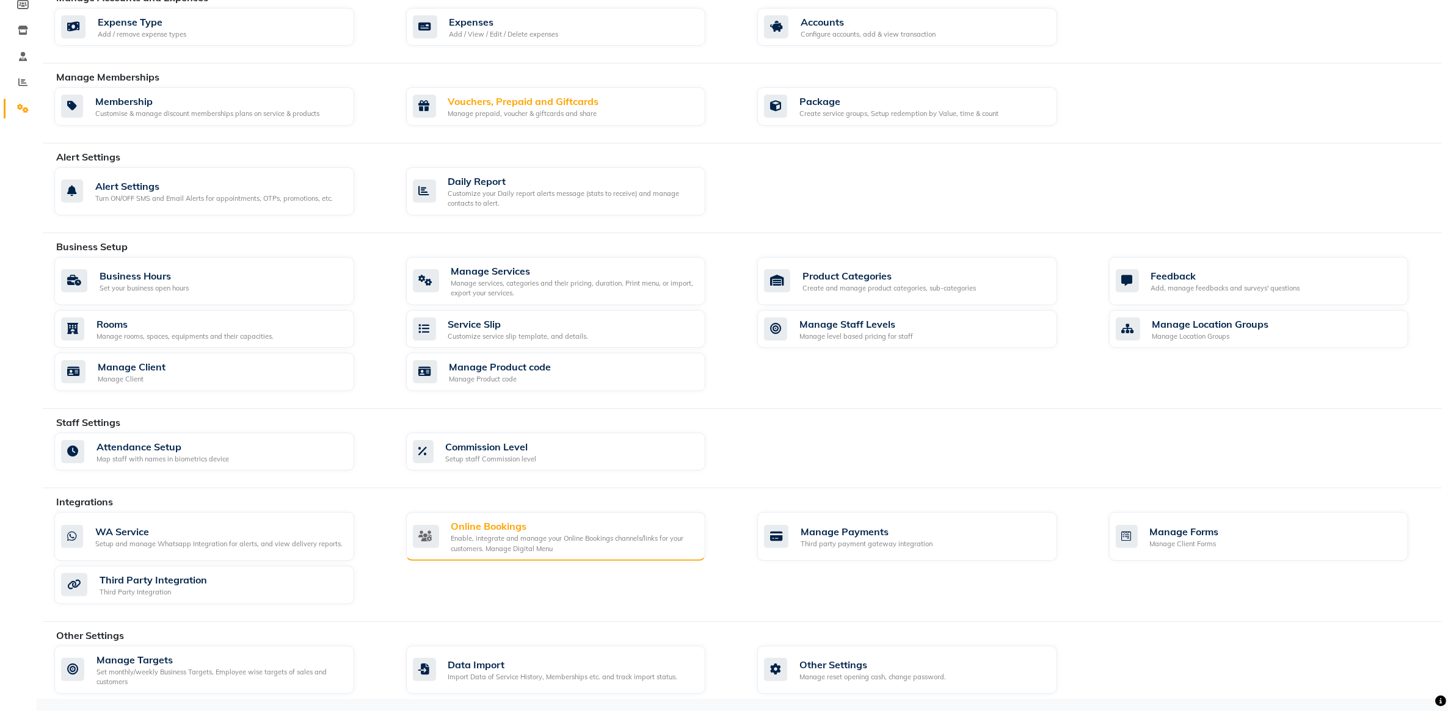
click at [498, 548] on div "Enable, integrate and manage your Online Bookings channels/links for your custo…" at bounding box center [573, 544] width 245 height 20
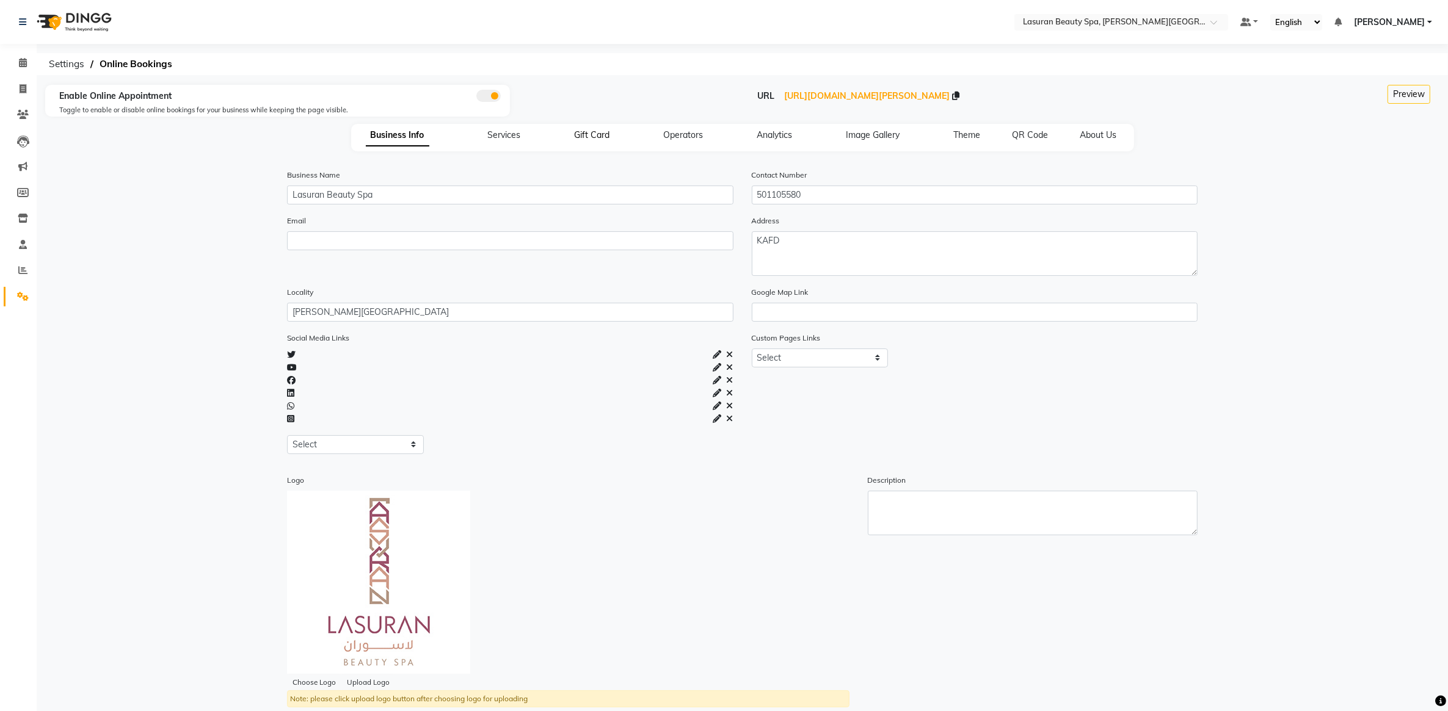
click at [585, 136] on span "Gift Card" at bounding box center [592, 134] width 35 height 11
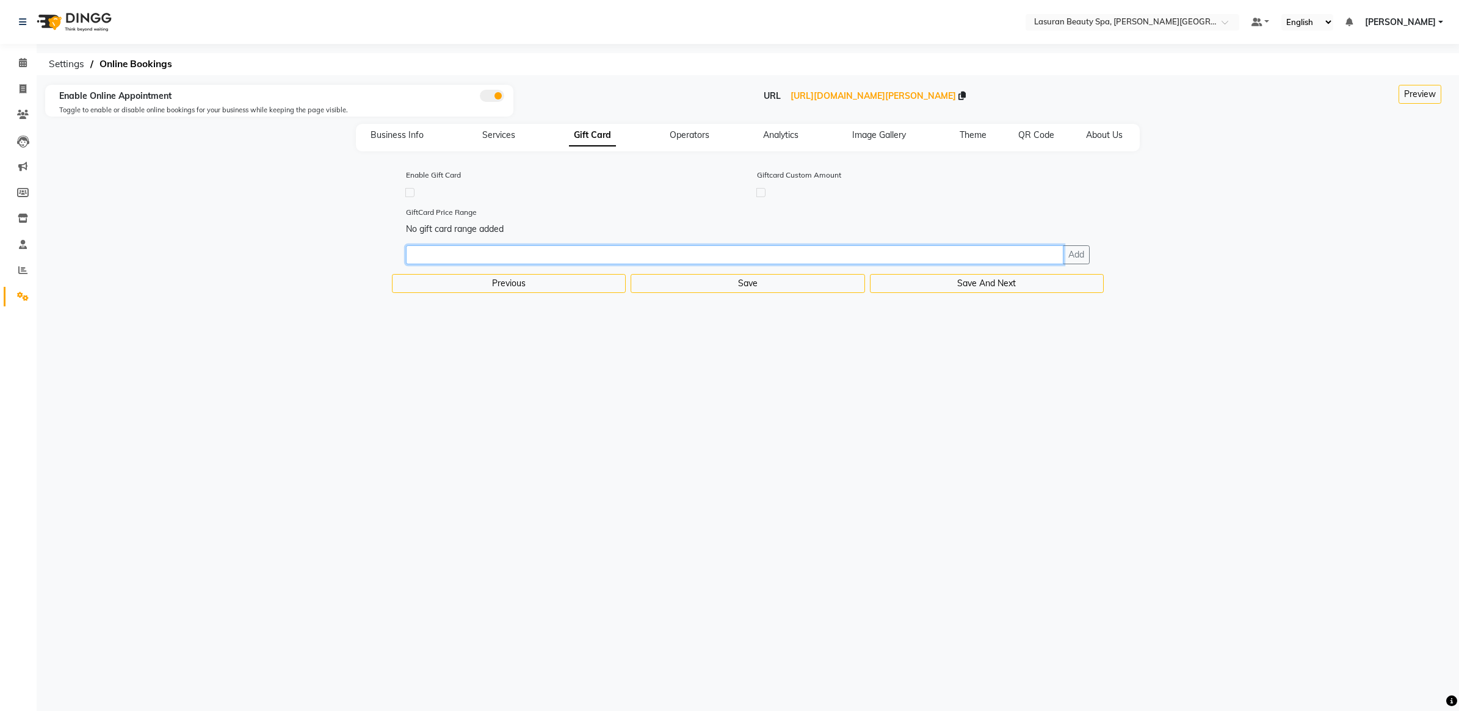
click at [498, 252] on input "number" at bounding box center [735, 254] width 658 height 19
click at [18, 89] on span at bounding box center [22, 89] width 21 height 14
select select "service"
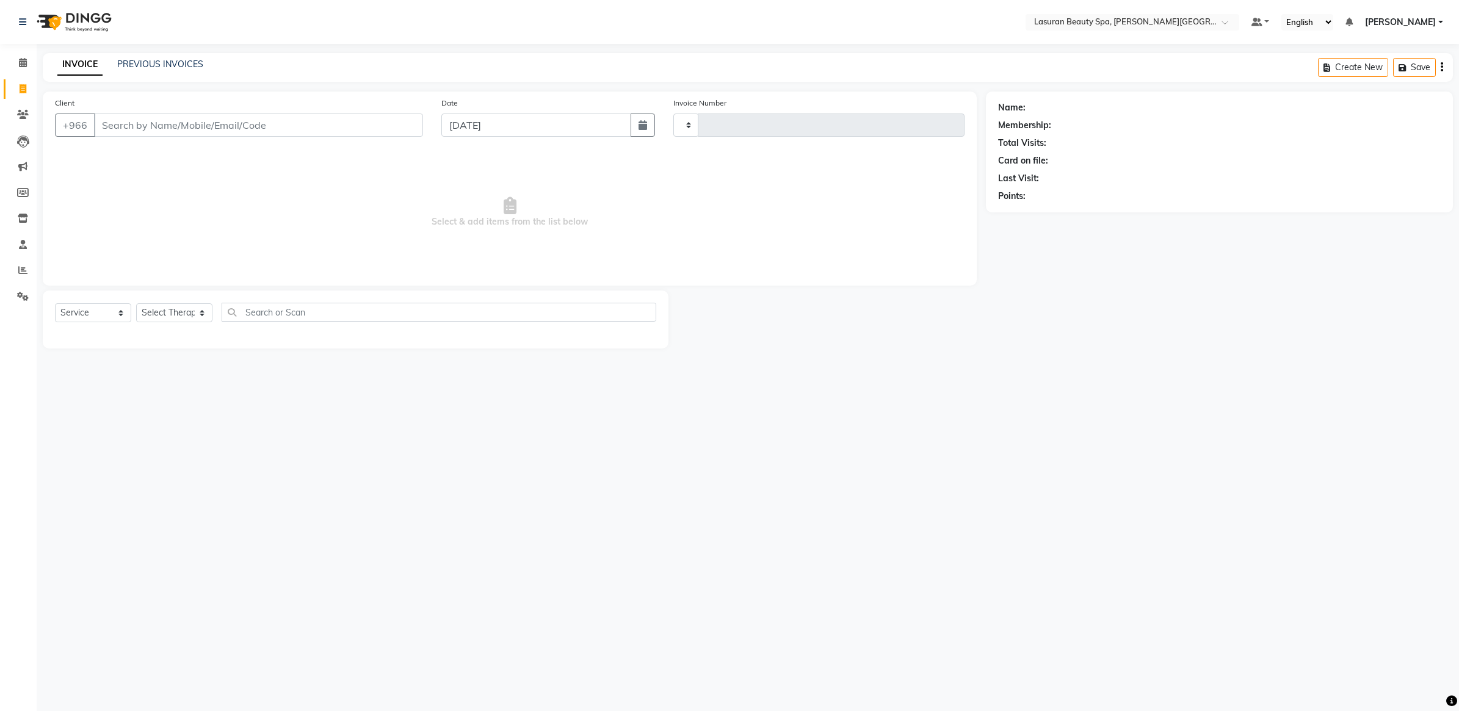
type input "1367"
select select "6941"
click at [24, 192] on icon at bounding box center [23, 192] width 12 height 9
select select
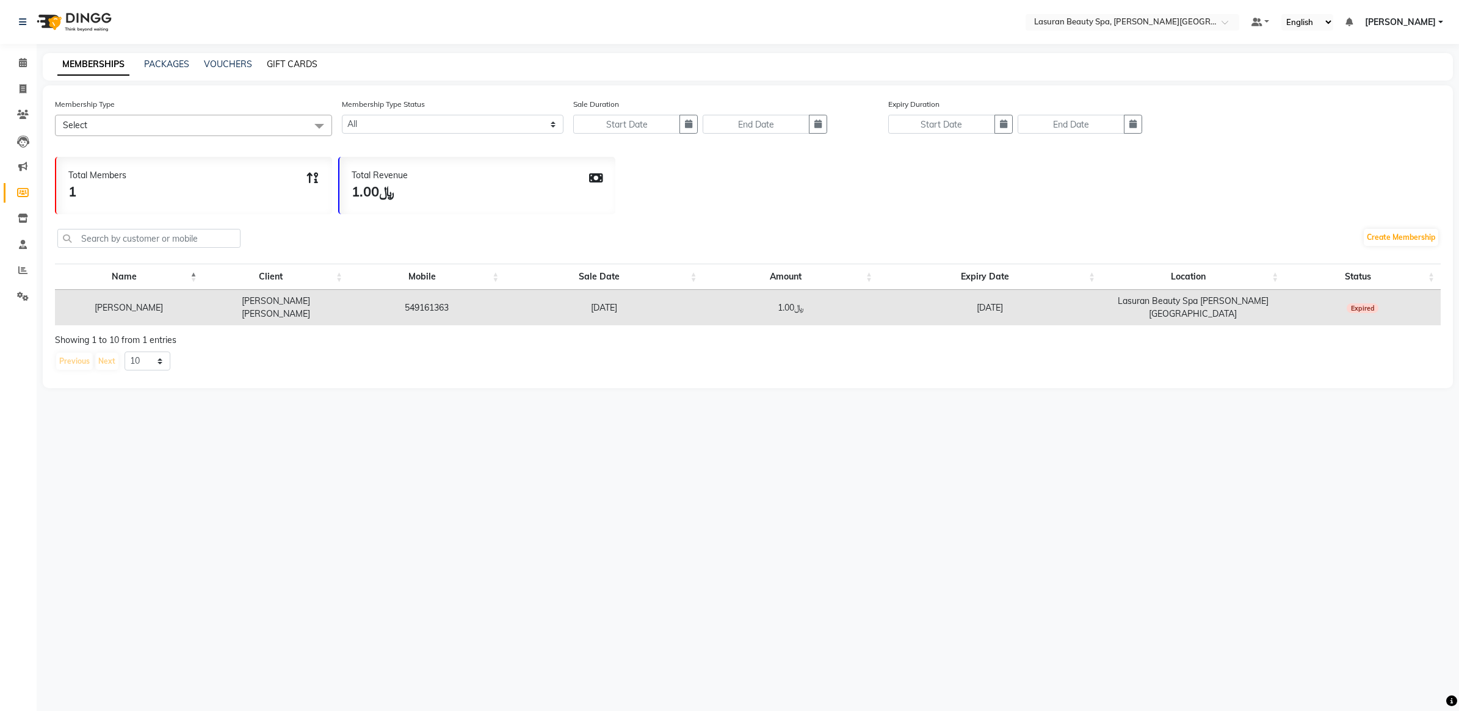
click at [312, 64] on link "GIFT CARDS" at bounding box center [292, 64] width 51 height 11
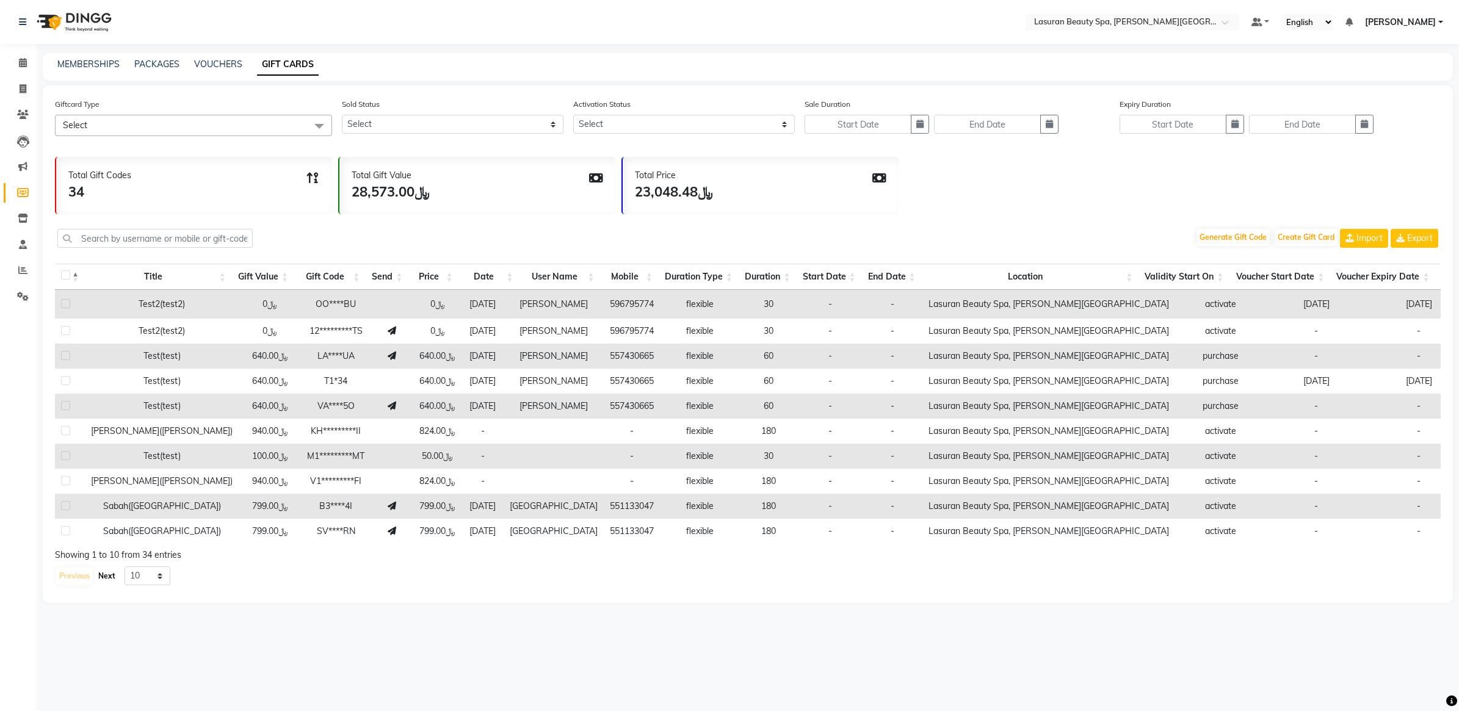
click at [101, 585] on button "Next" at bounding box center [106, 576] width 23 height 17
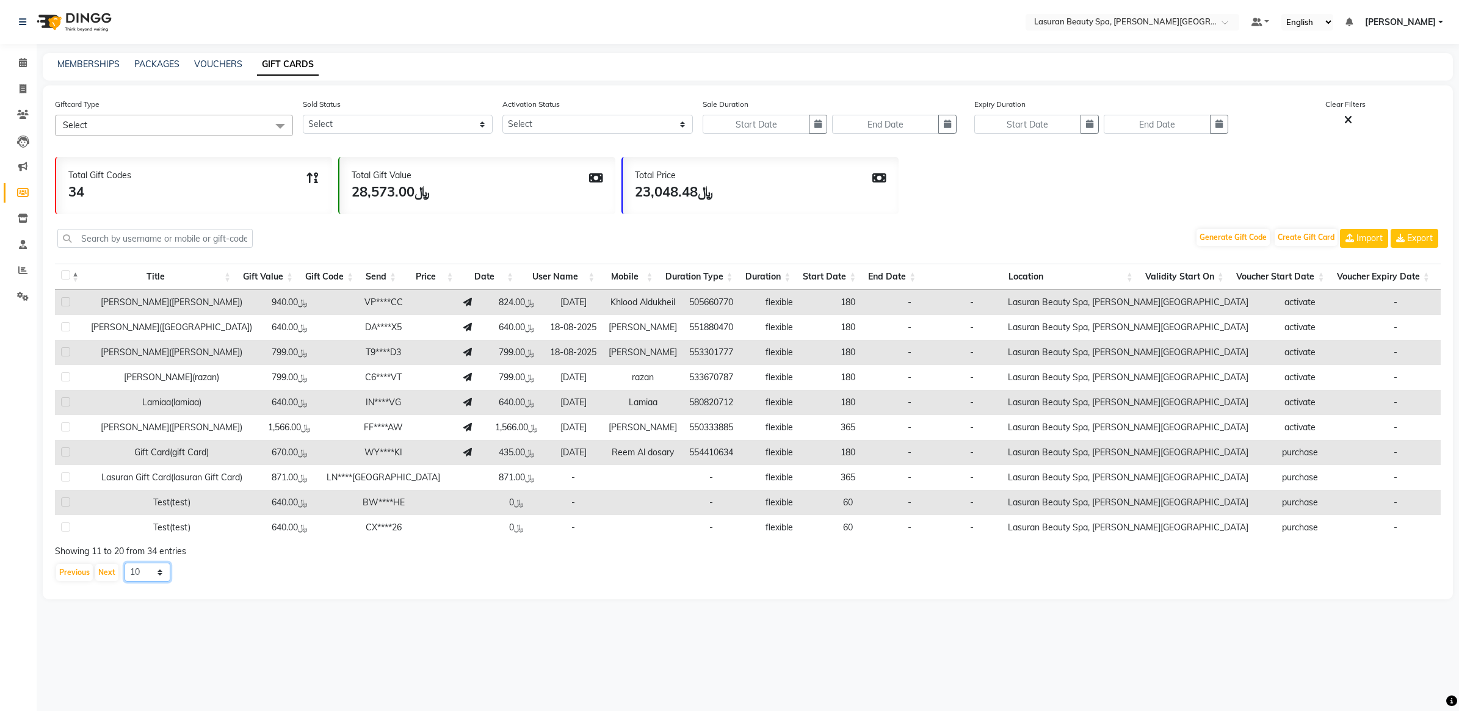
click at [165, 582] on select "10 20 50 100" at bounding box center [148, 572] width 46 height 19
click at [125, 574] on select "10 20 50 100" at bounding box center [148, 572] width 46 height 19
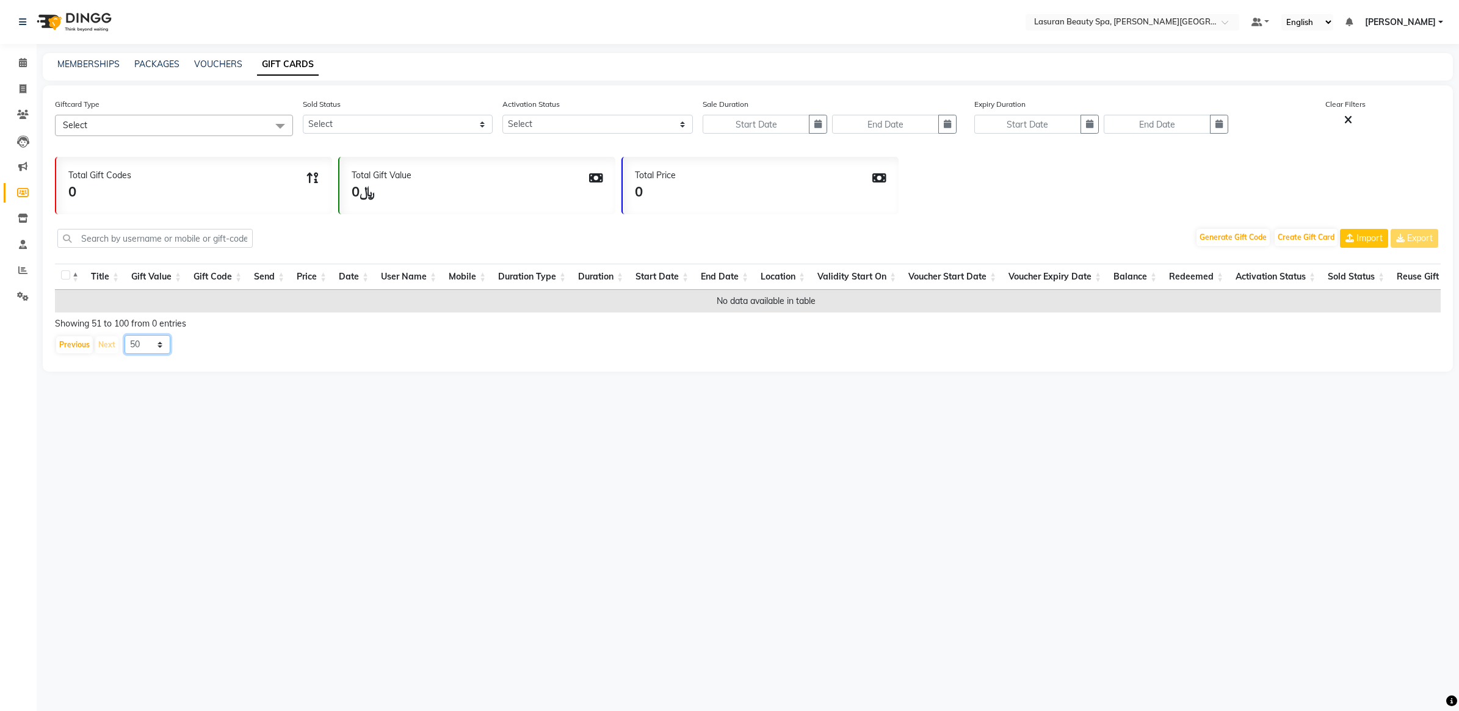
click at [165, 354] on select "10 20 50 100" at bounding box center [148, 344] width 46 height 19
click at [125, 347] on select "10 20 50 100" at bounding box center [148, 344] width 46 height 19
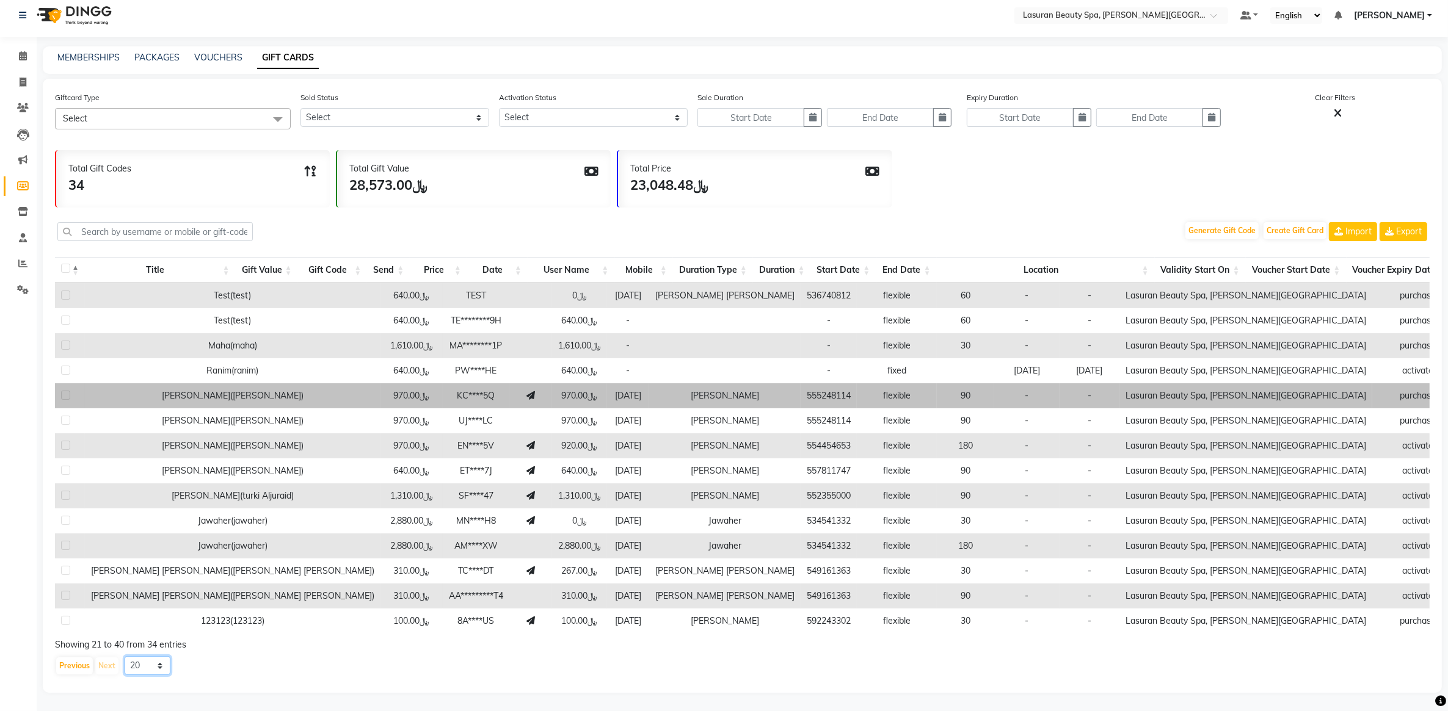
scroll to position [18, 0]
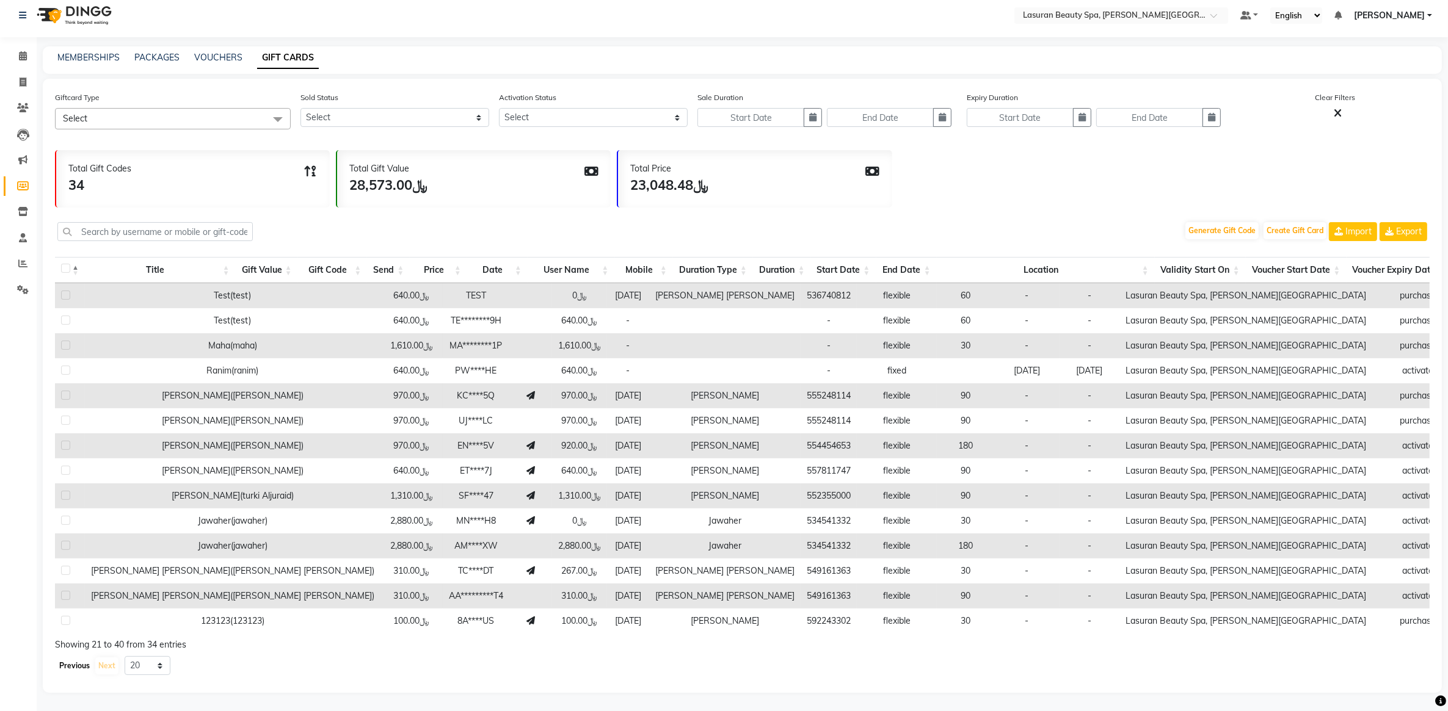
click at [82, 673] on button "Previous" at bounding box center [74, 666] width 37 height 17
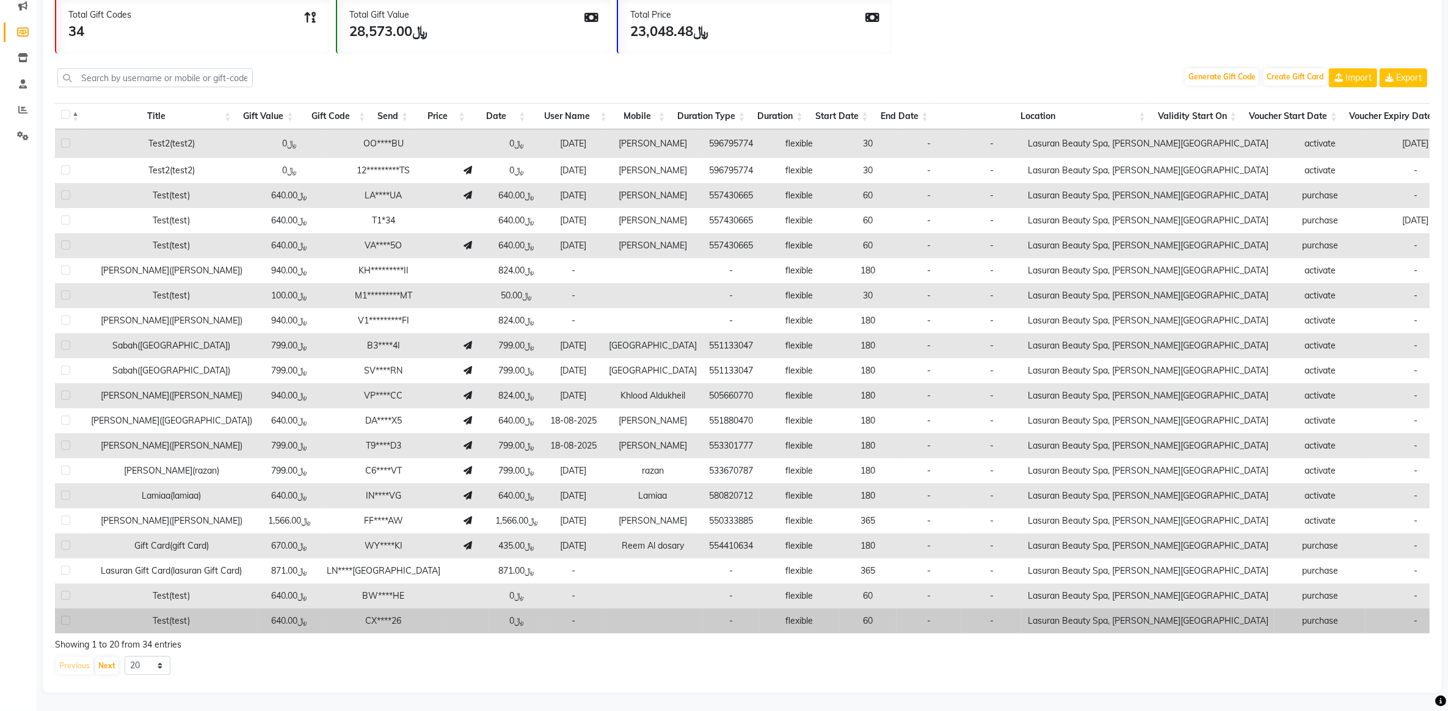
scroll to position [172, 0]
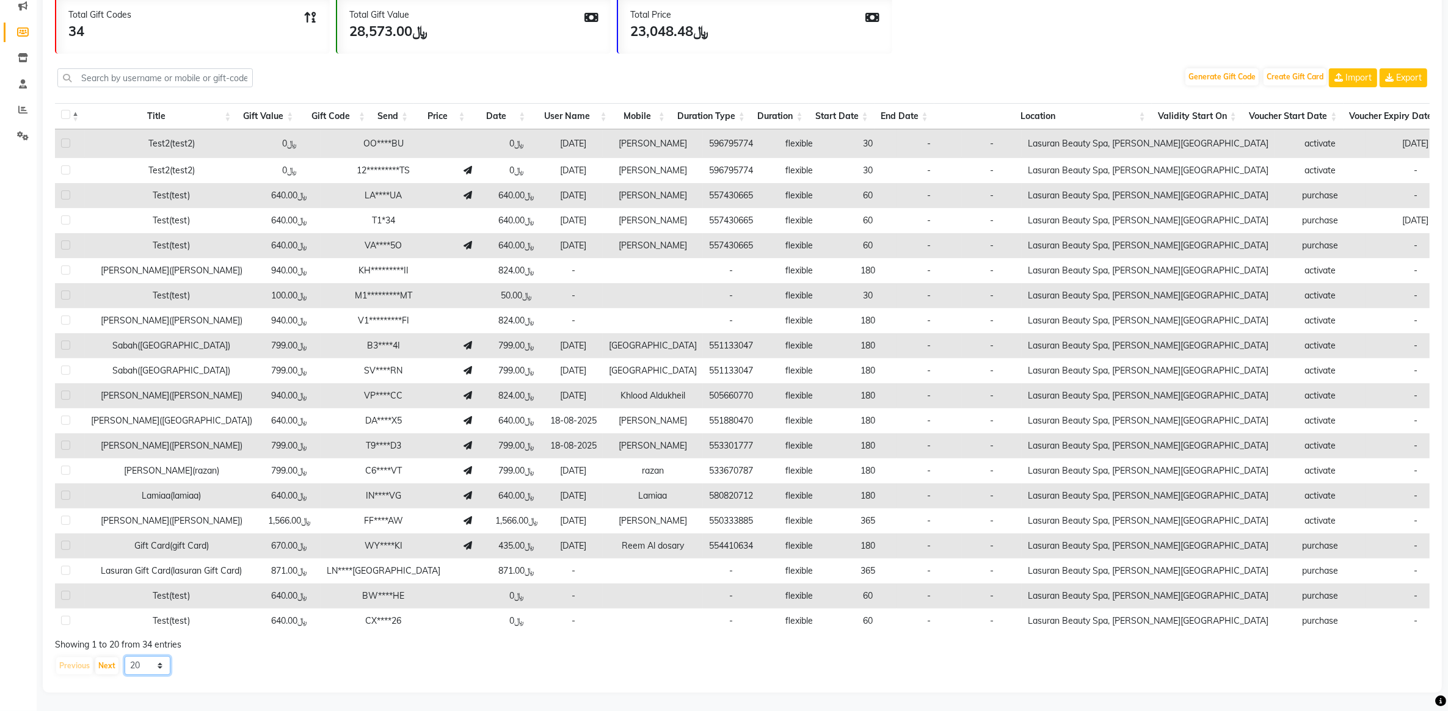
click at [160, 659] on select "10 20 50 100" at bounding box center [148, 665] width 46 height 19
select select "50"
click at [125, 656] on select "10 20 50 100" at bounding box center [148, 665] width 46 height 19
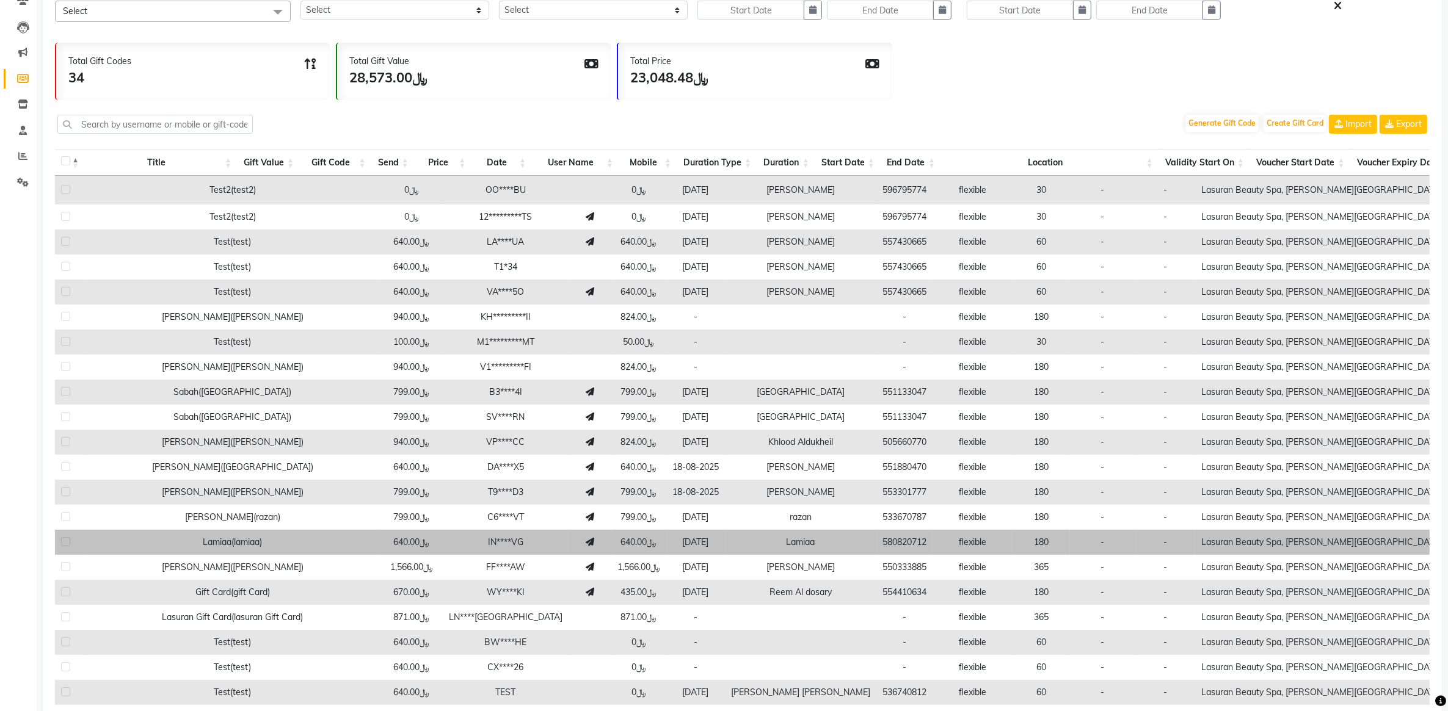
scroll to position [153, 0]
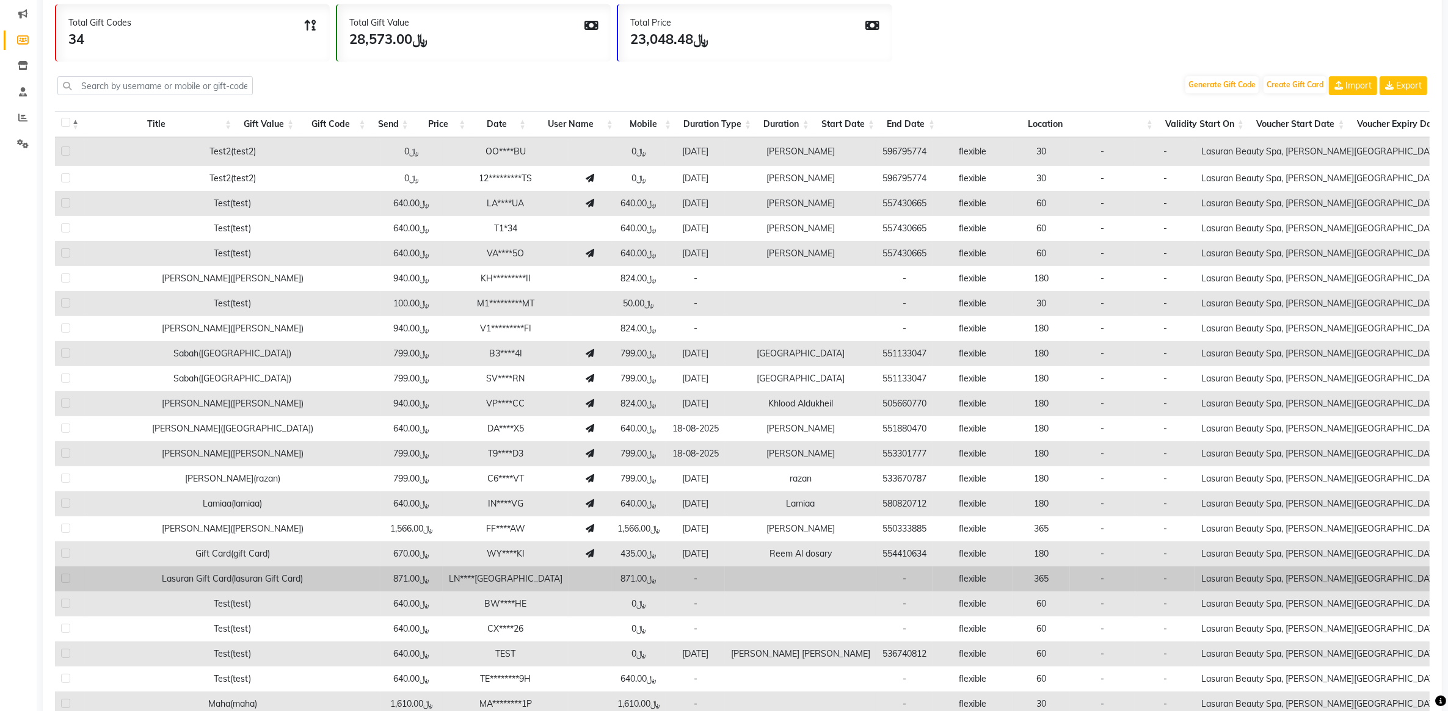
click at [199, 570] on td "Lasuran Gift Card(lasuran Gift Card)" at bounding box center [233, 579] width 296 height 25
click at [725, 577] on td at bounding box center [800, 579] width 151 height 25
click at [221, 580] on td "Lasuran Gift Card(lasuran Gift Card)" at bounding box center [233, 579] width 296 height 25
click at [1070, 584] on td "-" at bounding box center [1102, 579] width 65 height 25
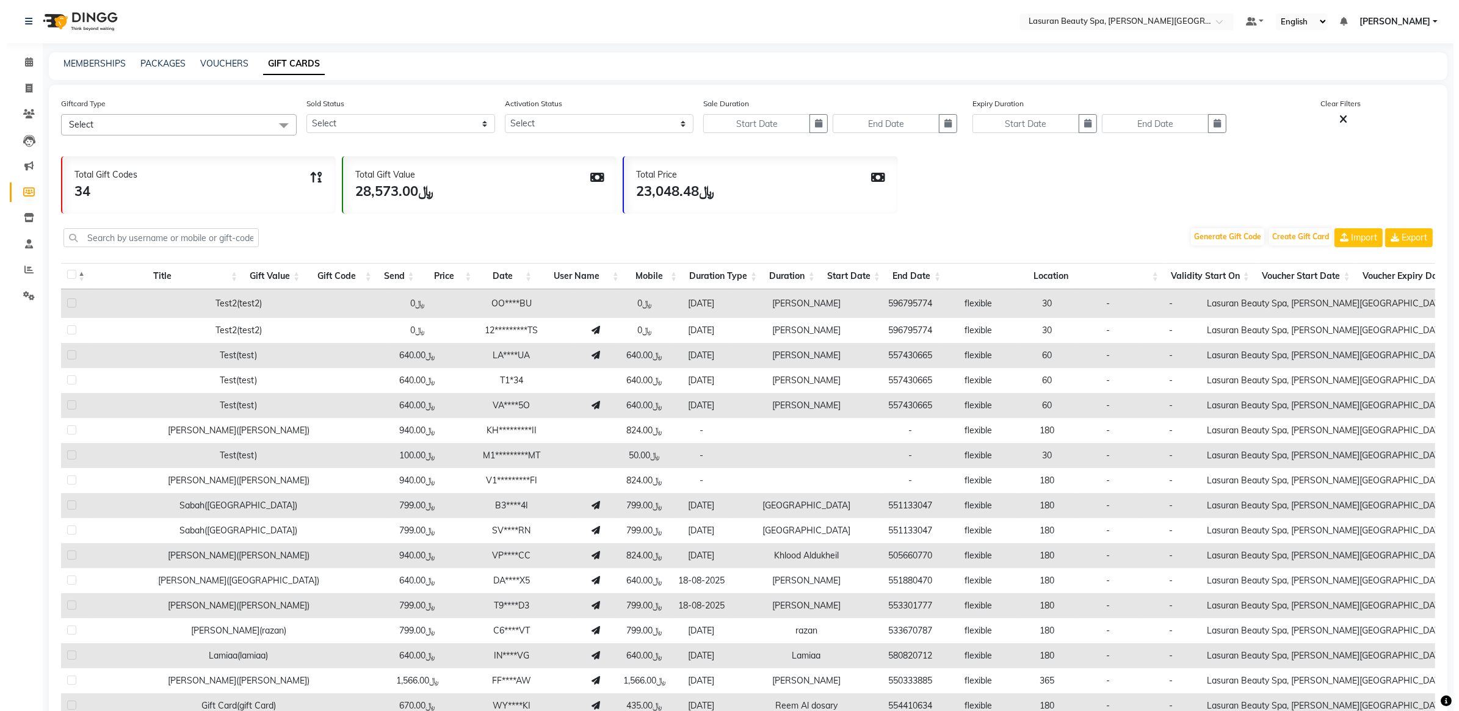
scroll to position [0, 0]
click at [27, 111] on icon at bounding box center [23, 114] width 12 height 9
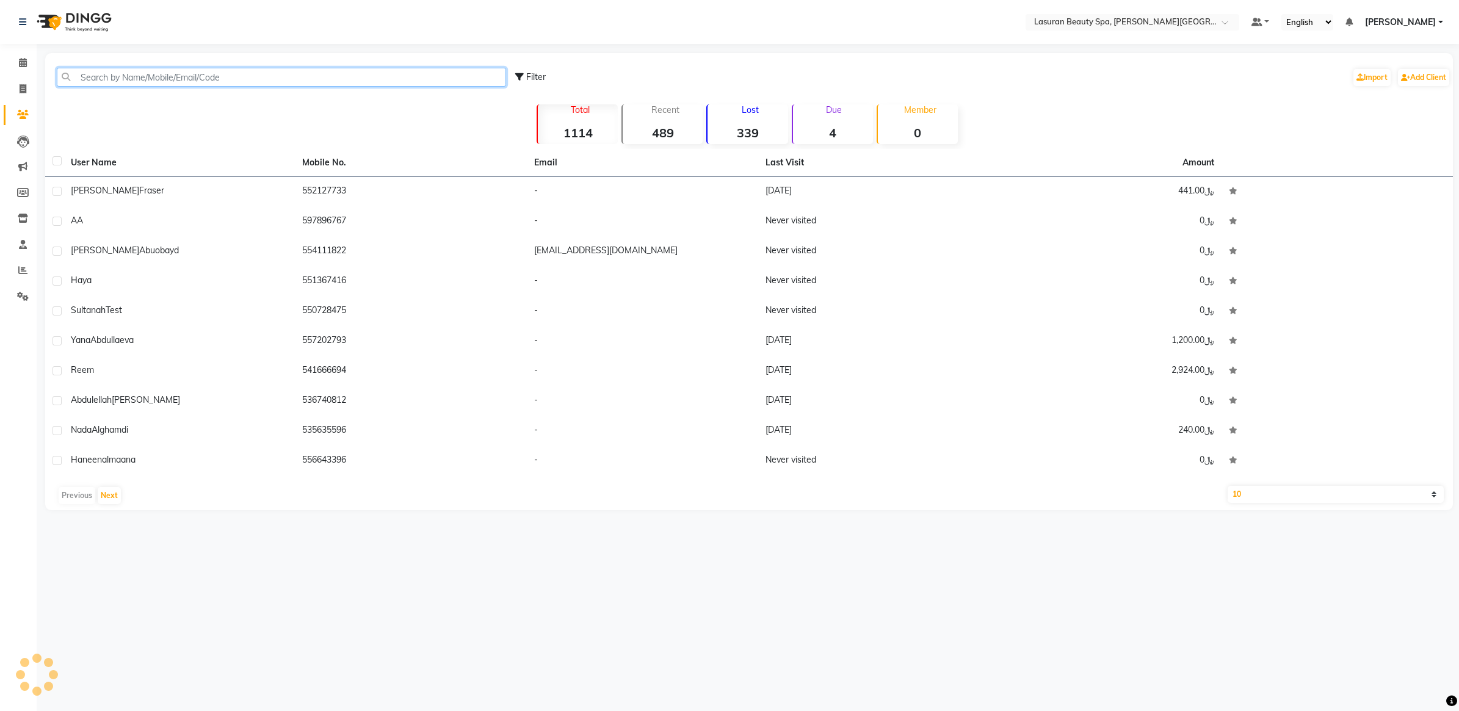
click at [236, 74] on input "text" at bounding box center [281, 77] width 449 height 19
paste input "554410634"
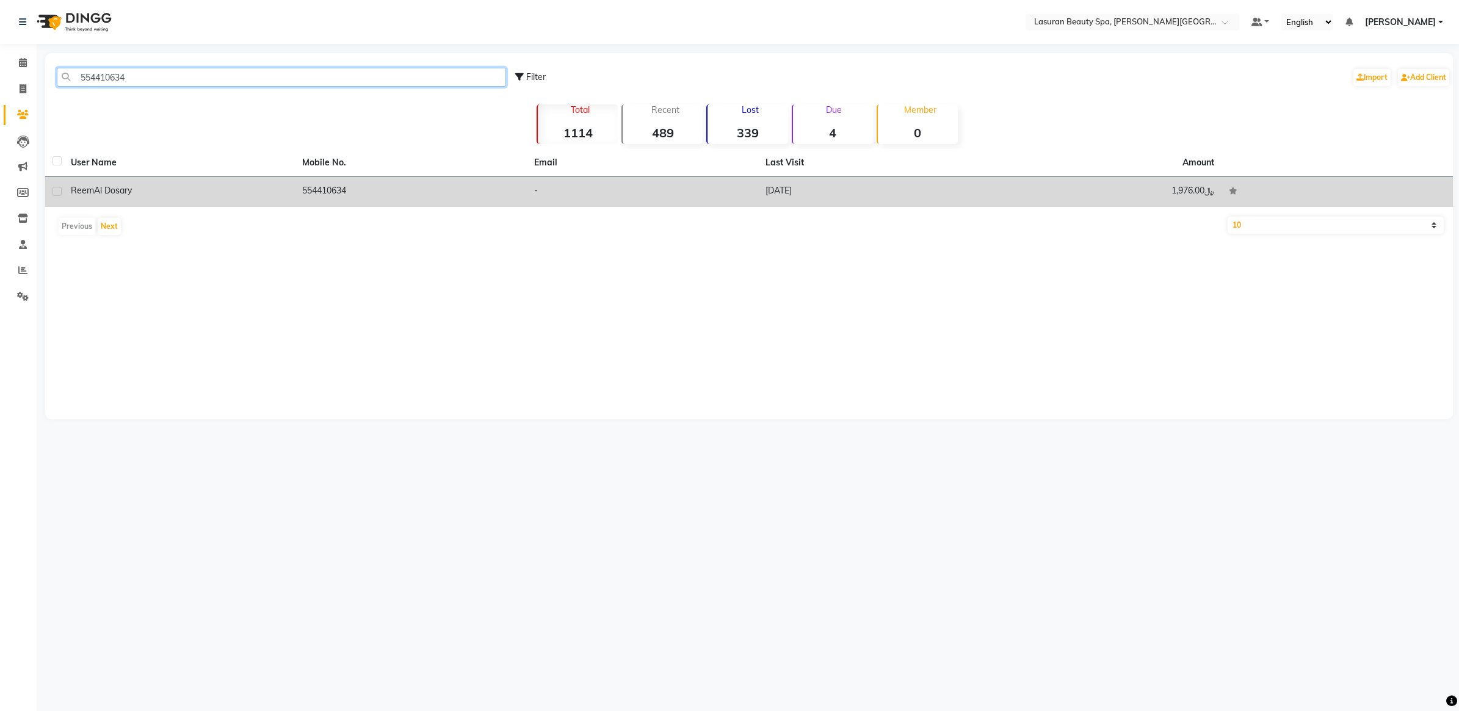
type input "554410634"
click at [325, 197] on td "554410634" at bounding box center [410, 192] width 231 height 30
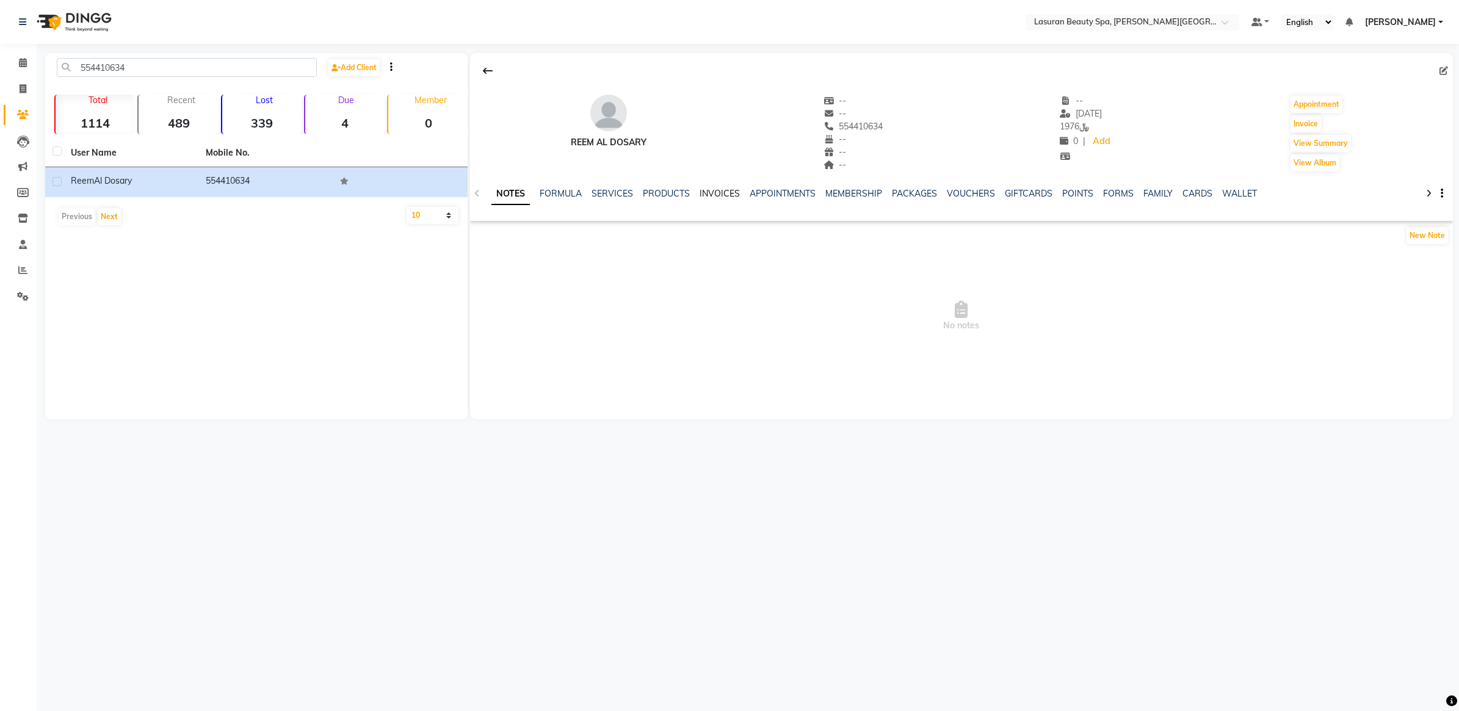
click at [715, 193] on link "INVOICES" at bounding box center [720, 193] width 40 height 11
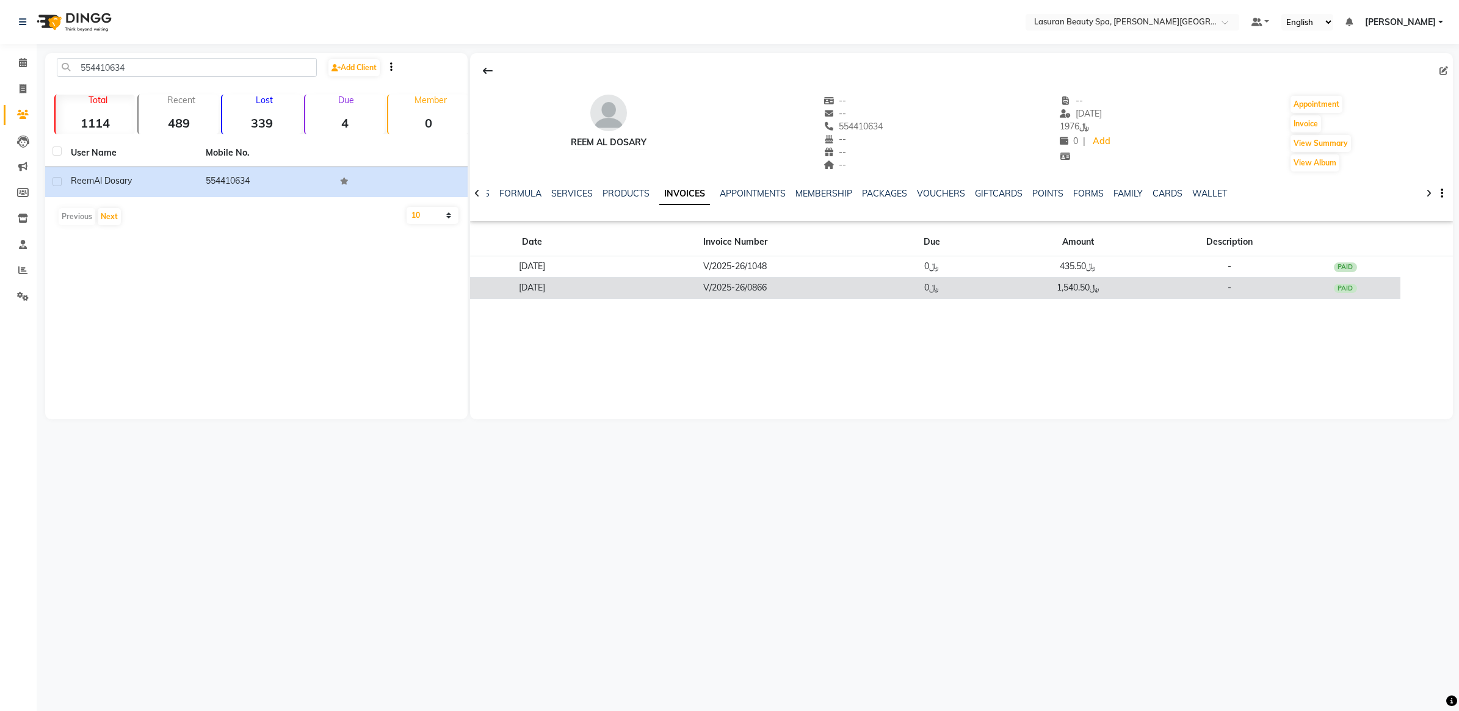
click at [767, 283] on td "V/2025-26/0866" at bounding box center [736, 287] width 282 height 21
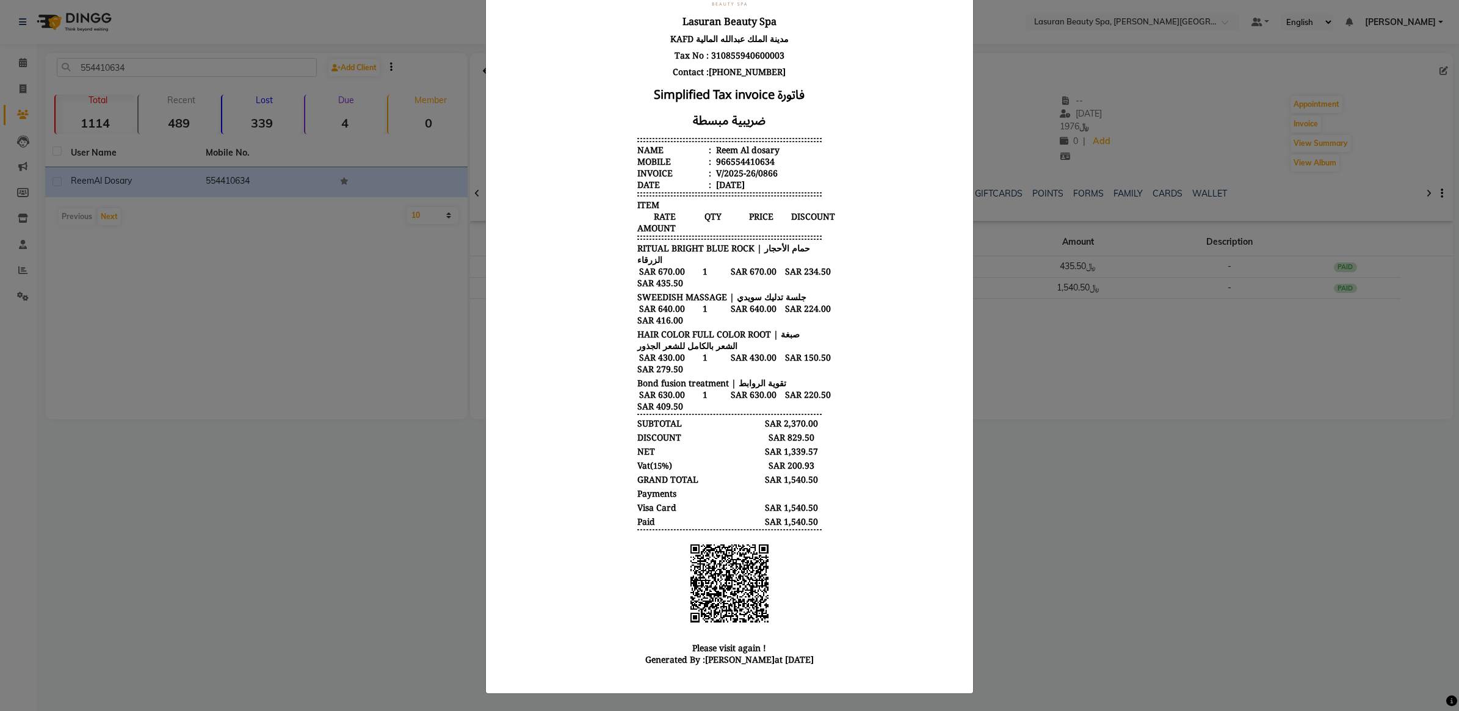
scroll to position [166, 0]
click at [1019, 440] on ngb-modal-window "INVOICE View Invoice Close" at bounding box center [729, 355] width 1459 height 711
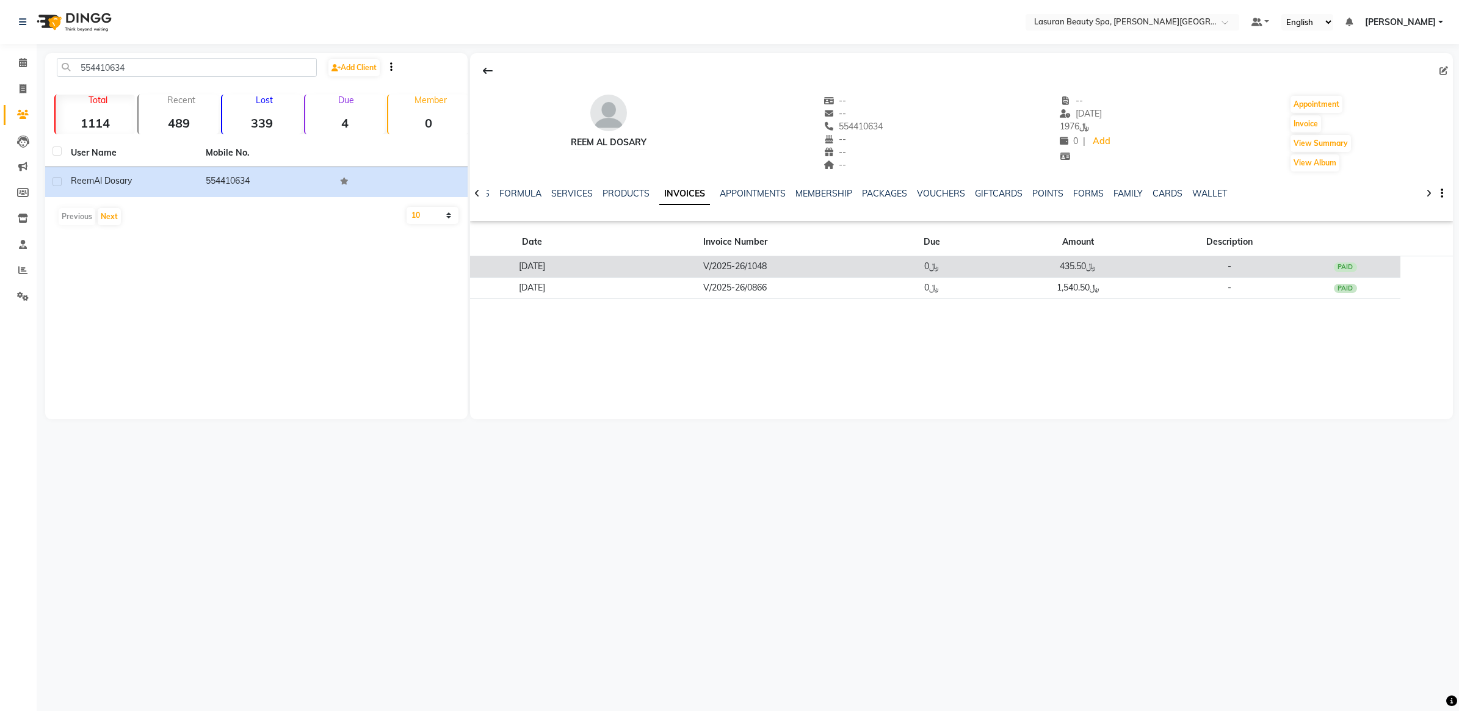
click at [987, 266] on td "﷼0" at bounding box center [931, 266] width 111 height 21
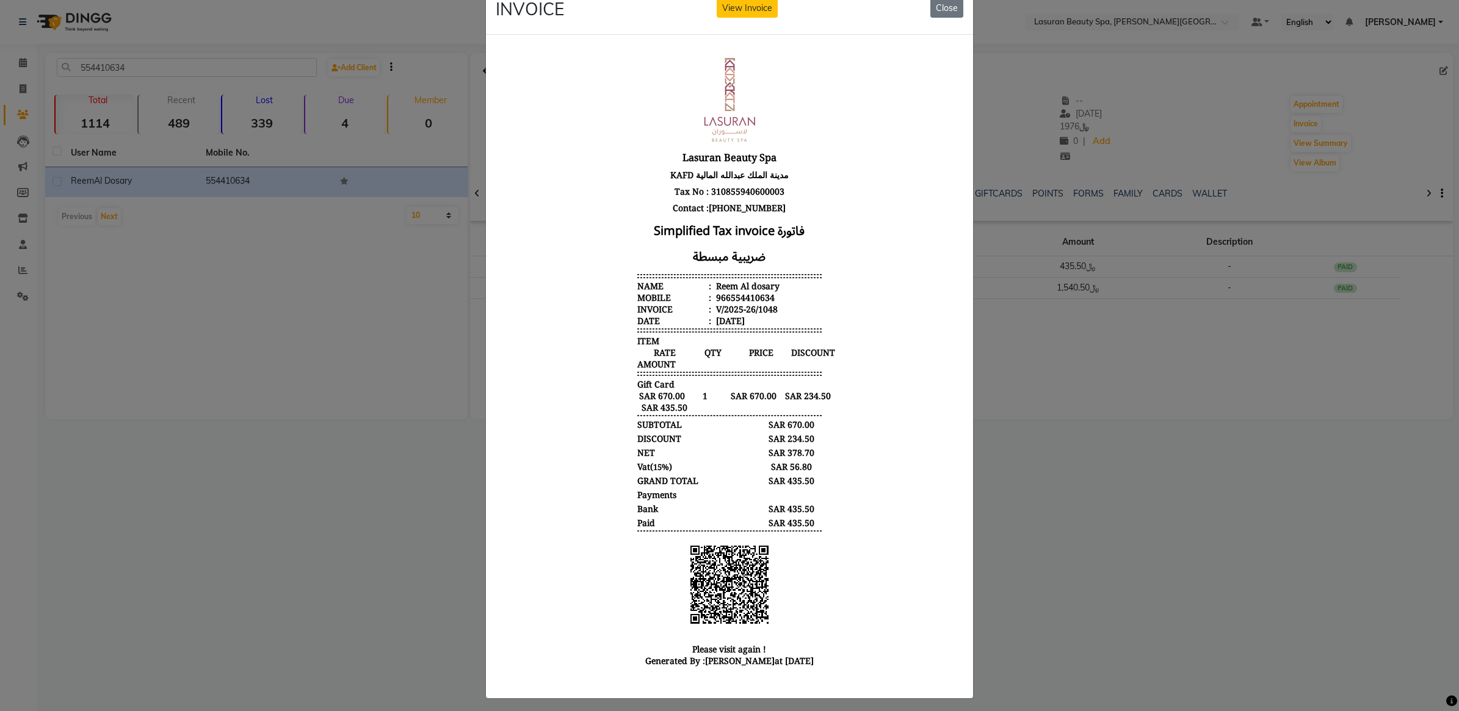
scroll to position [45, 0]
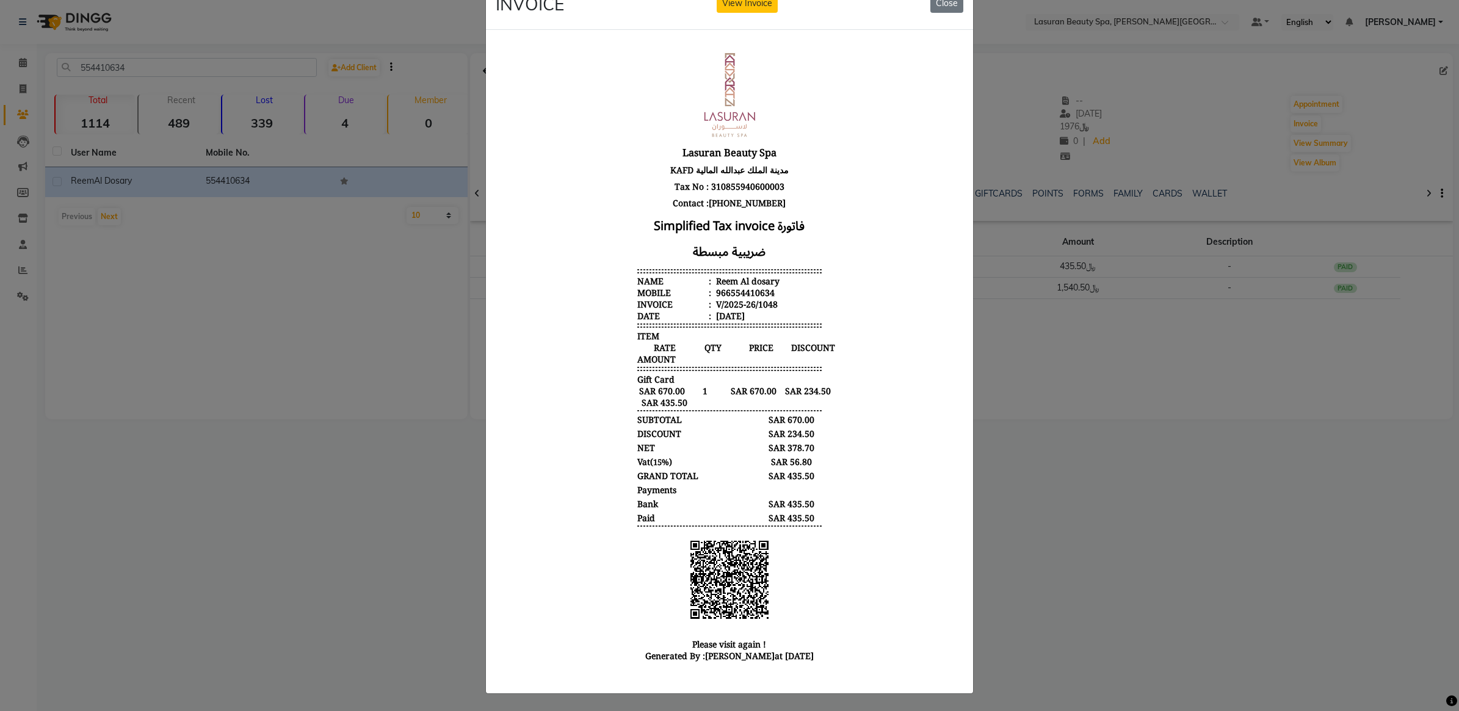
click at [1052, 382] on ngb-modal-window "INVOICE View Invoice Close" at bounding box center [729, 355] width 1459 height 711
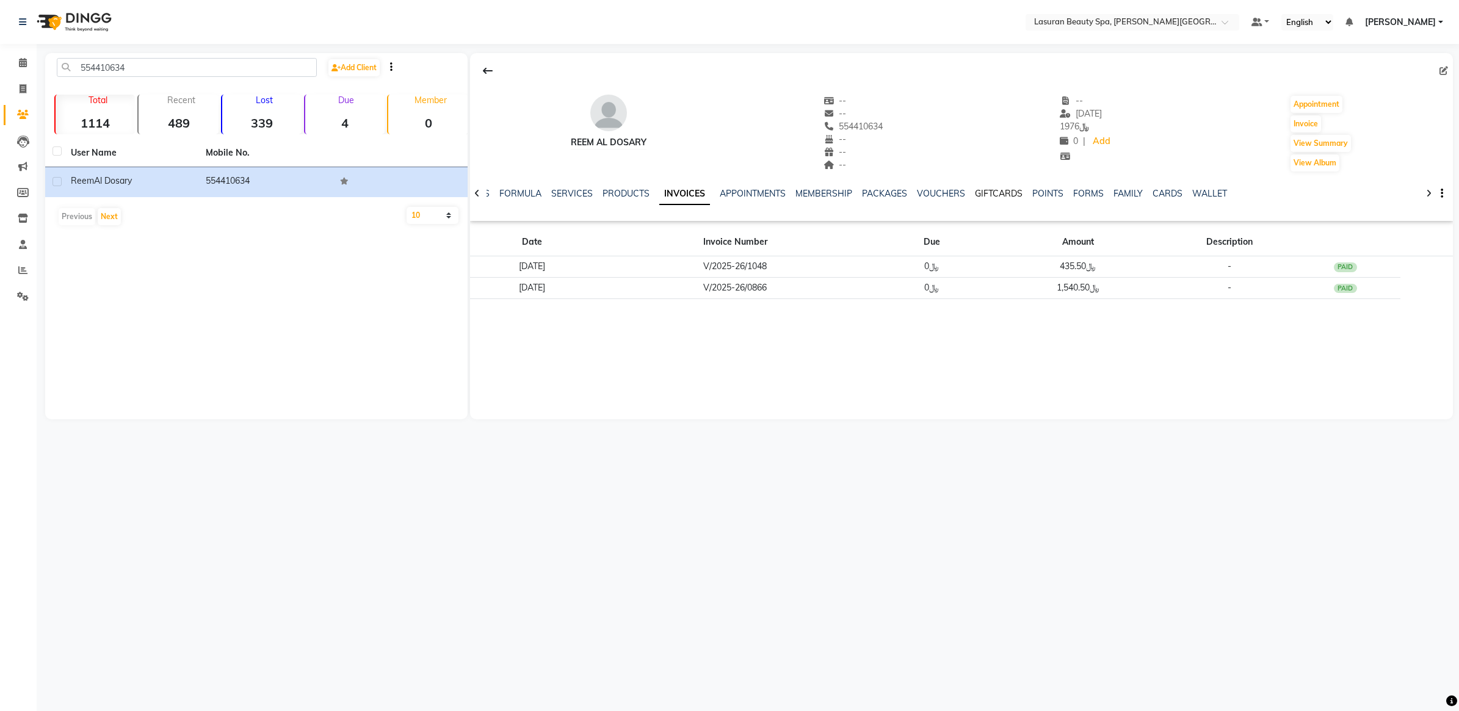
click at [998, 197] on link "GIFTCARDS" at bounding box center [999, 193] width 48 height 11
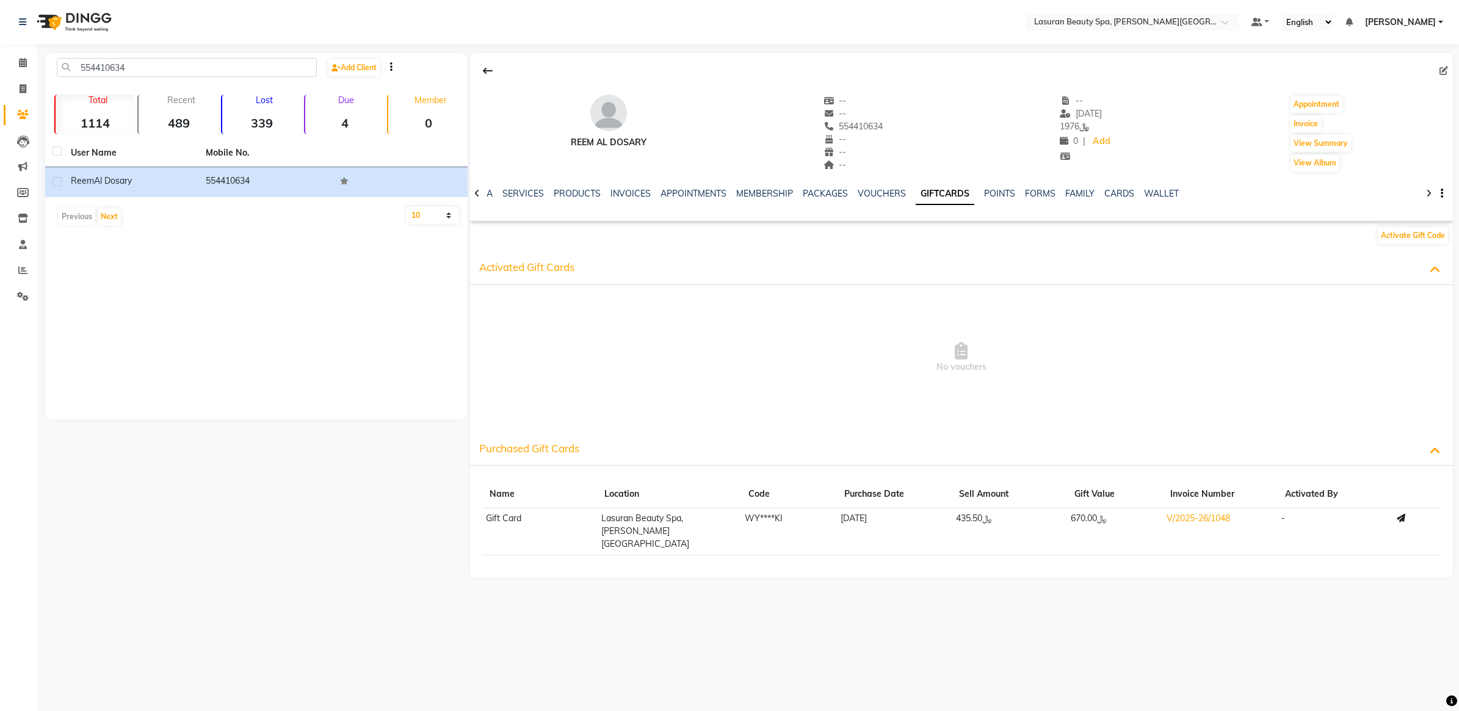
click at [742, 532] on td "WY****KI" at bounding box center [789, 532] width 96 height 47
click at [680, 518] on span "Lasuran Beauty Spa, [PERSON_NAME][GEOGRAPHIC_DATA]" at bounding box center [645, 531] width 88 height 37
drag, startPoint x: 484, startPoint y: 524, endPoint x: 1339, endPoint y: 516, distance: 855.5
click at [1339, 516] on tr "Gift Card Lasuran Beauty Spa, King Abdullah Financial District WY****KI 28-07-2…" at bounding box center [961, 532] width 959 height 47
click at [871, 581] on main "554410634 Add Client Total 1114 Recent 489 Lost 339 Due 4 Member 0 User Name Mo…" at bounding box center [748, 324] width 1423 height 543
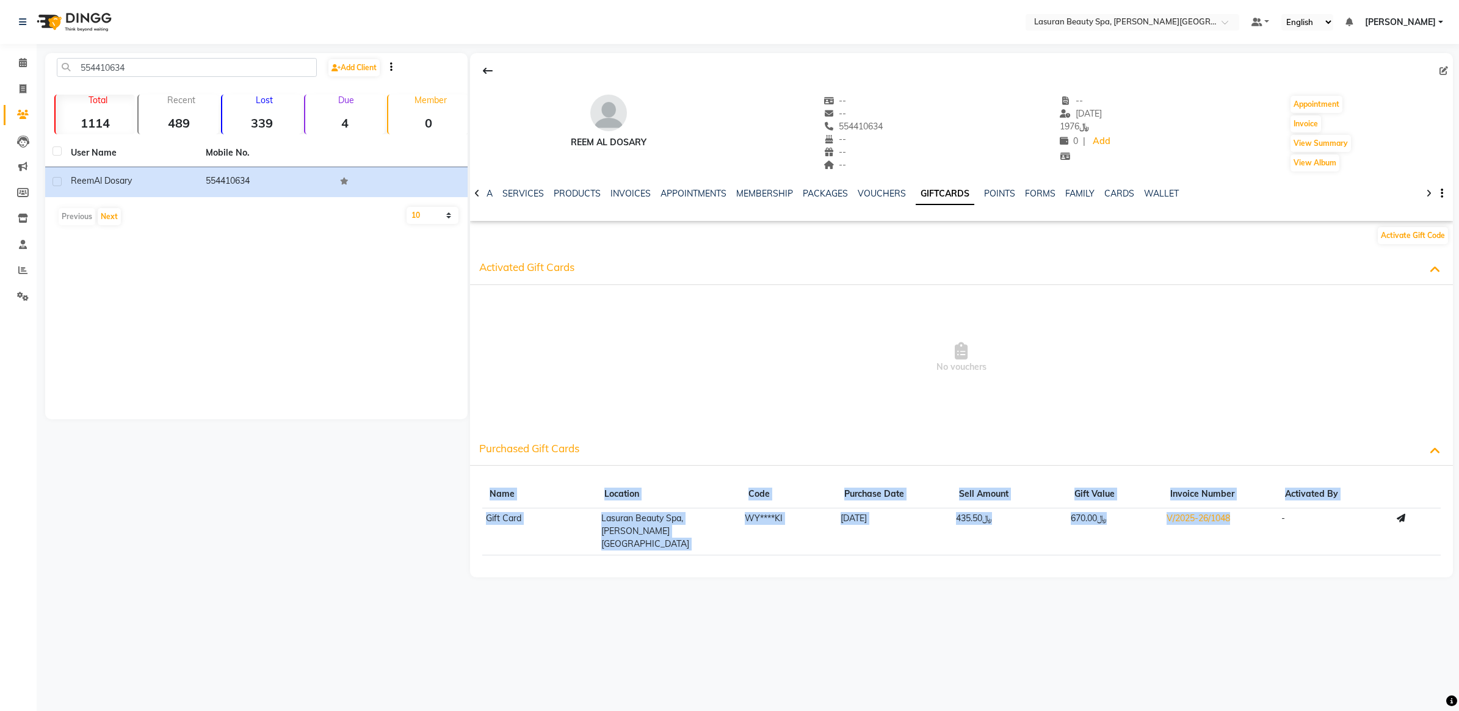
drag, startPoint x: 481, startPoint y: 520, endPoint x: 1261, endPoint y: 525, distance: 780.4
click at [1261, 525] on div "Name Location Code Purchase Date Sell Amount Gift Value Invoice Number Activate…" at bounding box center [961, 521] width 983 height 112
click at [1261, 525] on td "V/2025-26/1048" at bounding box center [1220, 532] width 115 height 47
drag, startPoint x: 484, startPoint y: 526, endPoint x: 1269, endPoint y: 526, distance: 784.7
click at [1269, 526] on tr "Gift Card Lasuran Beauty Spa, King Abdullah Financial District WY****KI 28-07-2…" at bounding box center [961, 532] width 959 height 47
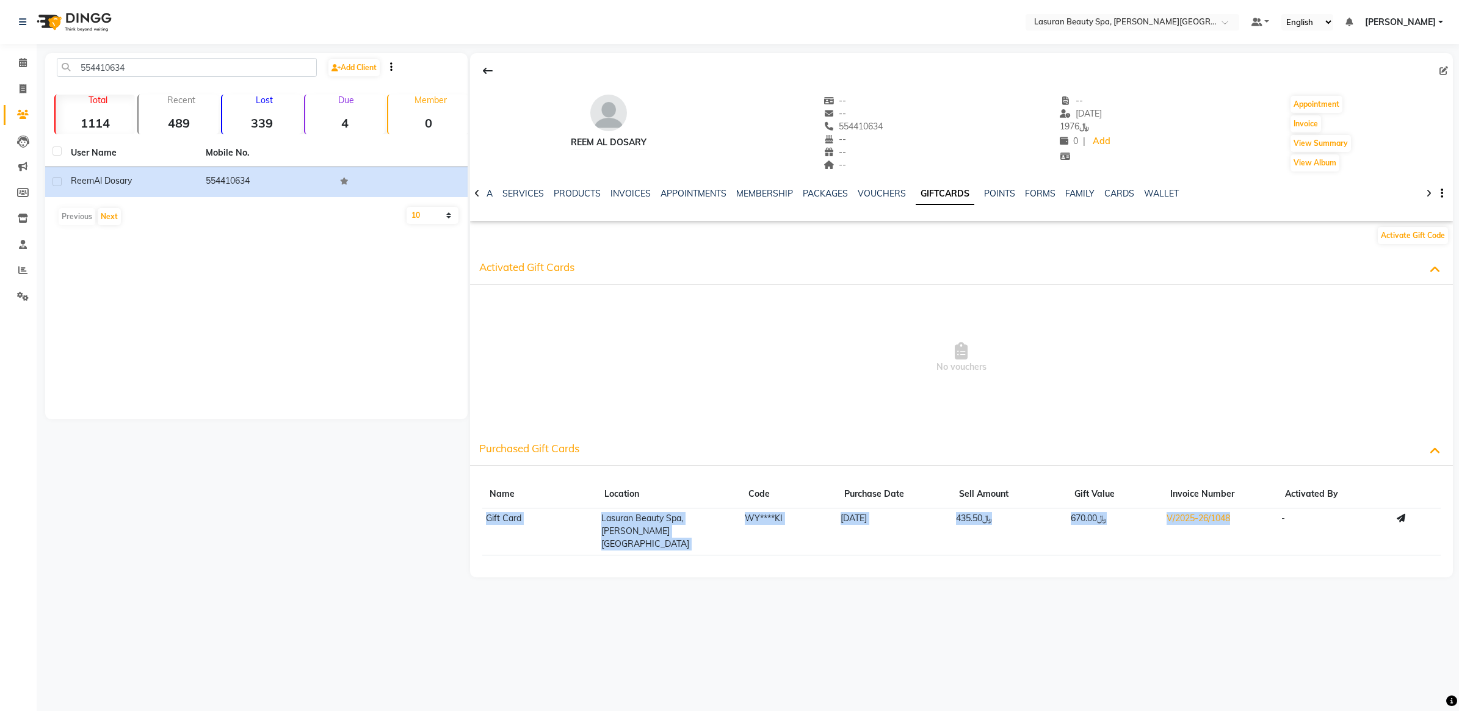
click at [1269, 526] on td "V/2025-26/1048" at bounding box center [1220, 532] width 115 height 47
drag, startPoint x: 791, startPoint y: 515, endPoint x: 727, endPoint y: 518, distance: 64.2
click at [727, 518] on tr "Gift Card Lasuran Beauty Spa, King Abdullah Financial District WY****KI 28-07-2…" at bounding box center [961, 532] width 959 height 47
click at [725, 522] on td "Lasuran Beauty Spa, [PERSON_NAME][GEOGRAPHIC_DATA]" at bounding box center [669, 532] width 144 height 47
click at [1305, 131] on button "Invoice" at bounding box center [1306, 123] width 31 height 17
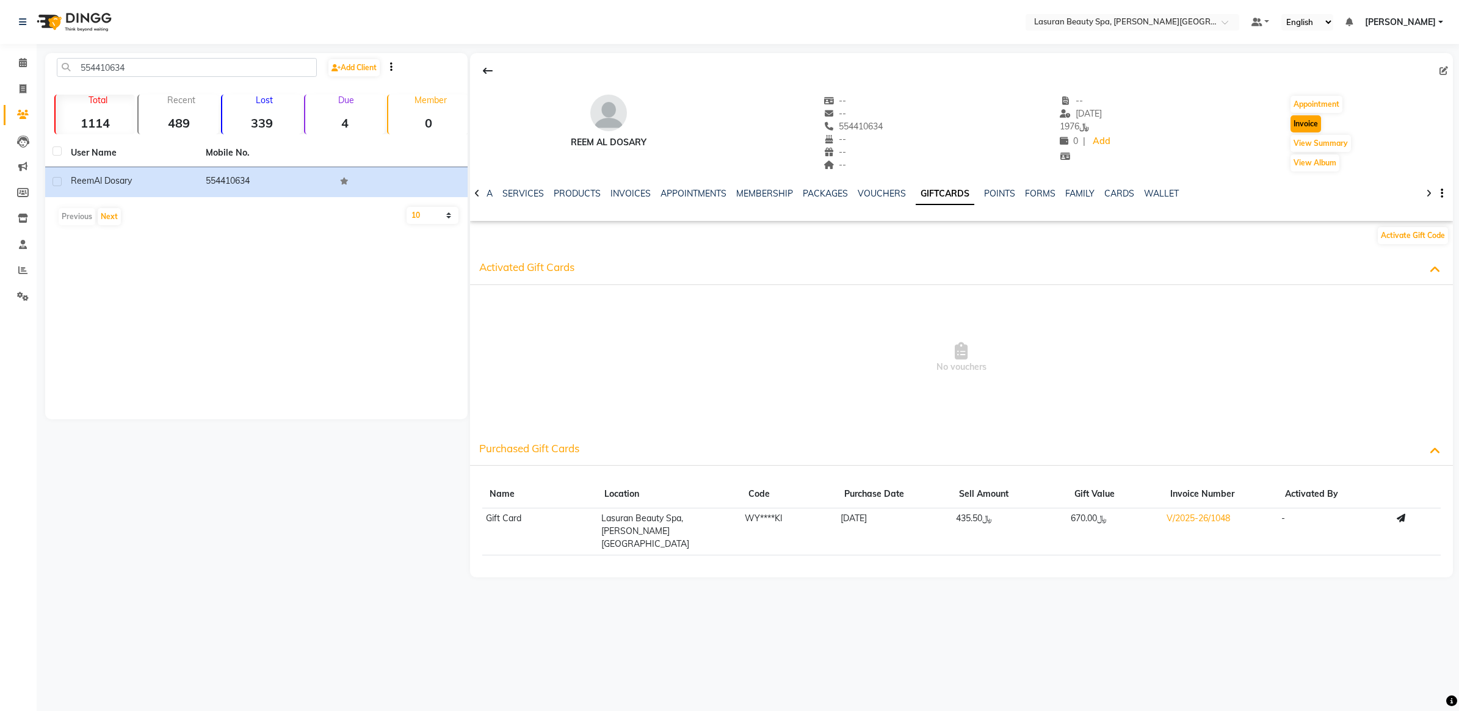
select select "service"
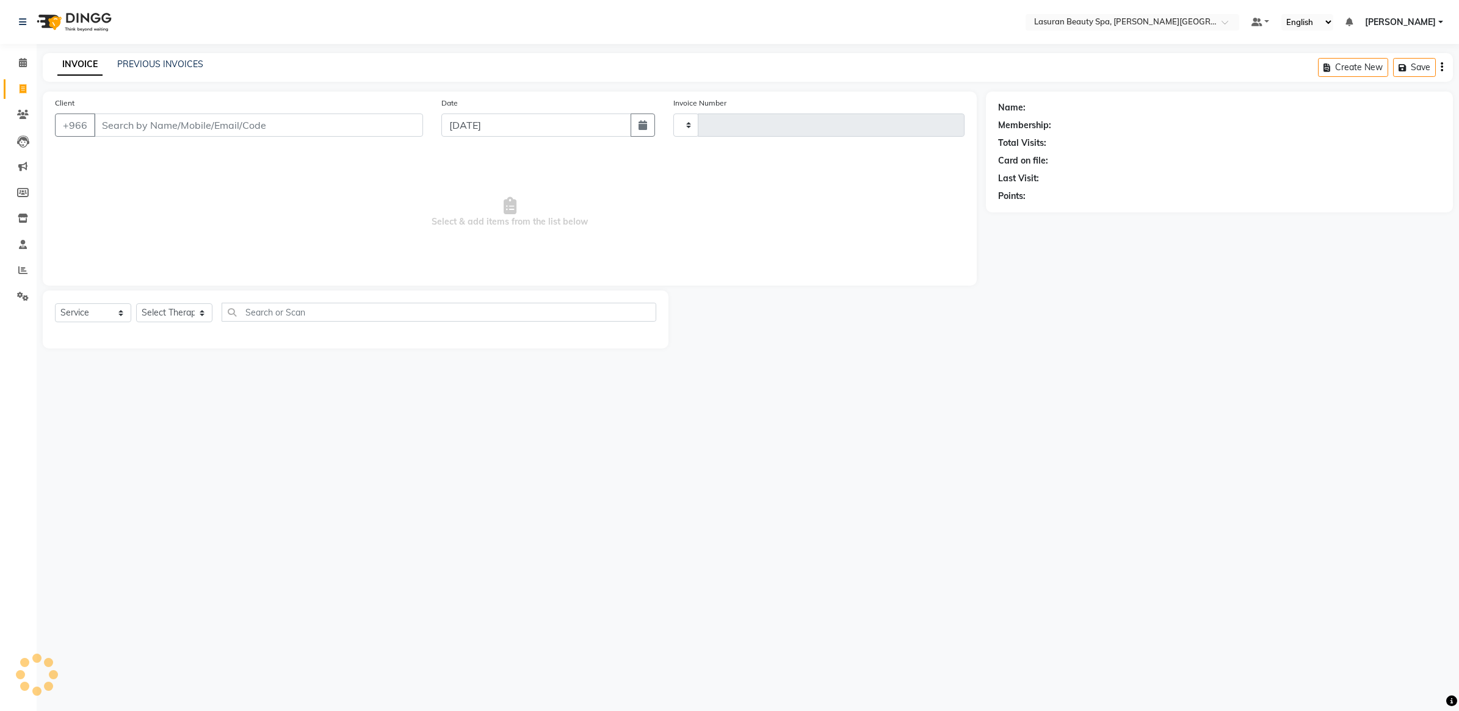
type input "1367"
select select "6941"
type input "554410634"
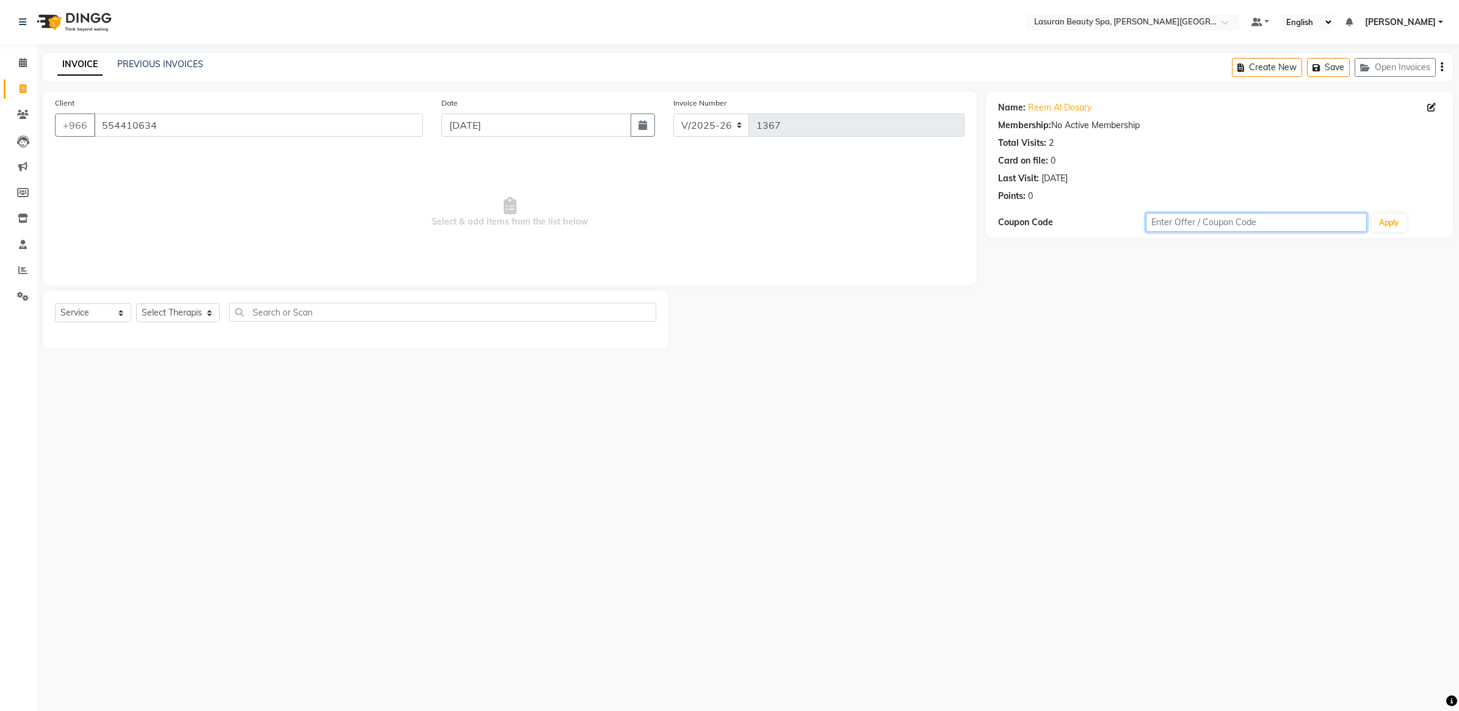
click at [1197, 223] on input "text" at bounding box center [1257, 222] width 222 height 19
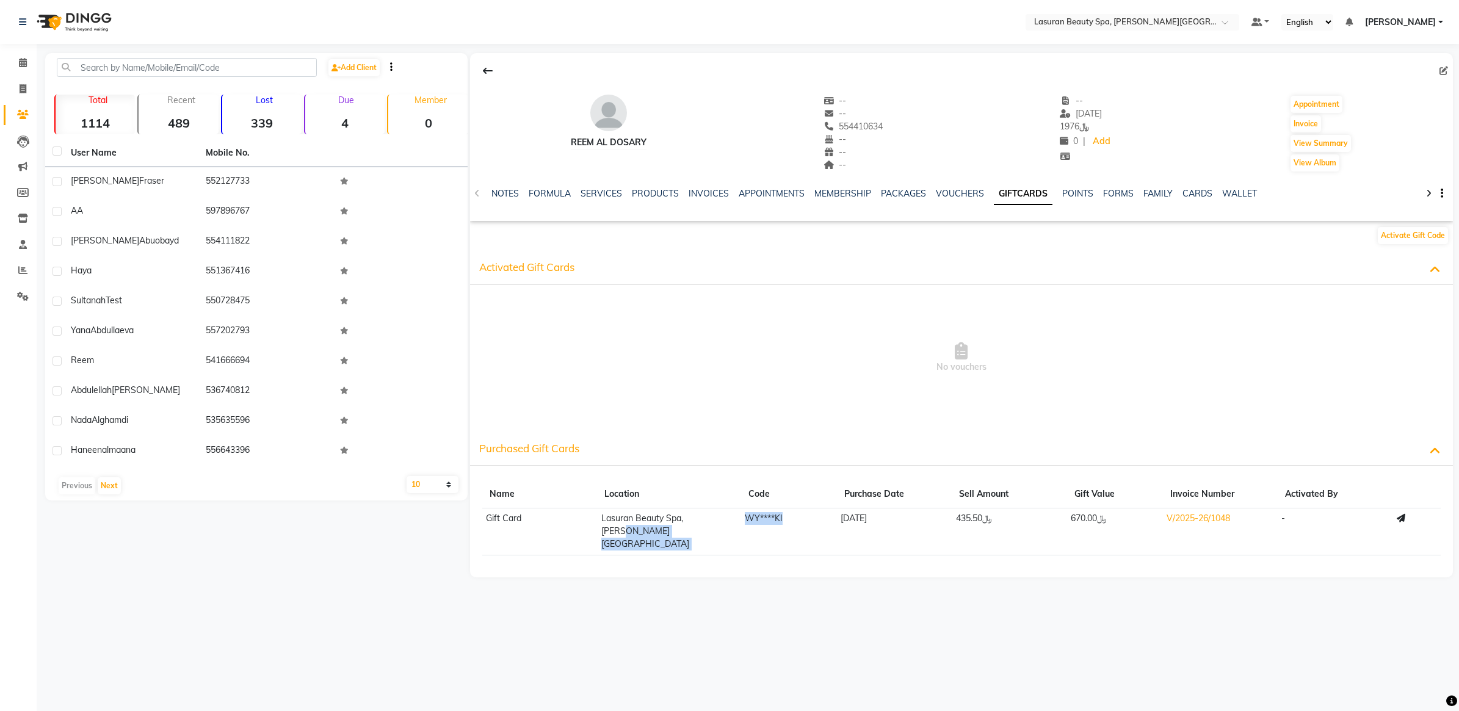
drag, startPoint x: 739, startPoint y: 520, endPoint x: 794, endPoint y: 517, distance: 55.0
click at [794, 517] on tr "Gift Card Lasuran Beauty Spa, King Abdullah Financial District WY****KI 28-07-2…" at bounding box center [961, 532] width 959 height 47
click at [794, 517] on td "WY****KI" at bounding box center [789, 532] width 96 height 47
drag, startPoint x: 794, startPoint y: 517, endPoint x: 755, endPoint y: 520, distance: 39.2
click at [755, 520] on td "WY****KI" at bounding box center [789, 532] width 96 height 47
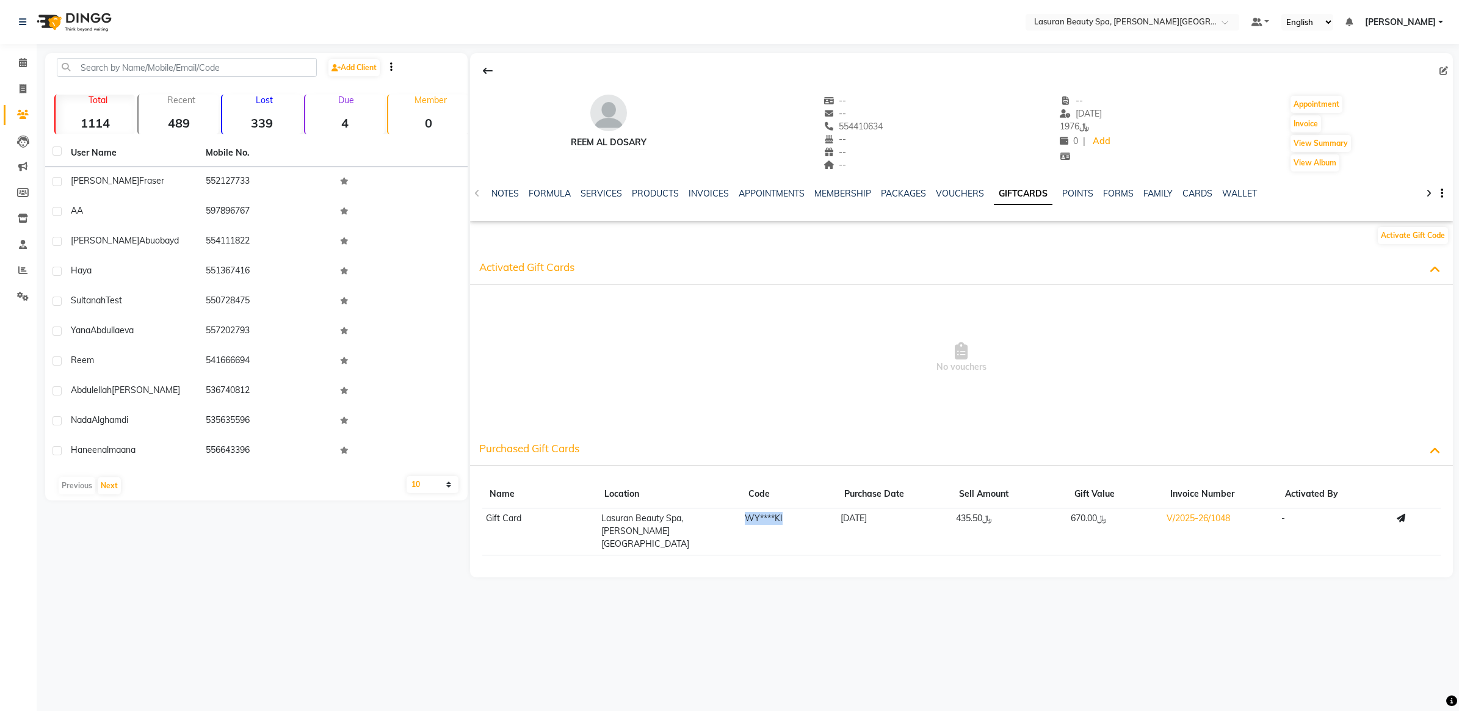
copy span "WY****KI"
click at [1317, 126] on button "Invoice" at bounding box center [1306, 123] width 31 height 17
select select "service"
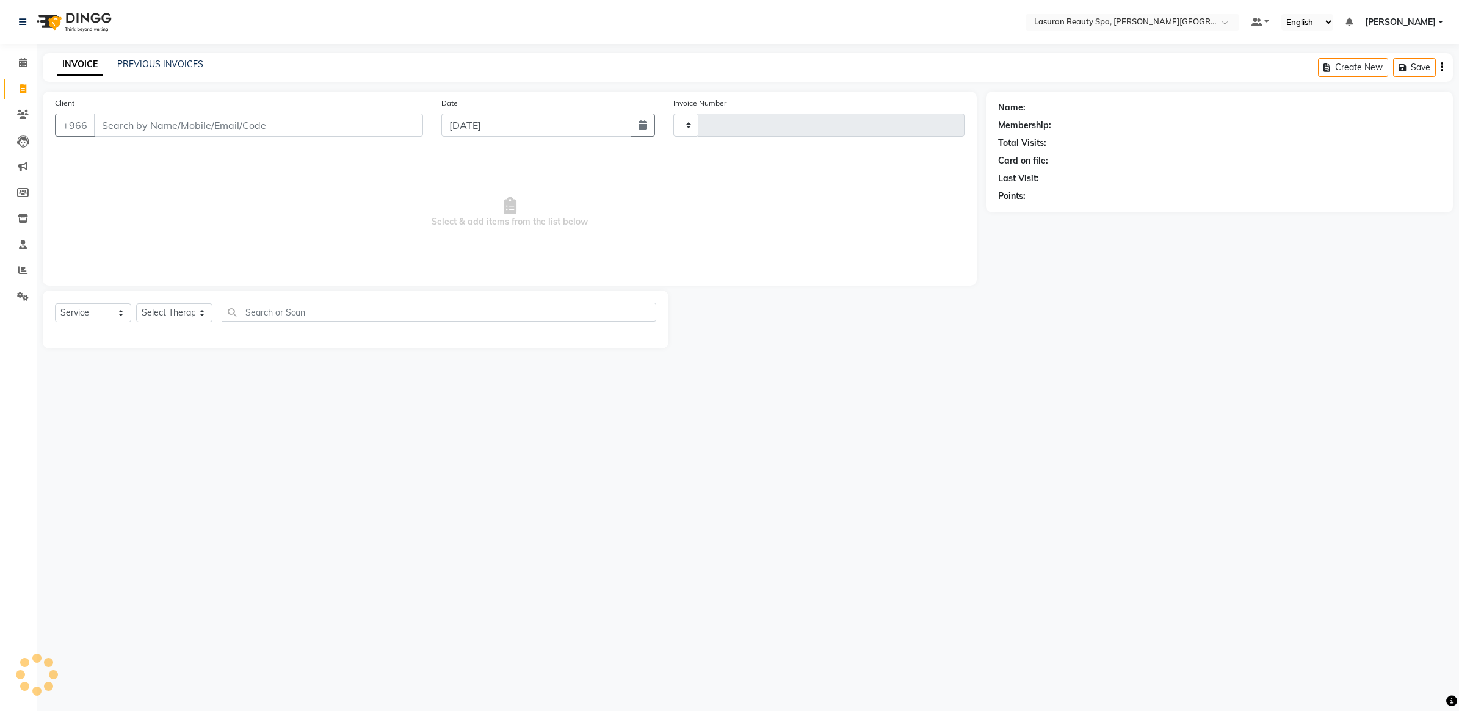
type input "1367"
select select "6941"
type input "554410634"
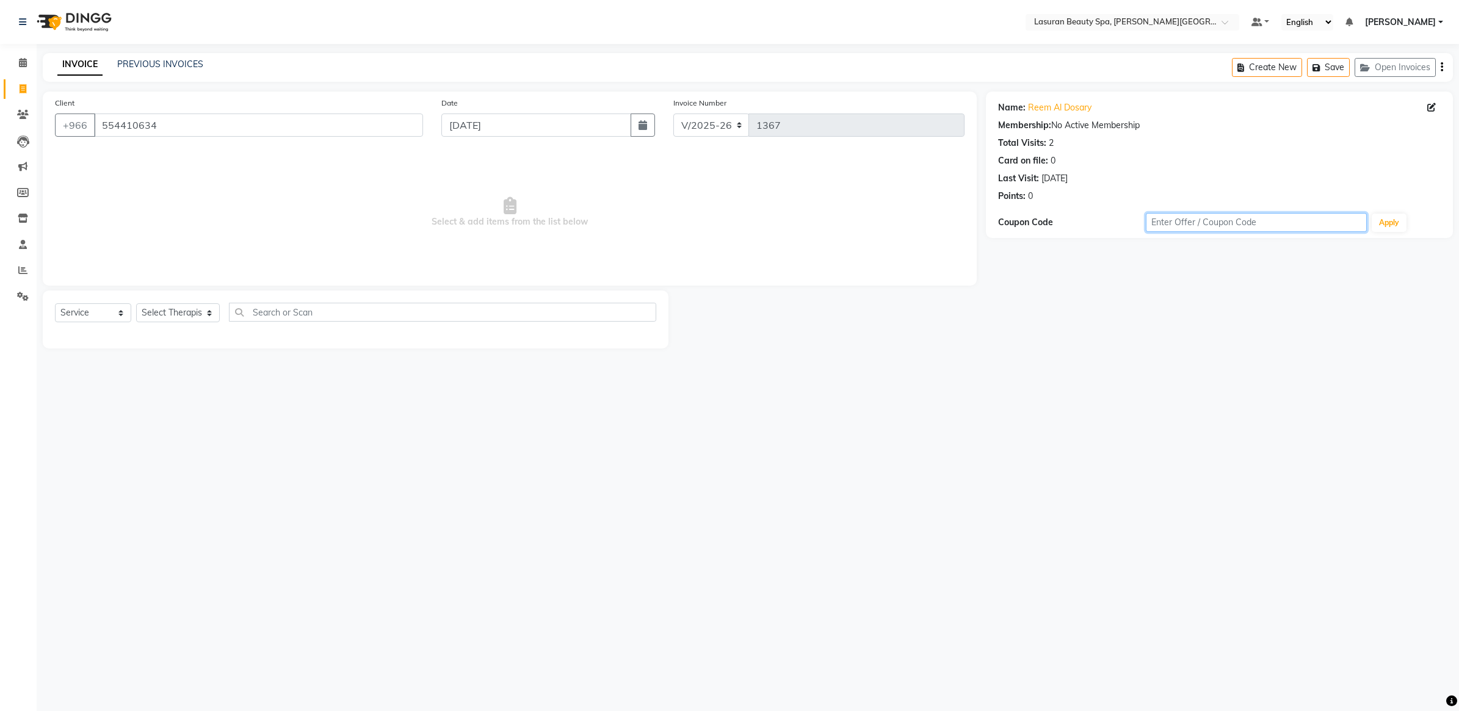
click at [1199, 215] on input "text" at bounding box center [1257, 222] width 222 height 19
paste input "WY****KI"
type input "WY****KI"
click at [1383, 220] on button "Apply" at bounding box center [1389, 223] width 35 height 18
click at [1223, 221] on input "WY****KI" at bounding box center [1257, 222] width 222 height 19
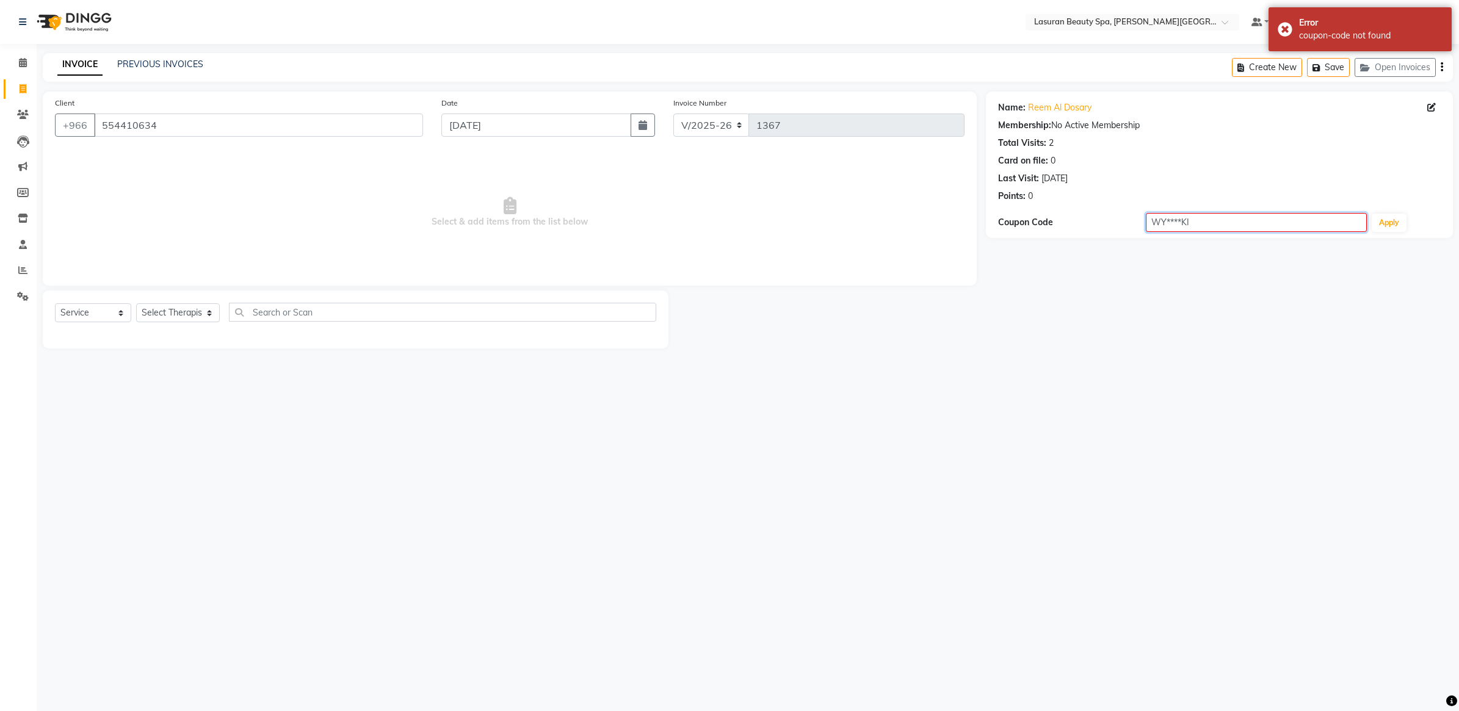
click at [1223, 221] on input "WY****KI" at bounding box center [1257, 222] width 222 height 19
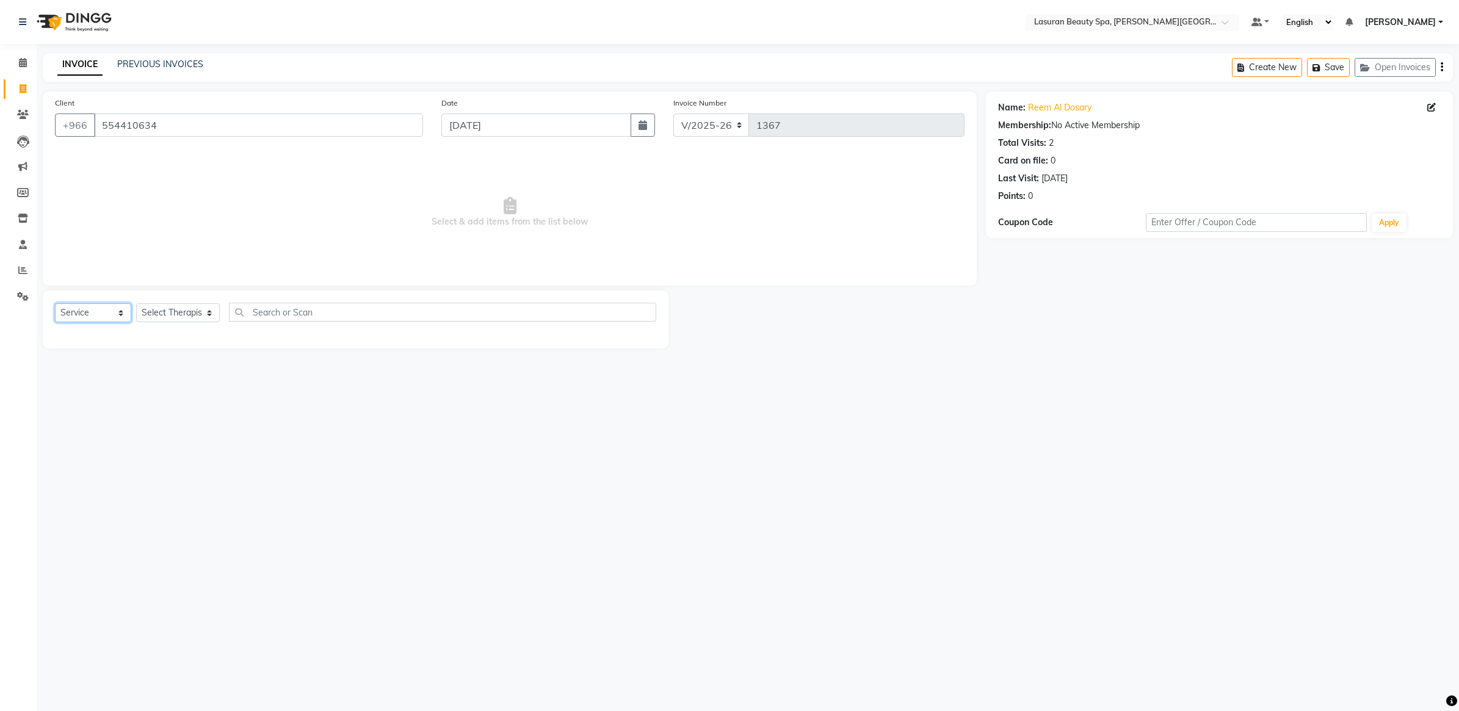
click at [92, 321] on select "Select Service Product Membership Package Voucher Prepaid Gift Card" at bounding box center [93, 312] width 76 height 19
click at [55, 303] on select "Select Service Product Membership Package Voucher Prepaid Gift Card" at bounding box center [93, 312] width 76 height 19
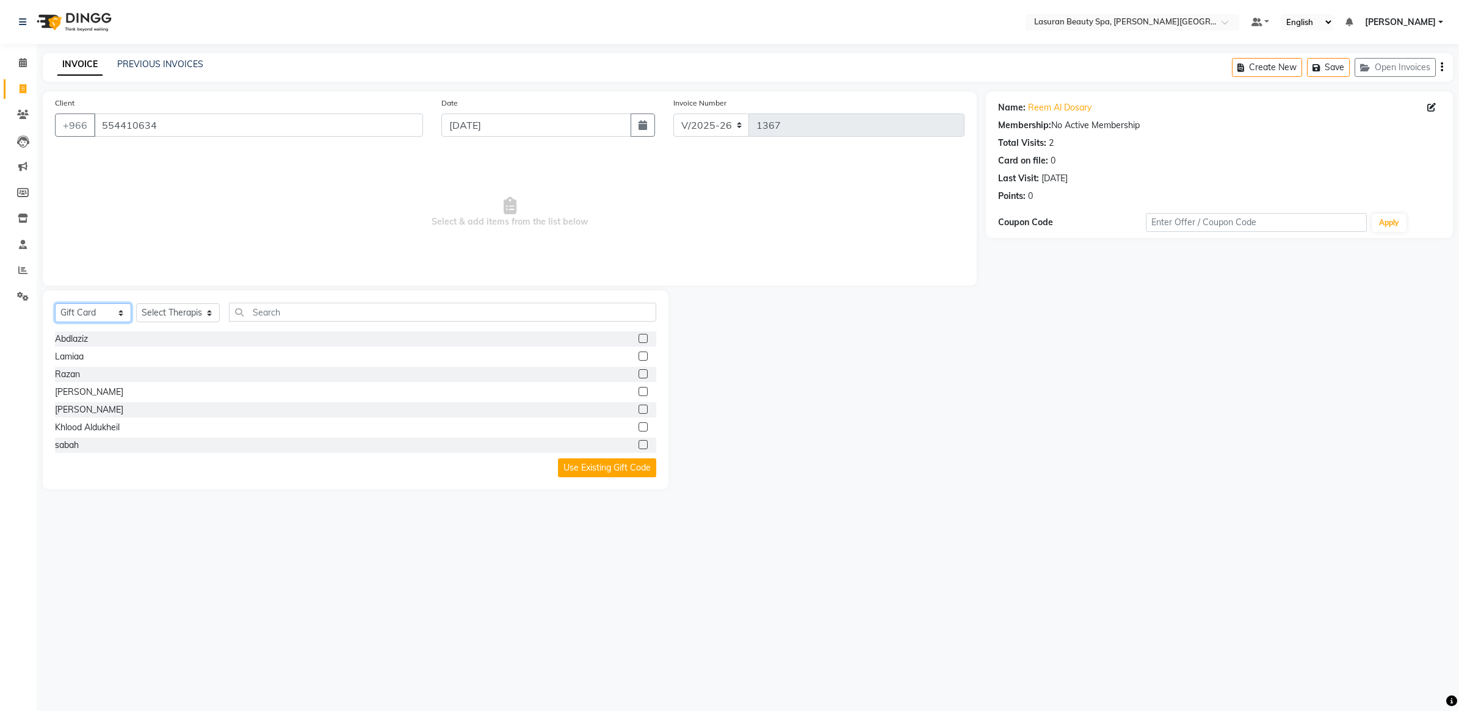
scroll to position [355, 0]
click at [732, 327] on div at bounding box center [828, 390] width 318 height 199
drag, startPoint x: 725, startPoint y: 374, endPoint x: 419, endPoint y: 220, distance: 343.0
click at [725, 372] on div at bounding box center [828, 390] width 318 height 199
click at [102, 312] on select "Select Service Product Membership Package Voucher Prepaid Gift Card" at bounding box center [93, 312] width 76 height 19
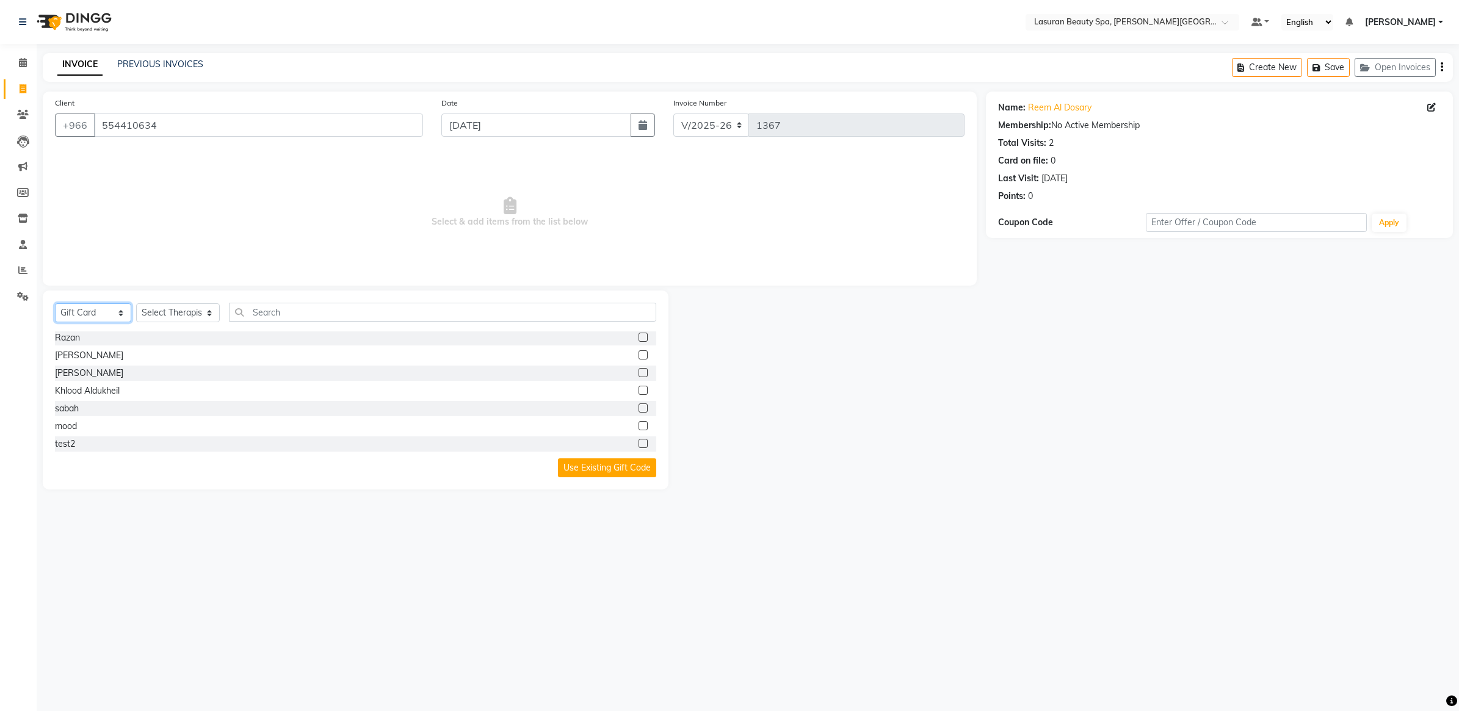
select select "select"
click at [55, 303] on select "Select Service Product Membership Package Voucher Prepaid Gift Card" at bounding box center [93, 312] width 76 height 19
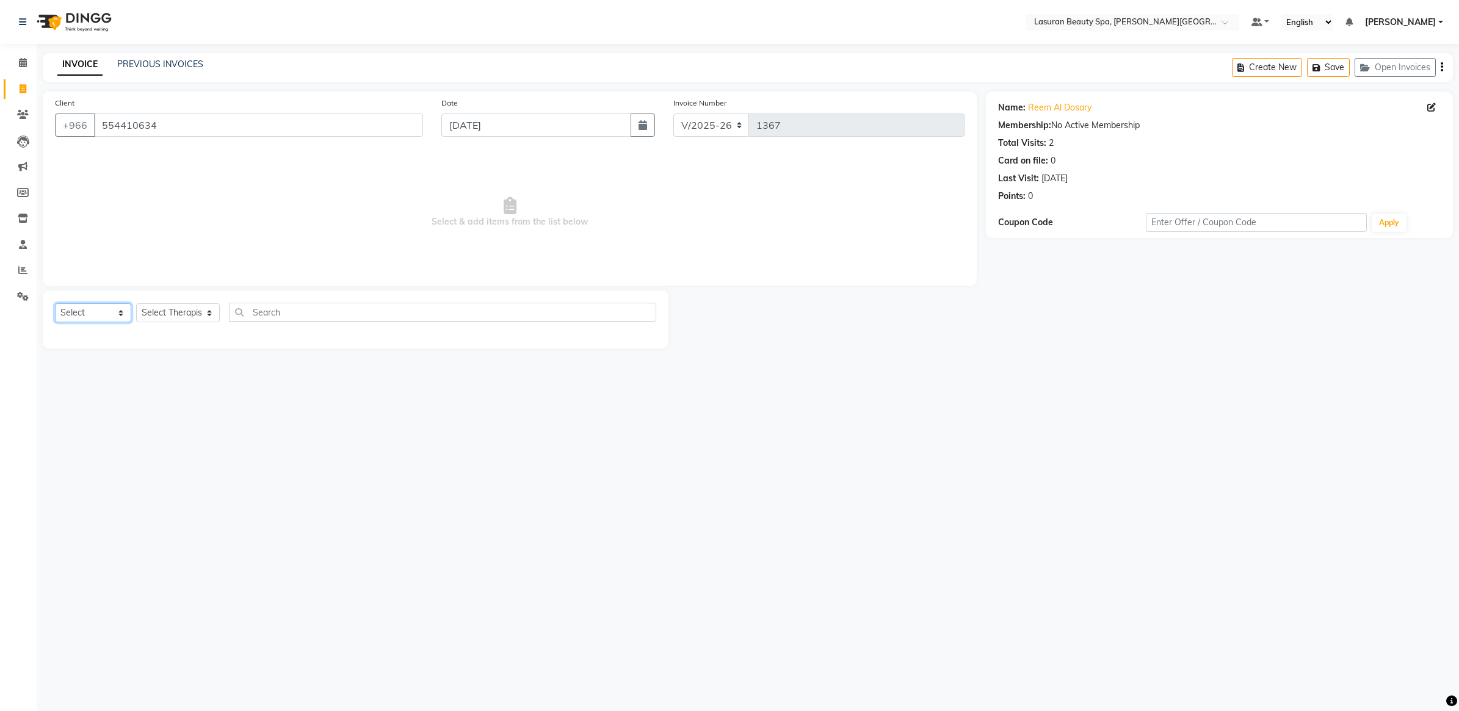
scroll to position [0, 0]
drag, startPoint x: 490, startPoint y: 198, endPoint x: 601, endPoint y: 224, distance: 114.1
click at [601, 224] on span "Select & add items from the list below" at bounding box center [510, 212] width 910 height 122
click at [462, 274] on div "Client +966 554410634 Date 01-09-2025 Invoice Number V/2025 V/2025-26 1367 Sele…" at bounding box center [510, 189] width 934 height 194
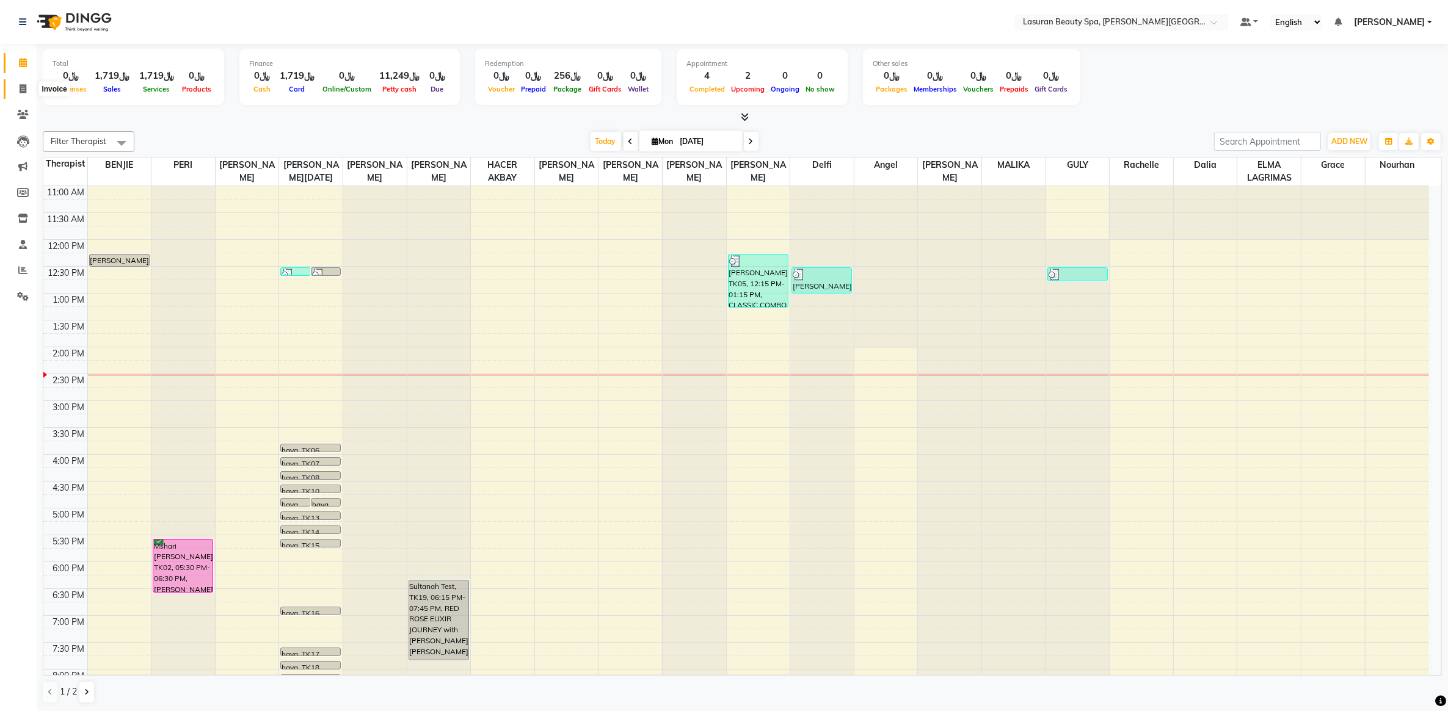
click at [23, 85] on icon at bounding box center [23, 88] width 7 height 9
select select "service"
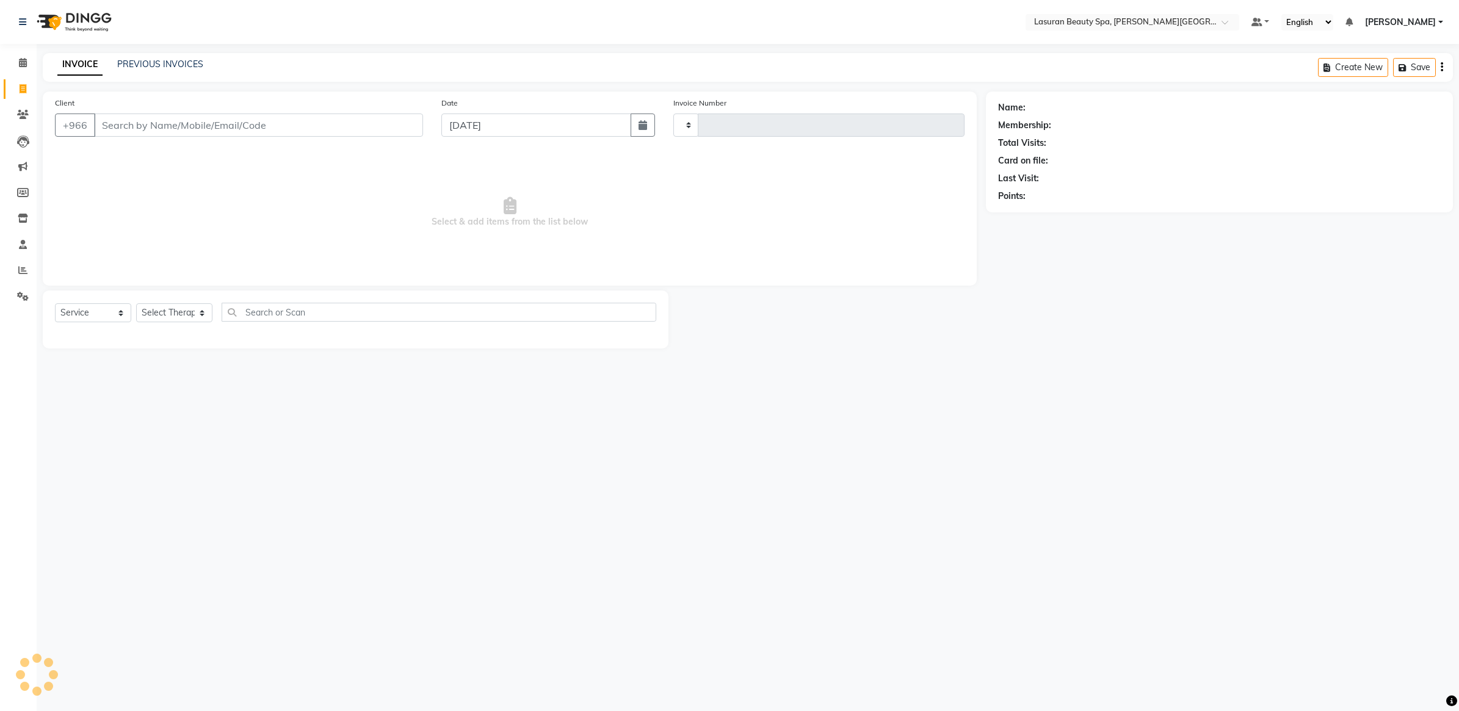
type input "1366"
select select "6941"
click at [176, 62] on link "PREVIOUS INVOICES" at bounding box center [160, 64] width 86 height 11
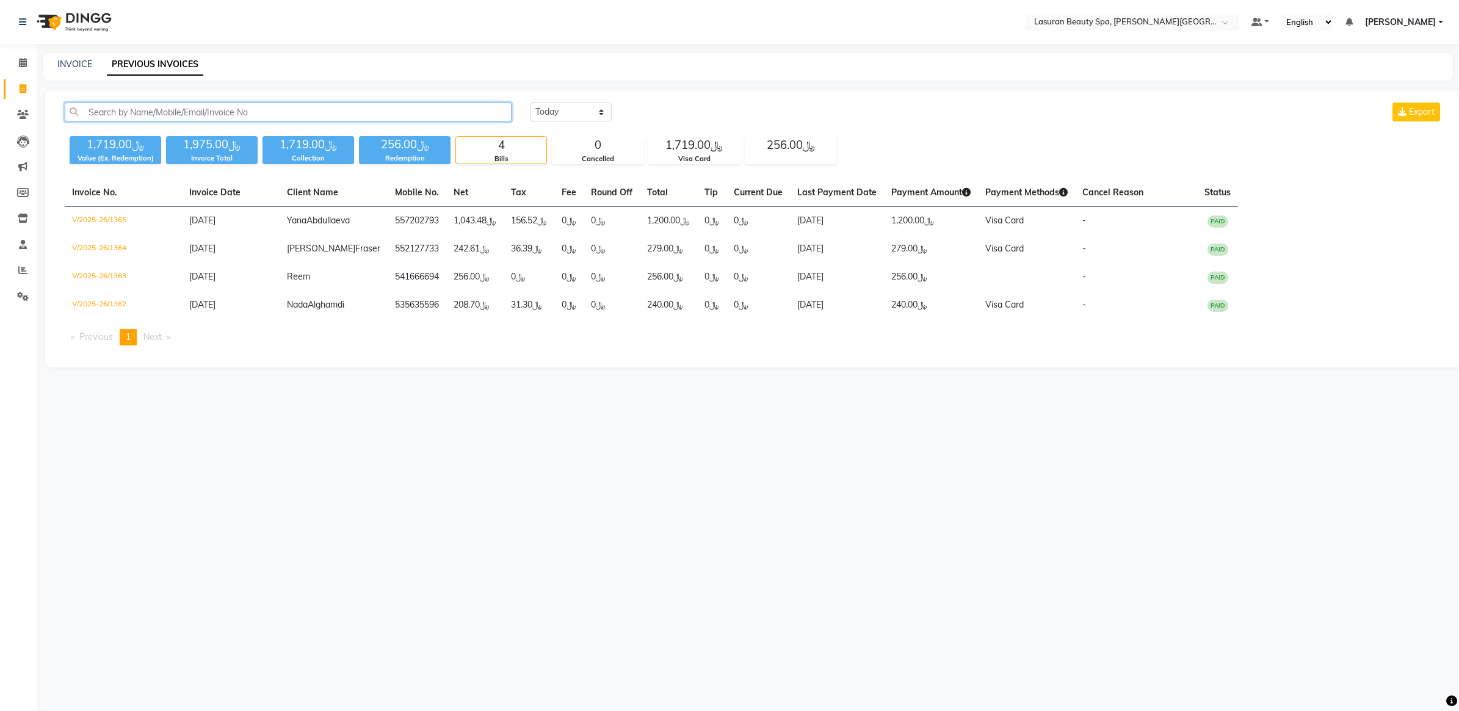
click at [145, 105] on input "text" at bounding box center [288, 112] width 447 height 19
paste input "JAWAHER"
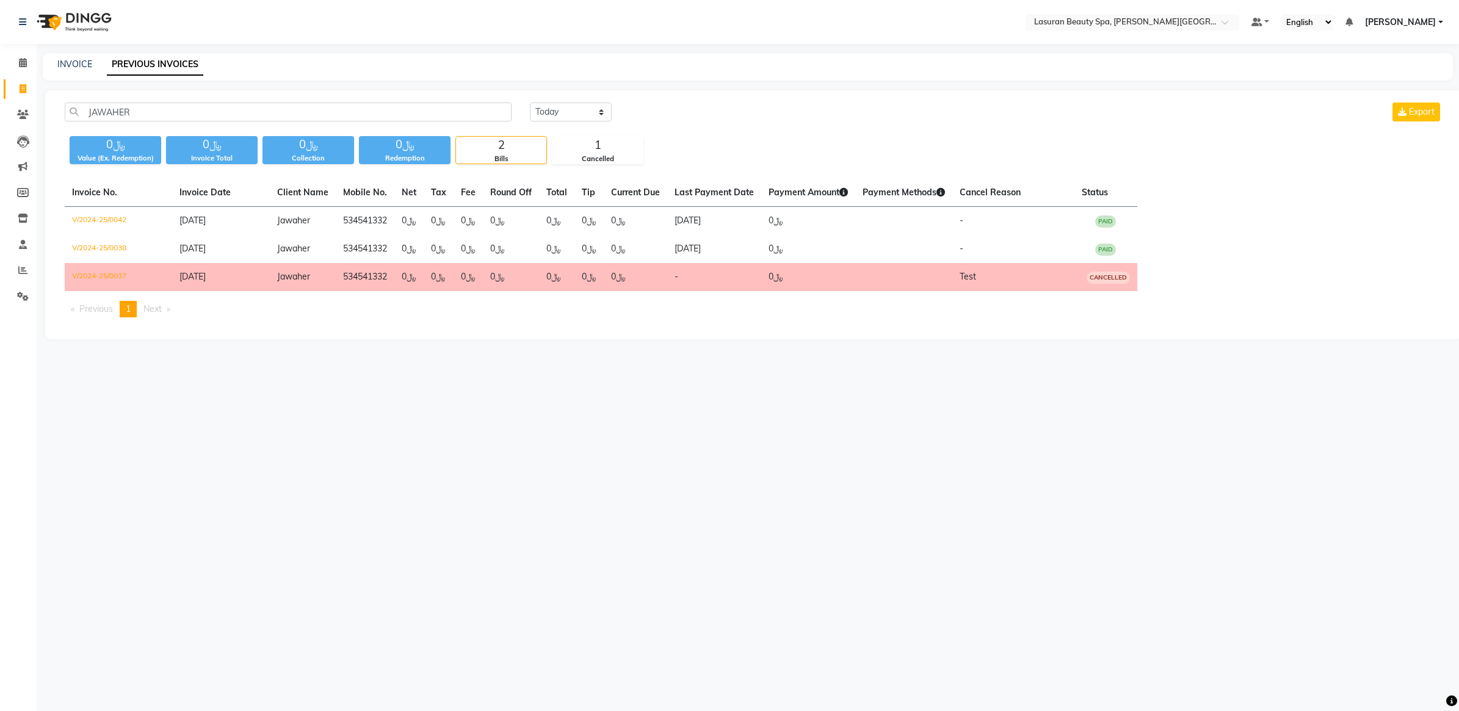
click at [336, 270] on td "534541332" at bounding box center [365, 277] width 59 height 28
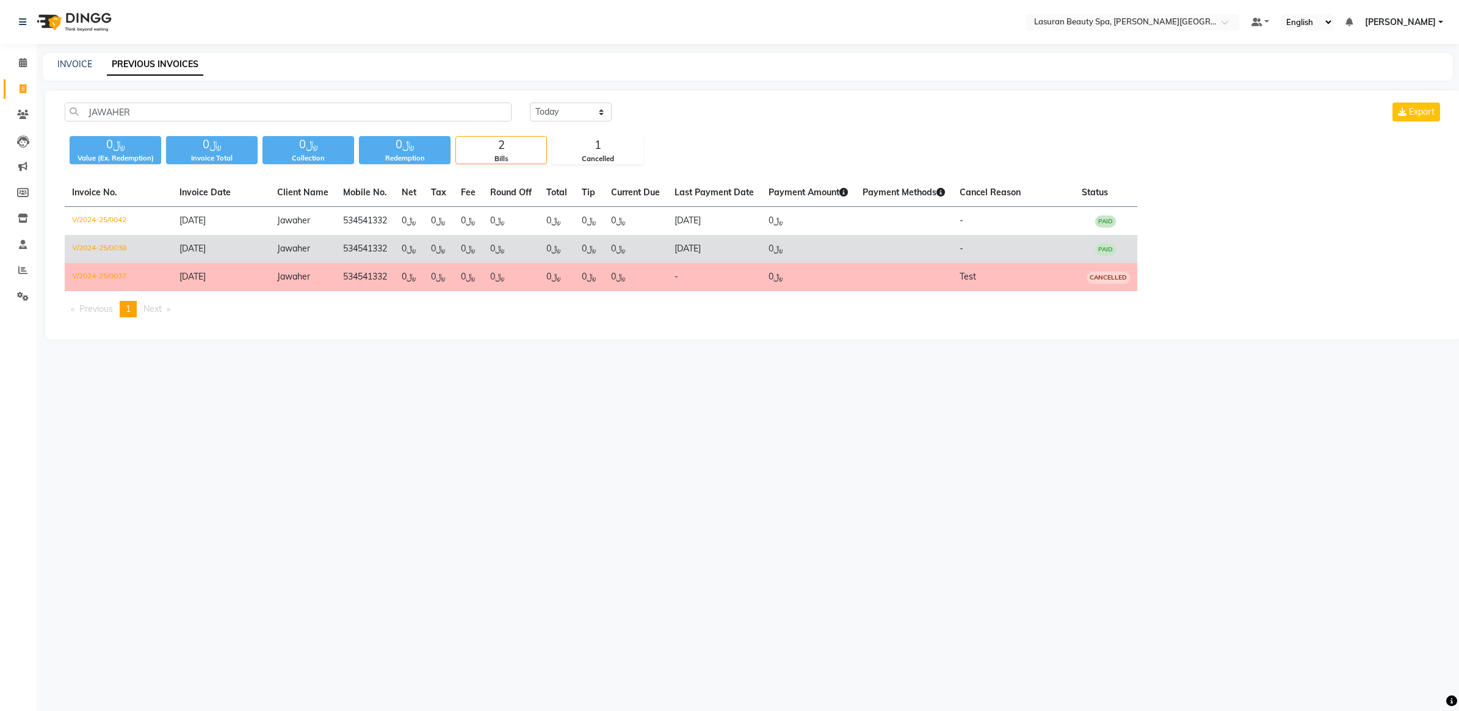
click at [241, 255] on td "04-02-2025" at bounding box center [221, 249] width 98 height 28
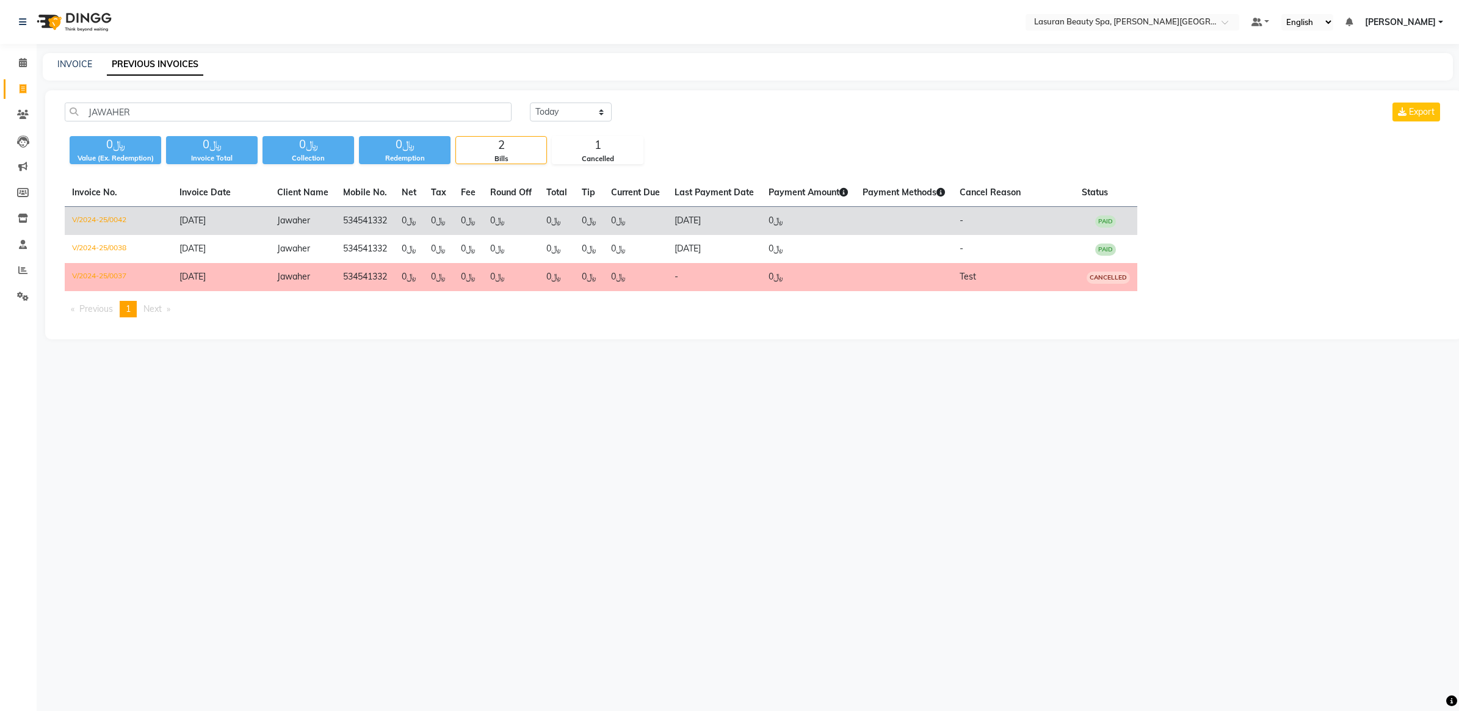
click at [639, 225] on td "﷼0" at bounding box center [636, 221] width 64 height 29
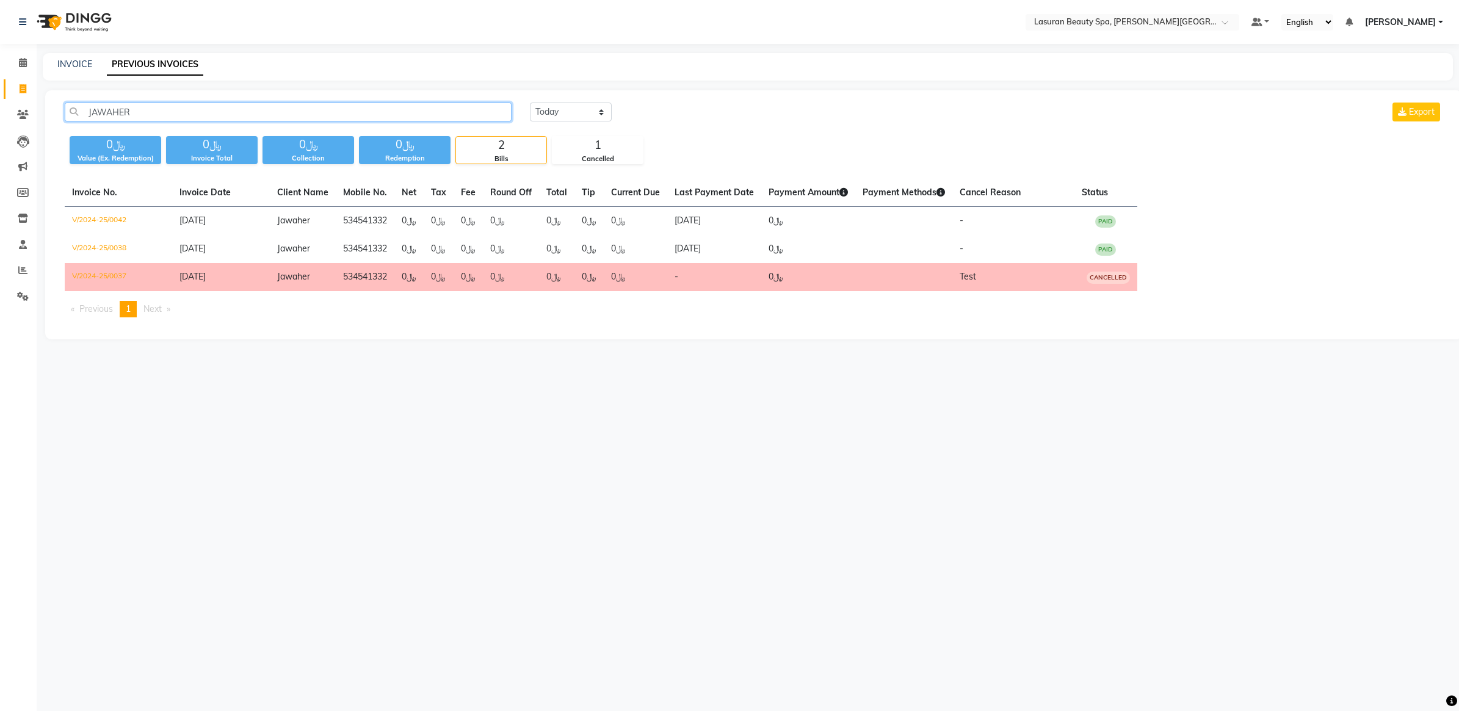
click at [291, 110] on input "JAWAHER" at bounding box center [288, 112] width 447 height 19
paste input "Turki Aljuraid"
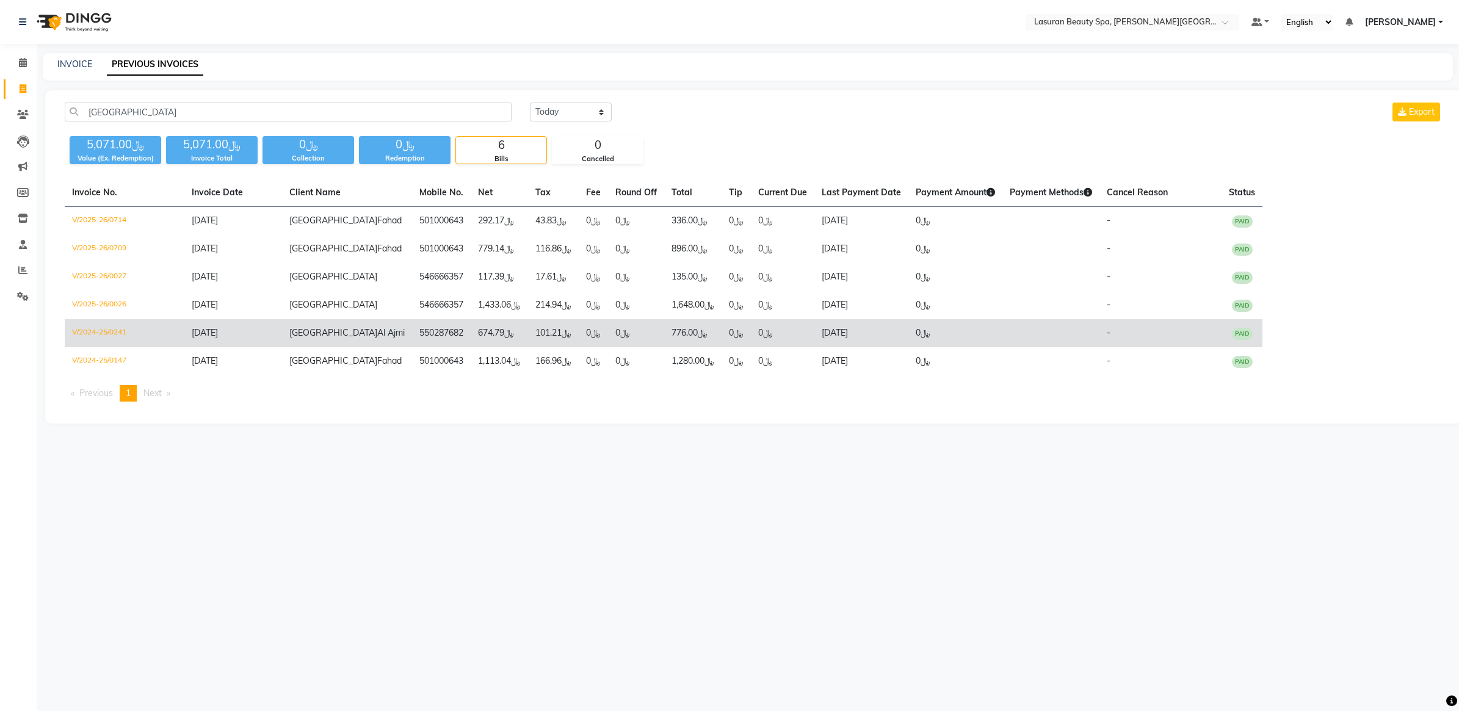
click at [412, 333] on td "550287682" at bounding box center [441, 333] width 59 height 28
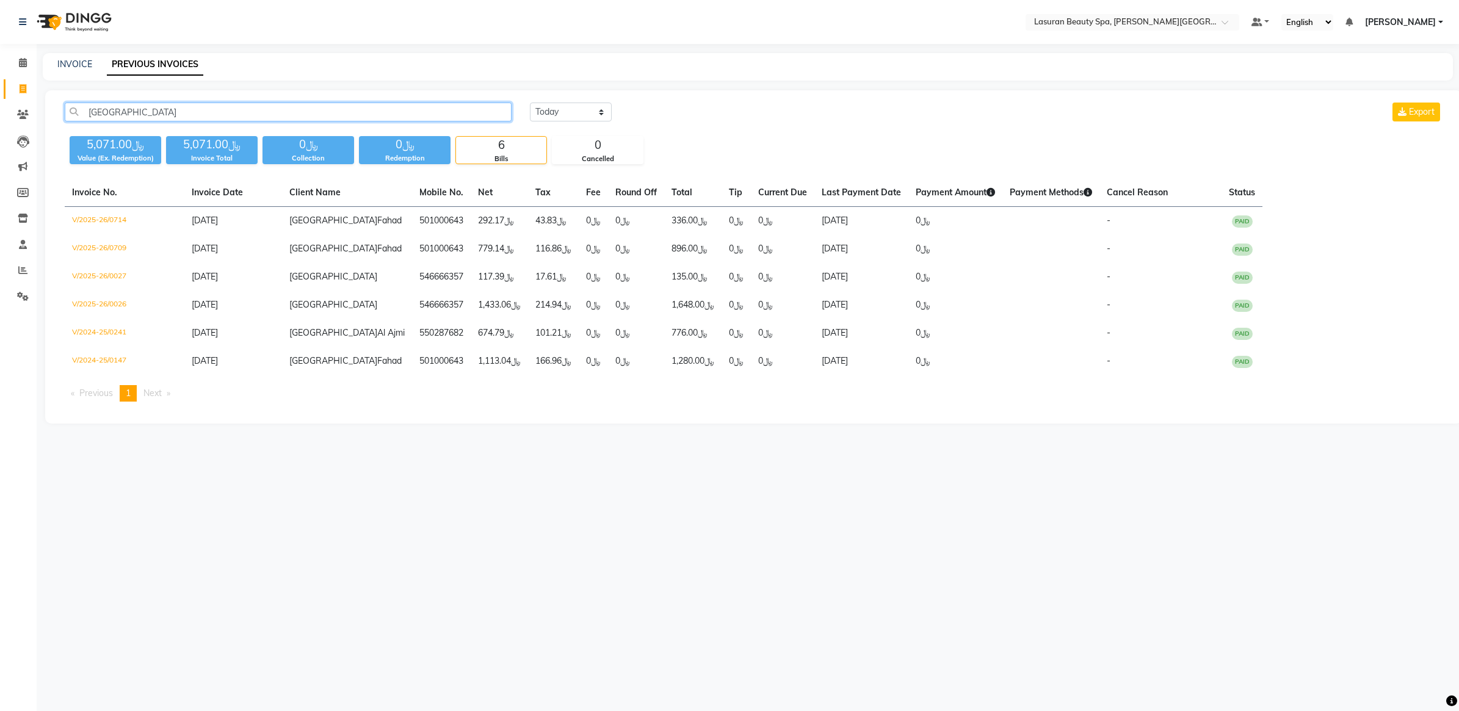
click at [316, 107] on input "Turki" at bounding box center [288, 112] width 447 height 19
paste input "Aljuraid"
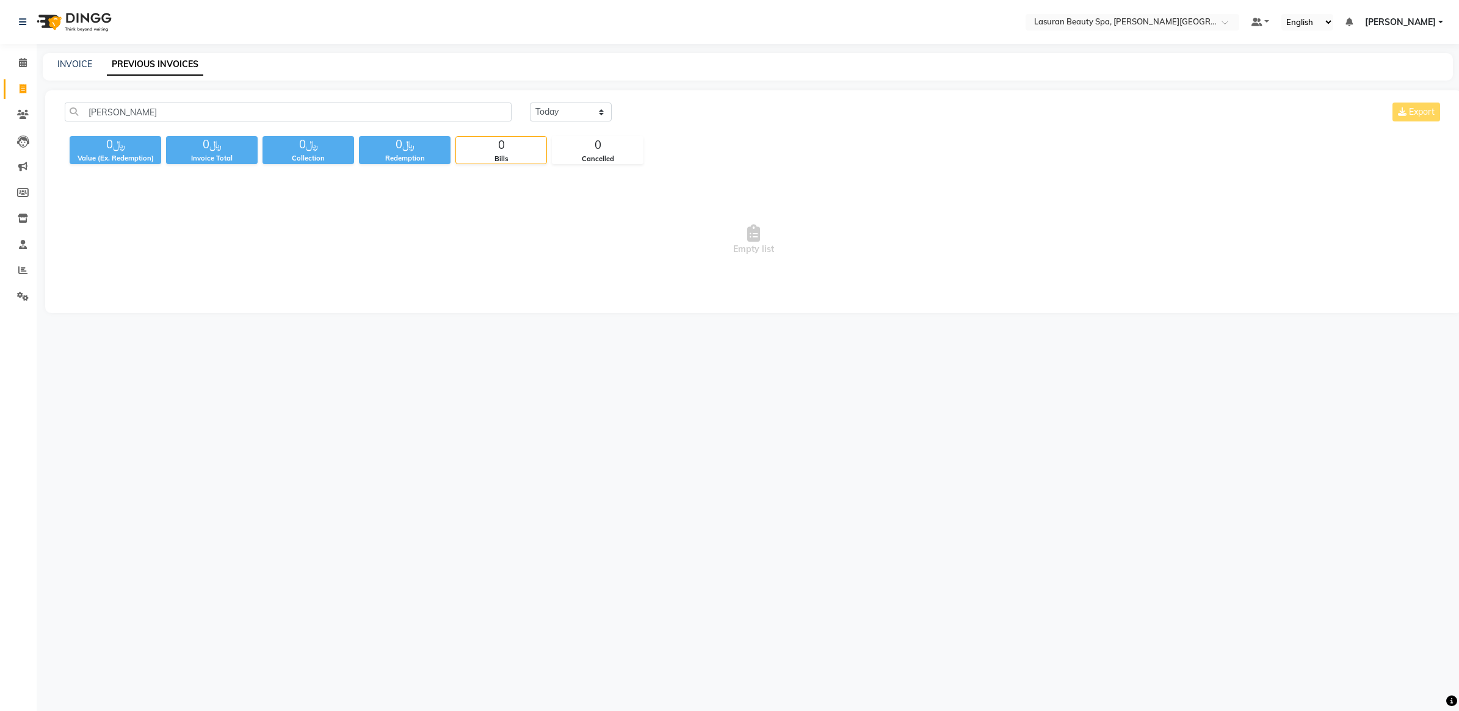
click at [432, 239] on span "Empty list" at bounding box center [754, 240] width 1378 height 122
click at [170, 120] on input "Turki Aljuraid" at bounding box center [288, 112] width 447 height 19
click at [169, 114] on input "Turki Aljuraid" at bounding box center [288, 112] width 447 height 19
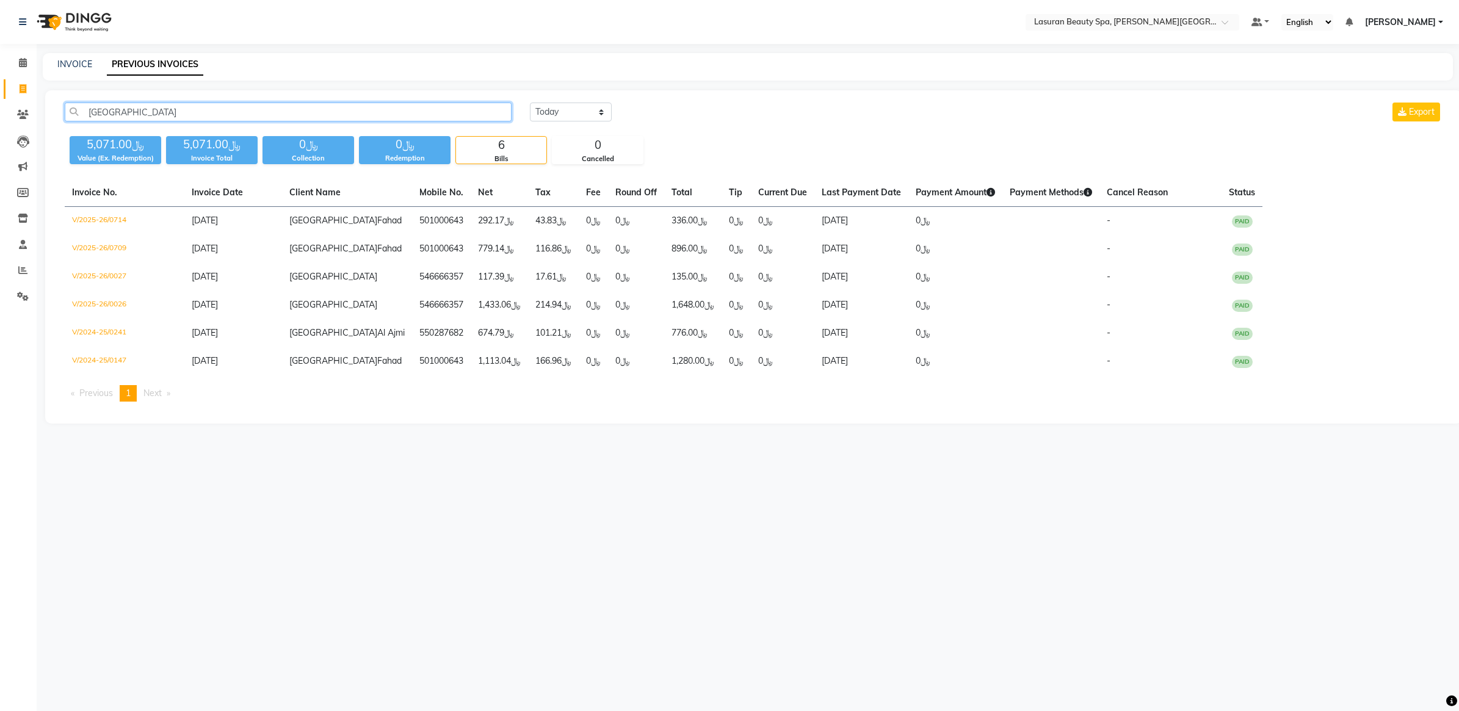
click at [226, 112] on input "Turki" at bounding box center [288, 112] width 447 height 19
click at [226, 110] on input "Turki" at bounding box center [288, 112] width 447 height 19
paste input "Raghad Alolayan"
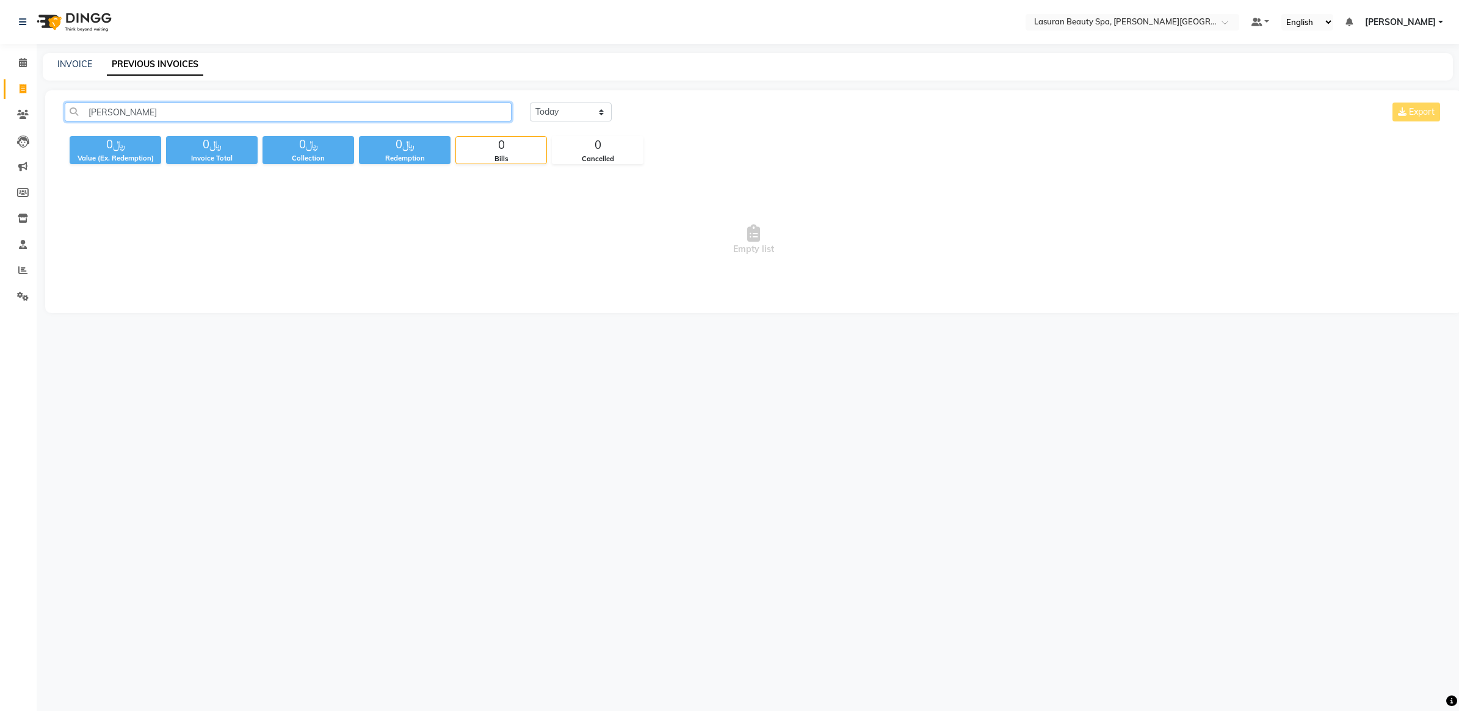
drag, startPoint x: 168, startPoint y: 116, endPoint x: 126, endPoint y: 110, distance: 42.0
click at [123, 111] on input "Raghad Alolayan" at bounding box center [288, 112] width 447 height 19
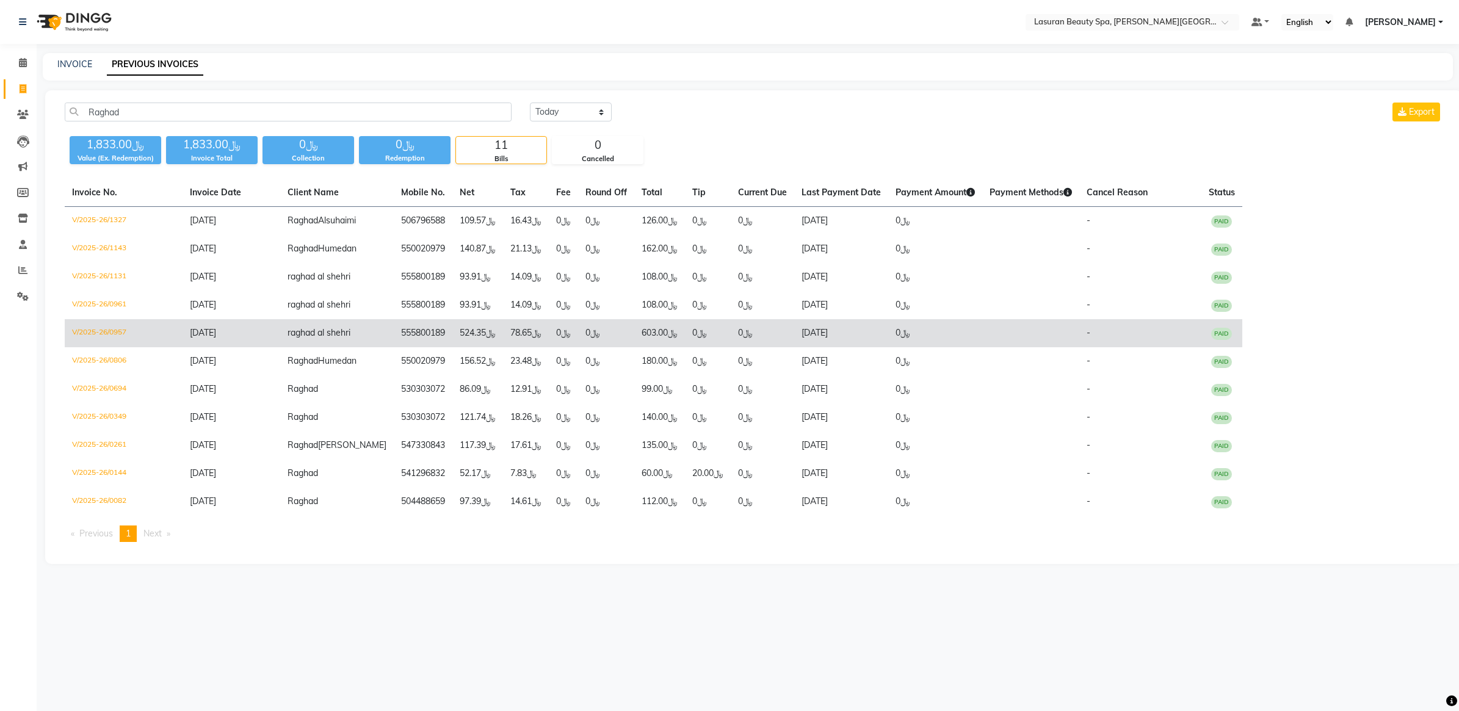
click at [635, 330] on td "﷼603.00" at bounding box center [659, 333] width 51 height 28
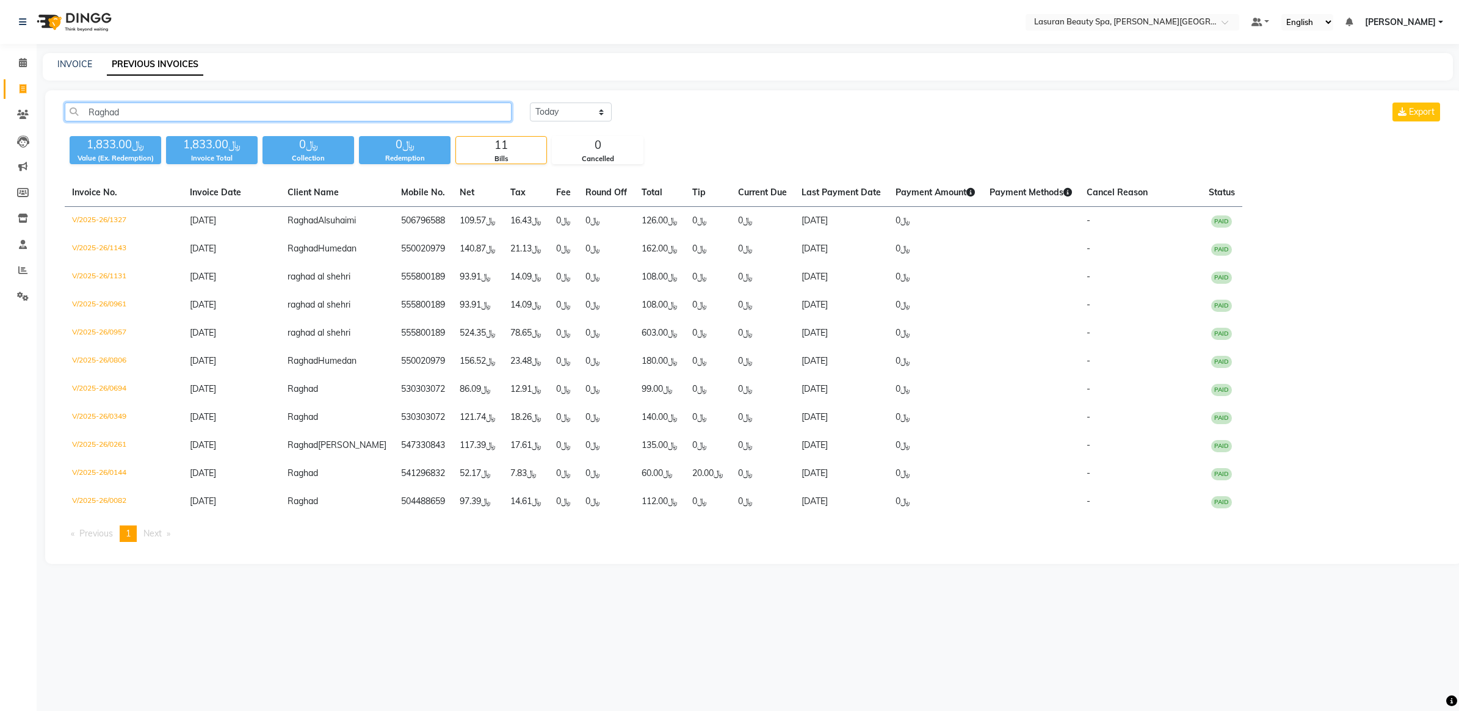
click at [184, 111] on input "Raghad" at bounding box center [288, 112] width 447 height 19
paste input "Nora Al-rossais"
paste input "text"
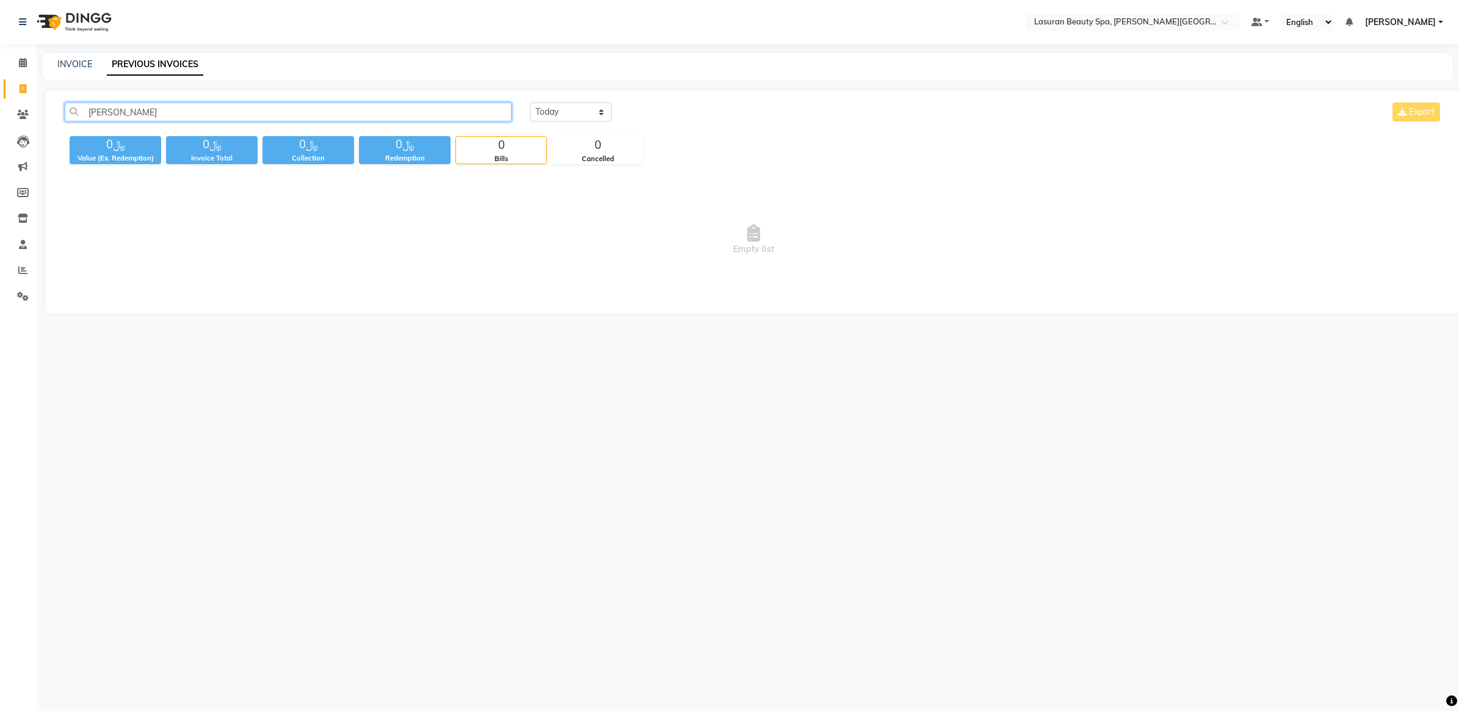
drag, startPoint x: 120, startPoint y: 111, endPoint x: 236, endPoint y: 107, distance: 116.7
click at [230, 107] on input "Nora Al-rossais" at bounding box center [288, 112] width 447 height 19
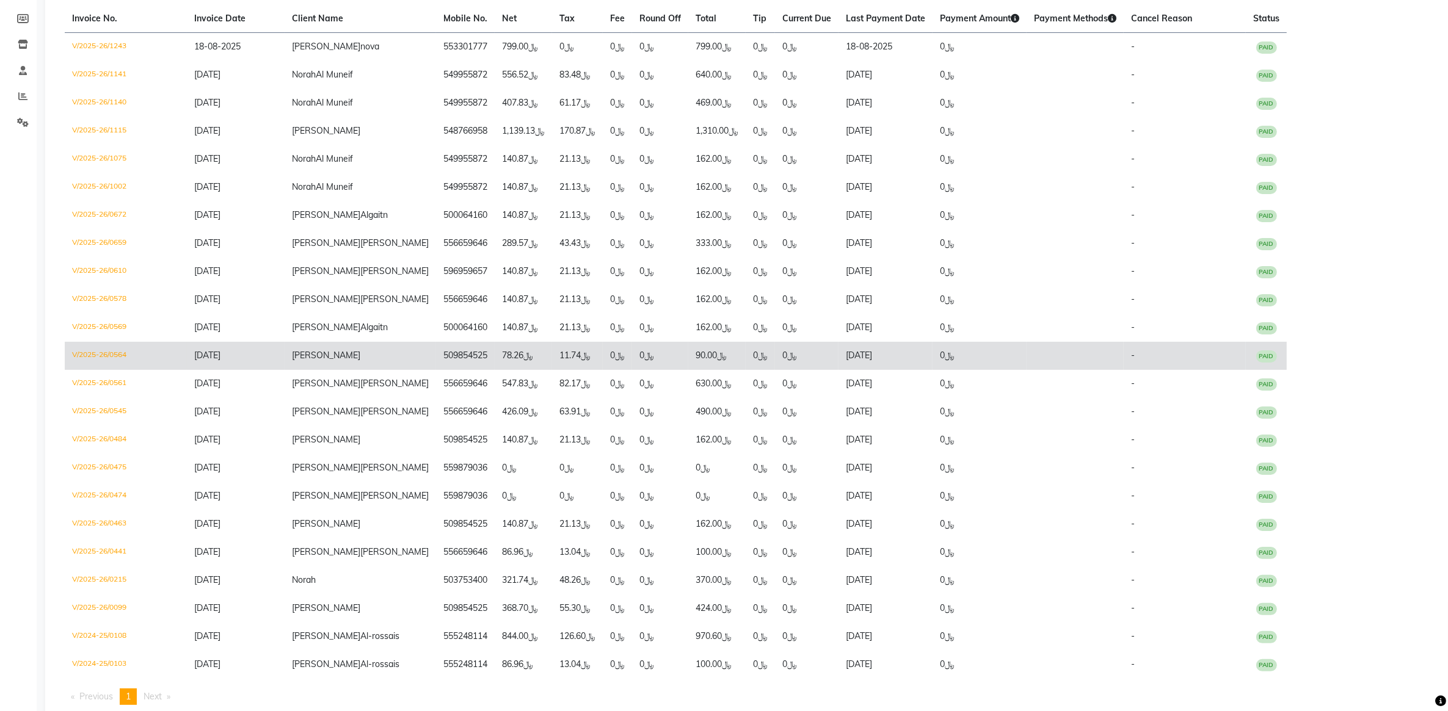
scroll to position [198, 0]
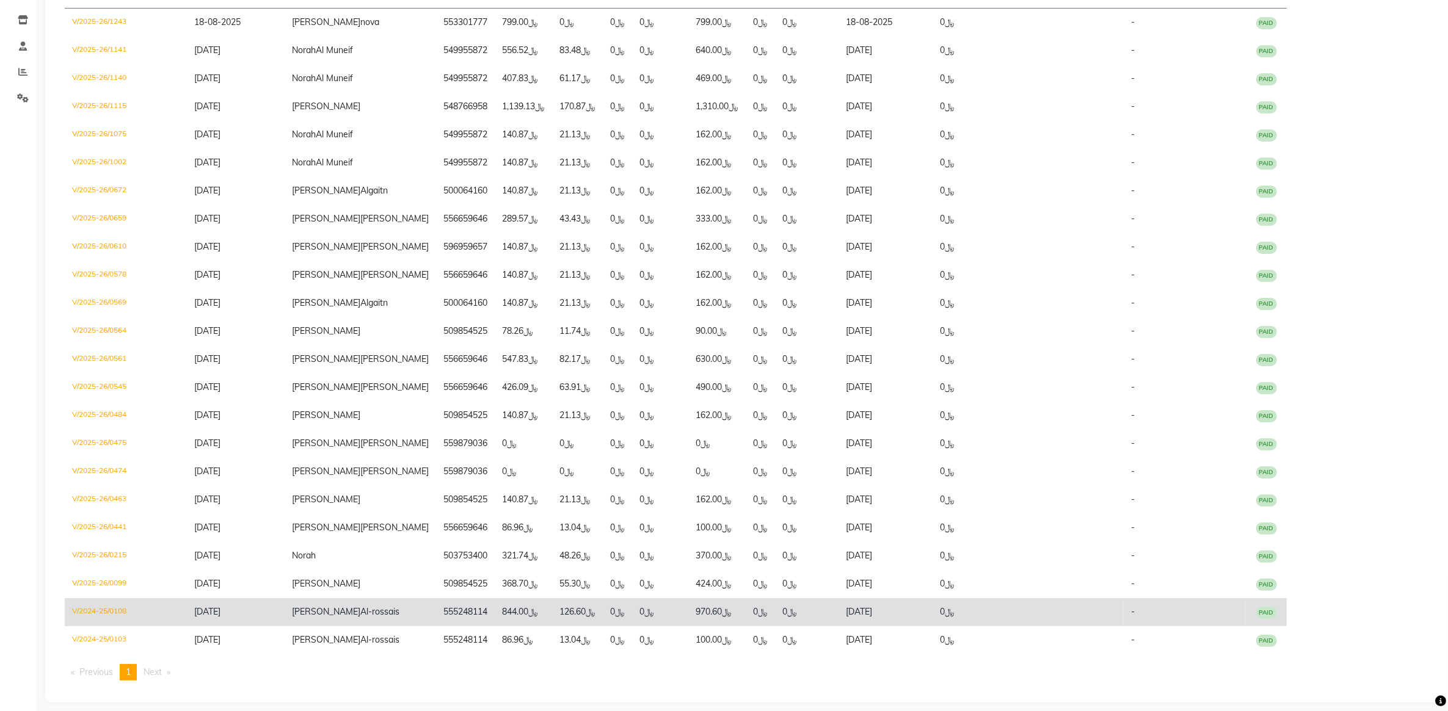
click at [688, 606] on td "﷼970.60" at bounding box center [716, 612] width 57 height 28
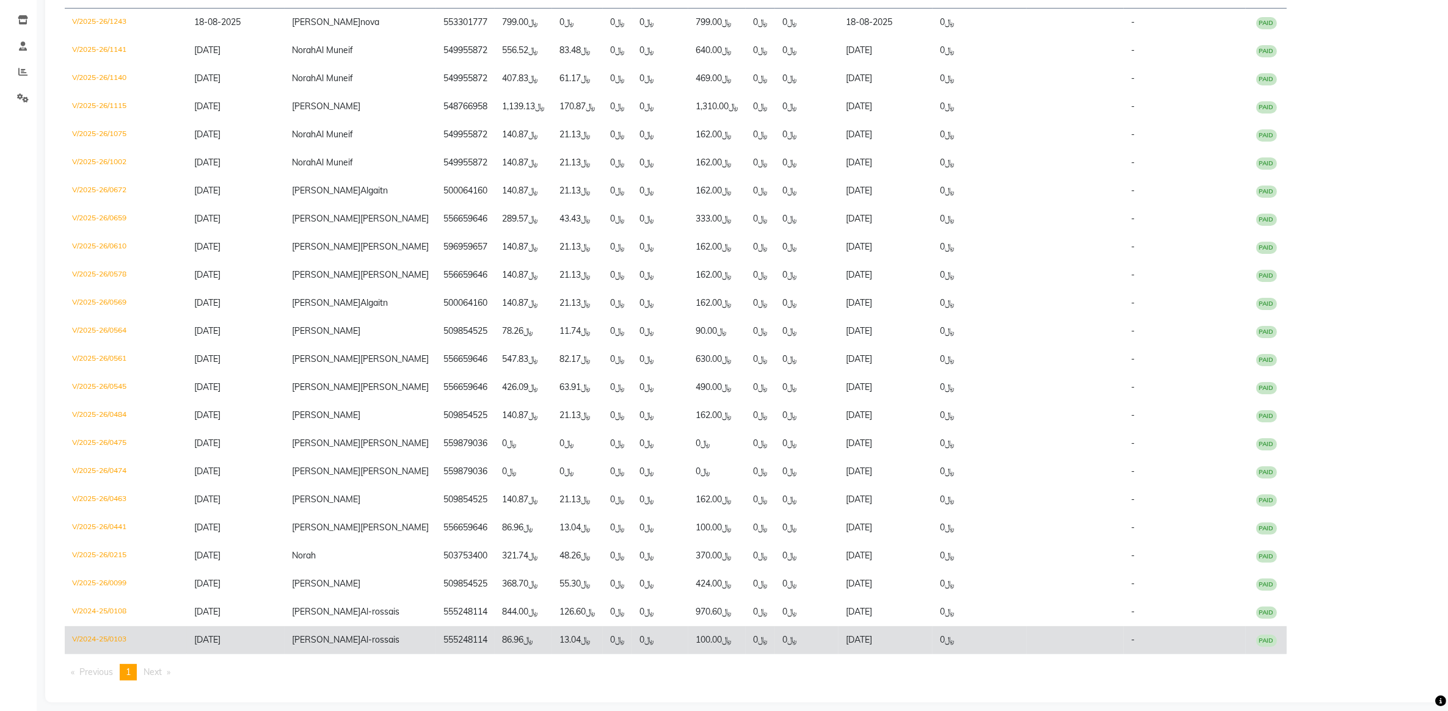
click at [552, 627] on td "﷼13.04" at bounding box center [577, 641] width 51 height 28
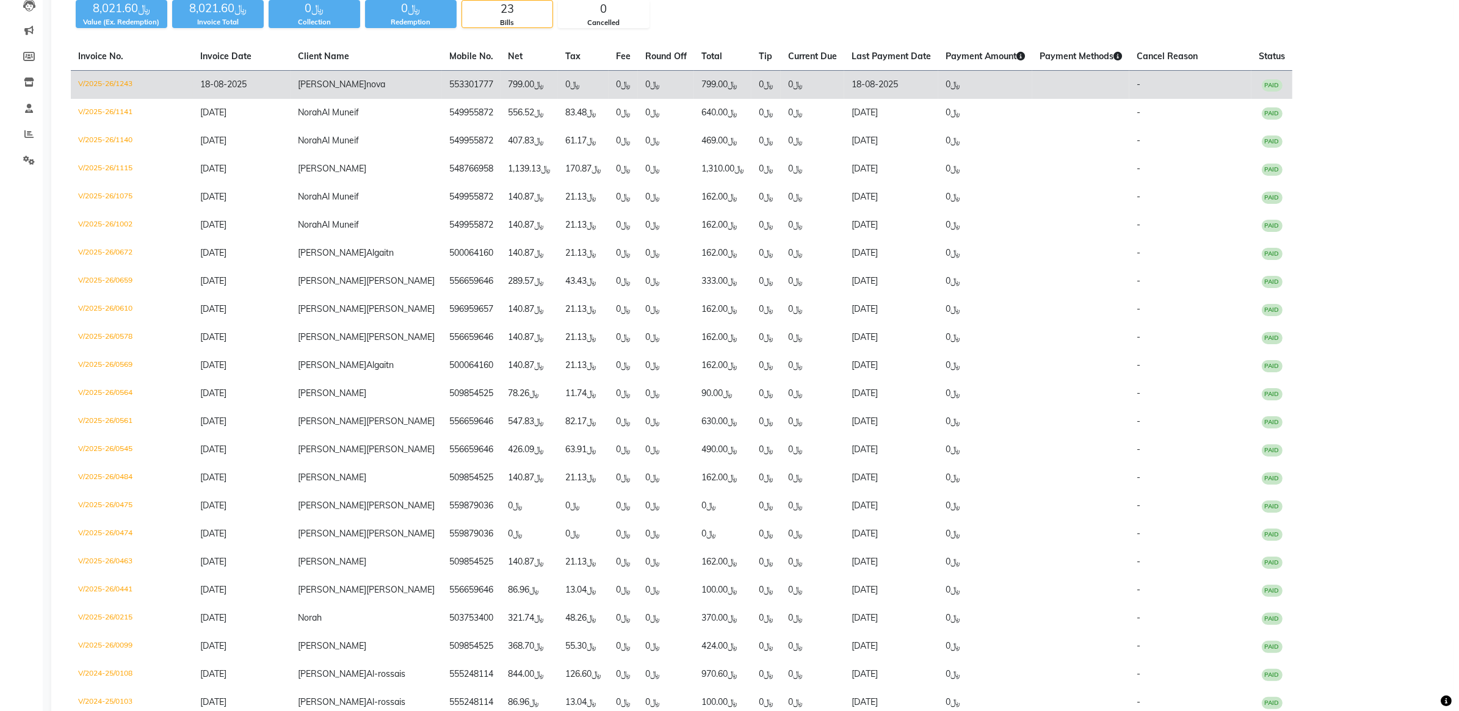
scroll to position [0, 0]
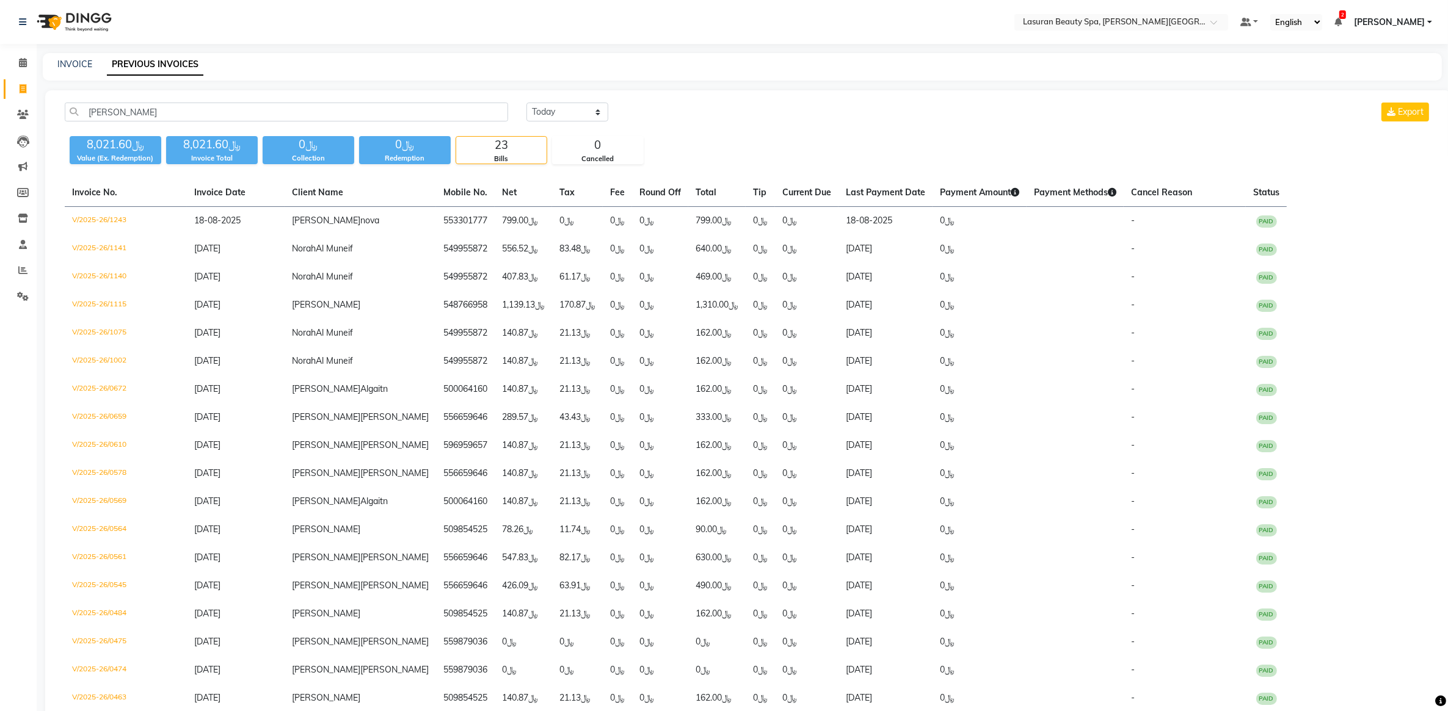
click at [191, 100] on div "Nora Today Yesterday Custom Range Export ﷼8,021.60 Value (Ex. Redemption) ﷼8,02…" at bounding box center [748, 495] width 1406 height 811
click at [191, 114] on input "[PERSON_NAME]" at bounding box center [286, 112] width 443 height 19
paste input "Dr. [PERSON_NAME]"
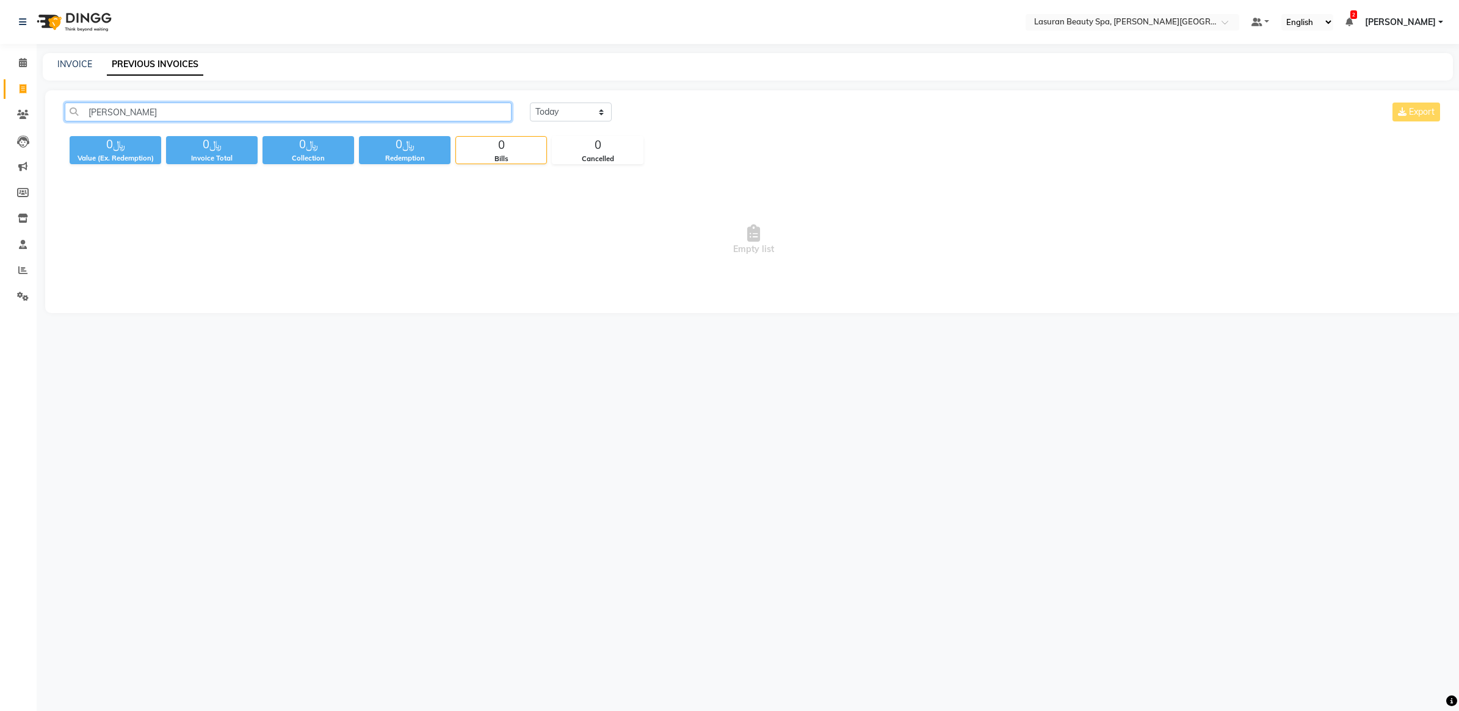
click at [106, 111] on input "Dr. [PERSON_NAME]" at bounding box center [288, 112] width 447 height 19
click at [227, 114] on input "Dr.Ahmed" at bounding box center [288, 112] width 447 height 19
paste input "554454653"
click at [179, 109] on input "554454653" at bounding box center [288, 112] width 447 height 19
click at [252, 104] on input "554454653" at bounding box center [288, 112] width 447 height 19
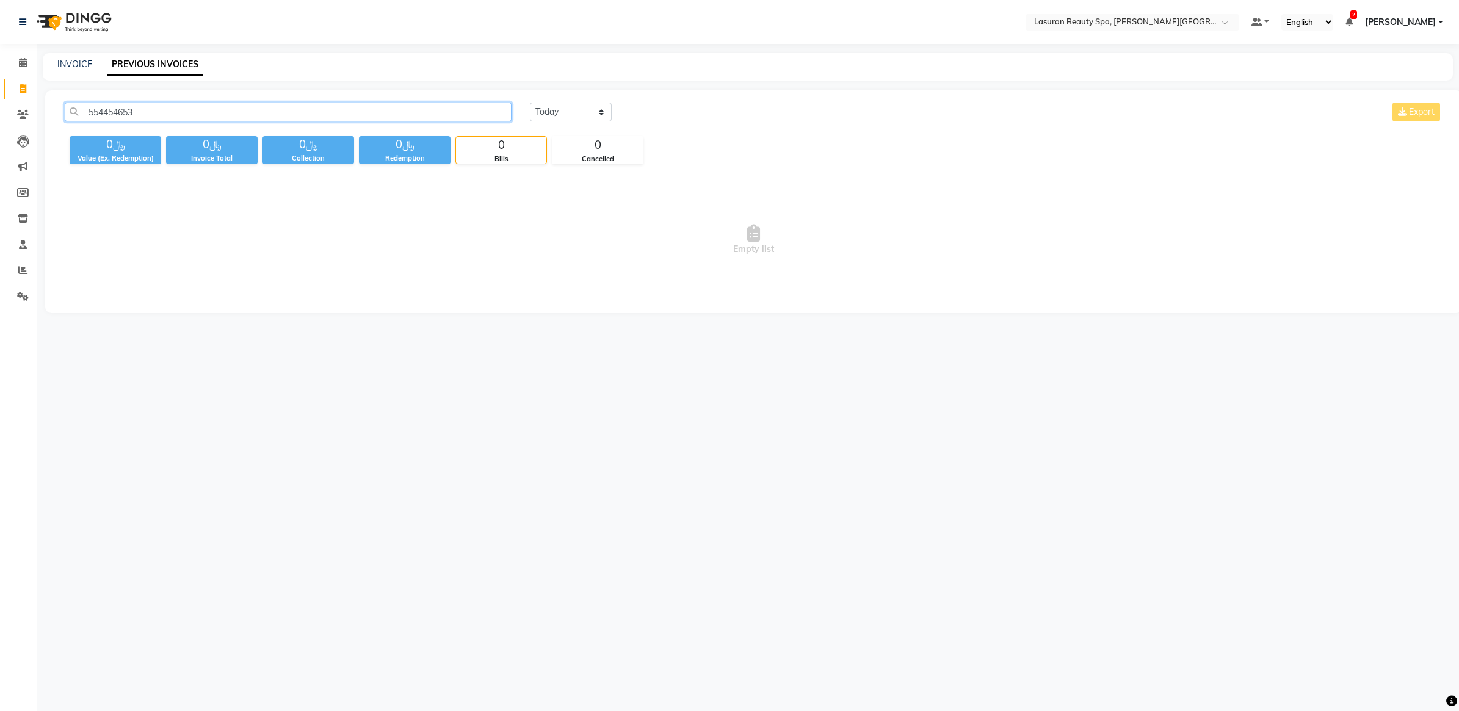
click at [252, 104] on input "554454653" at bounding box center [288, 112] width 447 height 19
paste input "2355000"
click at [314, 214] on span "Empty list" at bounding box center [754, 240] width 1378 height 122
click at [245, 101] on div "552355000 Today Yesterday Custom Range Export ﷼0 Value (Ex. Redemption) ﷼0 Invo…" at bounding box center [753, 201] width 1417 height 223
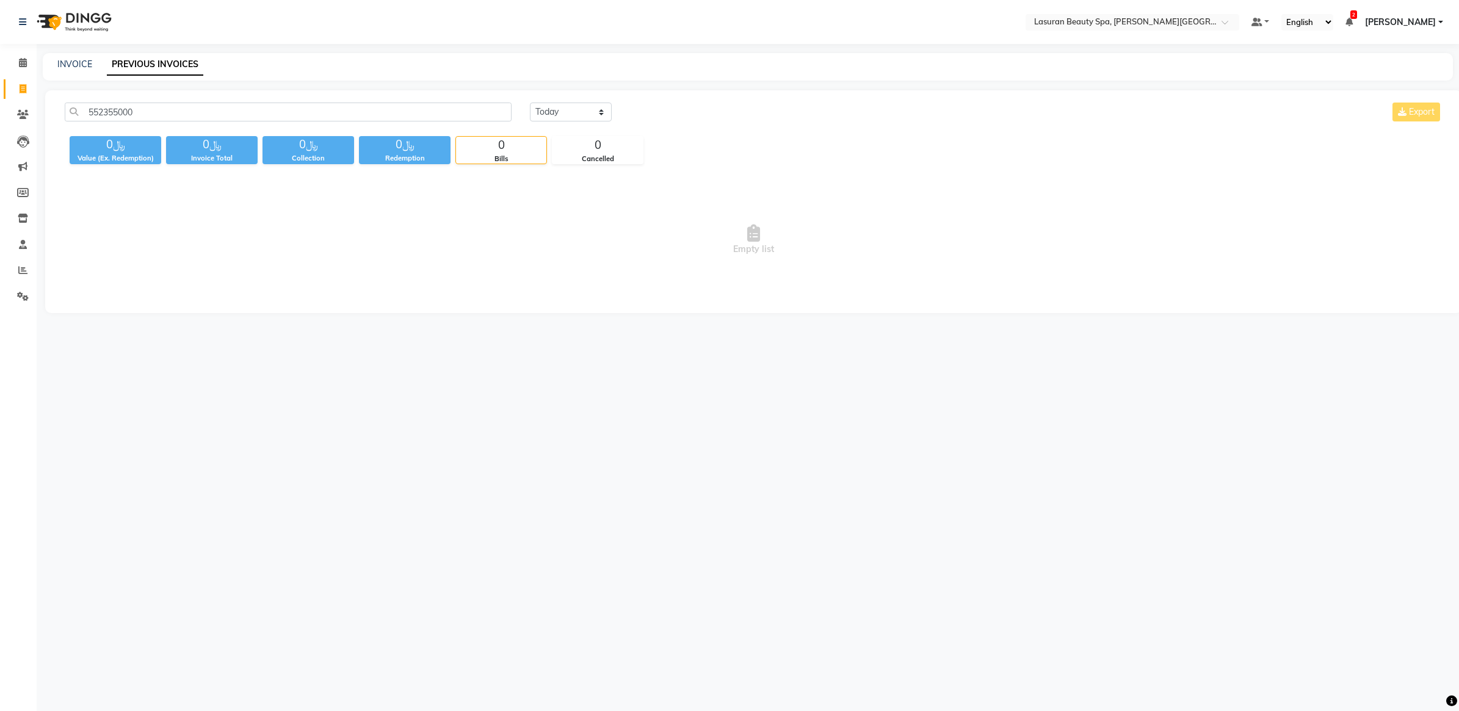
click at [245, 101] on div "552355000 Today Yesterday Custom Range Export ﷼0 Value (Ex. Redemption) ﷼0 Invo…" at bounding box center [753, 201] width 1417 height 223
click at [247, 111] on input "552355000" at bounding box center [288, 112] width 447 height 19
paste input "49161363"
click at [569, 178] on div "549161363 Today Yesterday Custom Range Export ﷼0 Value (Ex. Redemption) ﷼0 Invo…" at bounding box center [753, 201] width 1417 height 223
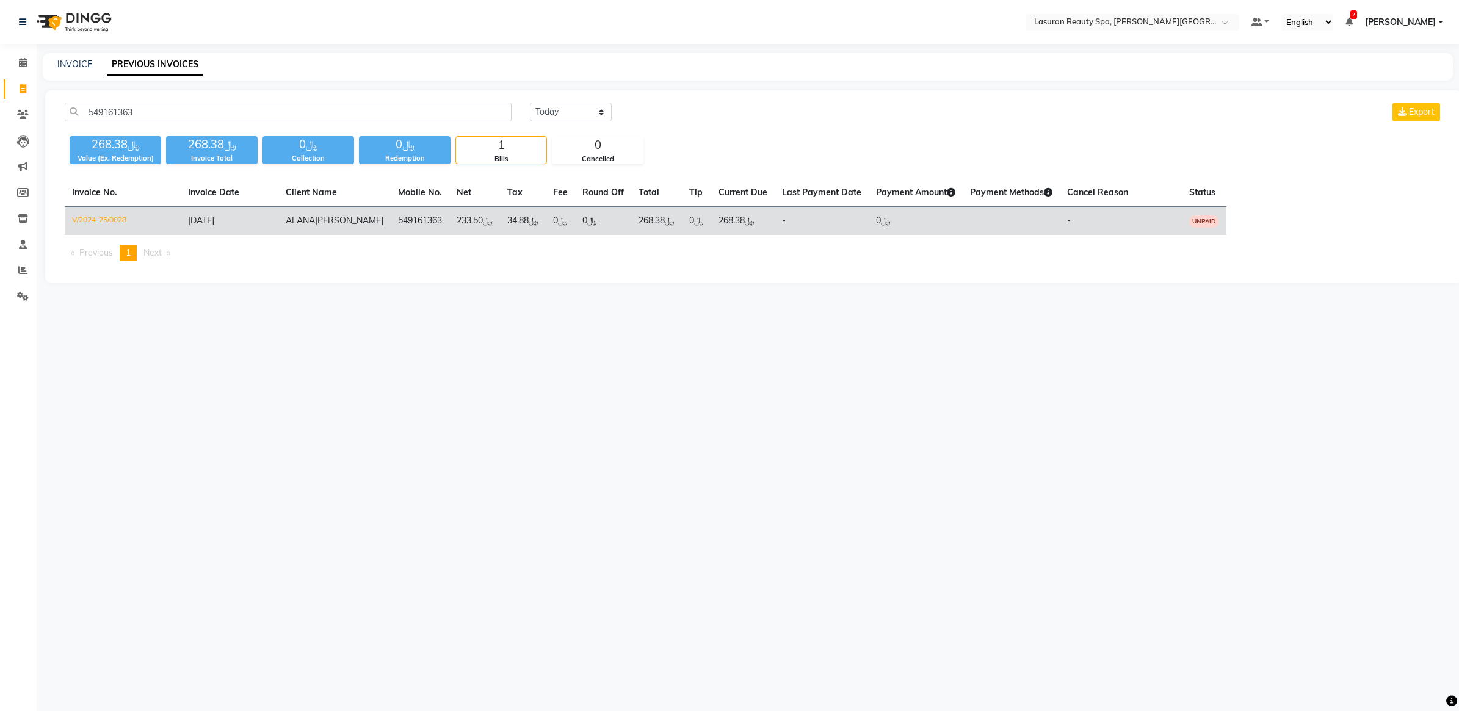
click at [391, 233] on td "549161363" at bounding box center [420, 221] width 59 height 29
click at [460, 225] on td "﷼233.50" at bounding box center [474, 221] width 51 height 29
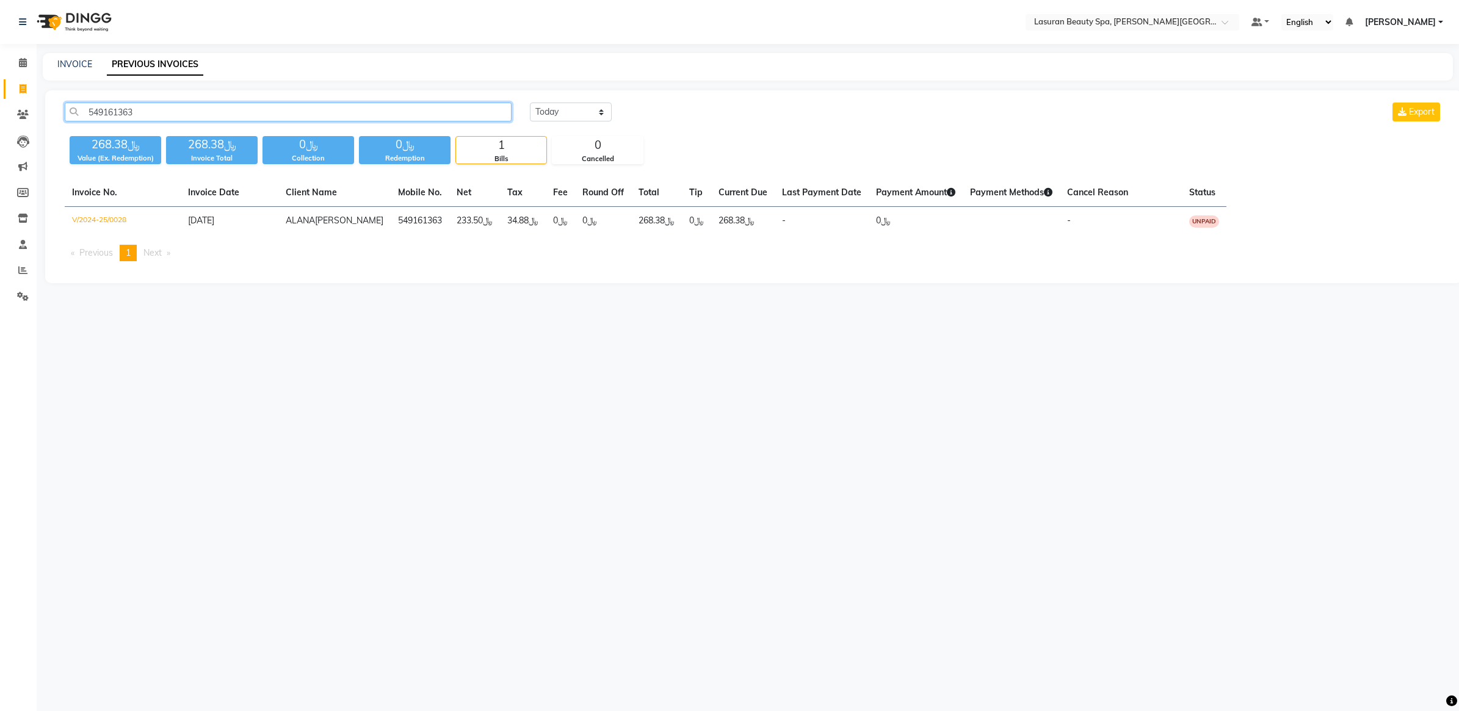
click at [292, 108] on input "549161363" at bounding box center [288, 112] width 447 height 19
paste input "Reem Al dosary"
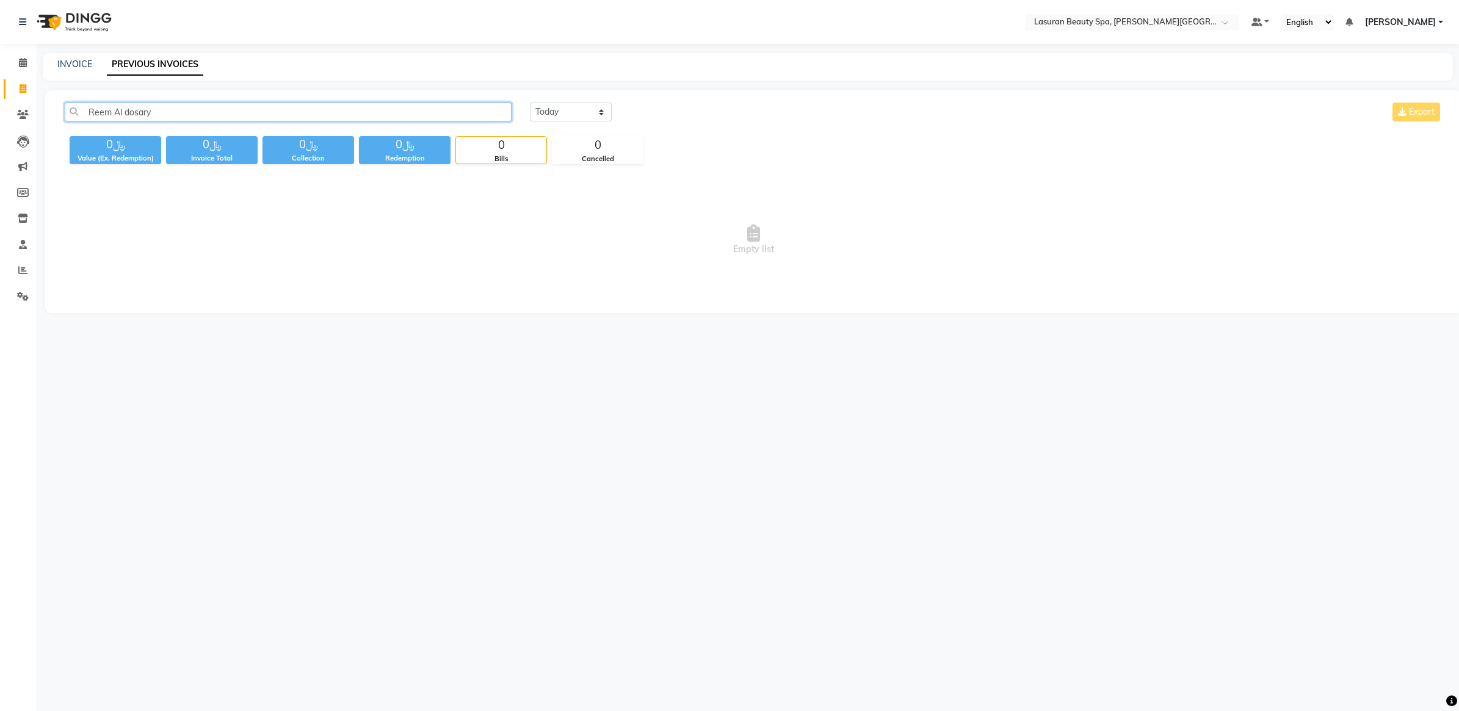
click at [319, 117] on input "Reem Al dosary" at bounding box center [288, 112] width 447 height 19
paste input "554410634"
paste input "text"
click at [441, 249] on span "Empty list" at bounding box center [754, 240] width 1378 height 122
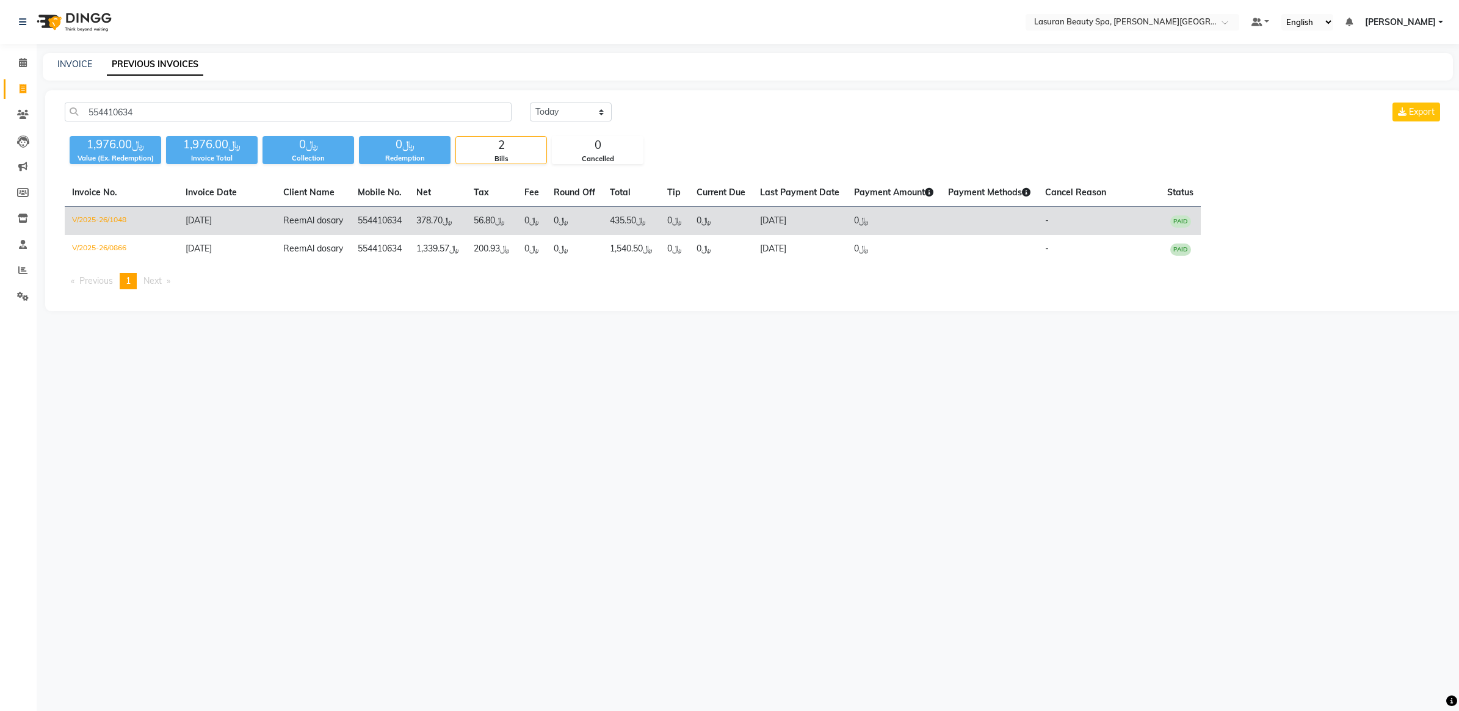
click at [484, 232] on td "﷼56.80" at bounding box center [492, 221] width 51 height 29
click at [653, 226] on td "﷼435.50" at bounding box center [631, 221] width 57 height 29
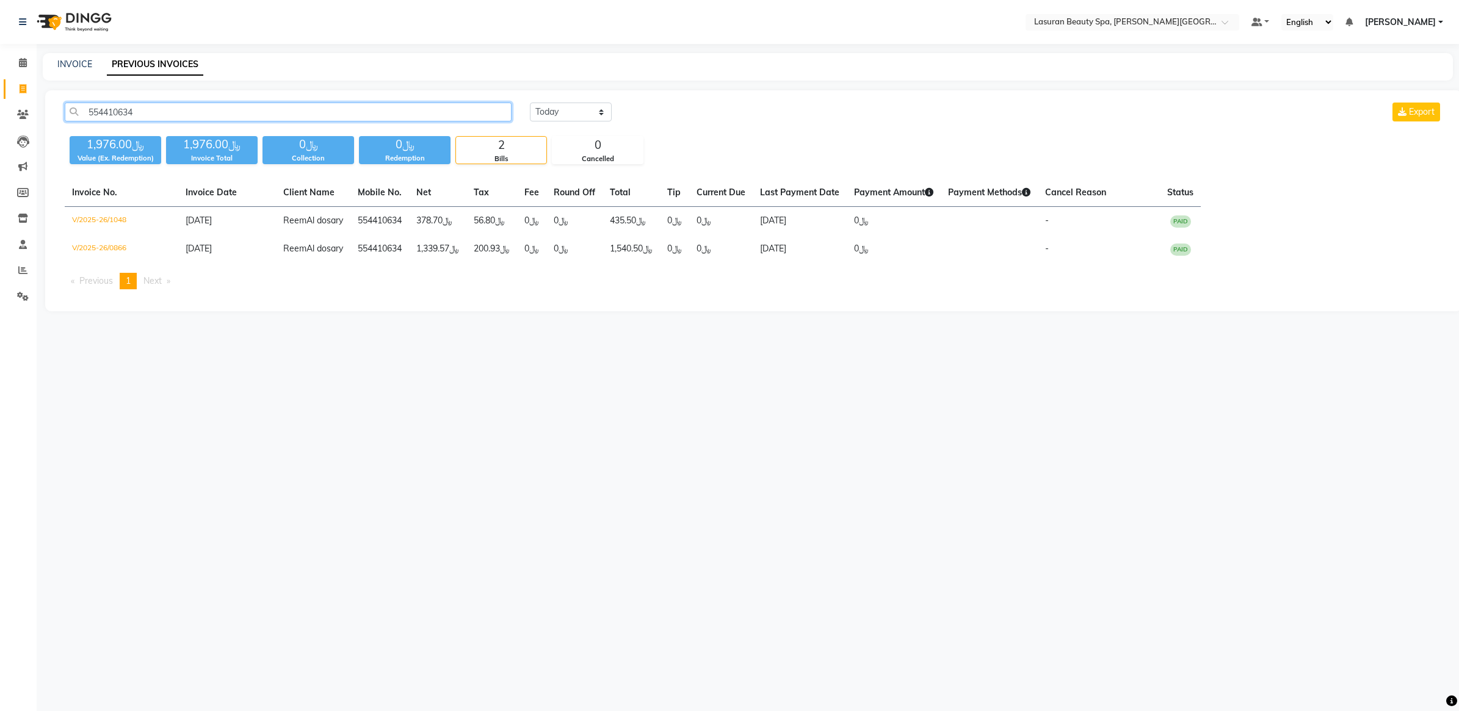
click at [187, 108] on input "554410634" at bounding box center [288, 112] width 447 height 19
paste input "0333885"
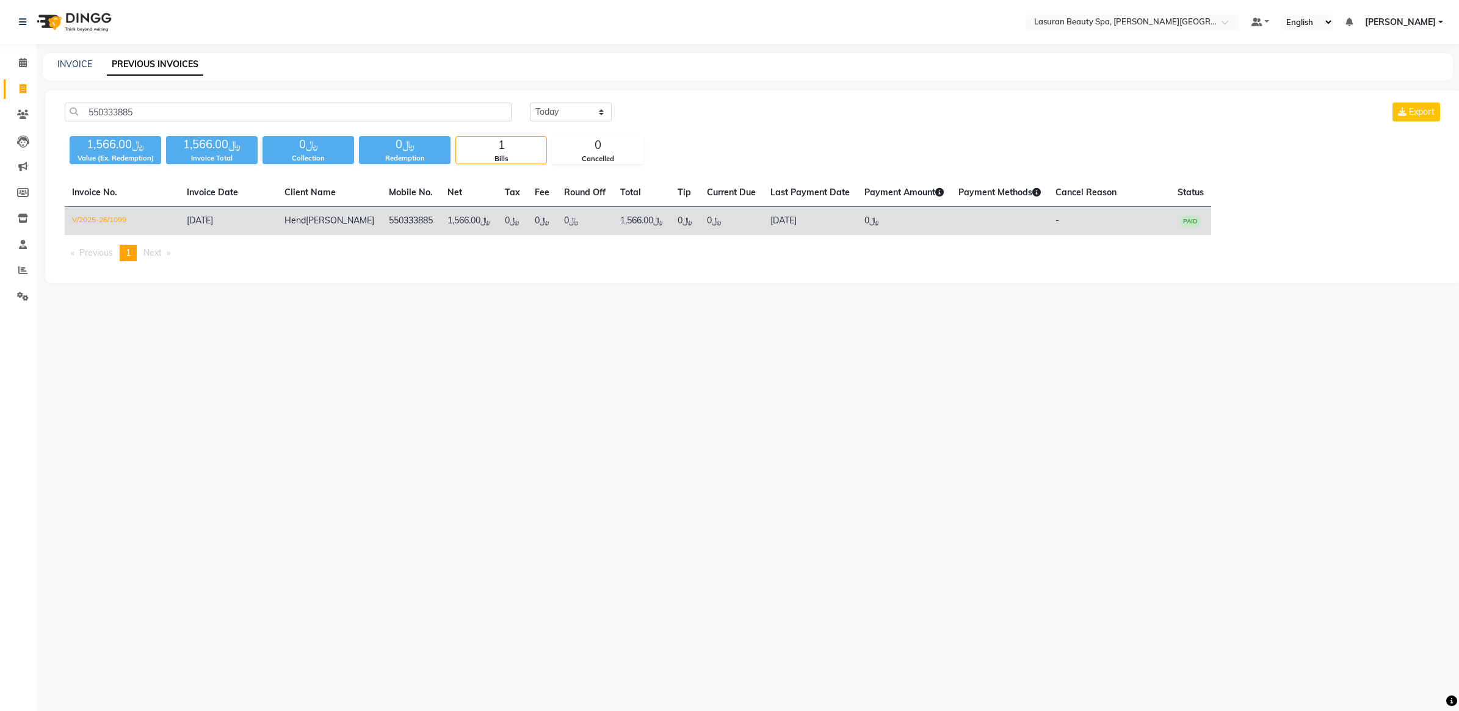
click at [564, 223] on td "﷼0" at bounding box center [585, 221] width 56 height 29
click at [382, 226] on td "550333885" at bounding box center [411, 221] width 59 height 29
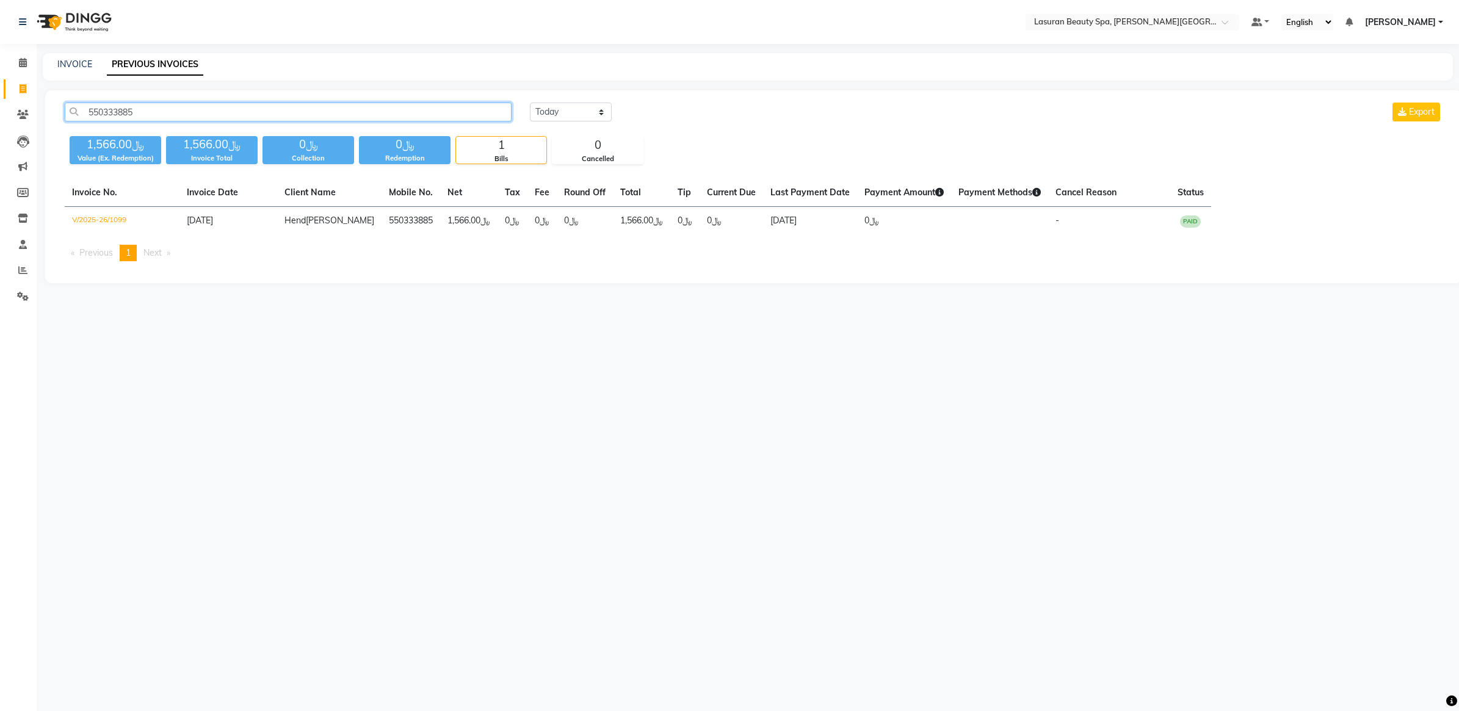
click at [349, 118] on input "550333885" at bounding box center [288, 112] width 447 height 19
paste input "80820712"
click at [733, 112] on div "Today Yesterday Custom Range Export" at bounding box center [986, 112] width 913 height 19
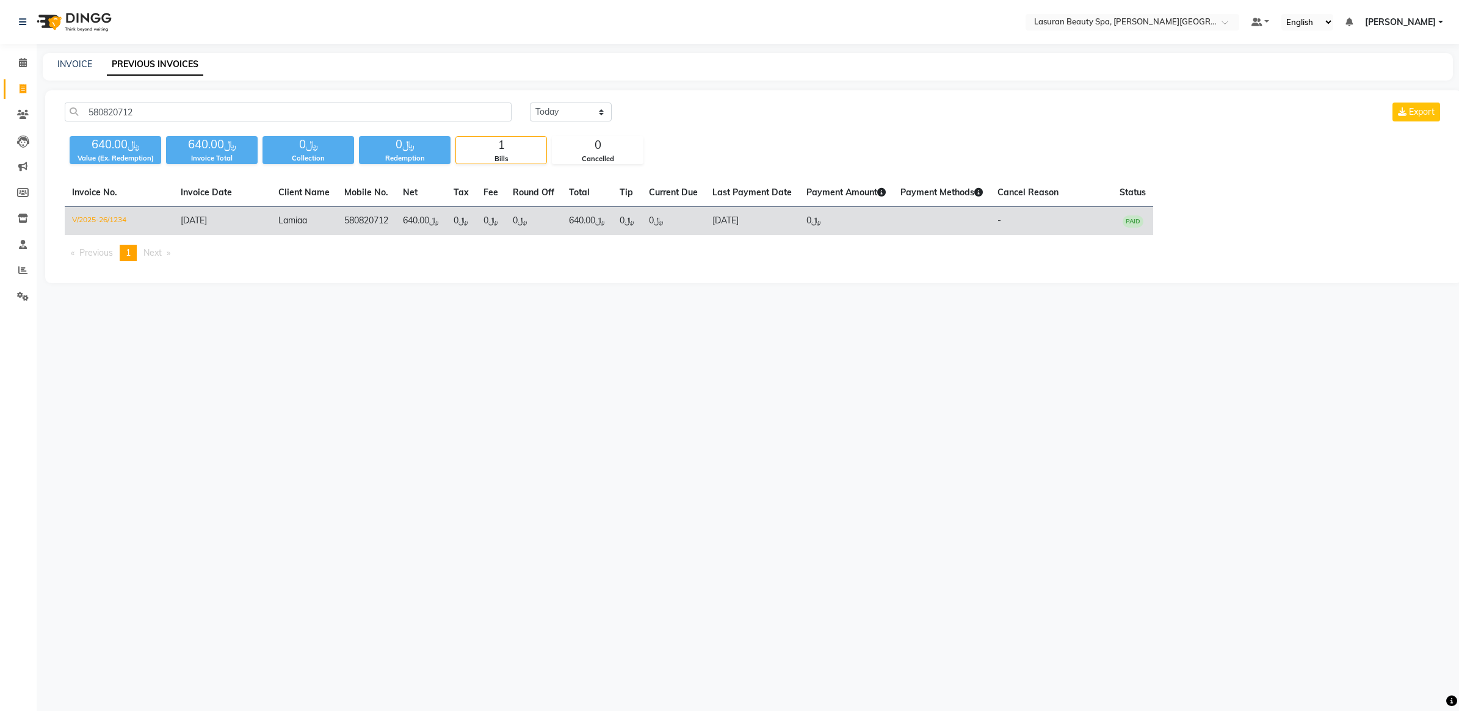
click at [585, 227] on td "﷼640.00" at bounding box center [587, 221] width 51 height 29
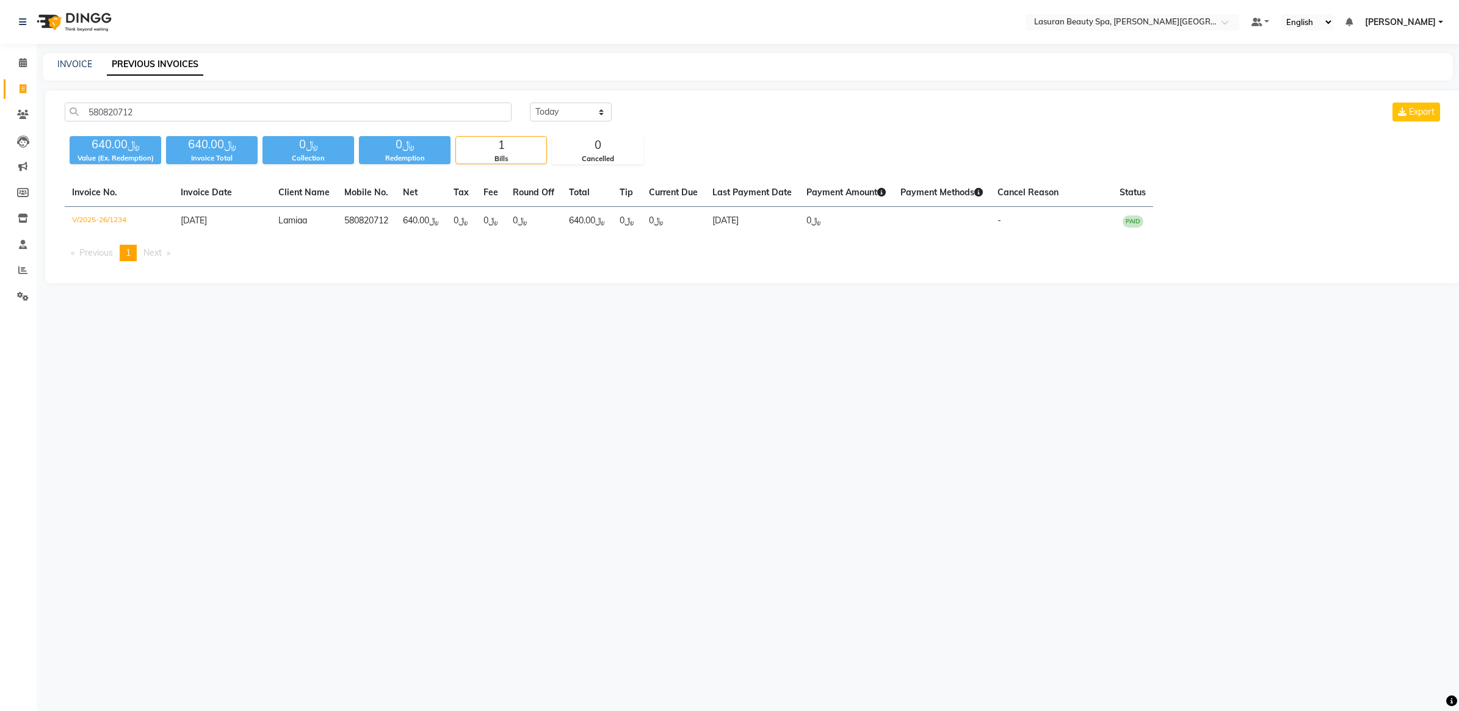
click at [715, 243] on div "Invoice No. Invoice Date Client Name Mobile No. Net Tax Fee Round Off Total Tip…" at bounding box center [753, 225] width 1393 height 92
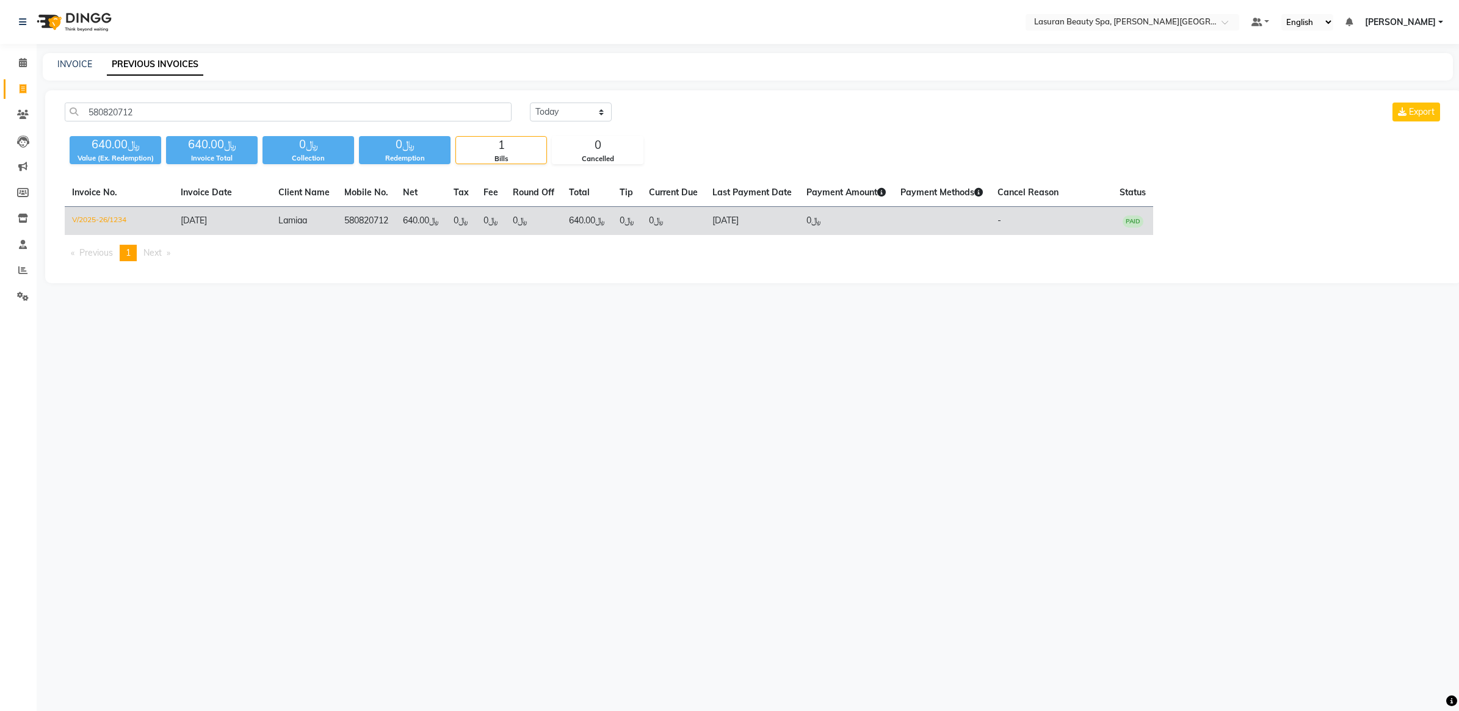
click at [393, 224] on td "580820712" at bounding box center [366, 221] width 59 height 29
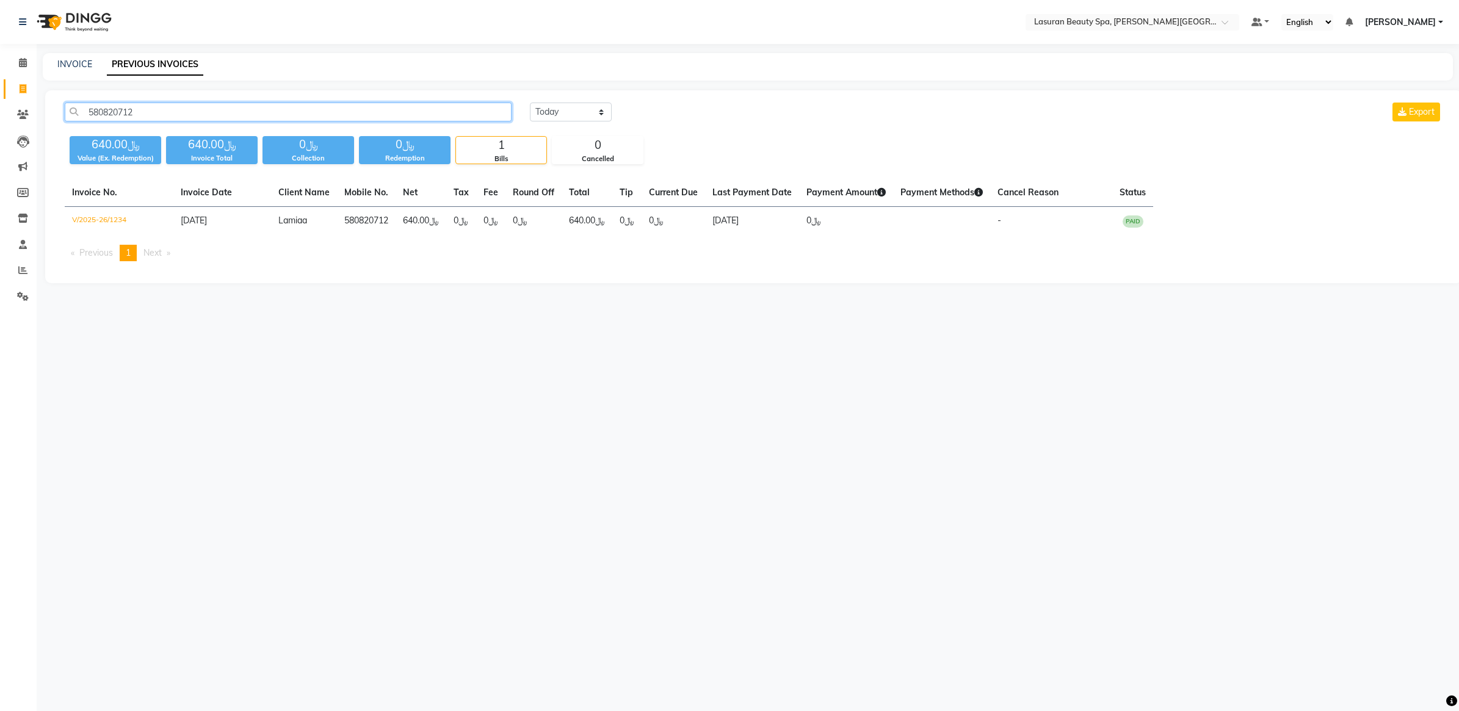
click at [169, 101] on div "580820712 Today Yesterday Custom Range Export ﷼640.00 Value (Ex. Redemption) ﷼6…" at bounding box center [753, 186] width 1417 height 193
click at [172, 113] on input "580820712" at bounding box center [288, 112] width 447 height 19
paste input "33670787"
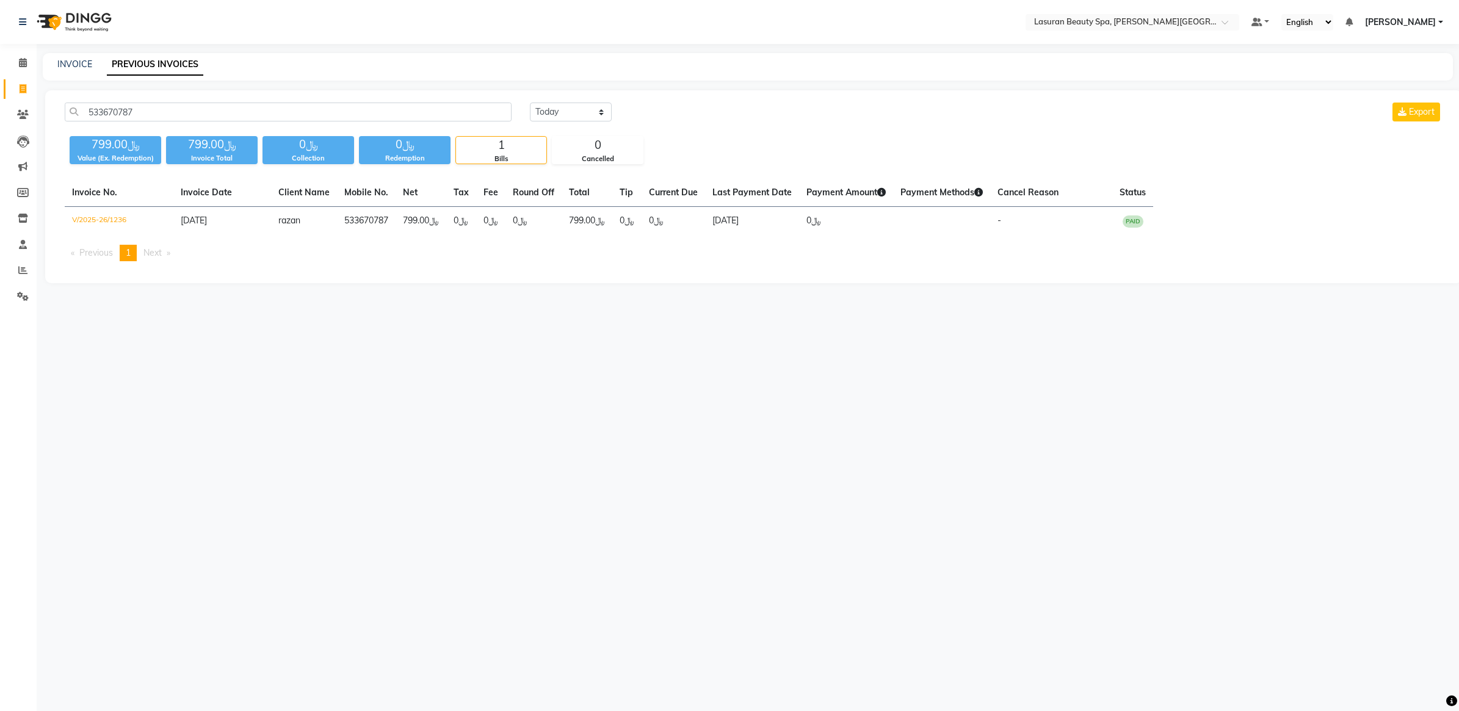
click at [299, 223] on span "razan" at bounding box center [289, 220] width 22 height 11
click at [379, 111] on input "533670787" at bounding box center [288, 112] width 447 height 19
paste input "5330177"
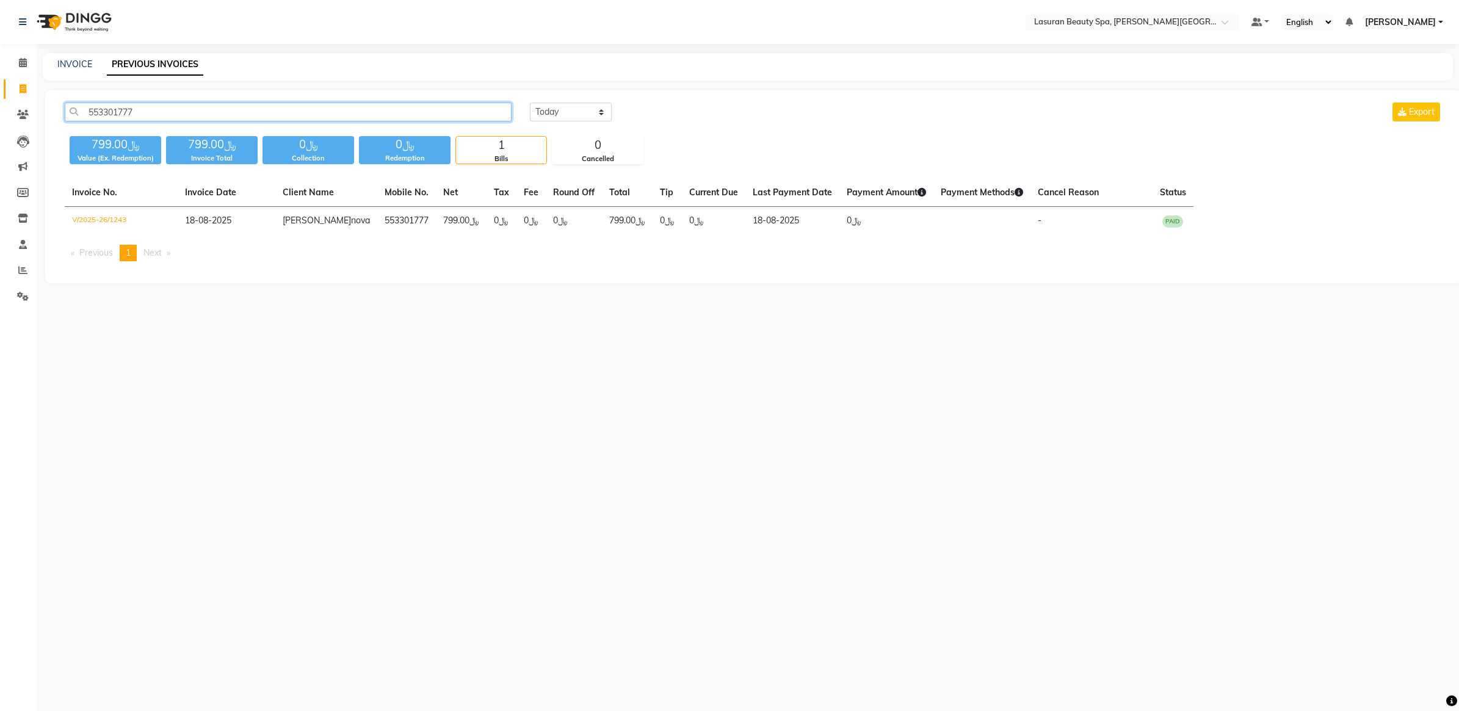
paste input "Khlood Aldukhe"
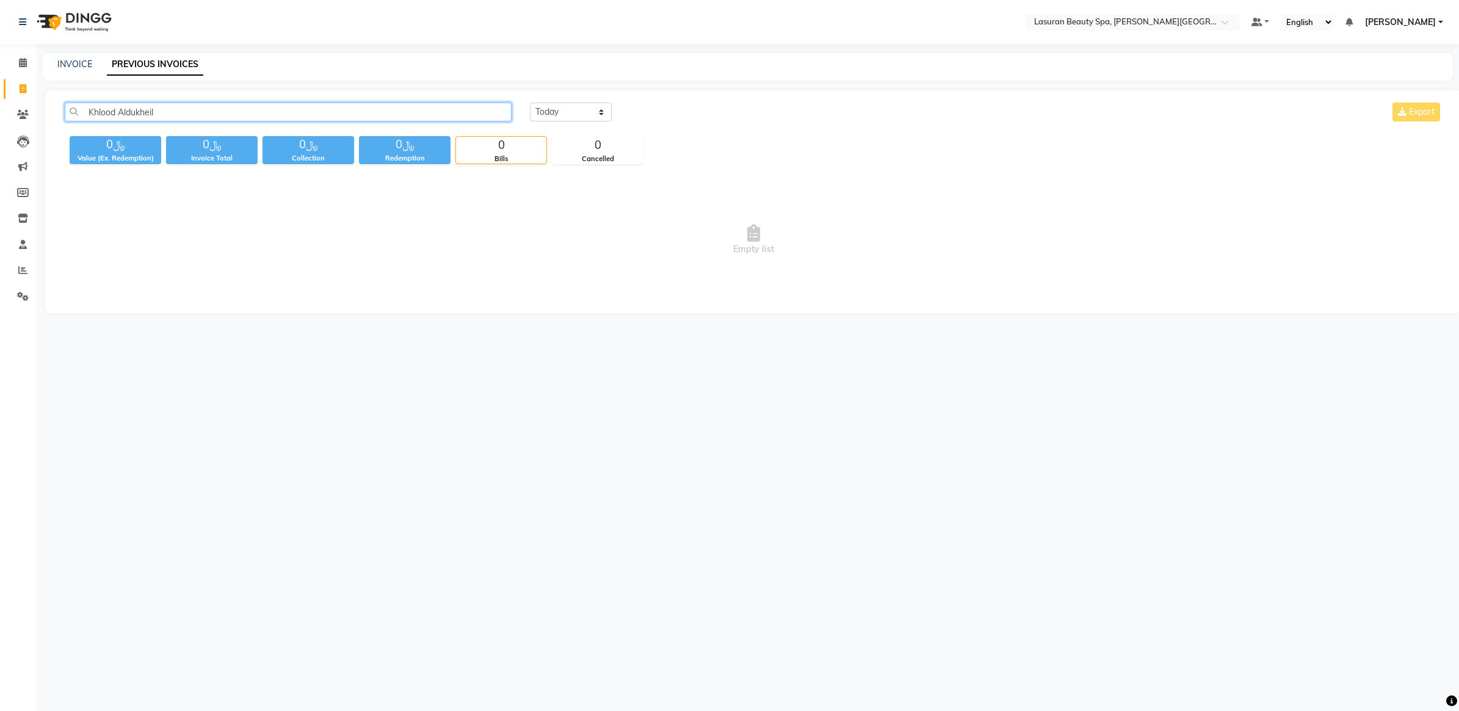
paste input "V/2024-25/0028"
paste input "text"
click at [367, 215] on span "Empty list" at bounding box center [754, 240] width 1378 height 122
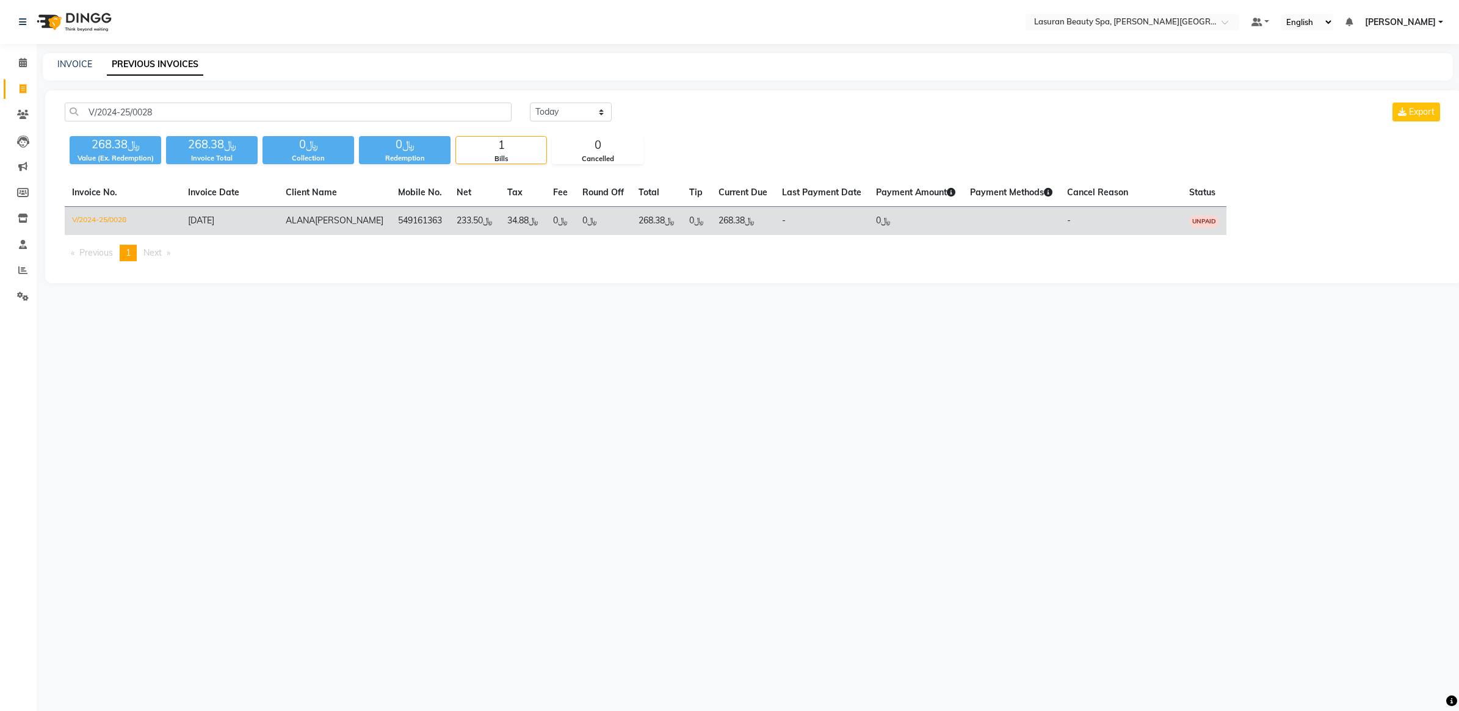
click at [356, 226] on td "ALANA KLINTON" at bounding box center [334, 221] width 112 height 29
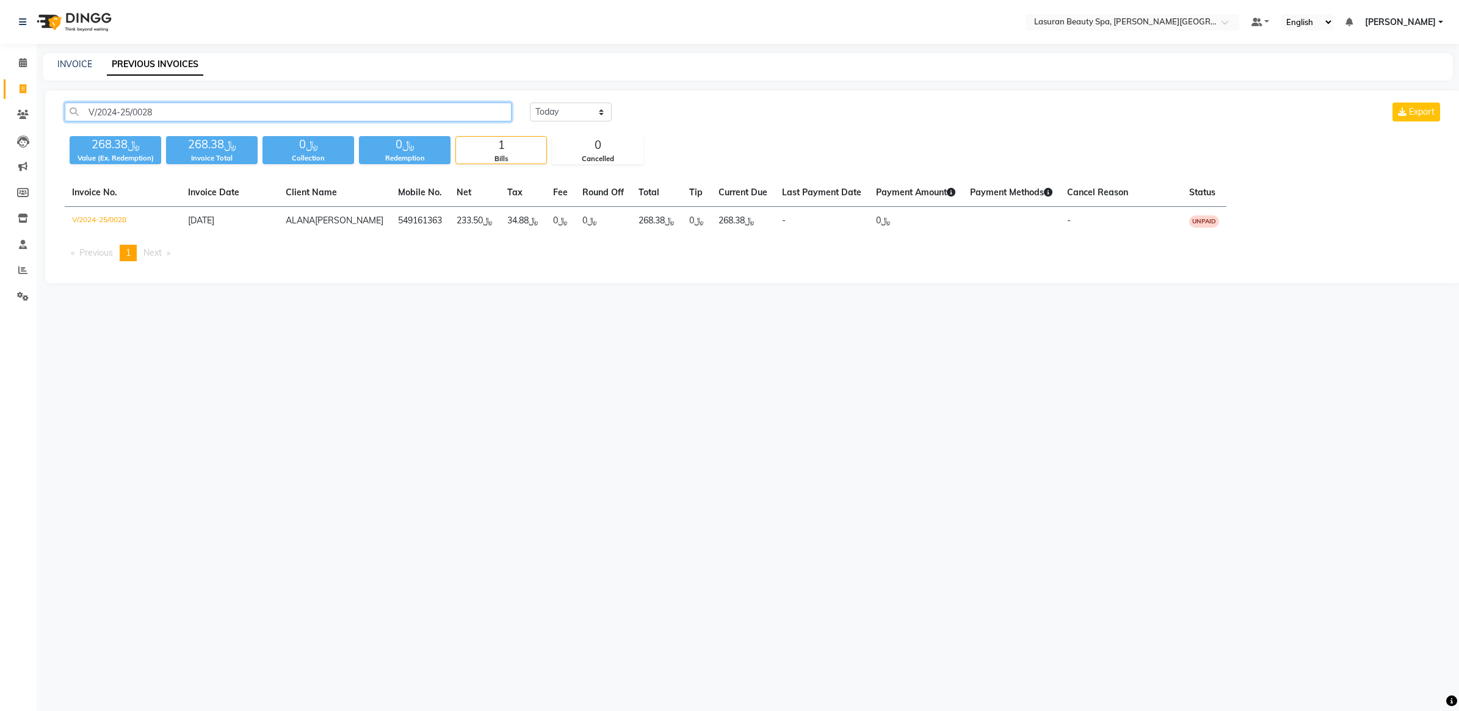
click at [311, 104] on input "V/2024-25/0028" at bounding box center [288, 112] width 447 height 19
paste input "V/2024-25/010"
paste input "text"
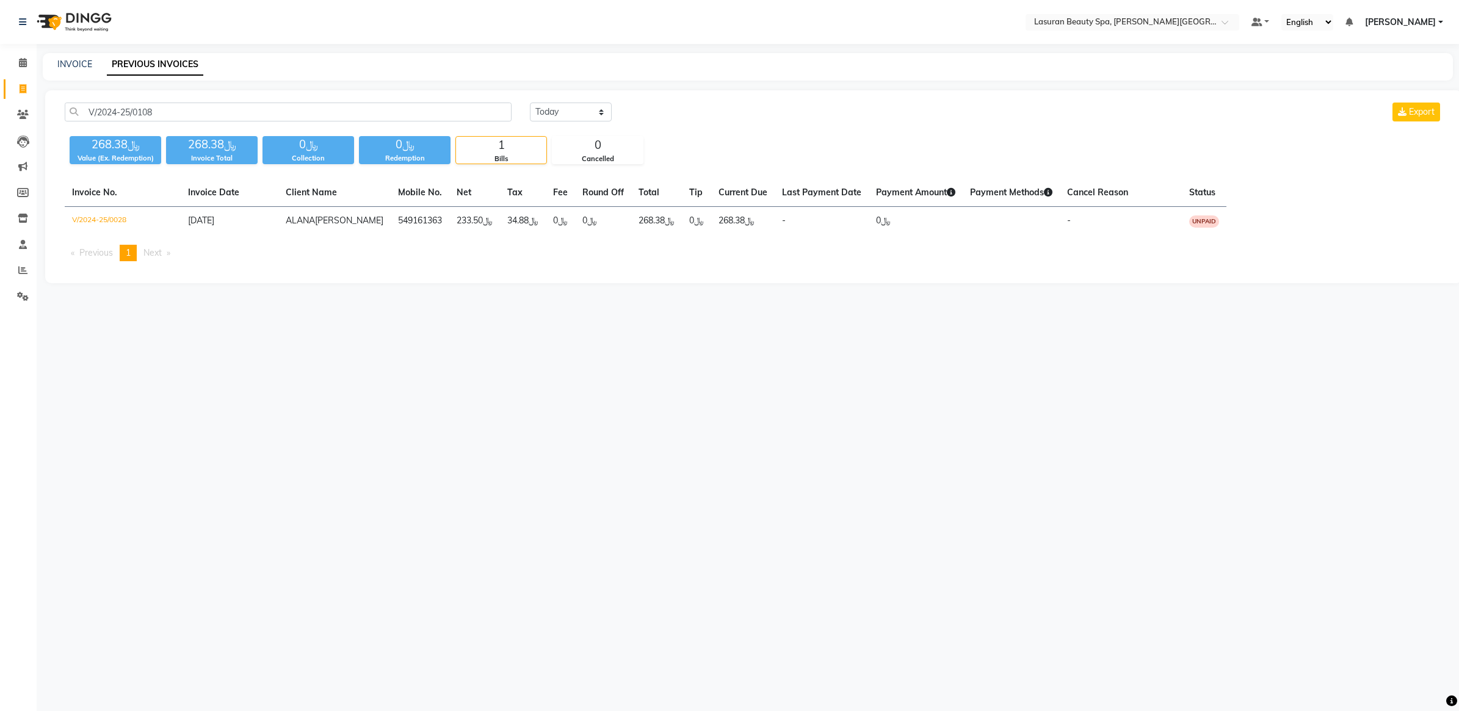
click at [609, 260] on ul "Previous page 1 / 1 You're on page 1 Next page" at bounding box center [754, 253] width 1378 height 16
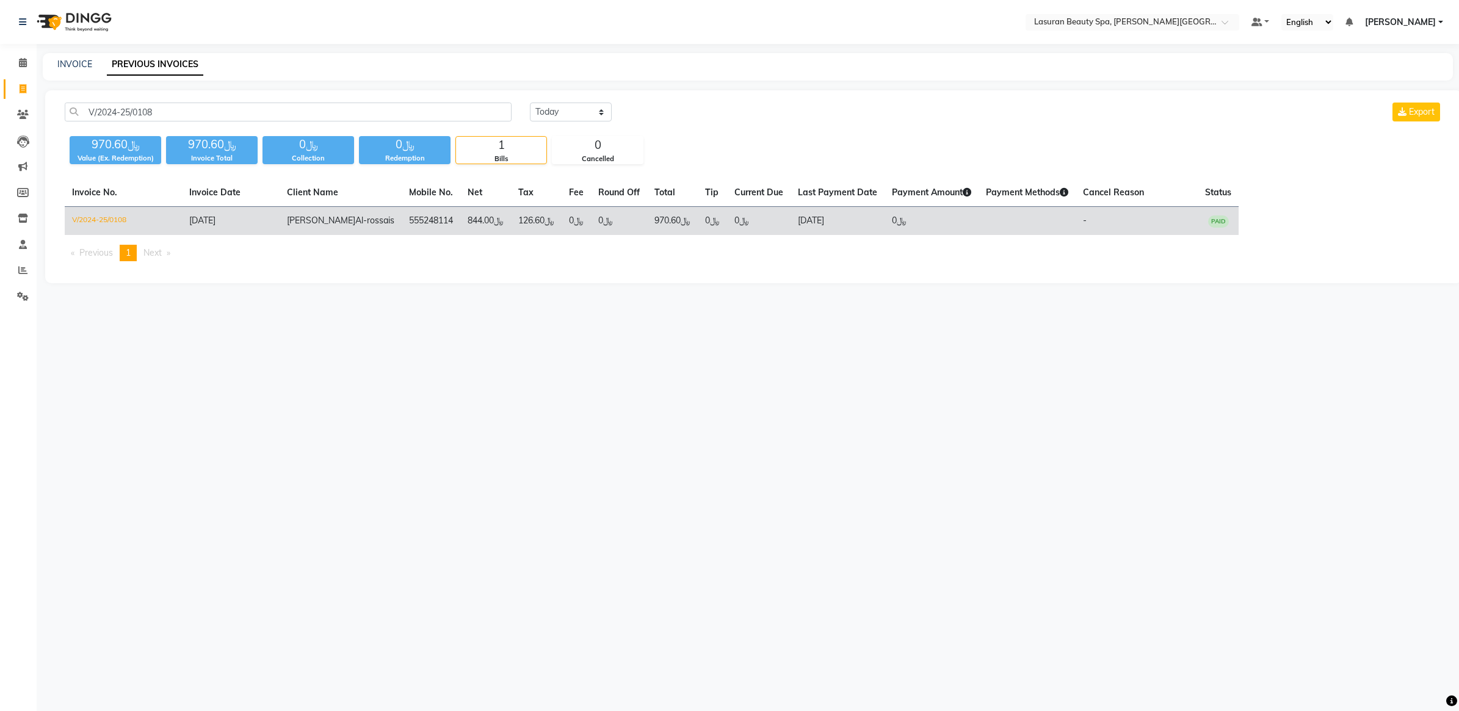
click at [727, 216] on td "﷼0" at bounding box center [759, 221] width 64 height 29
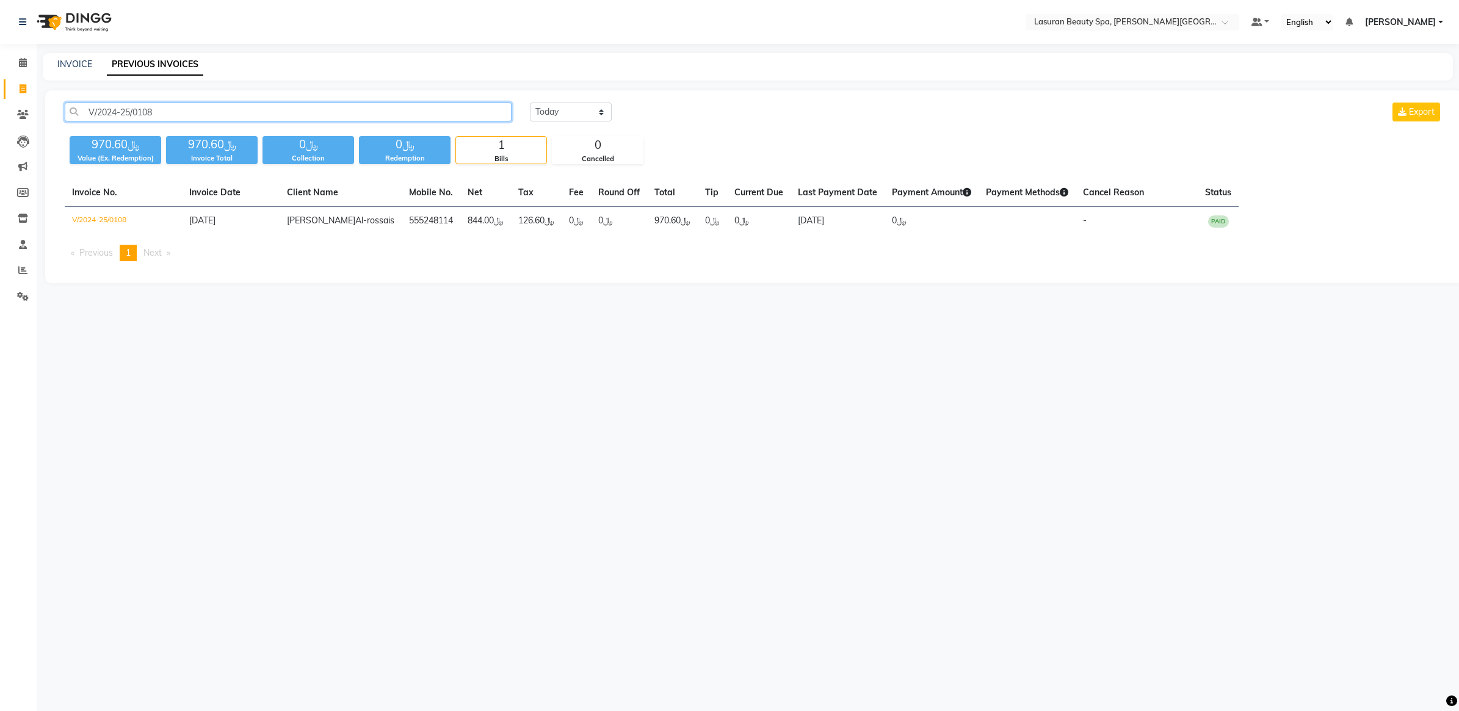
click at [291, 116] on input "V/2024-25/0108" at bounding box center [288, 112] width 447 height 19
paste input "555248114"
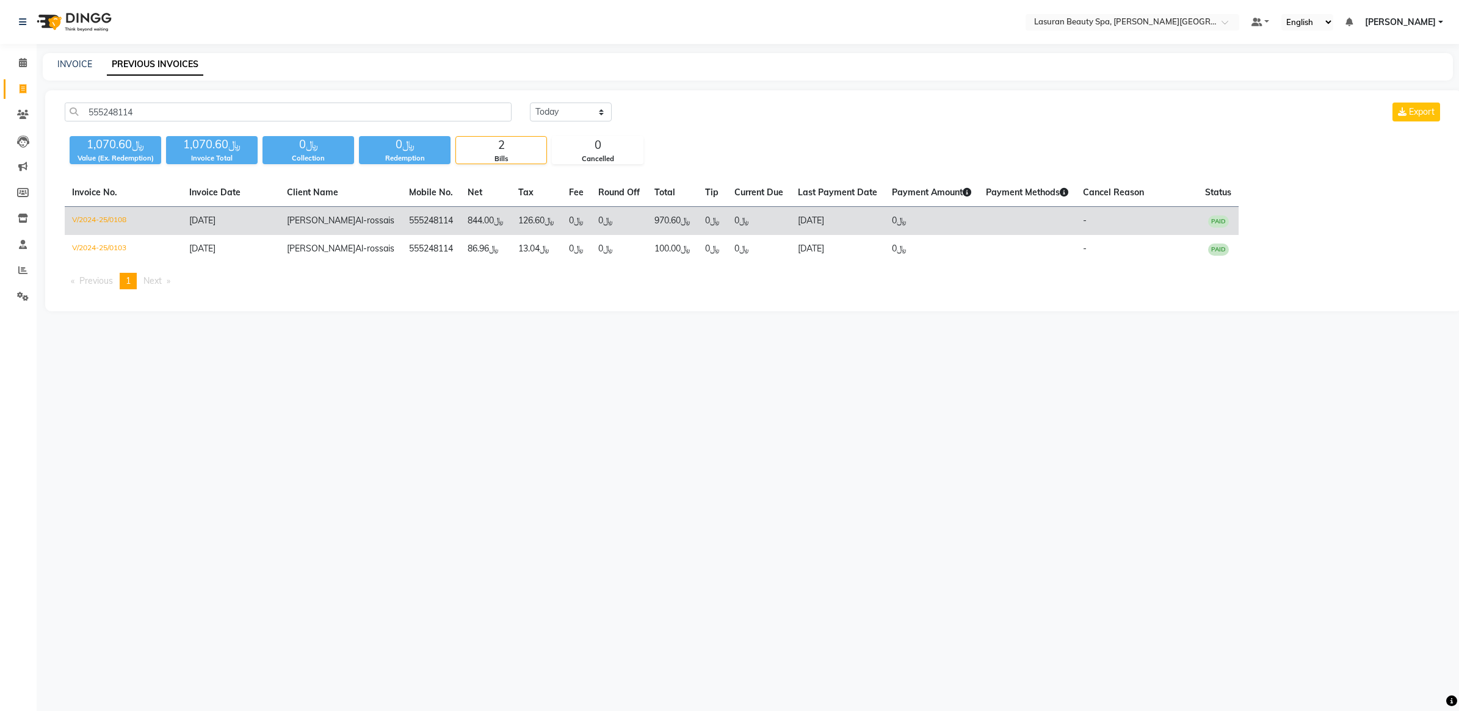
click at [652, 231] on td "﷼970.60" at bounding box center [672, 221] width 51 height 29
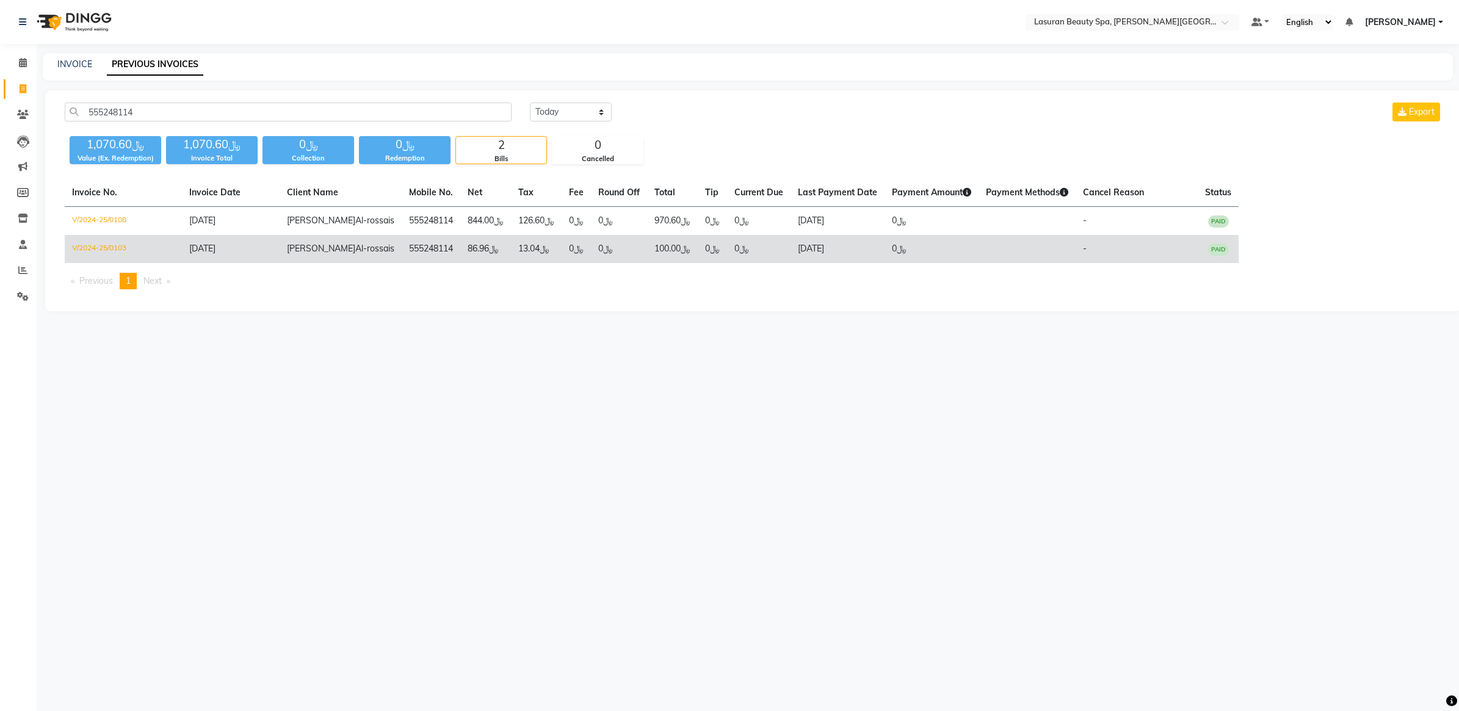
click at [591, 250] on td "﷼0" at bounding box center [619, 249] width 56 height 28
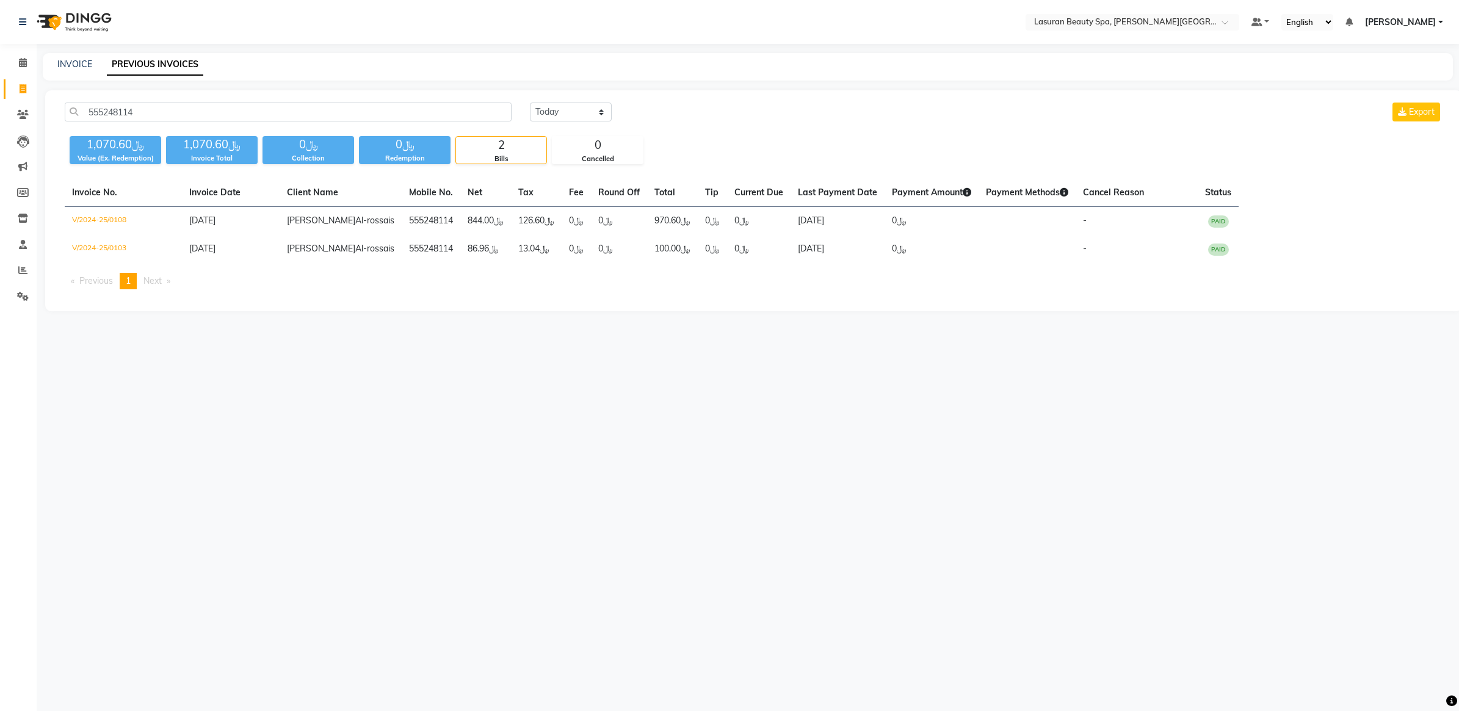
click at [383, 98] on div "555248114 Today Yesterday Custom Range Export ﷼1,070.60 Value (Ex. Redemption) …" at bounding box center [753, 200] width 1417 height 221
click at [376, 115] on input "555248114" at bounding box center [288, 112] width 447 height 19
paste input "1133047"
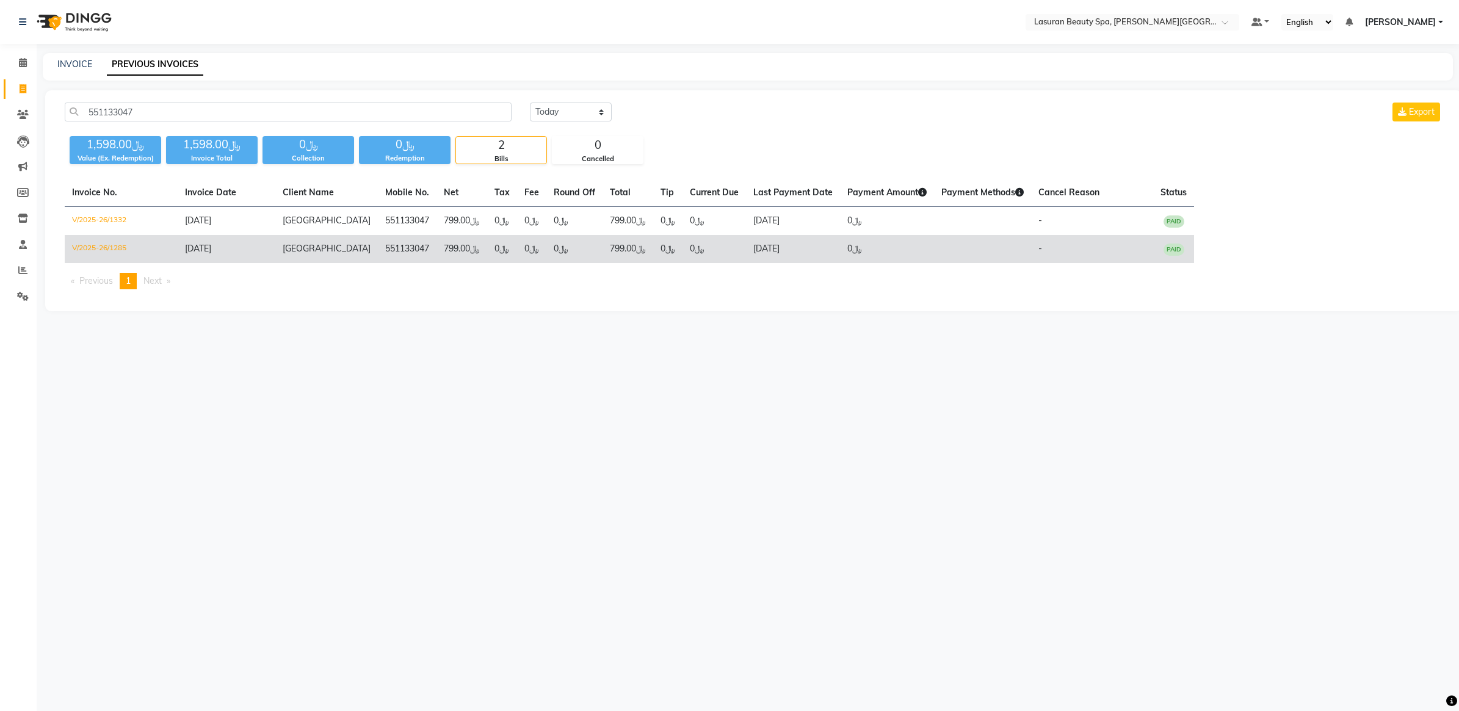
click at [487, 248] on td "﷼0" at bounding box center [502, 249] width 30 height 28
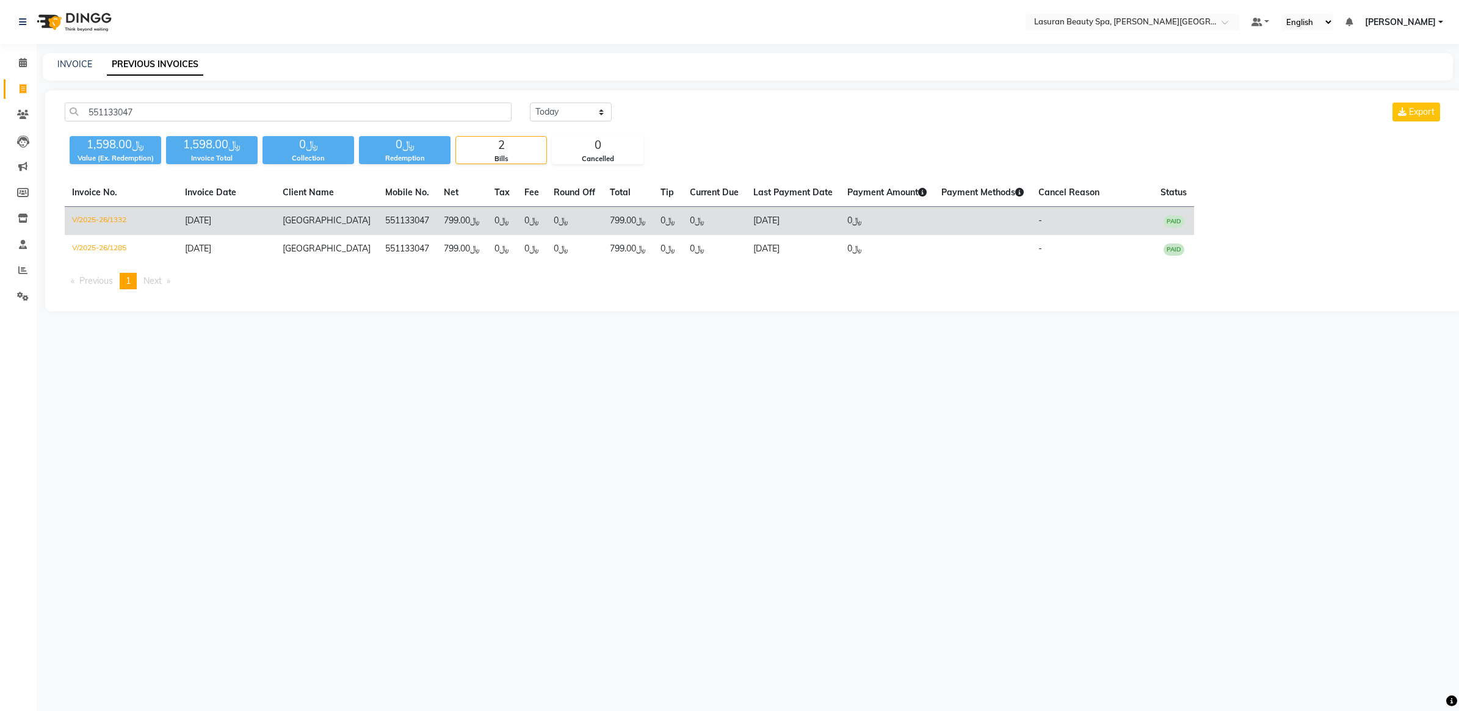
click at [547, 222] on td "﷼0" at bounding box center [575, 221] width 56 height 29
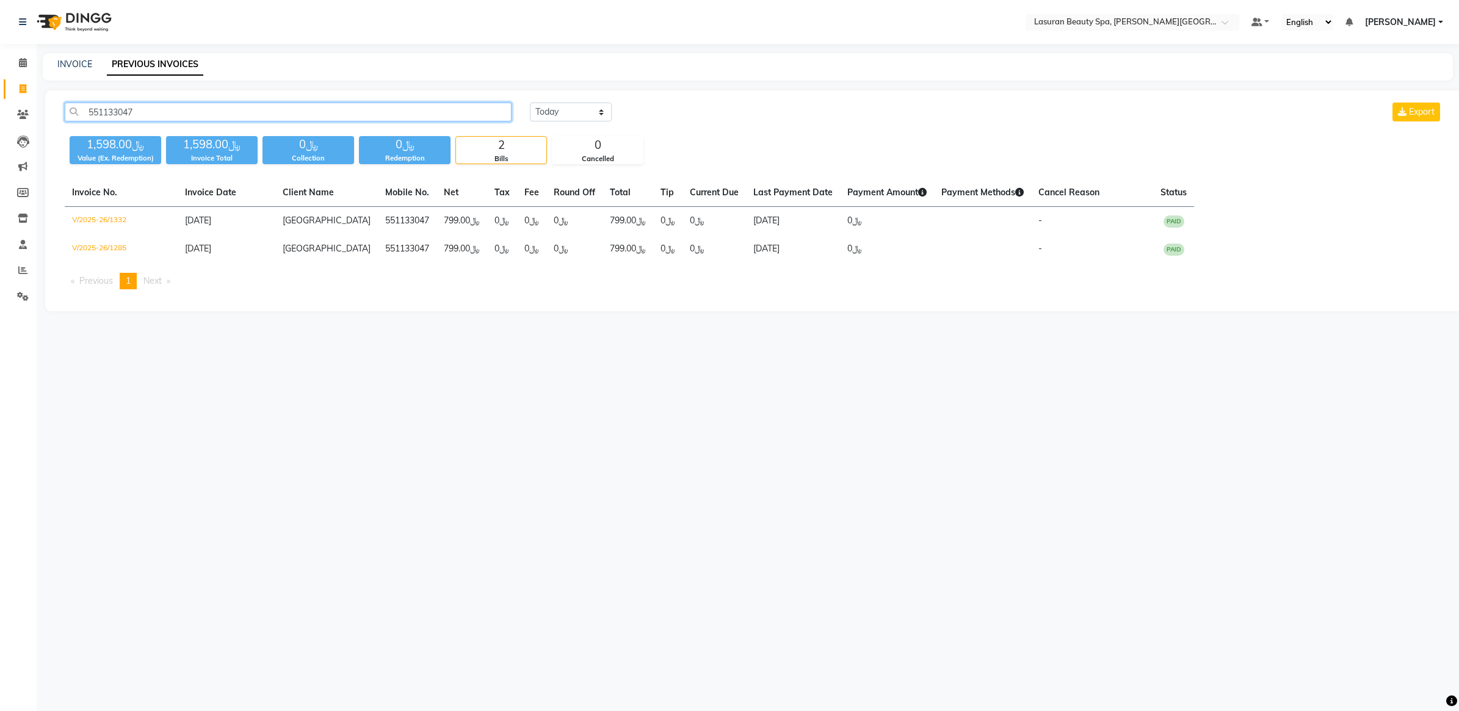
click at [250, 104] on input "551133047" at bounding box center [288, 112] width 447 height 19
paste input "05660770"
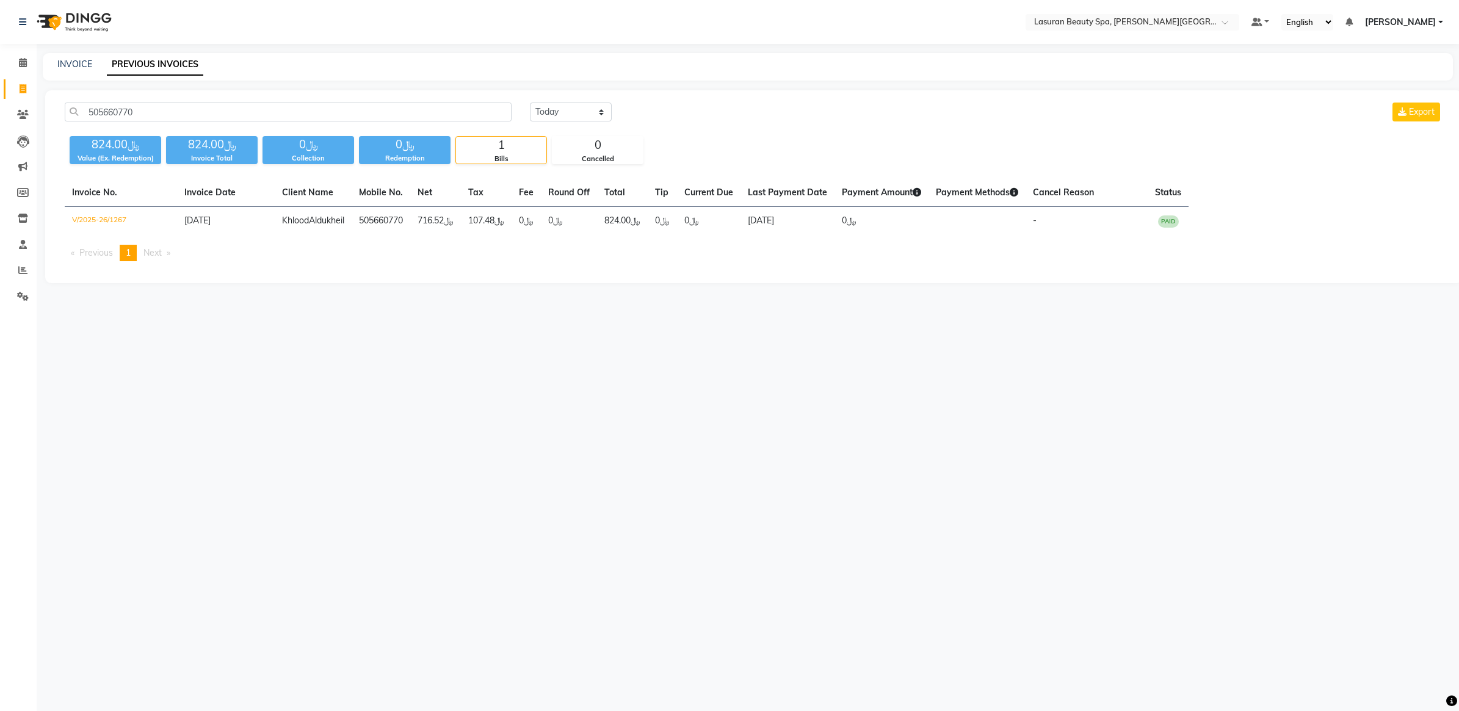
click at [669, 107] on div "Today Yesterday Custom Range Export" at bounding box center [986, 112] width 913 height 19
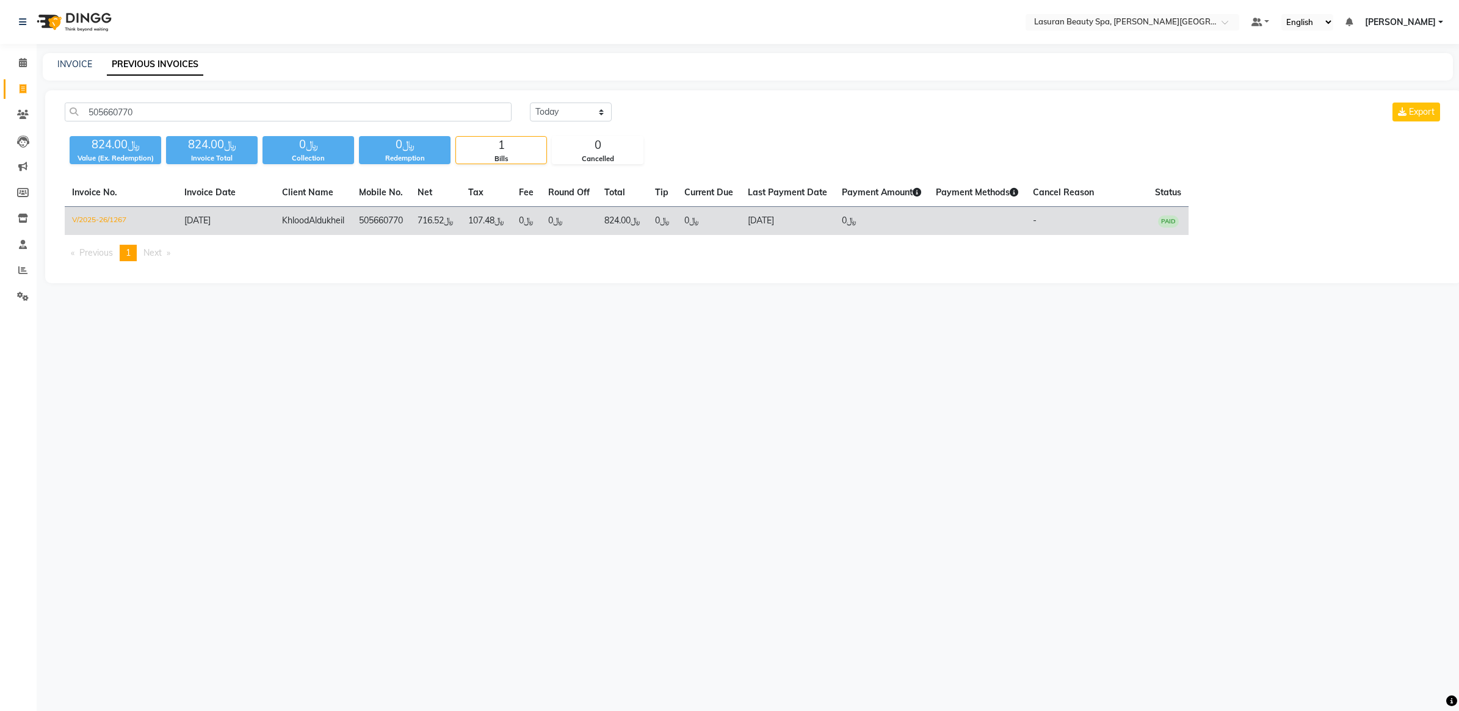
click at [648, 226] on td "﷼824.00" at bounding box center [622, 221] width 51 height 29
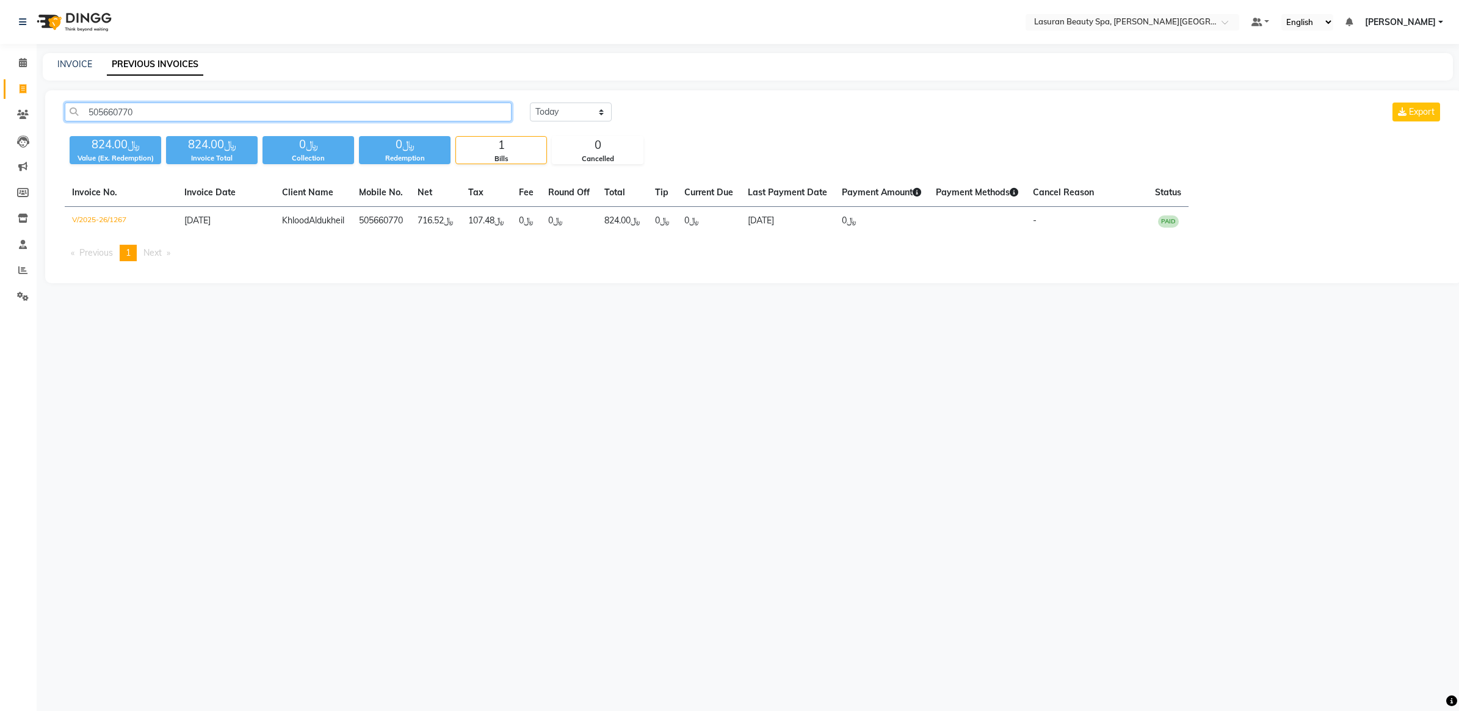
click at [266, 116] on input "505660770" at bounding box center [288, 112] width 447 height 19
paste input "55248114"
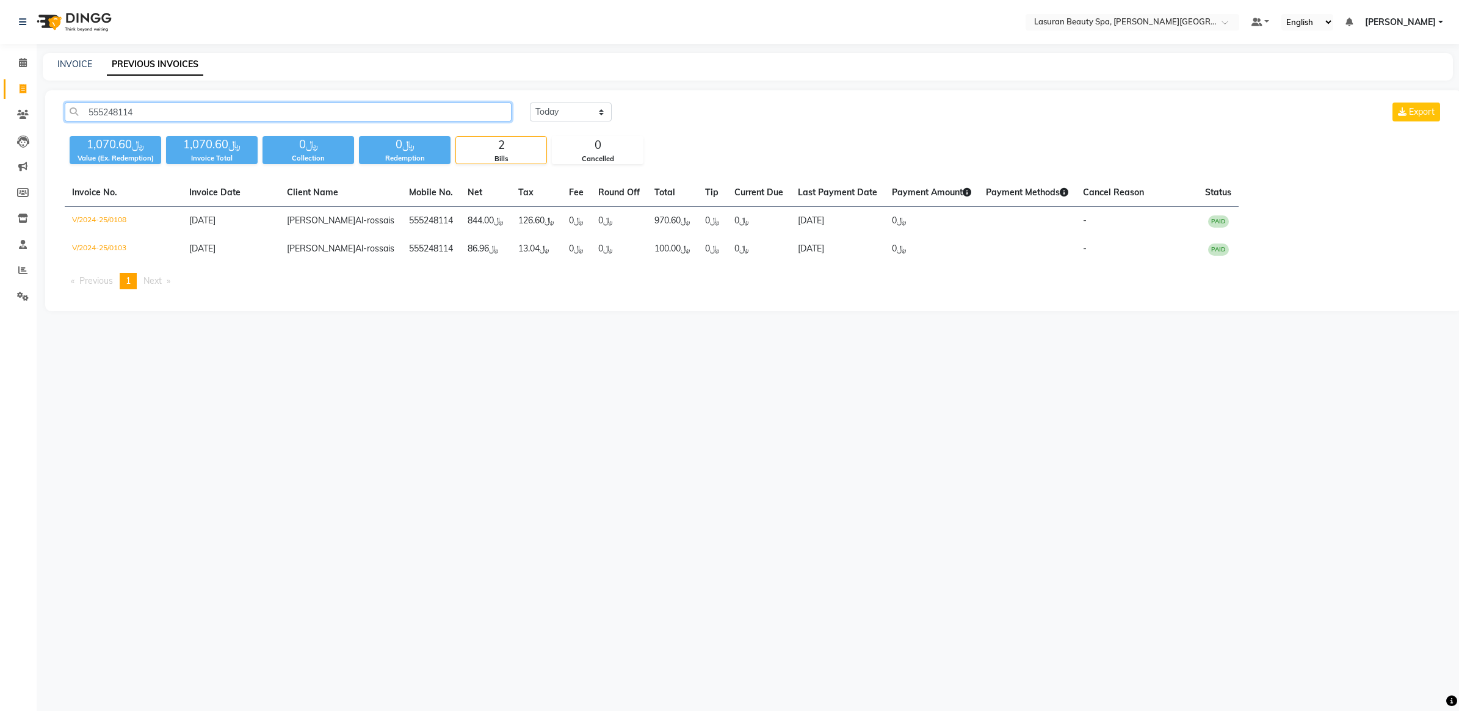
click at [313, 103] on input "555248114" at bounding box center [288, 112] width 447 height 19
paste input "34541332"
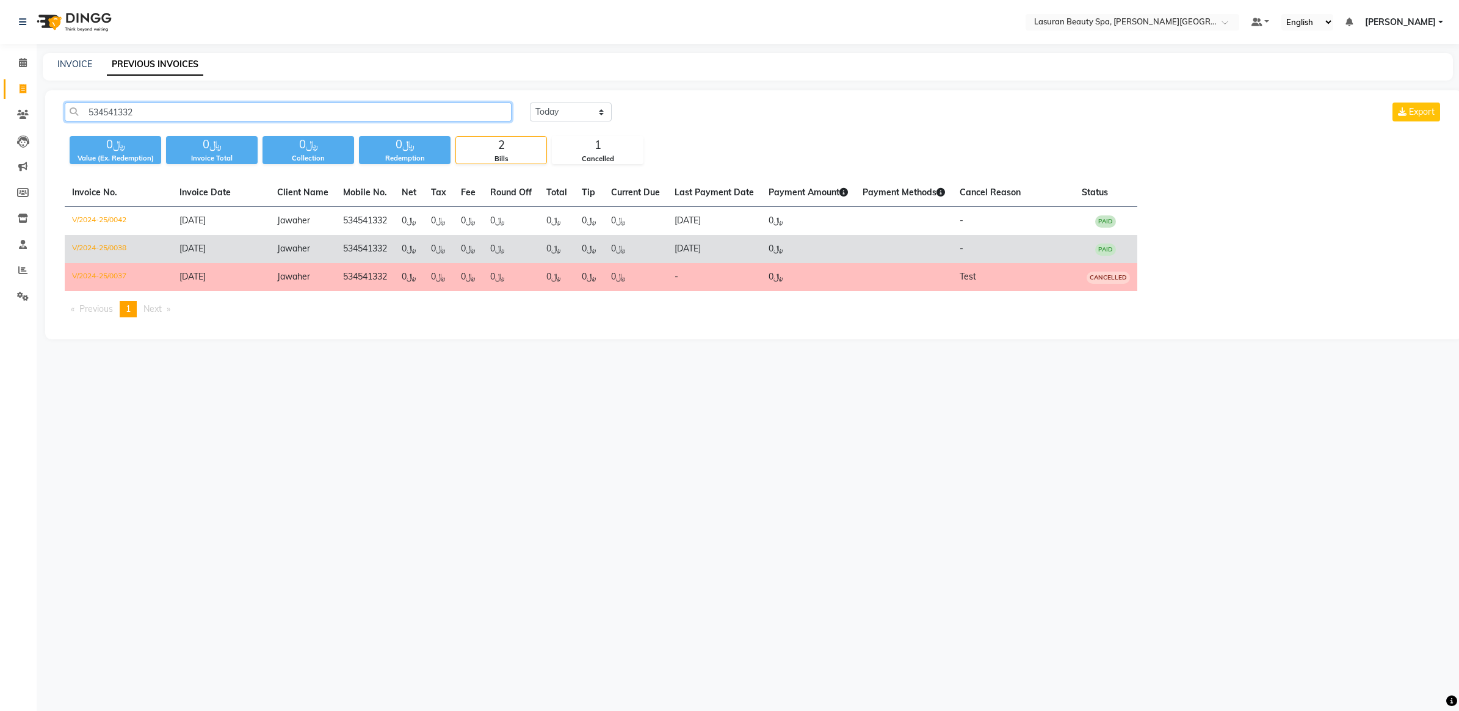
type input "534541332"
click at [612, 245] on td "﷼0" at bounding box center [636, 249] width 64 height 28
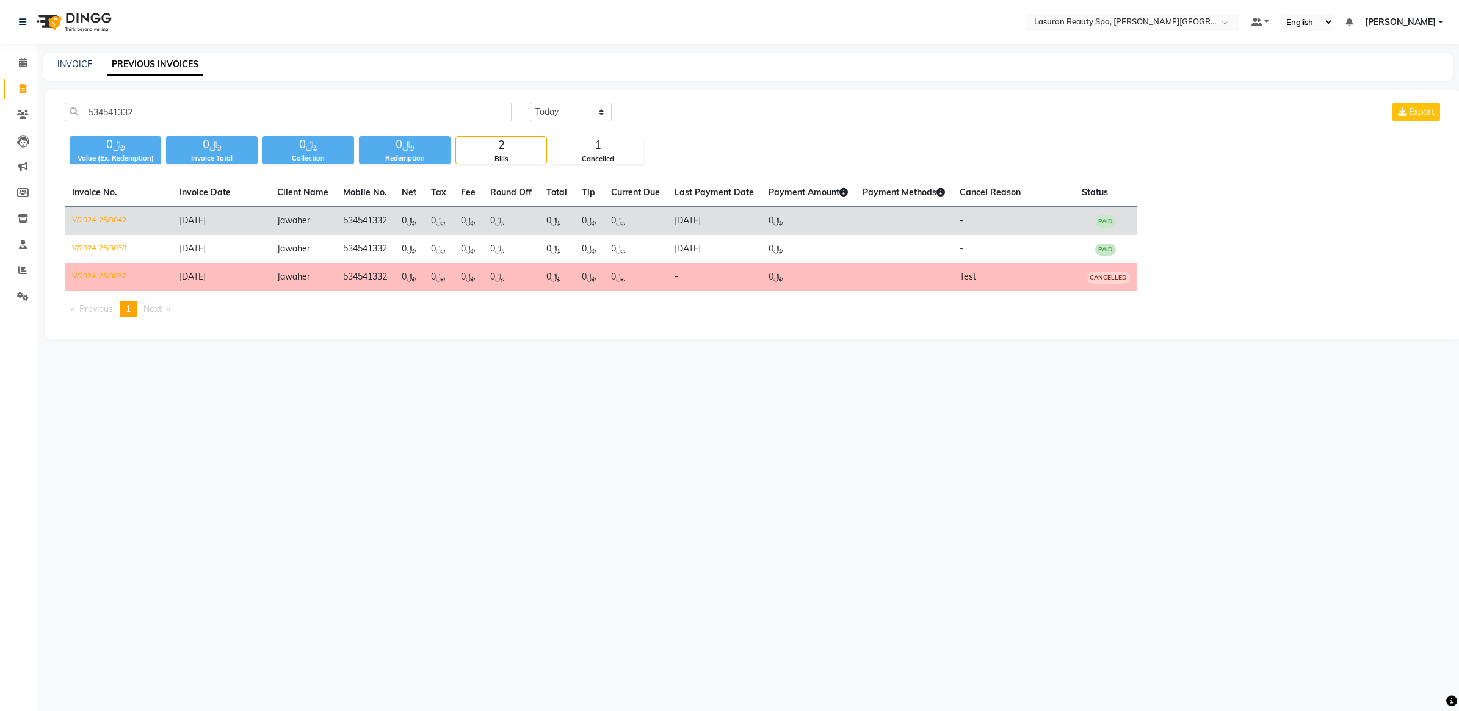
click at [533, 223] on td "﷼0" at bounding box center [511, 221] width 56 height 29
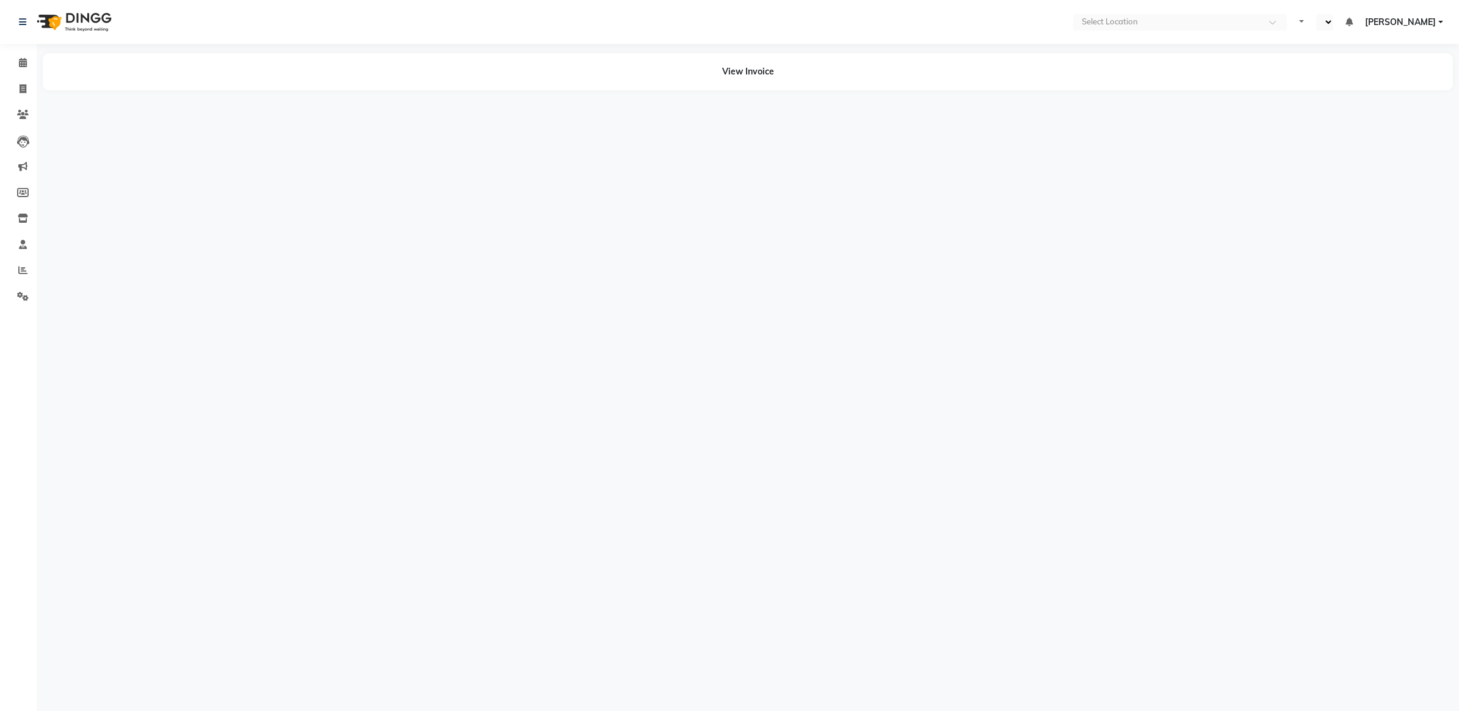
select select "en"
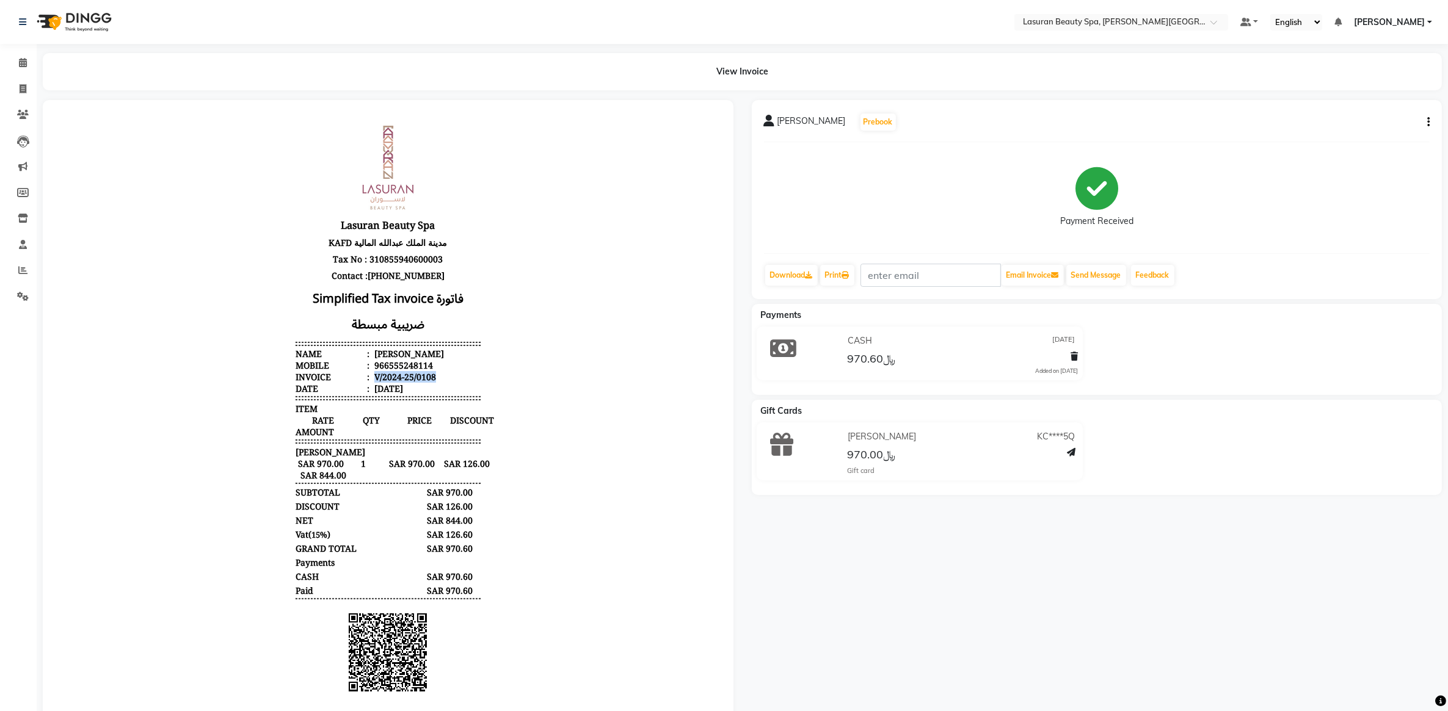
drag, startPoint x: 361, startPoint y: 376, endPoint x: 436, endPoint y: 374, distance: 75.1
click at [436, 376] on li "Invoice : V/2024-25/0108" at bounding box center [387, 377] width 184 height 12
copy div "V/2024-25/0108"
click at [526, 282] on body "Lasuran Beauty Spa KAFD مدينة الملك عبدالله المالية Tax No : 310855940600003 Co…" at bounding box center [387, 451] width 656 height 669
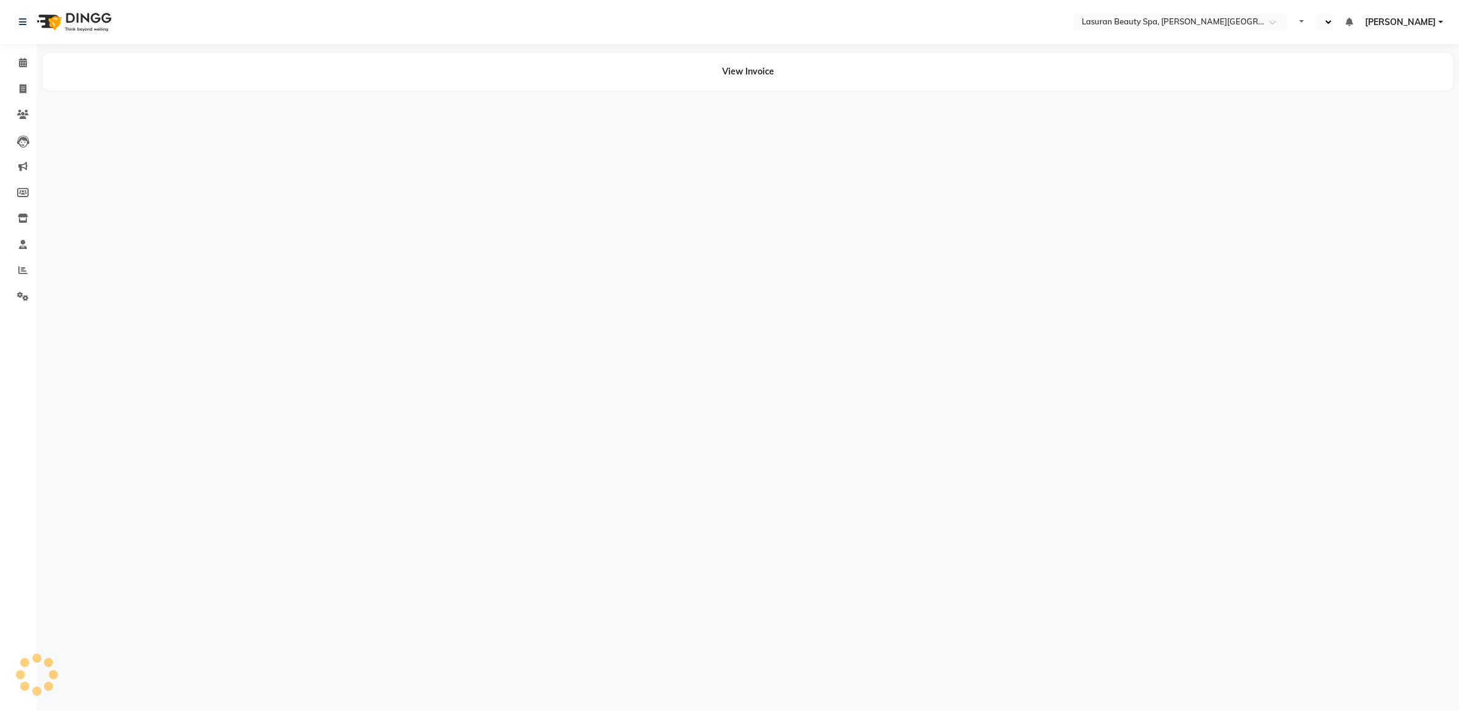
select select "en"
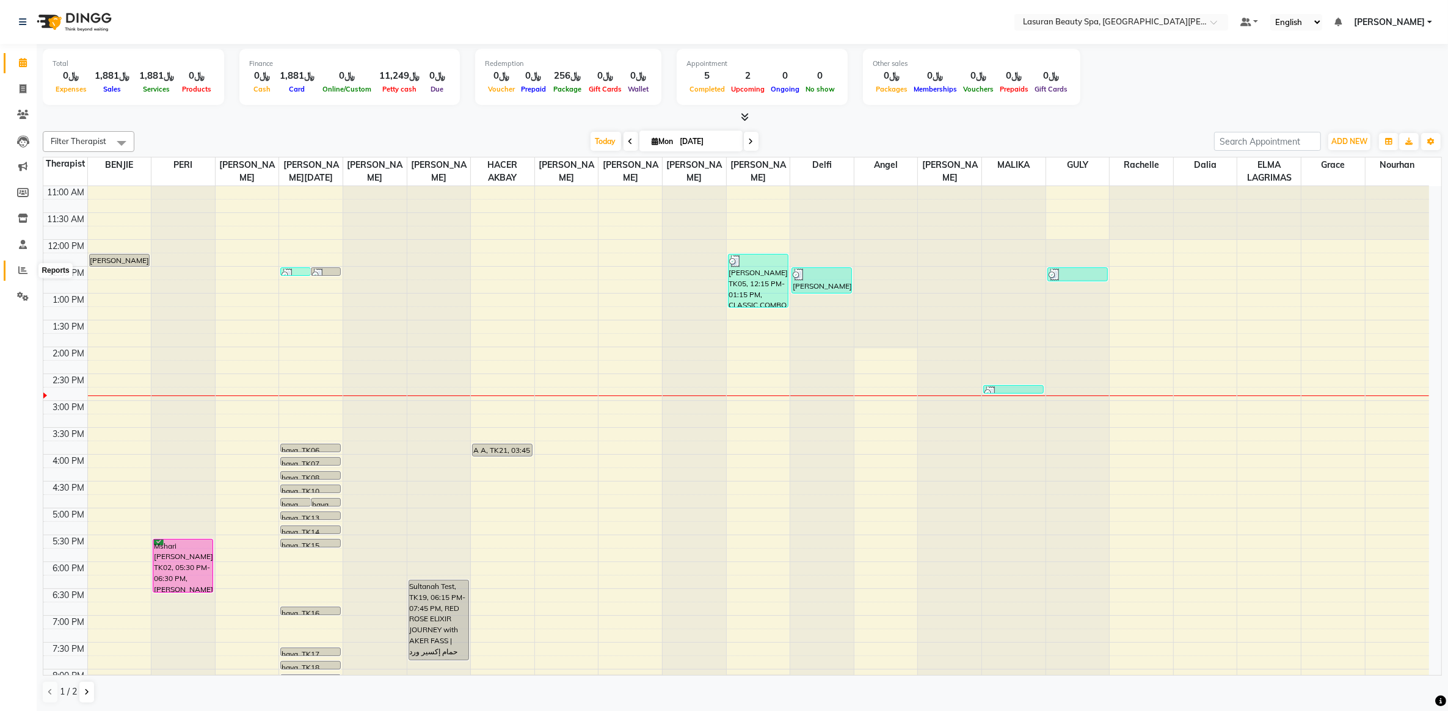
click at [20, 267] on icon at bounding box center [22, 270] width 9 height 9
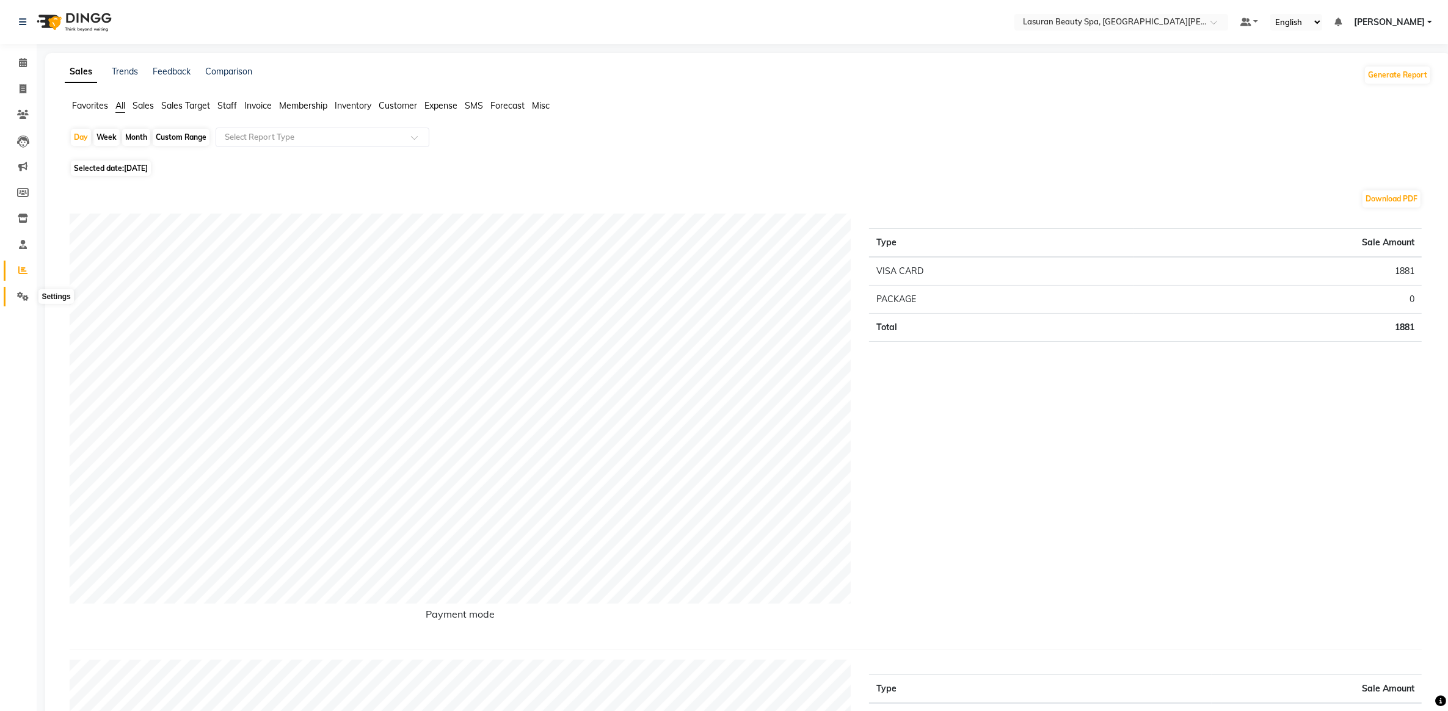
click at [20, 294] on icon at bounding box center [23, 296] width 12 height 9
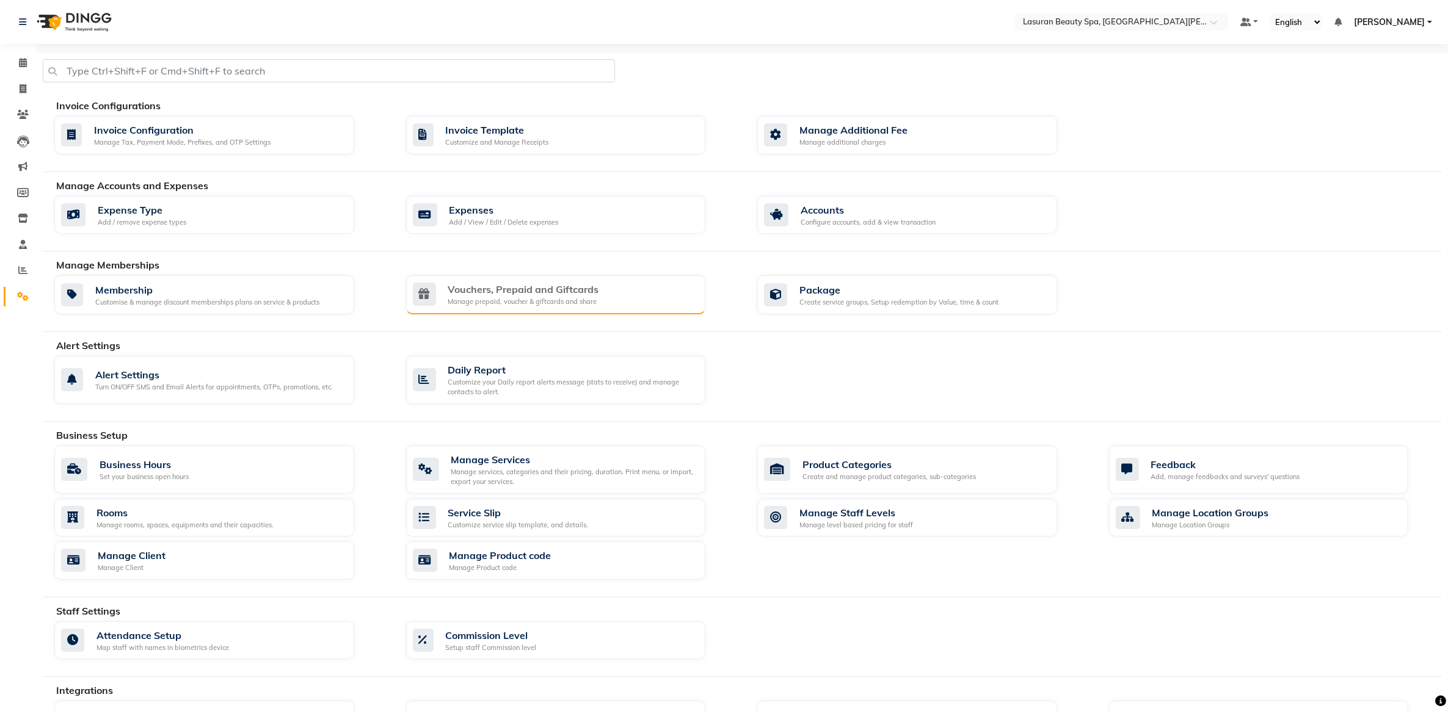
click at [523, 295] on div "Vouchers, Prepaid and Giftcards" at bounding box center [523, 289] width 151 height 15
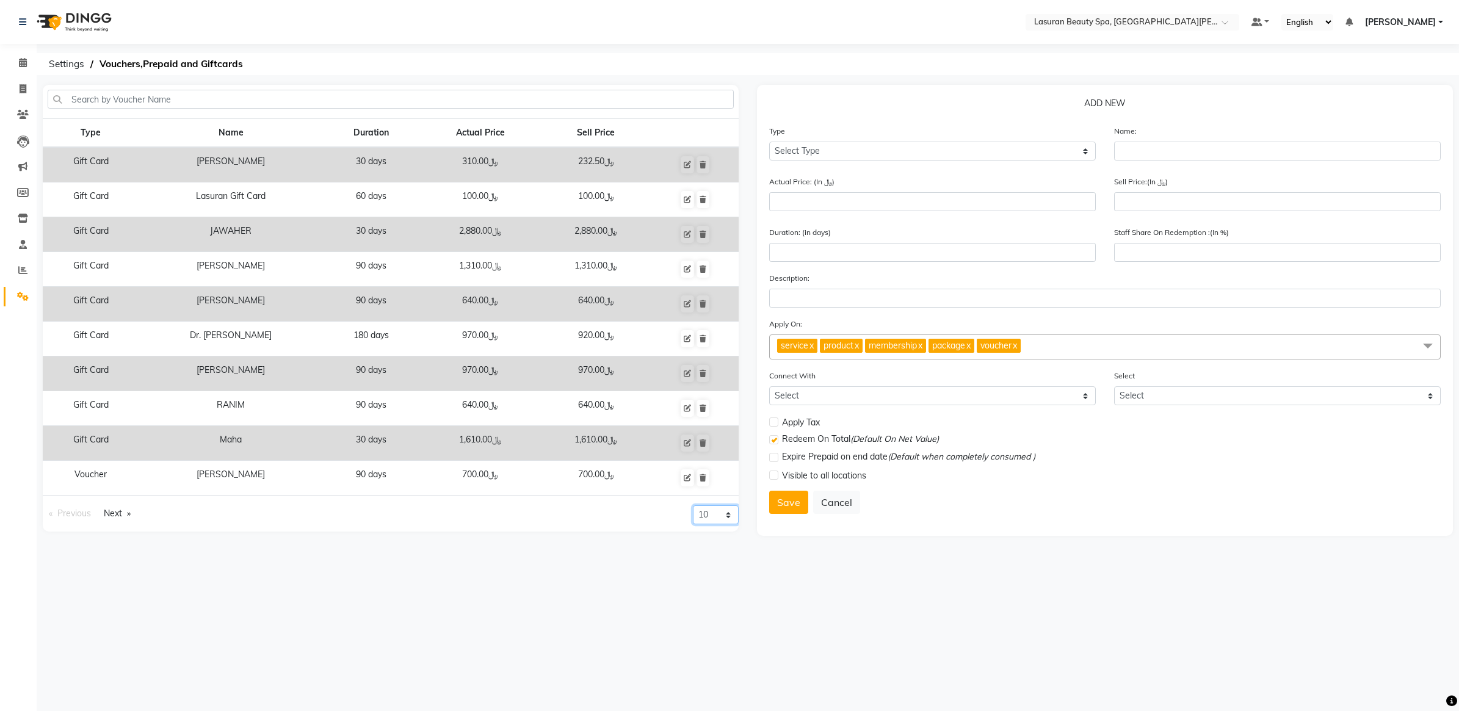
click at [721, 520] on select "10 20 50 100" at bounding box center [716, 515] width 46 height 19
select select "50"
click at [693, 525] on select "10 20 50 100" at bounding box center [716, 515] width 46 height 19
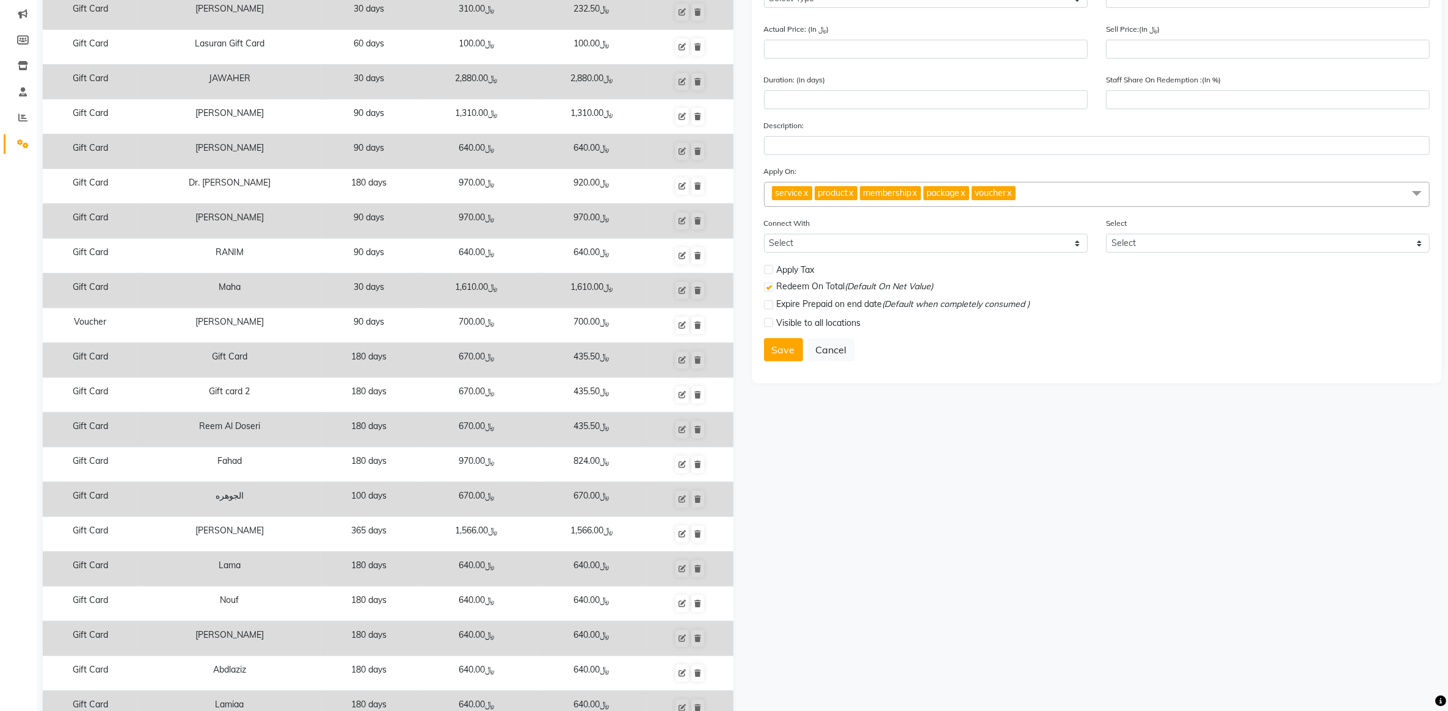
scroll to position [229, 0]
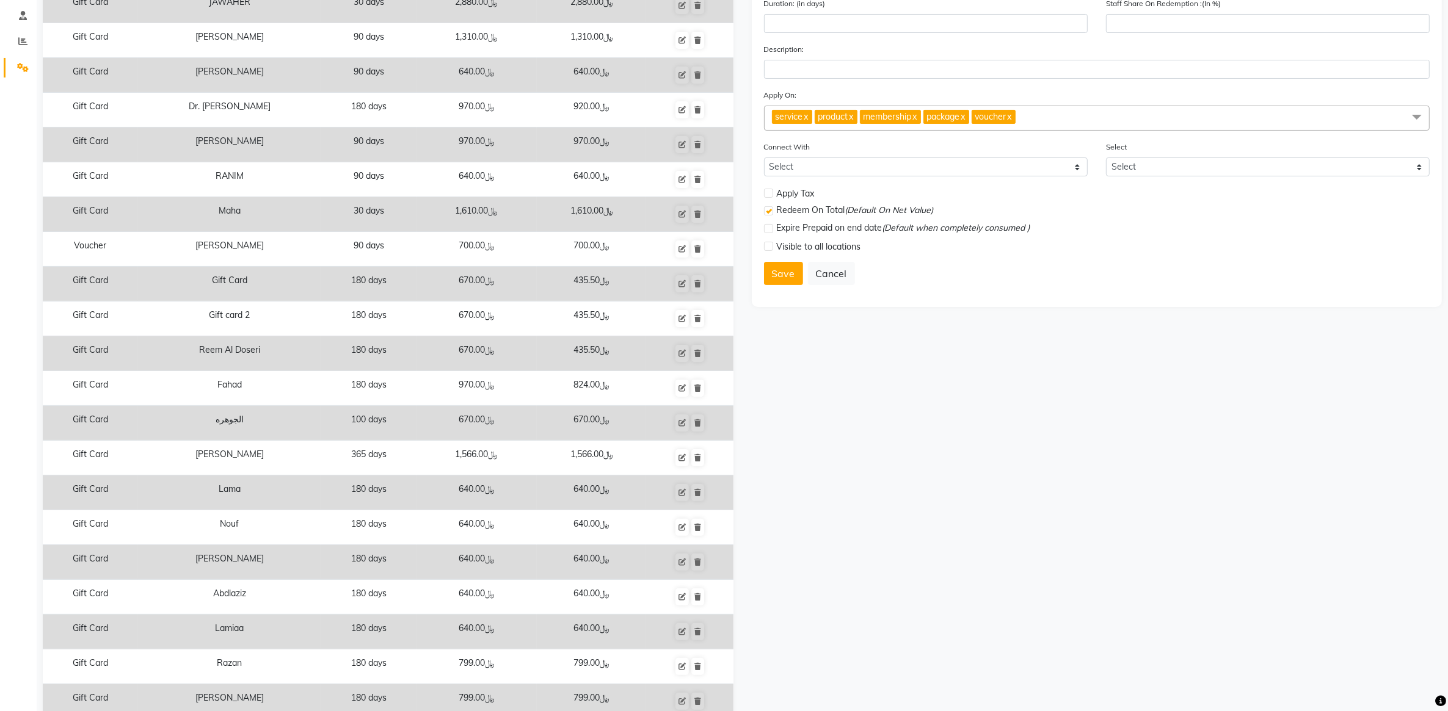
click at [294, 364] on td "Reem Al Doseri" at bounding box center [229, 353] width 183 height 35
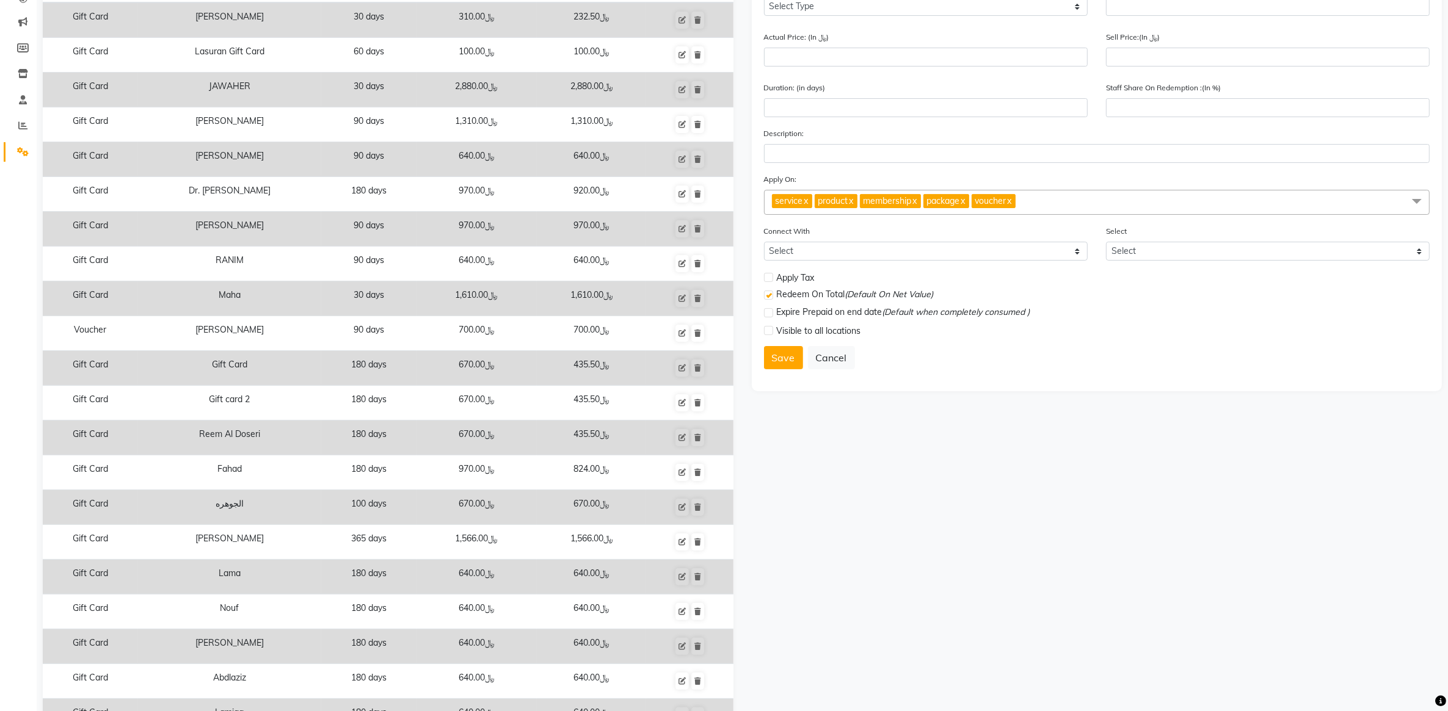
scroll to position [76, 0]
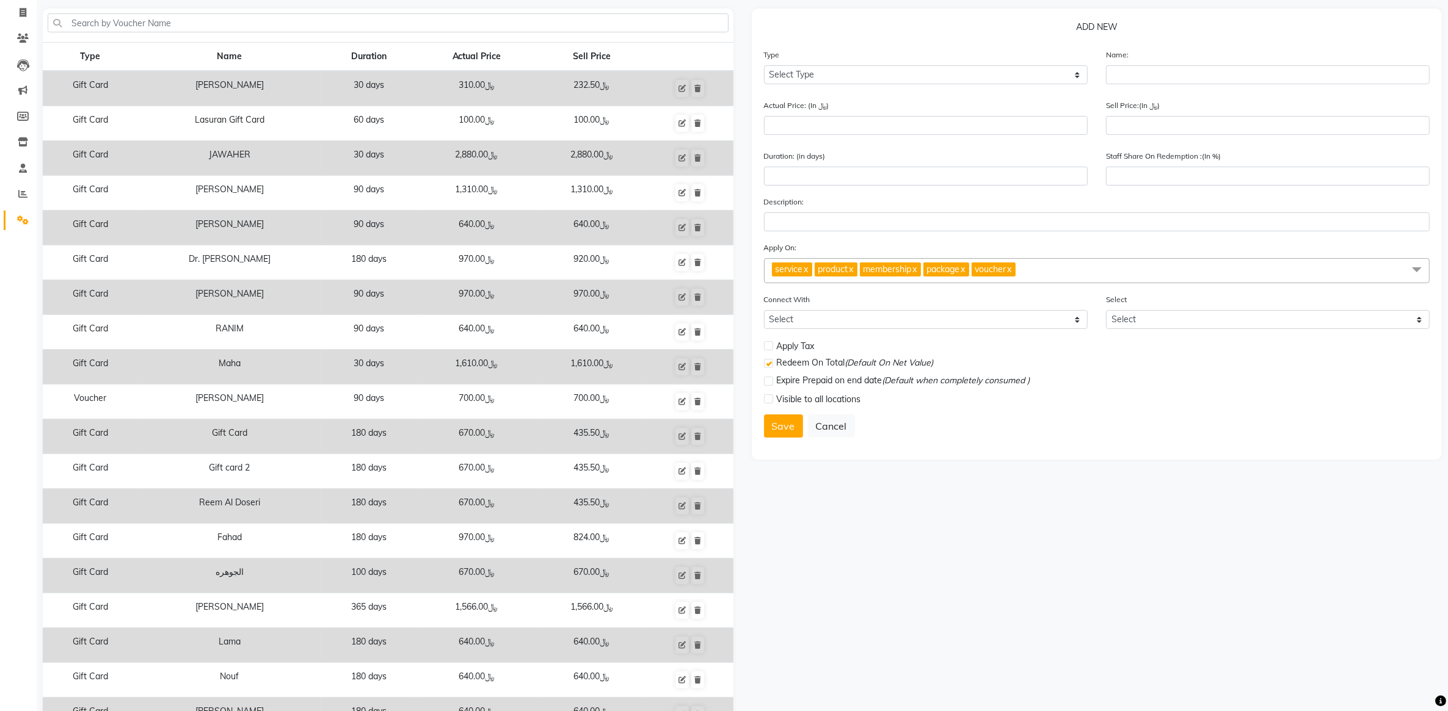
click at [157, 511] on td "Reem Al Doseri" at bounding box center [229, 506] width 183 height 35
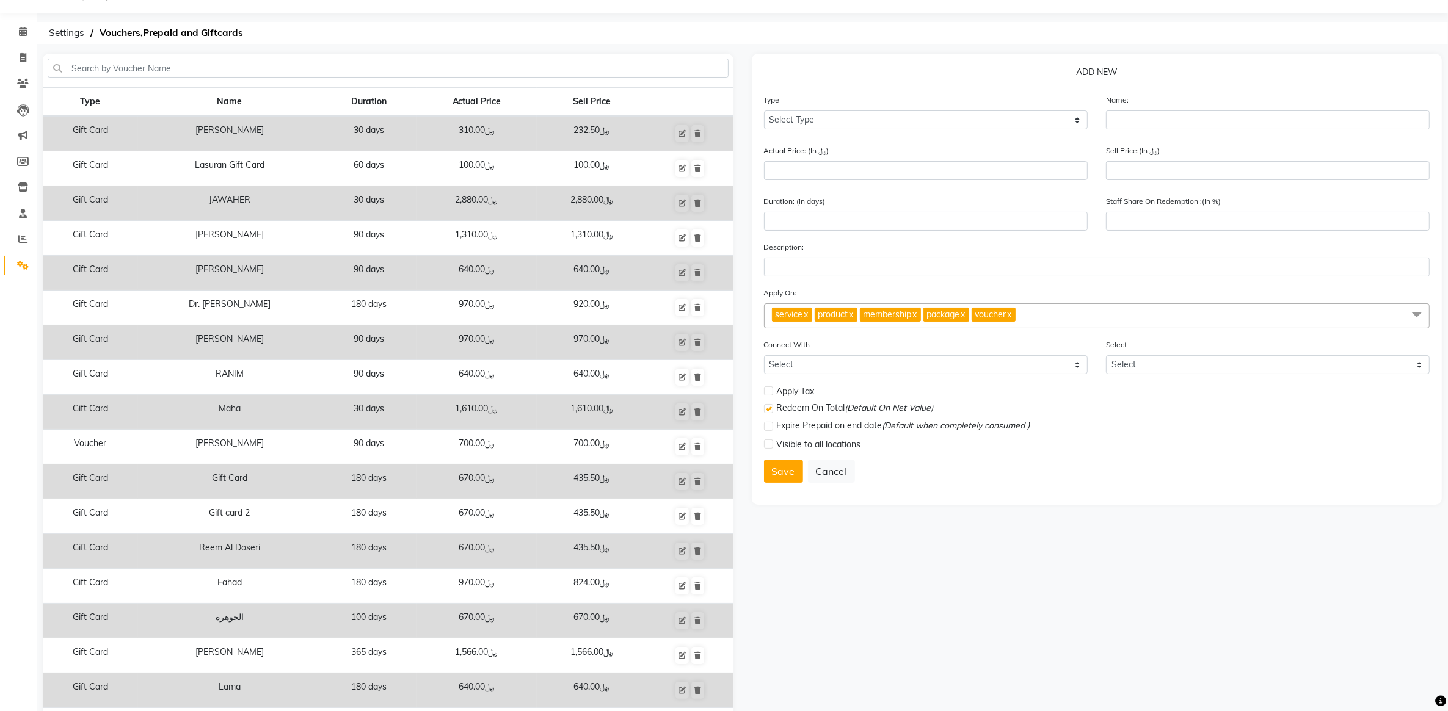
scroll to position [0, 0]
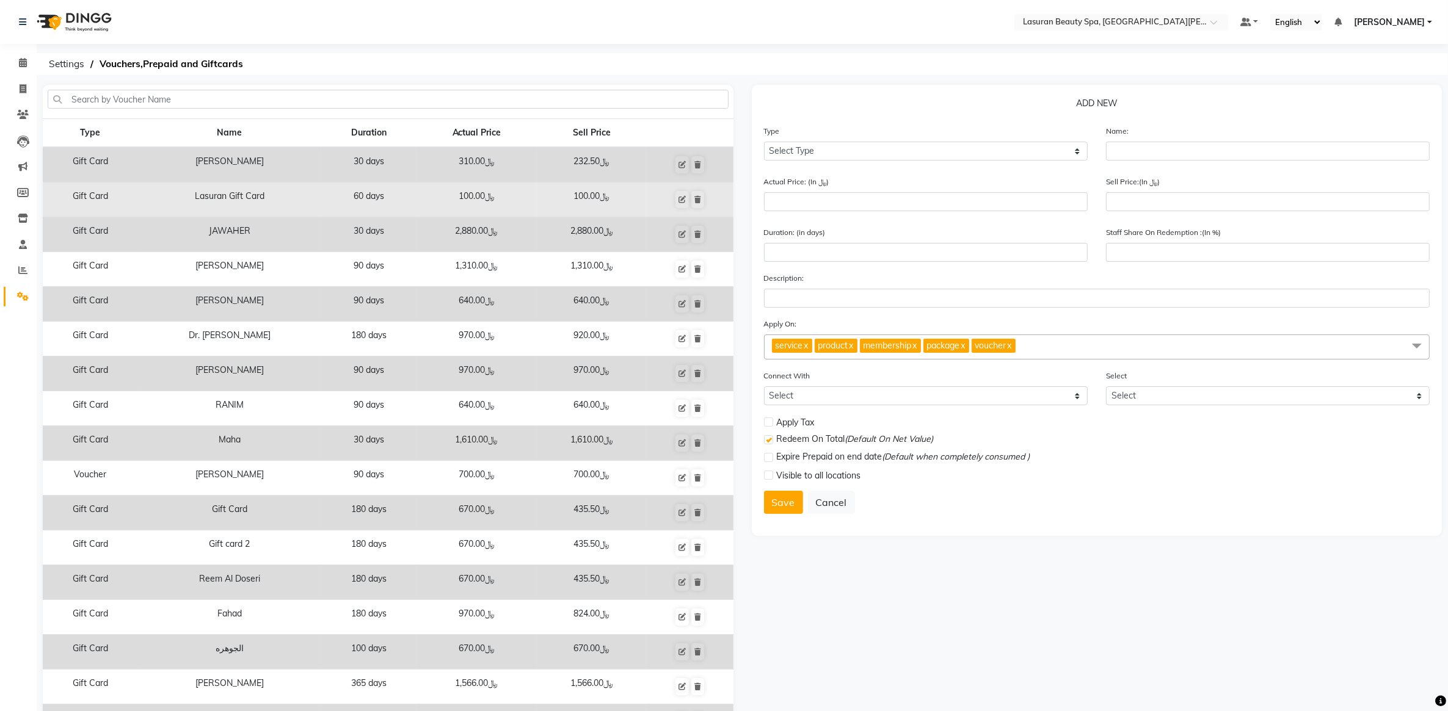
click at [242, 196] on td "Lasuran Gift Card" at bounding box center [229, 200] width 183 height 35
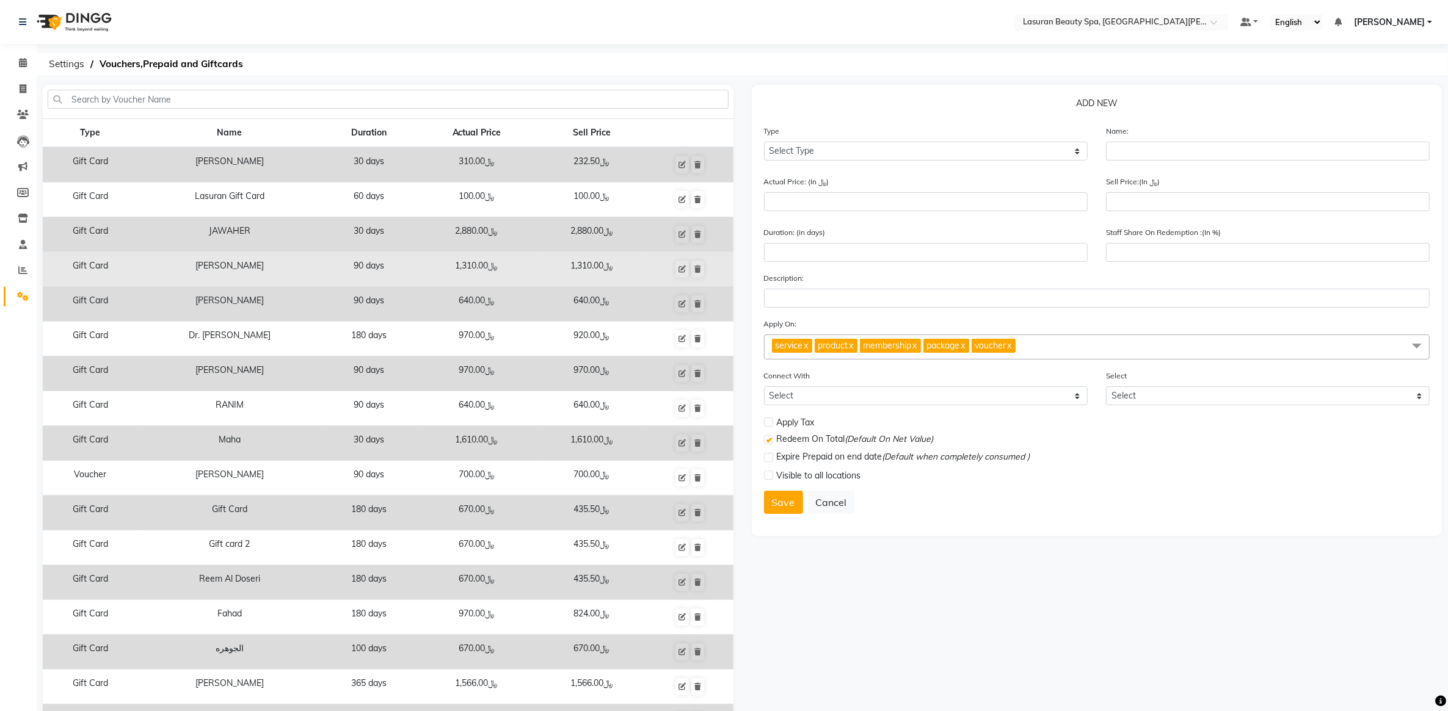
click at [236, 269] on td "Turki Aljuraid" at bounding box center [229, 269] width 183 height 35
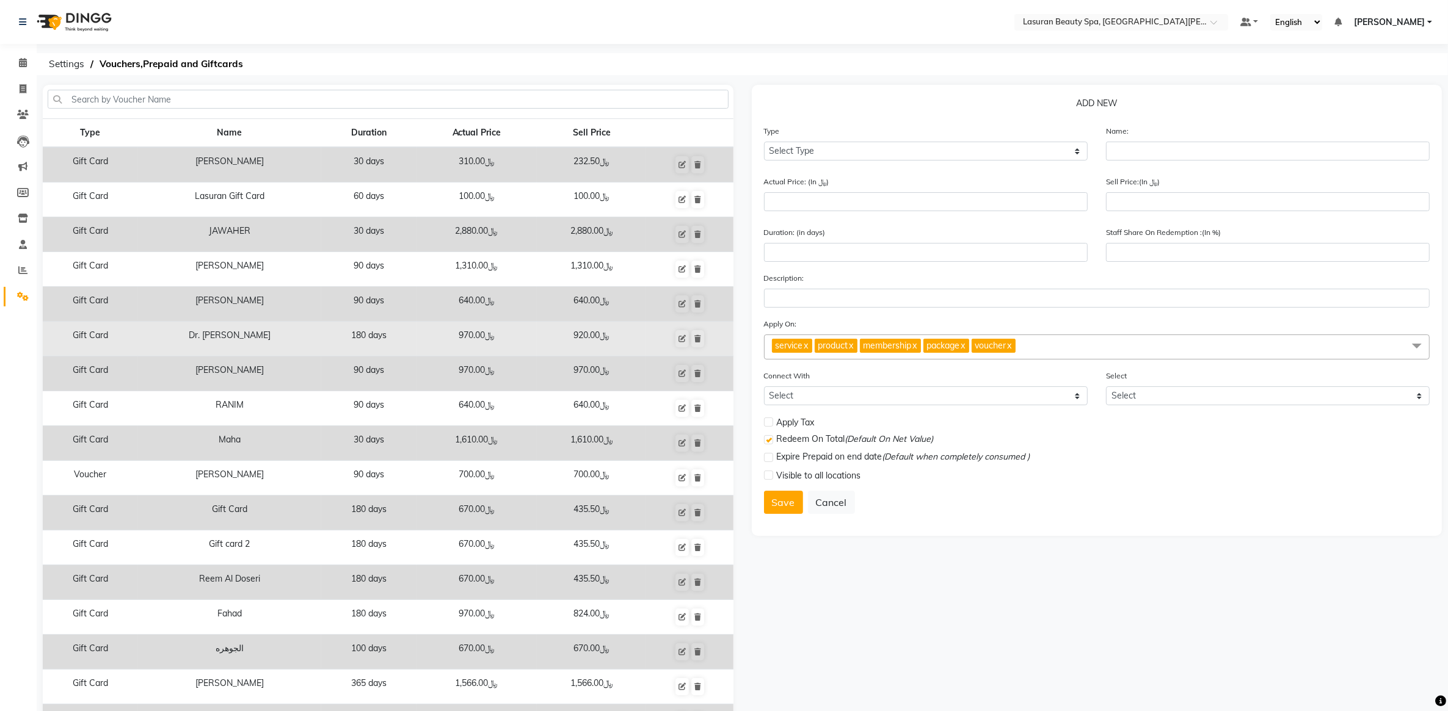
click at [220, 334] on td "Dr. Ahmed" at bounding box center [229, 339] width 183 height 35
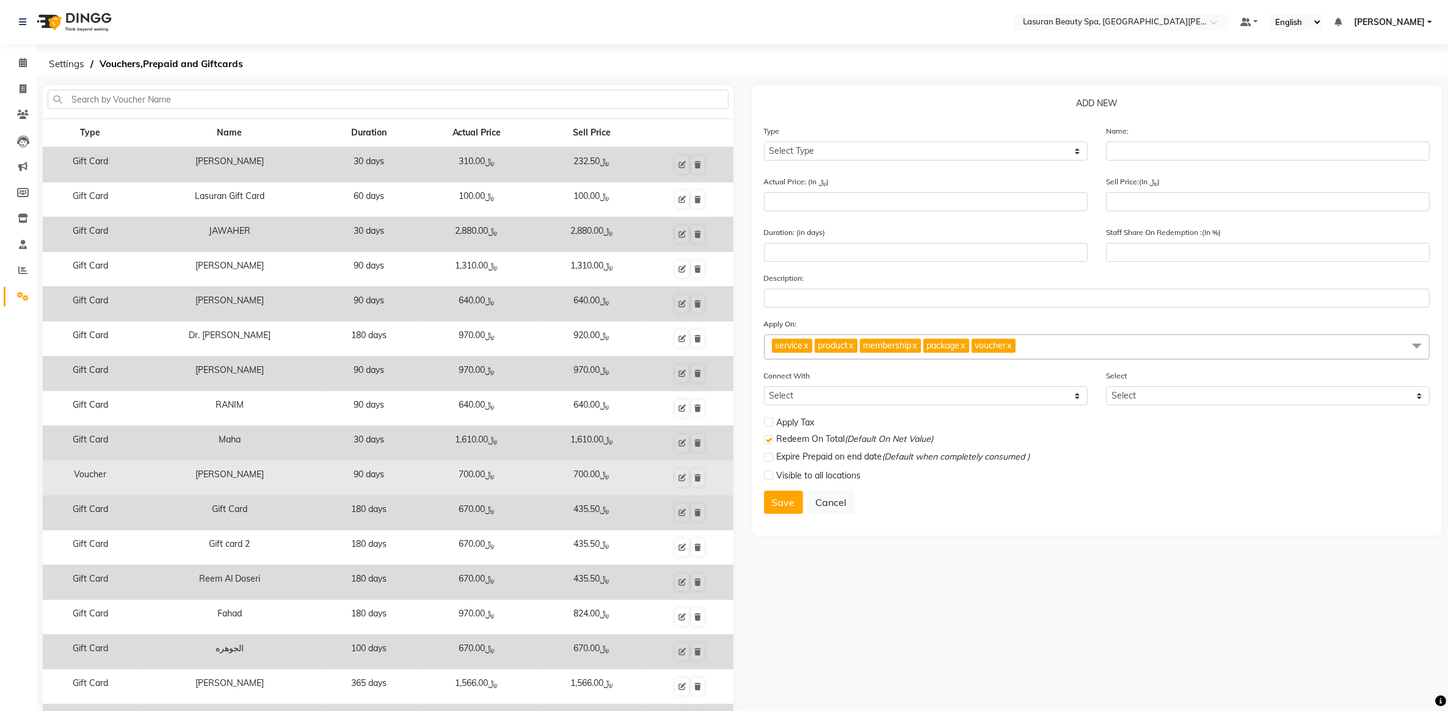
click at [243, 486] on td "Omar Al-sultan" at bounding box center [229, 478] width 183 height 35
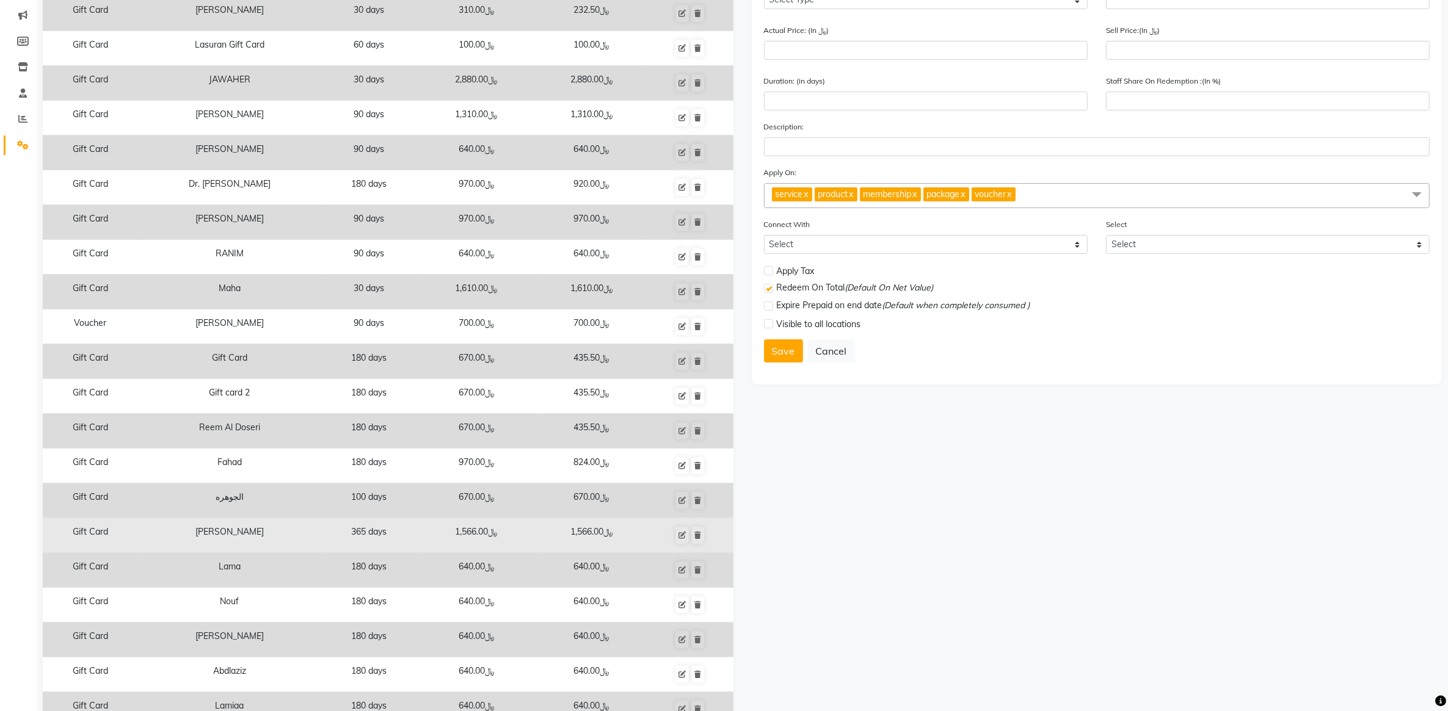
scroll to position [153, 0]
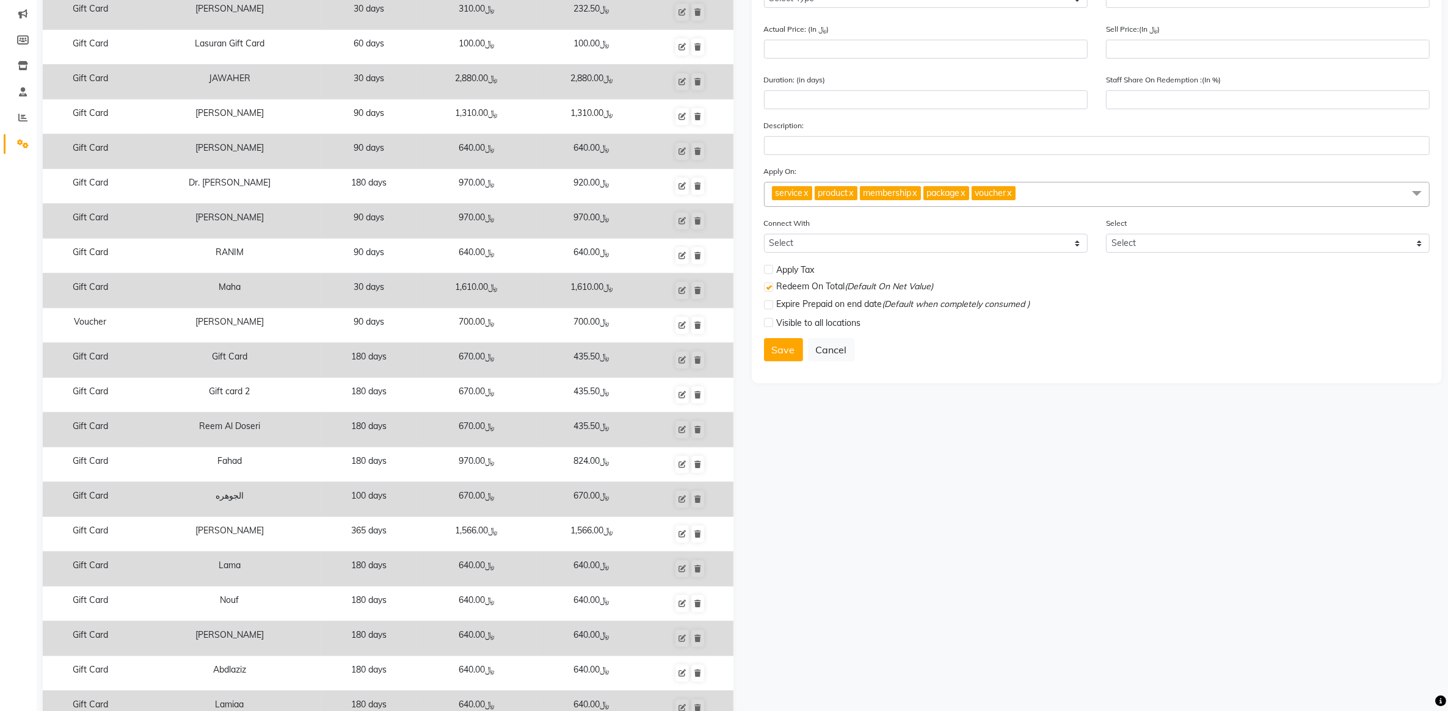
click at [321, 423] on td "180 days" at bounding box center [368, 430] width 95 height 35
click at [686, 431] on button at bounding box center [681, 429] width 13 height 17
select select "G"
type input "Reem Al Doseri"
type input "670"
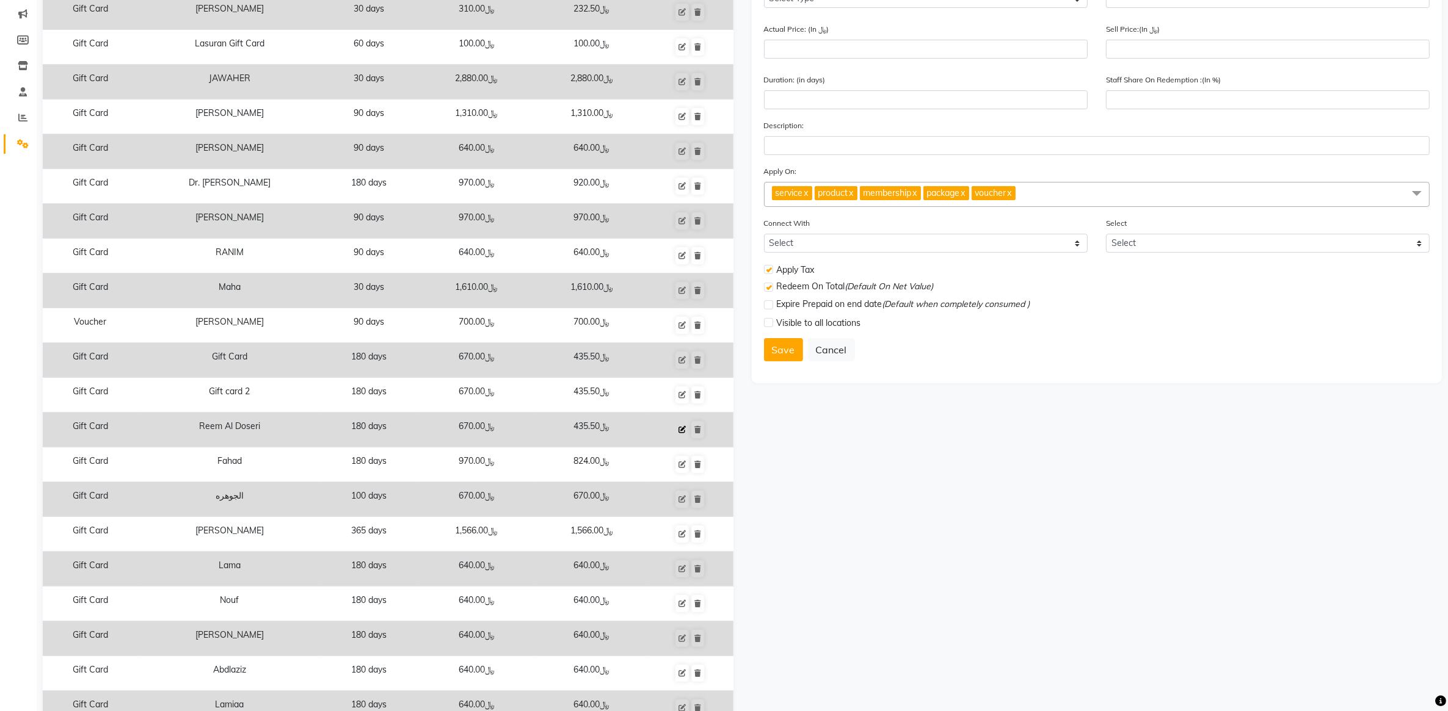
type input "435.5"
type input "180"
type input "65"
checkbox input "true"
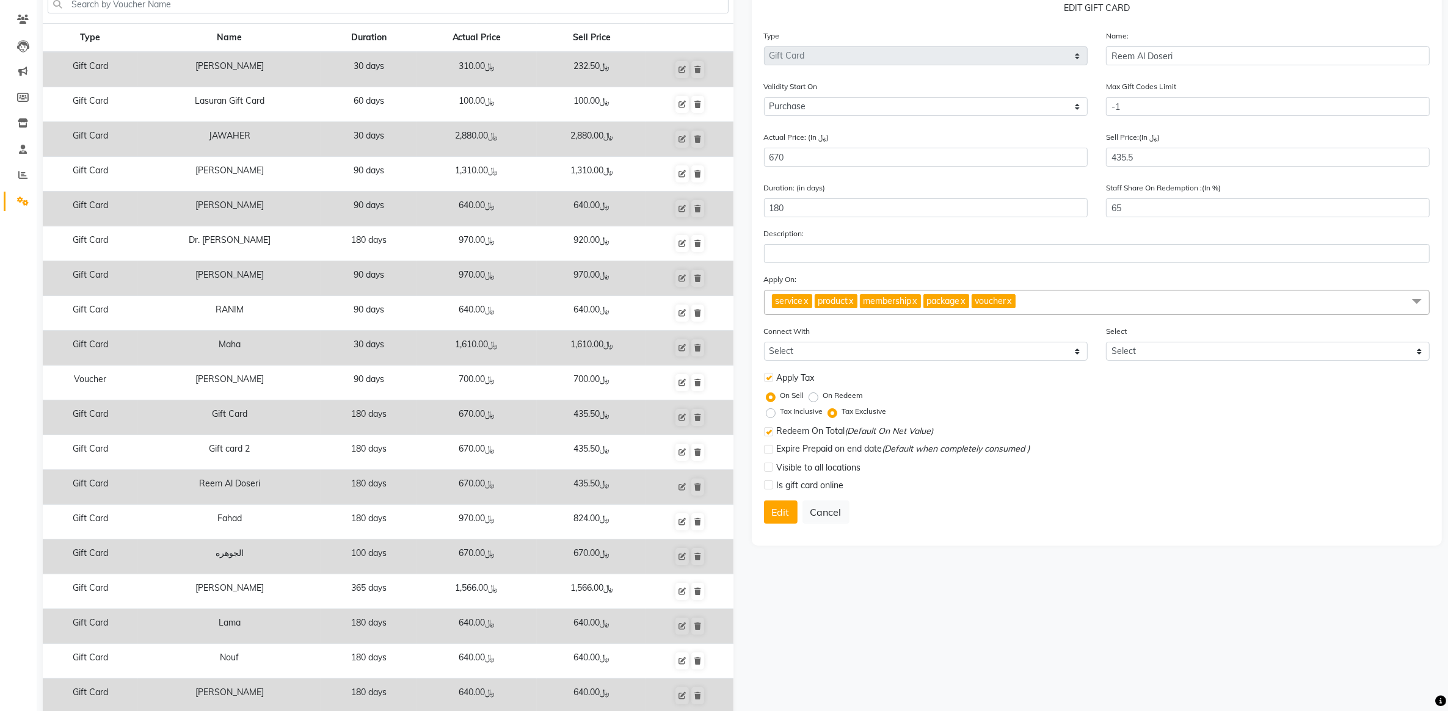
scroll to position [0, 0]
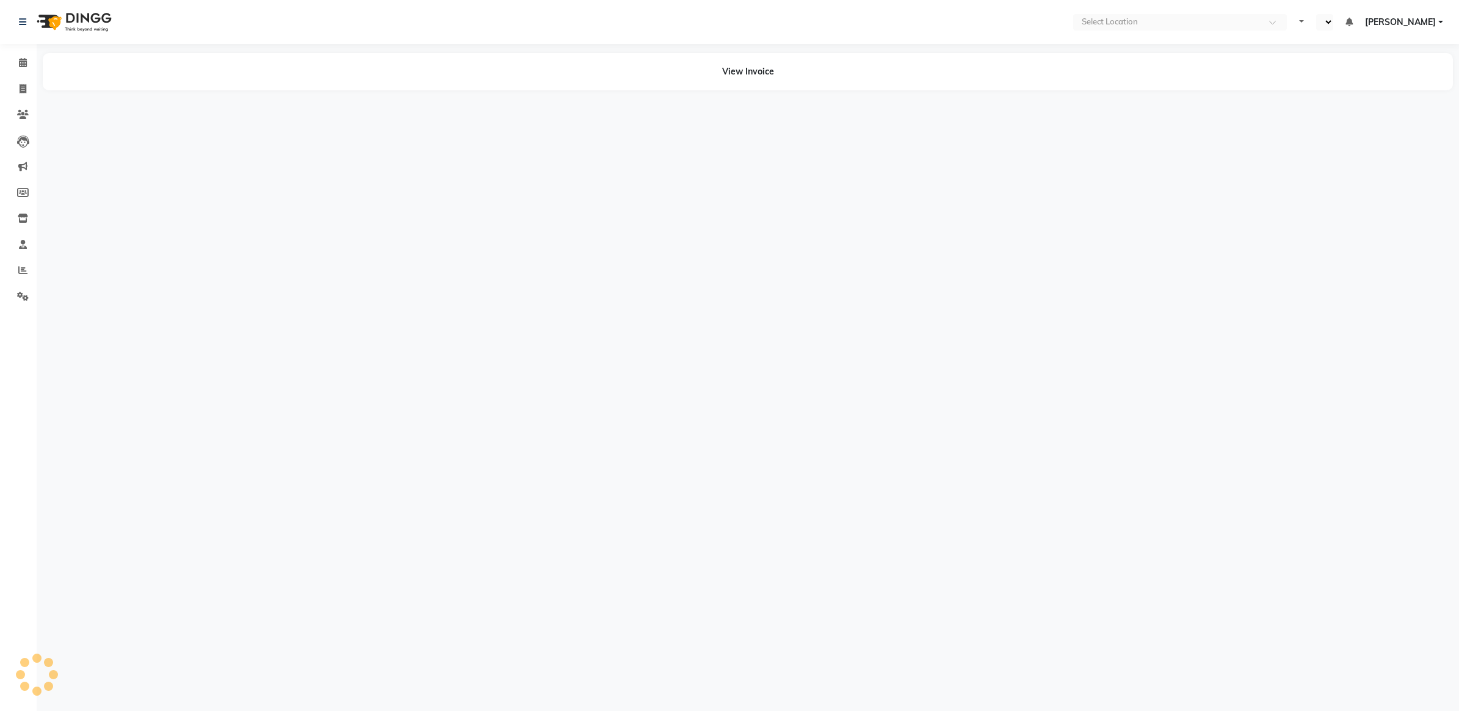
select select "en"
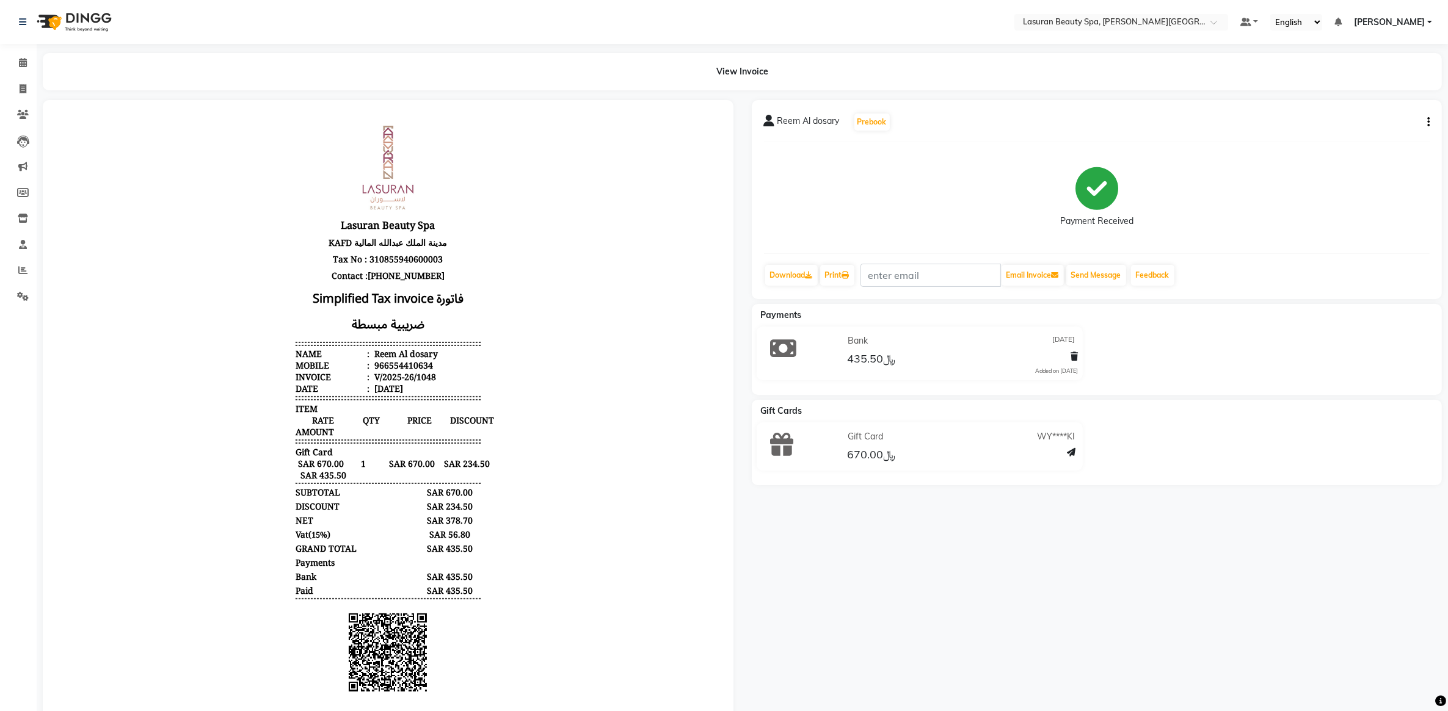
scroll to position [10, 0]
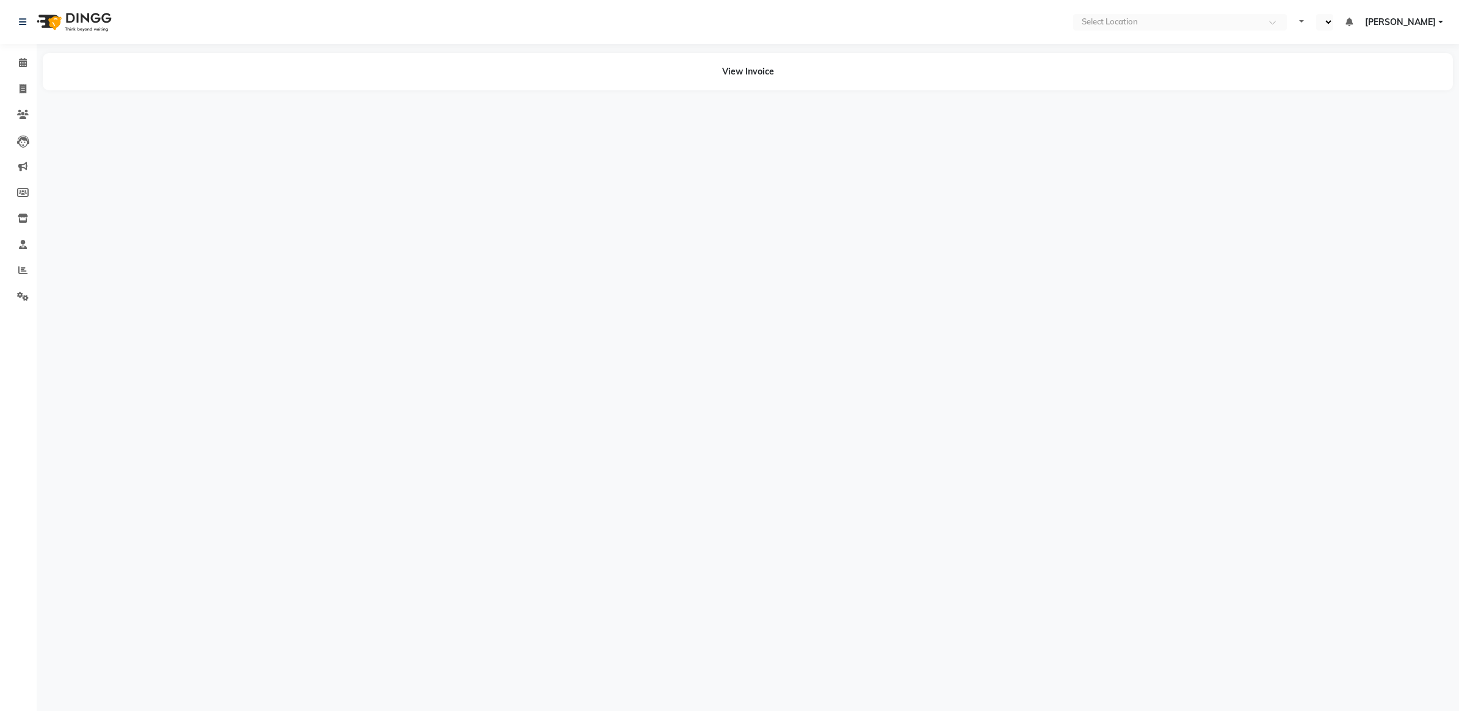
select select "en"
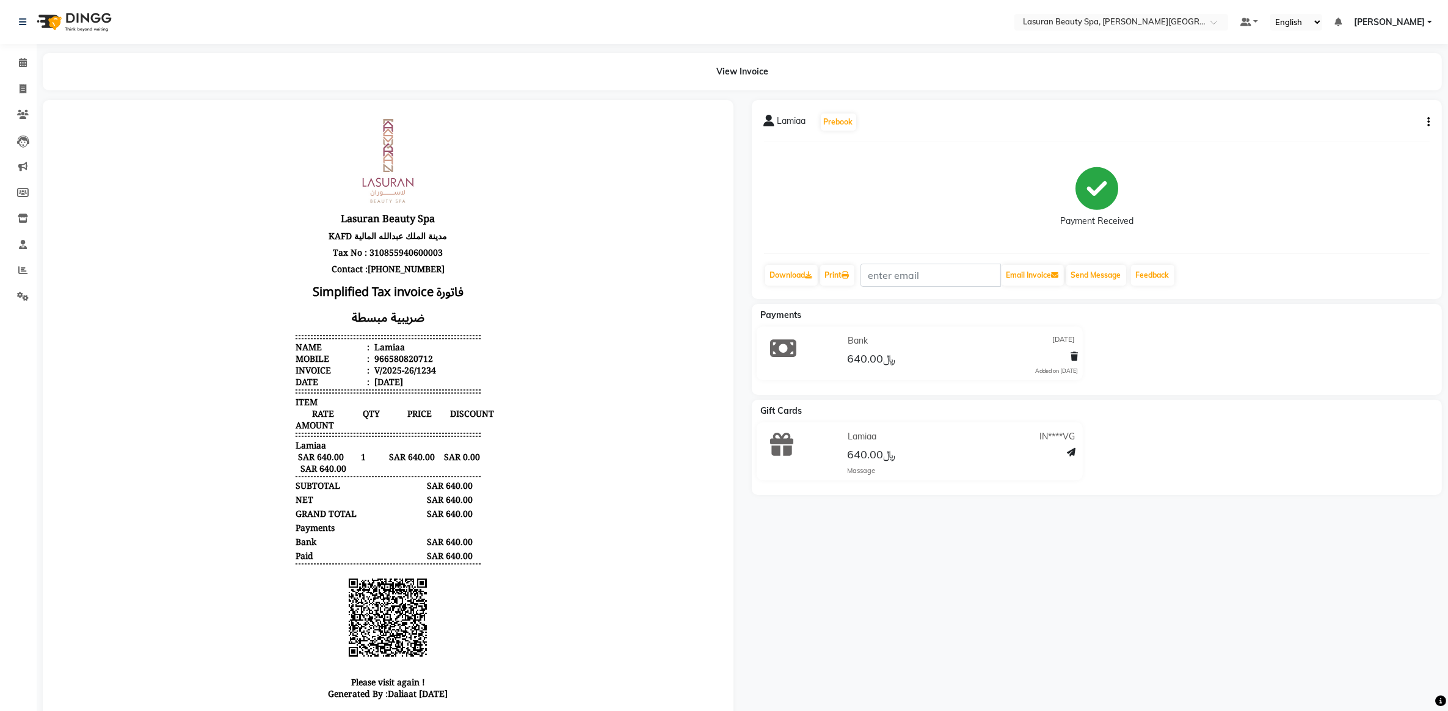
scroll to position [9, 0]
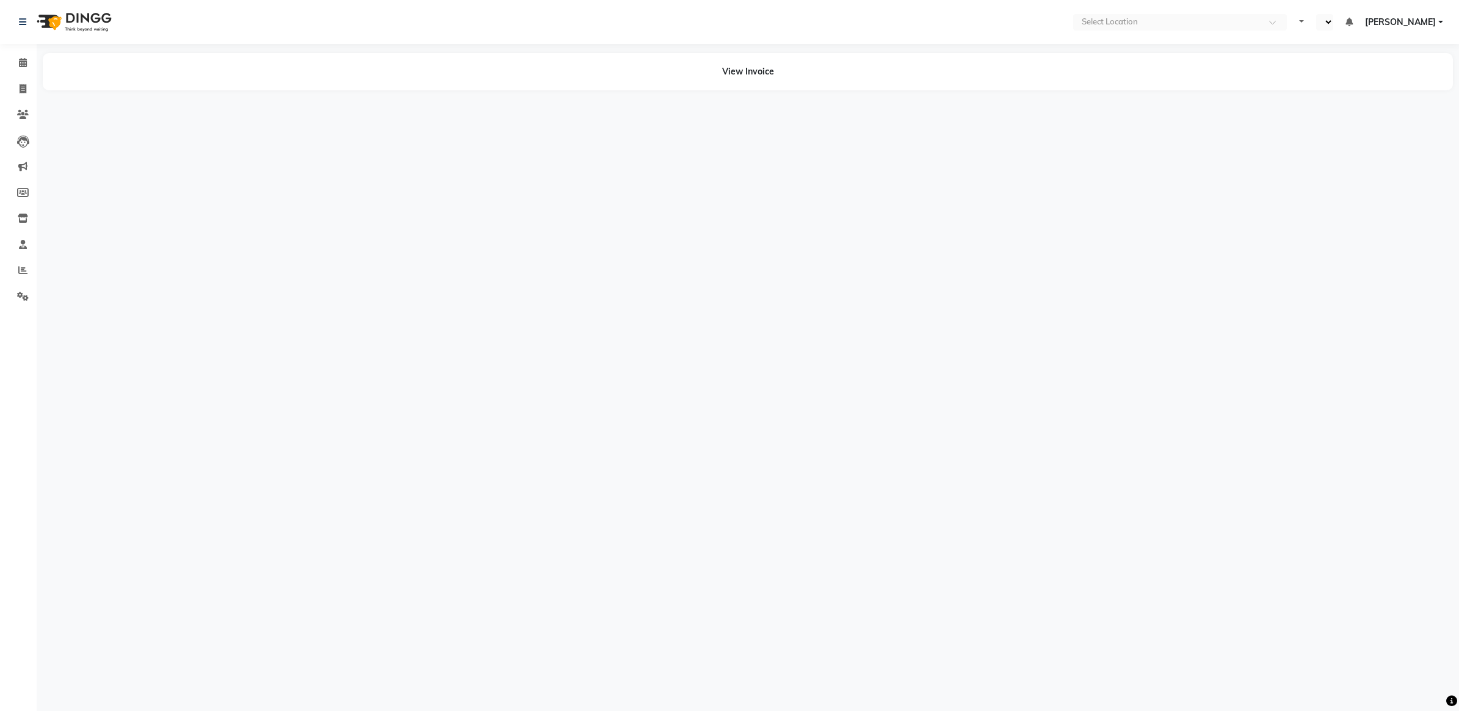
select select "en"
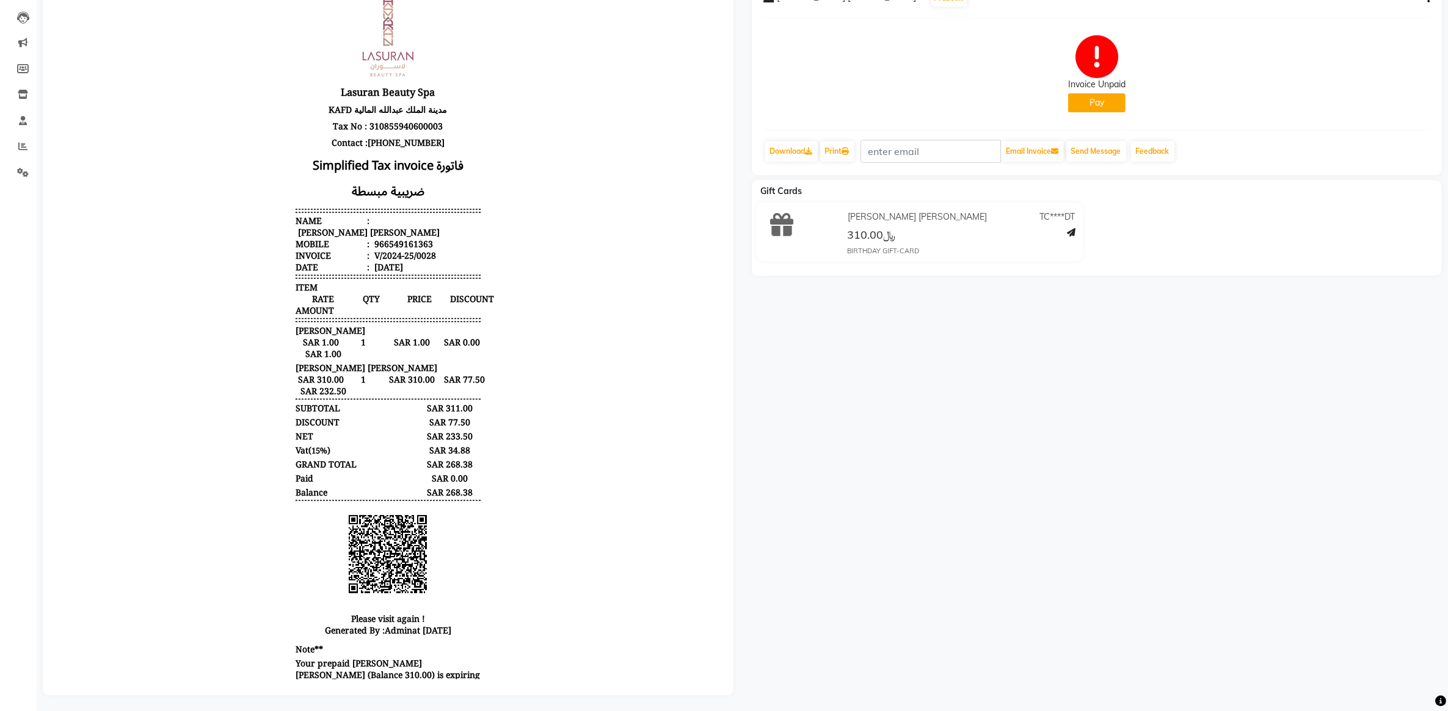
scroll to position [138, 0]
click at [810, 585] on html "Select Location × Lasuran Beauty Spa, King Abdullah Financial District Default …" at bounding box center [724, 229] width 1448 height 711
click at [618, 473] on body "Lasuran Beauty Spa KAFD مدينة الملك عبدالله المالية Tax No : 310855940600003 Co…" at bounding box center [387, 340] width 656 height 716
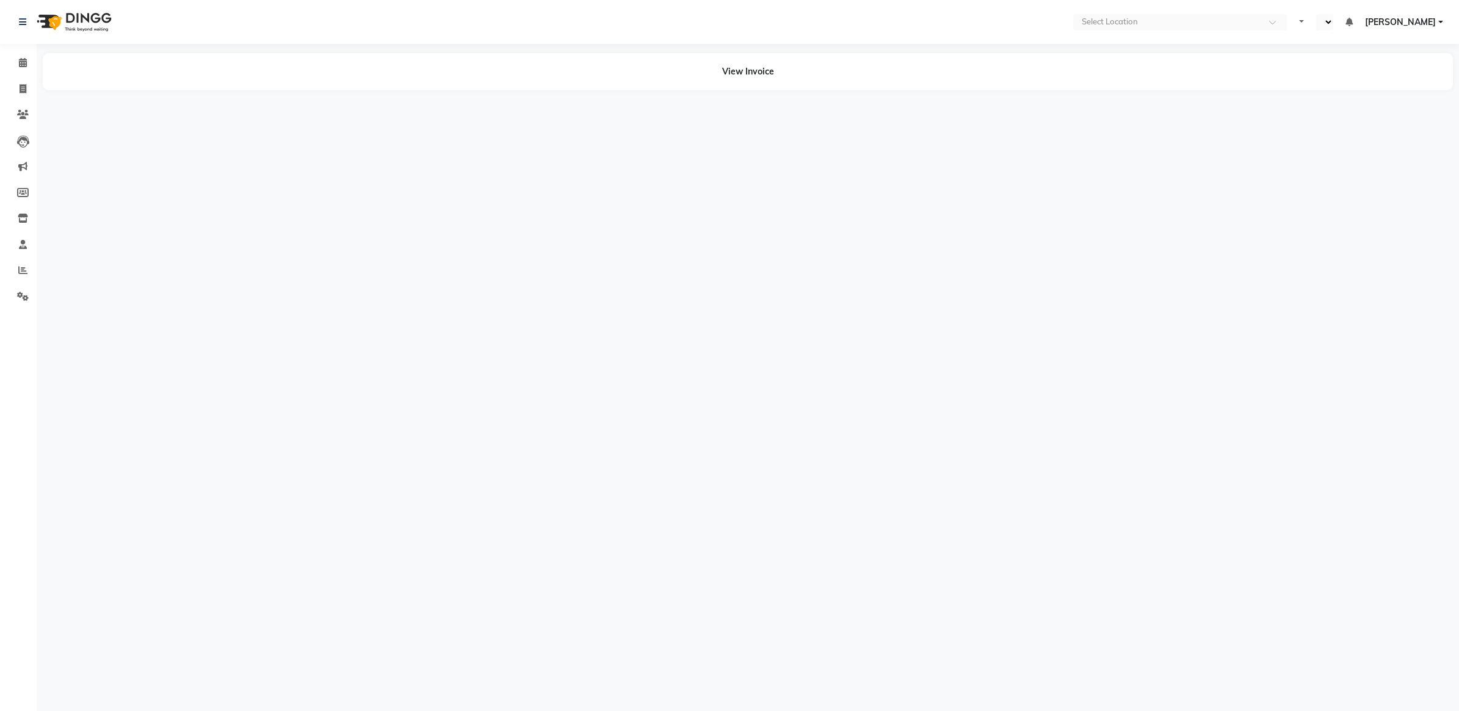
select select "en"
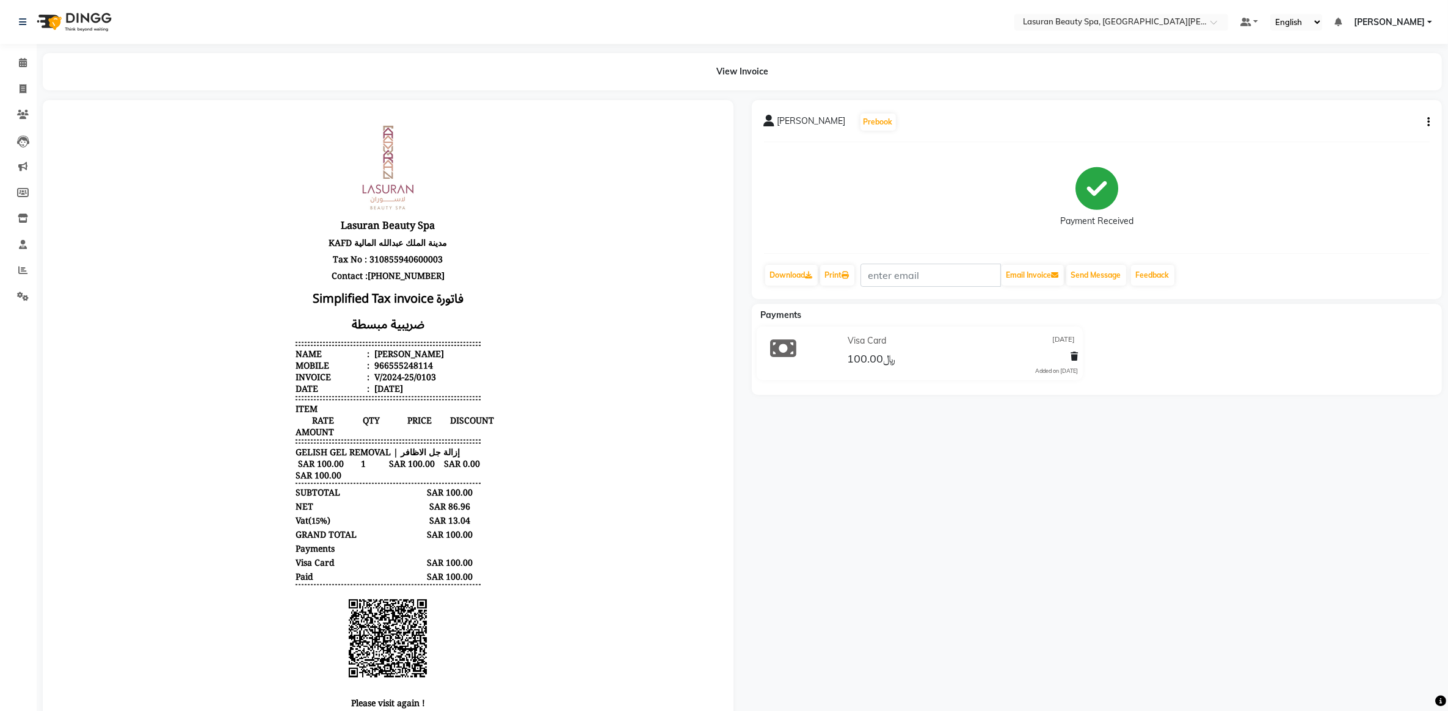
click at [473, 498] on body "Lasuran Beauty Spa KAFD مدينة الملك [PERSON_NAME] المالية Tax No : 310855940600…" at bounding box center [387, 425] width 656 height 616
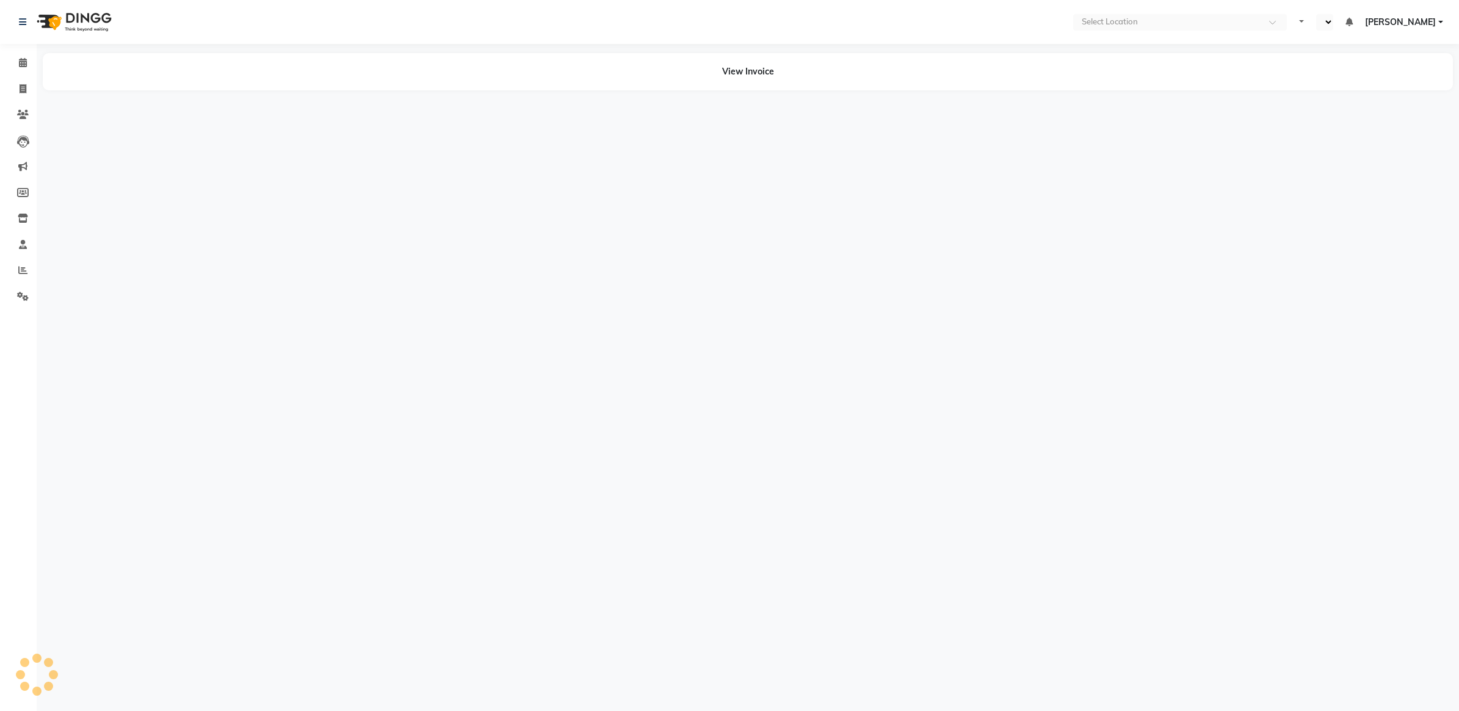
select select "en"
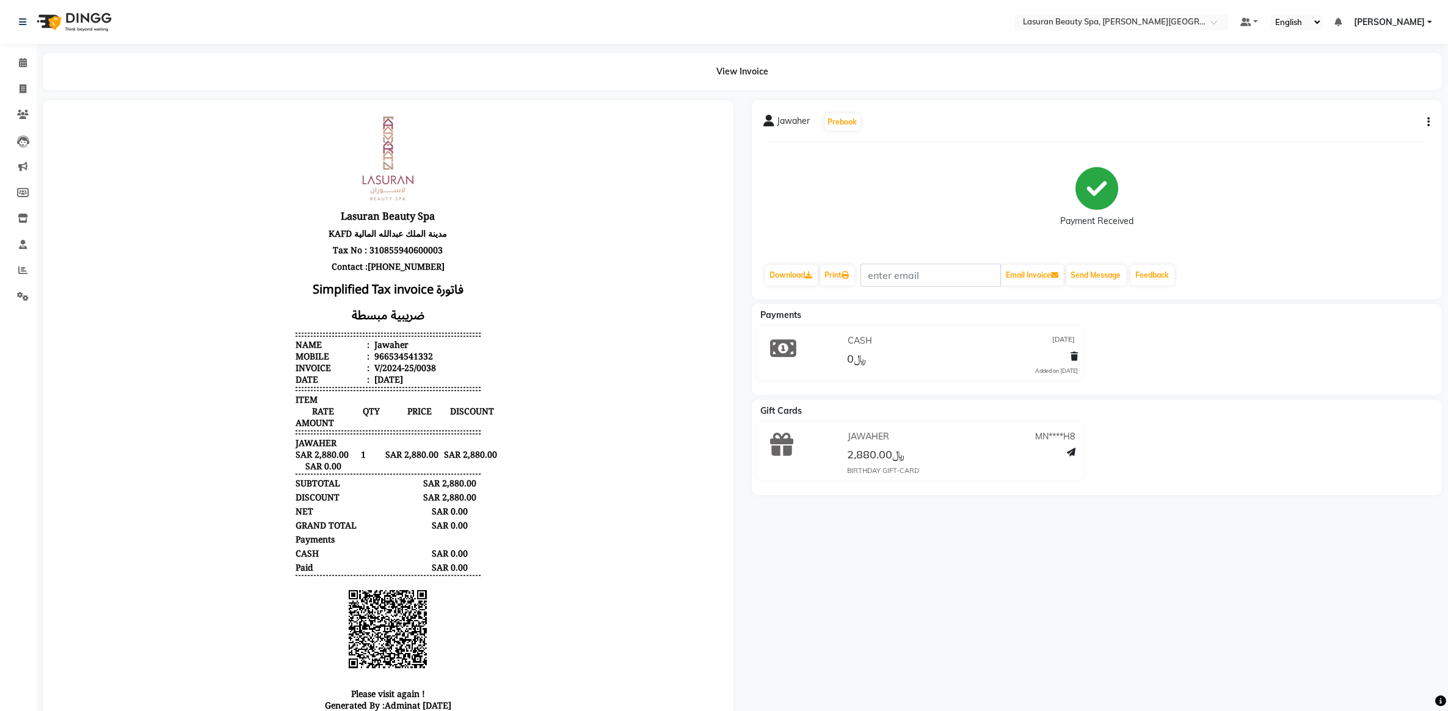
scroll to position [101, 0]
